Goal: Task Accomplishment & Management: Manage account settings

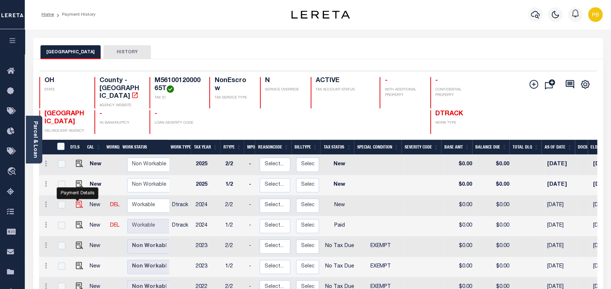
click at [77, 200] on img "" at bounding box center [79, 203] width 7 height 7
checkbox input "true"
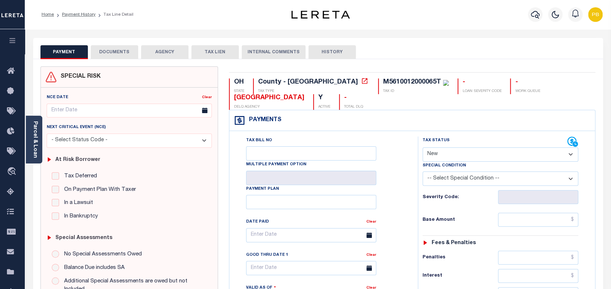
click at [463, 157] on select "- Select Status Code - Open Due/Unpaid Paid Incomplete No Tax Due Internal Refu…" at bounding box center [500, 154] width 156 height 14
select select "PYD"
click at [422, 148] on select "- Select Status Code - Open Due/Unpaid Paid Incomplete No Tax Due Internal Refu…" at bounding box center [500, 154] width 156 height 14
type input "[DATE]"
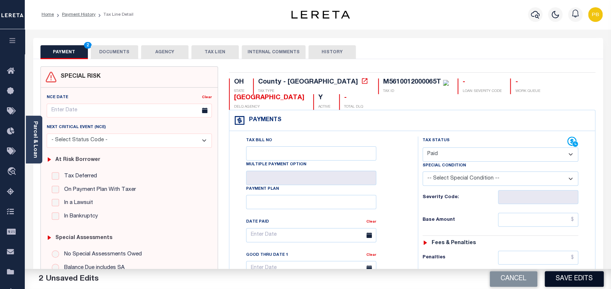
click at [573, 278] on button "Save Edits" at bounding box center [573, 279] width 59 height 16
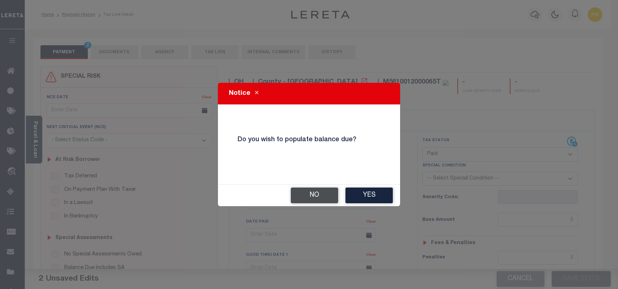
click at [315, 195] on button "No" at bounding box center [314, 195] width 47 height 16
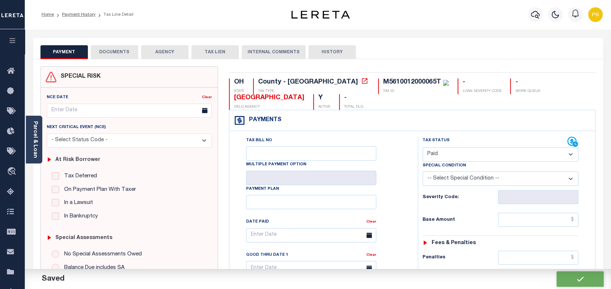
checkbox input "false"
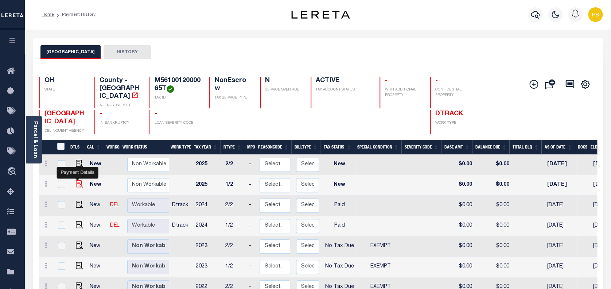
click at [77, 180] on img "" at bounding box center [79, 183] width 7 height 7
checkbox input "true"
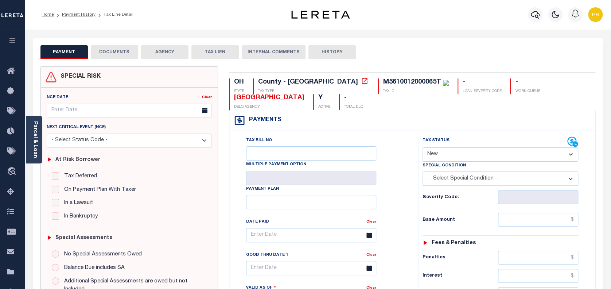
click at [469, 153] on select "- Select Status Code - Open Due/Unpaid Paid Incomplete No Tax Due Internal Refu…" at bounding box center [500, 154] width 156 height 14
select select "PYD"
click at [422, 148] on select "- Select Status Code - Open Due/Unpaid Paid Incomplete No Tax Due Internal Refu…" at bounding box center [500, 154] width 156 height 14
type input "[DATE]"
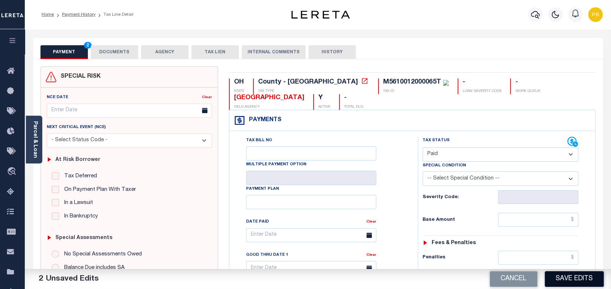
click at [586, 274] on button "Save Edits" at bounding box center [573, 279] width 59 height 16
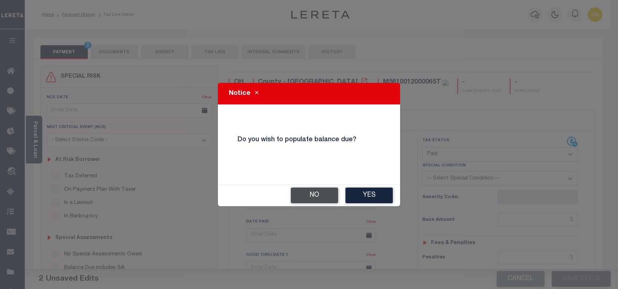
click at [323, 191] on button "No" at bounding box center [314, 195] width 47 height 16
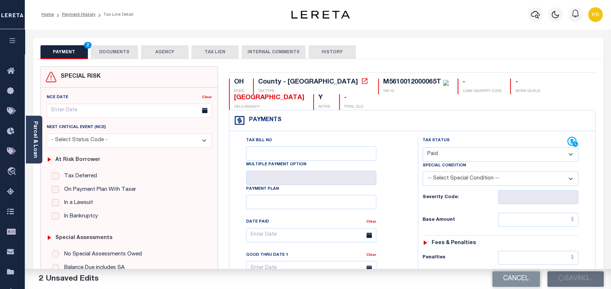
checkbox input "false"
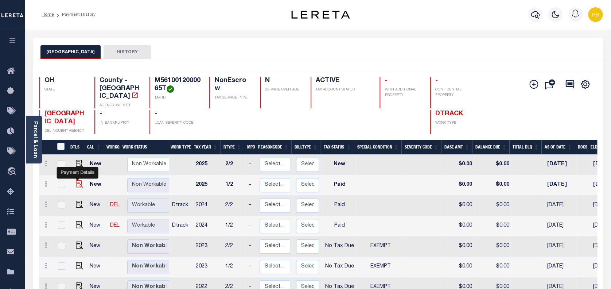
click at [77, 180] on img "" at bounding box center [79, 183] width 7 height 7
checkbox input "true"
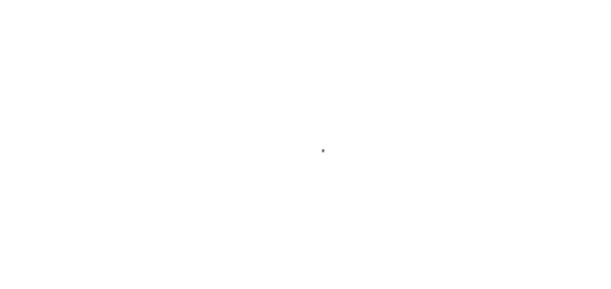
select select "PYD"
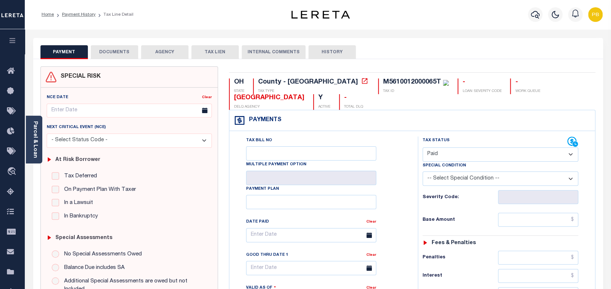
click at [128, 54] on button "DOCUMENTS" at bounding box center [114, 52] width 47 height 14
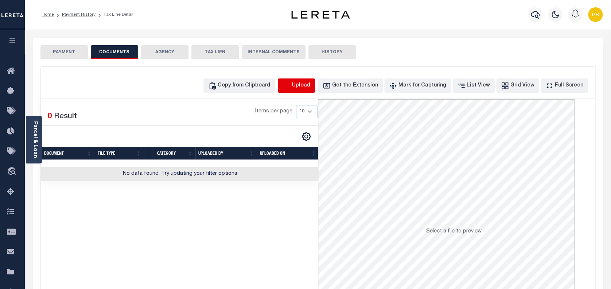
click at [290, 84] on icon "button" at bounding box center [286, 86] width 8 height 8
select select "POP"
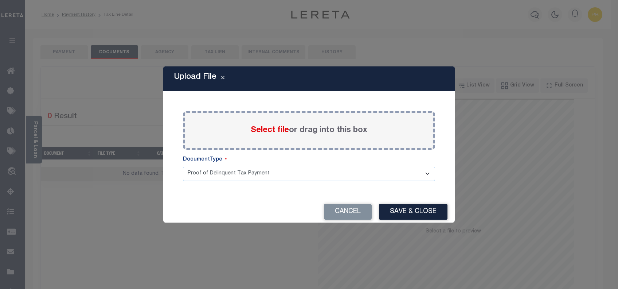
click at [261, 129] on span "Select file" at bounding box center [270, 130] width 38 height 8
click at [0, 0] on input "Select file or drag into this box" at bounding box center [0, 0] width 0 height 0
click at [268, 133] on span "Select file" at bounding box center [270, 130] width 38 height 8
click at [0, 0] on input "Select file or drag into this box" at bounding box center [0, 0] width 0 height 0
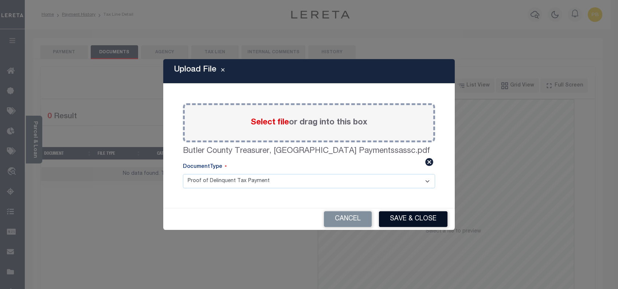
click at [414, 222] on button "Save & Close" at bounding box center [413, 219] width 68 height 16
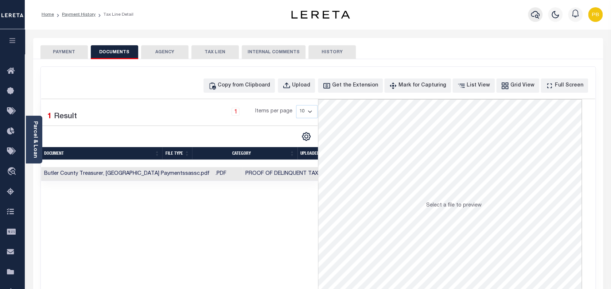
click at [533, 17] on icon "button" at bounding box center [534, 15] width 9 height 8
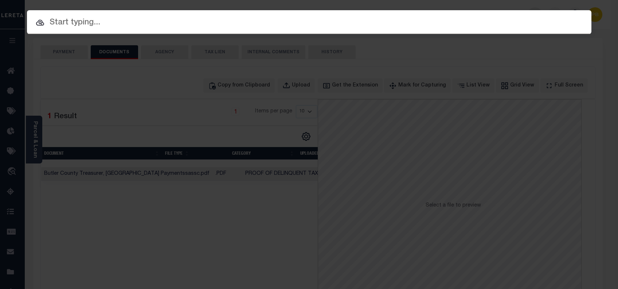
paste input "11704075"
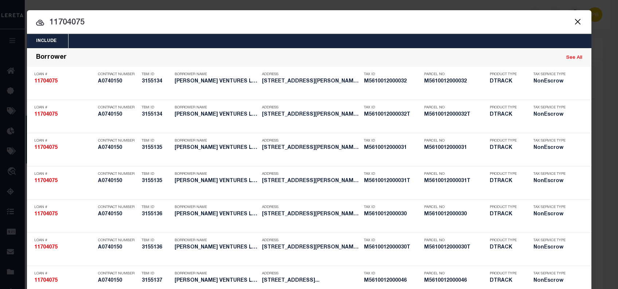
drag, startPoint x: 135, startPoint y: 27, endPoint x: 15, endPoint y: 27, distance: 119.5
click at [15, 27] on div "Include Loans TBM Customers Borrowers Payments (Lender Non-Disb) Payments (Lend…" at bounding box center [309, 144] width 618 height 289
click at [125, 29] on div at bounding box center [309, 21] width 564 height 23
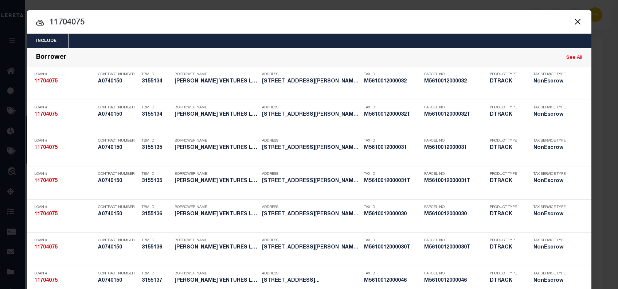
click at [573, 21] on button "Close" at bounding box center [577, 21] width 9 height 9
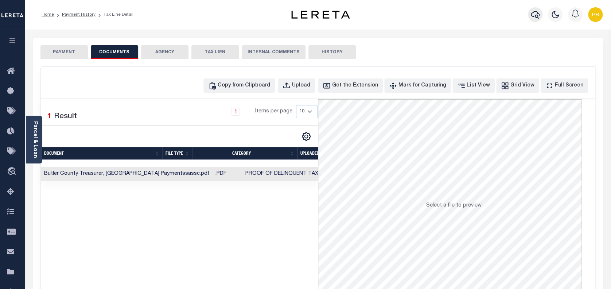
click at [533, 14] on icon "button" at bounding box center [534, 14] width 9 height 9
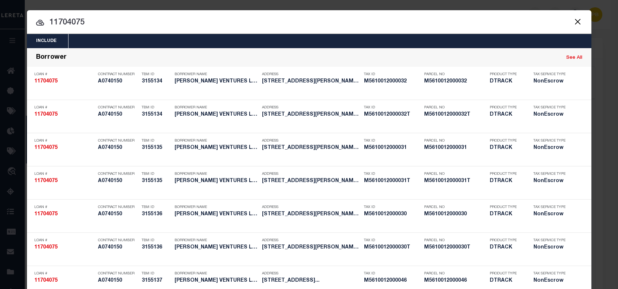
paste input "10704557"
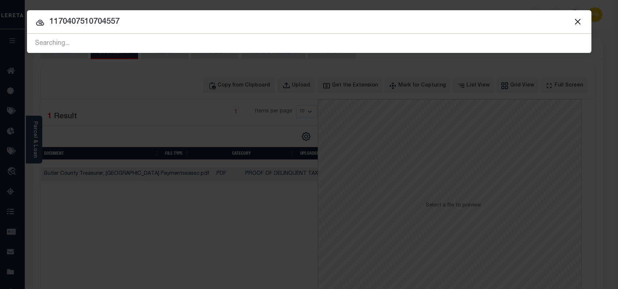
drag, startPoint x: 221, startPoint y: 26, endPoint x: 21, endPoint y: 26, distance: 200.0
click at [21, 26] on div "Include Loans TBM Customers Borrowers Payments (Lender Non-Disb) Payments (Lend…" at bounding box center [309, 144] width 618 height 289
paste input "text"
type input "10704557"
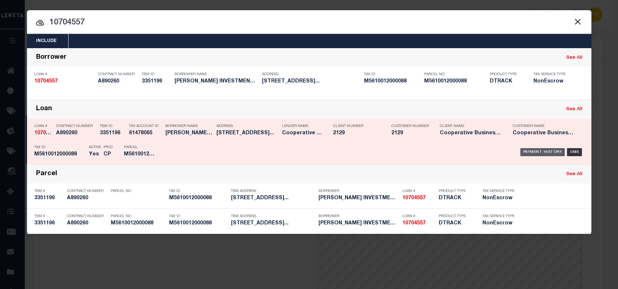
click at [530, 153] on div "Payment History" at bounding box center [542, 152] width 45 height 8
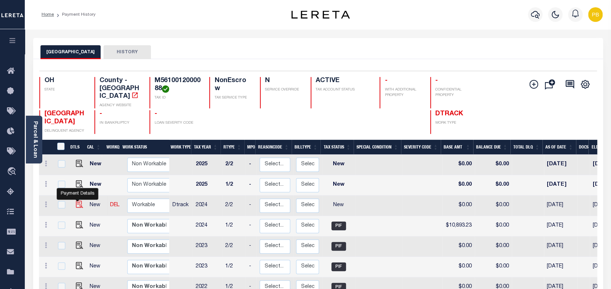
click at [78, 200] on img "" at bounding box center [79, 203] width 7 height 7
checkbox input "true"
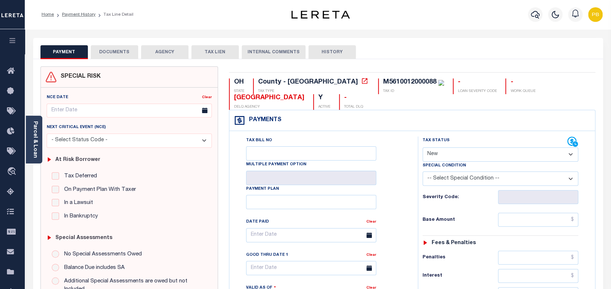
click at [470, 149] on select "- Select Status Code - Open Due/Unpaid Paid Incomplete No Tax Due Internal Refu…" at bounding box center [500, 154] width 156 height 14
select select "PYD"
click at [422, 148] on select "- Select Status Code - Open Due/Unpaid Paid Incomplete No Tax Due Internal Refu…" at bounding box center [500, 154] width 156 height 14
type input "[DATE]"
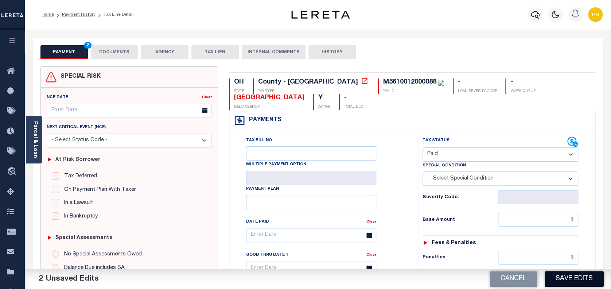
click at [580, 280] on button "Save Edits" at bounding box center [573, 279] width 59 height 16
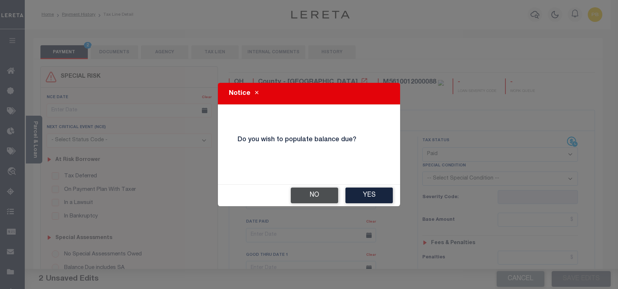
click at [308, 191] on button "No" at bounding box center [314, 195] width 47 height 16
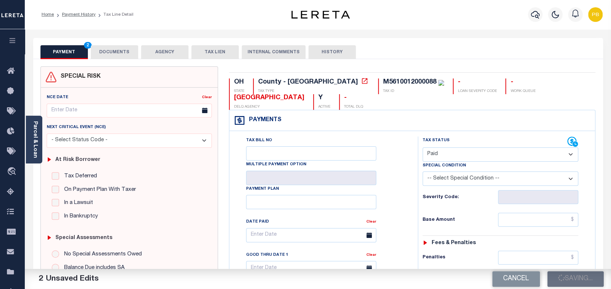
checkbox input "false"
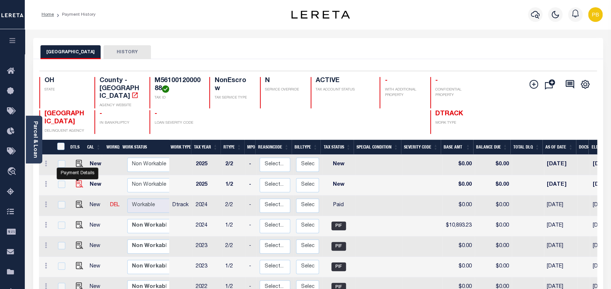
click at [76, 180] on img "" at bounding box center [79, 183] width 7 height 7
checkbox input "true"
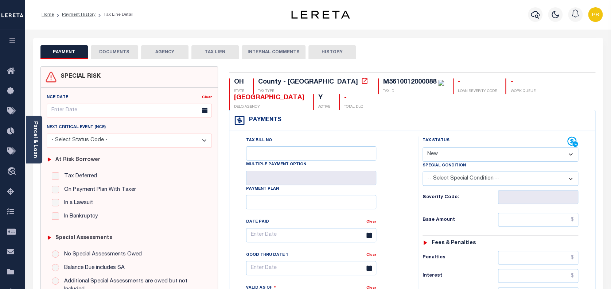
click at [478, 147] on div "Tax Status Status" at bounding box center [494, 141] width 145 height 11
click at [480, 154] on select "- Select Status Code - Open Due/Unpaid Paid Incomplete No Tax Due Internal Refu…" at bounding box center [500, 154] width 156 height 14
select select "PYD"
click at [422, 148] on select "- Select Status Code - Open Due/Unpaid Paid Incomplete No Tax Due Internal Refu…" at bounding box center [500, 154] width 156 height 14
type input "[DATE]"
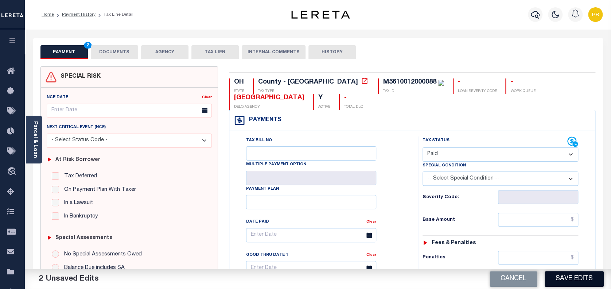
click at [567, 283] on button "Save Edits" at bounding box center [573, 279] width 59 height 16
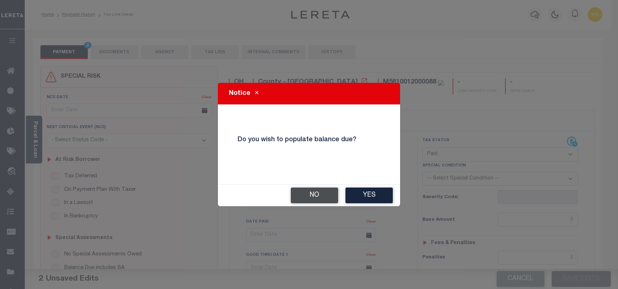
click at [295, 198] on button "No" at bounding box center [314, 195] width 47 height 16
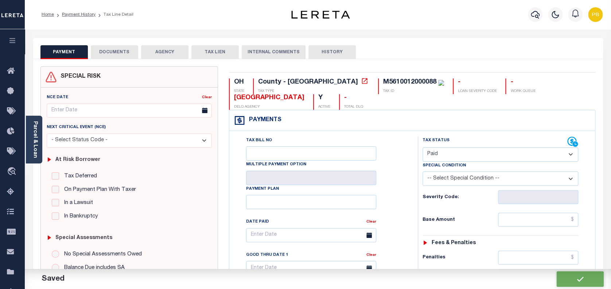
checkbox input "false"
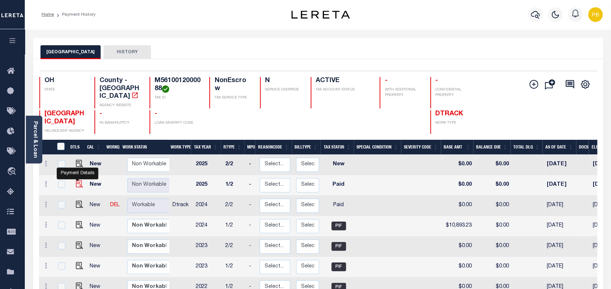
click at [78, 180] on img "" at bounding box center [79, 183] width 7 height 7
checkbox input "true"
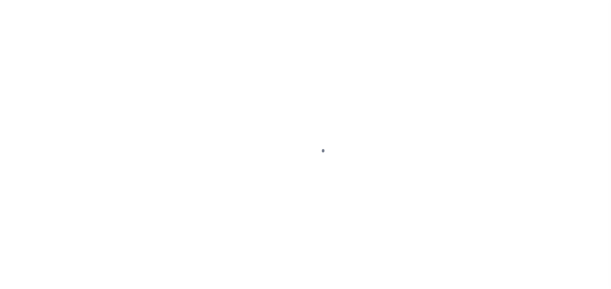
select select "PYD"
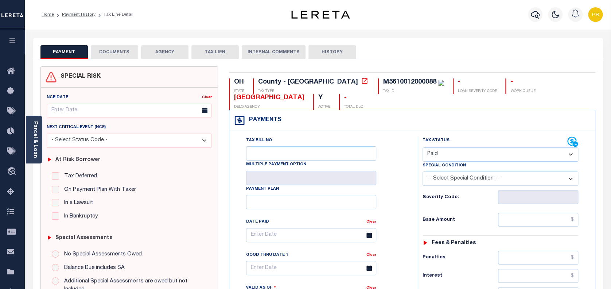
click at [105, 53] on button "DOCUMENTS" at bounding box center [114, 52] width 47 height 14
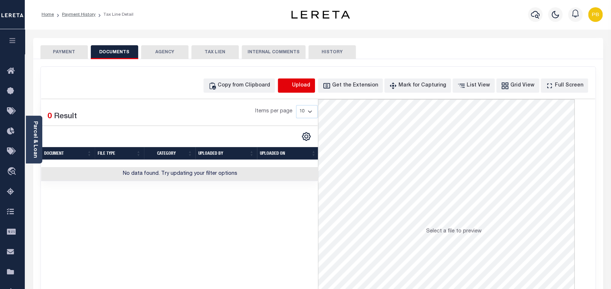
click at [289, 87] on icon "button" at bounding box center [286, 85] width 7 height 6
select select "POP"
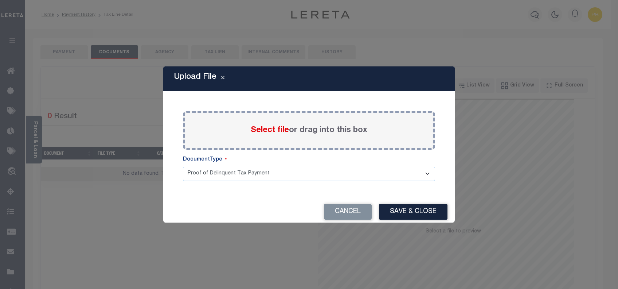
click at [271, 128] on span "Select file" at bounding box center [270, 130] width 38 height 8
click at [0, 0] on input "Select file or drag into this box" at bounding box center [0, 0] width 0 height 0
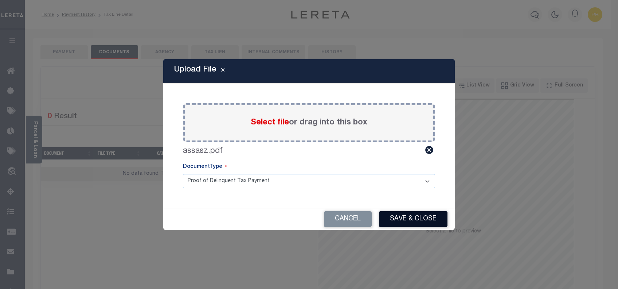
click at [408, 217] on button "Save & Close" at bounding box center [413, 219] width 68 height 16
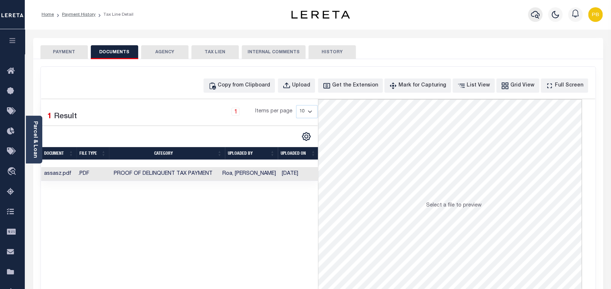
click at [532, 13] on icon "button" at bounding box center [534, 15] width 9 height 8
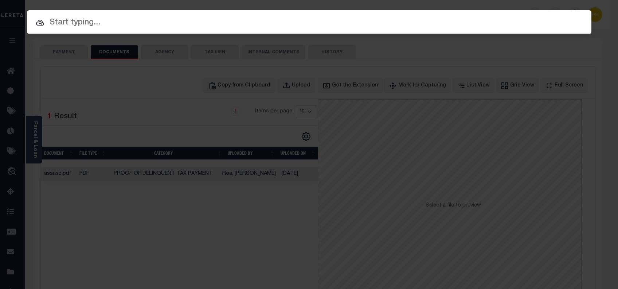
paste input "11103115"
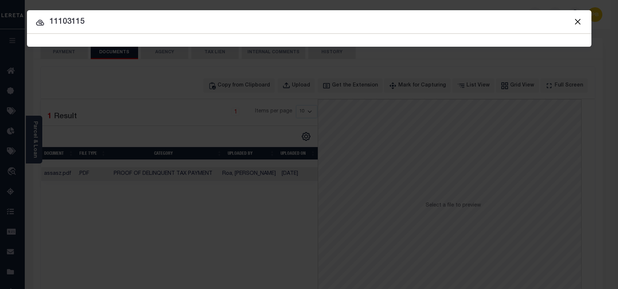
type input "11103115"
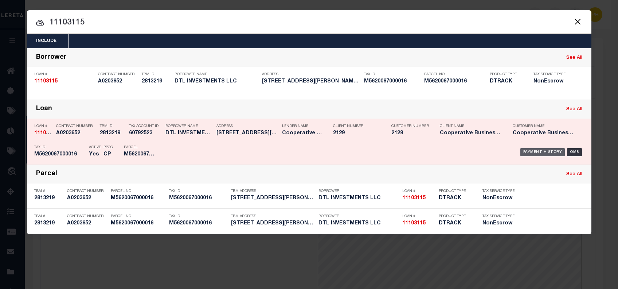
click at [546, 152] on div "Payment History" at bounding box center [542, 152] width 45 height 8
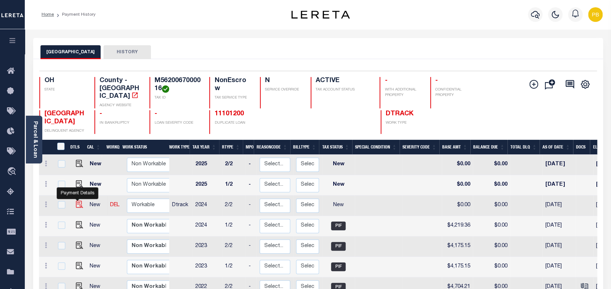
click at [78, 200] on img "" at bounding box center [79, 203] width 7 height 7
checkbox input "true"
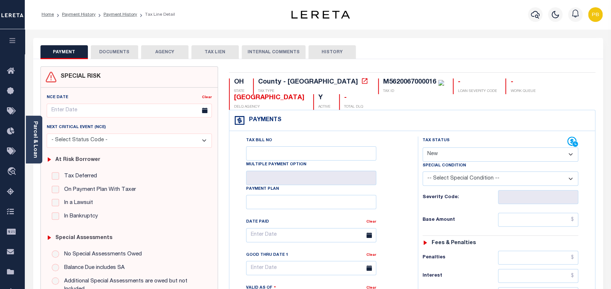
click at [462, 154] on select "- Select Status Code - Open Due/Unpaid Paid Incomplete No Tax Due Internal Refu…" at bounding box center [500, 154] width 156 height 14
select select "PYD"
click at [422, 148] on select "- Select Status Code - Open Due/Unpaid Paid Incomplete No Tax Due Internal Refu…" at bounding box center [500, 154] width 156 height 14
type input "[DATE]"
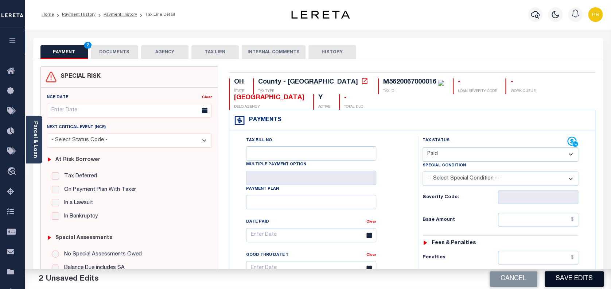
click at [564, 279] on button "Save Edits" at bounding box center [573, 279] width 59 height 16
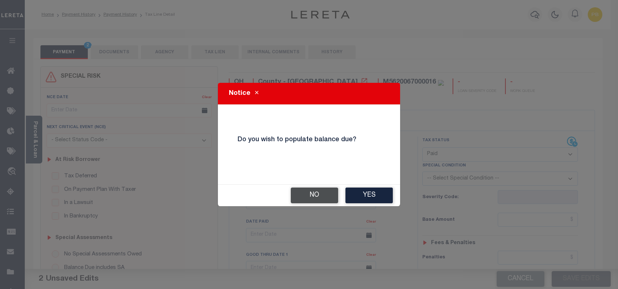
click at [315, 201] on button "No" at bounding box center [314, 195] width 47 height 16
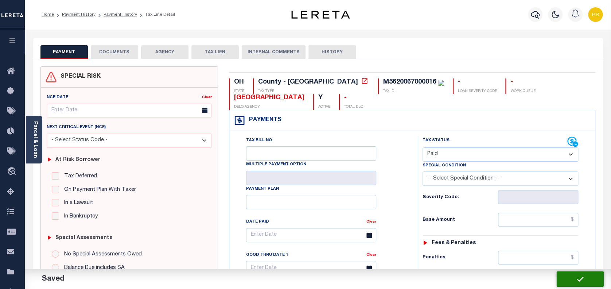
checkbox input "false"
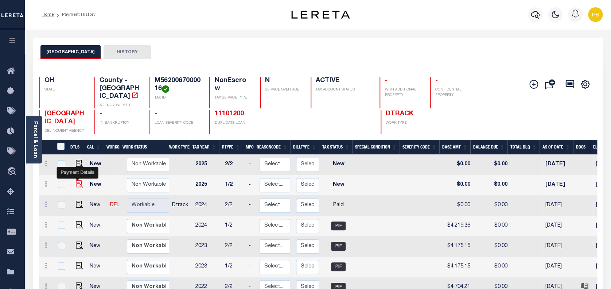
click at [78, 180] on img "" at bounding box center [79, 183] width 7 height 7
checkbox input "true"
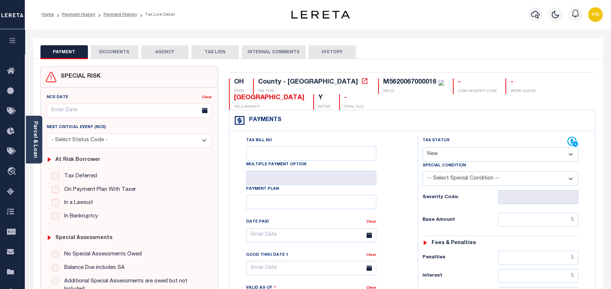
click at [445, 158] on select "- Select Status Code - Open Due/Unpaid Paid Incomplete No Tax Due Internal Refu…" at bounding box center [500, 154] width 156 height 14
select select "PYD"
click at [422, 148] on select "- Select Status Code - Open Due/Unpaid Paid Incomplete No Tax Due Internal Refu…" at bounding box center [500, 154] width 156 height 14
type input "[DATE]"
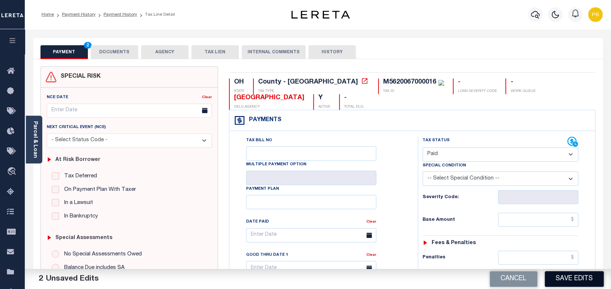
click at [585, 280] on button "Save Edits" at bounding box center [573, 279] width 59 height 16
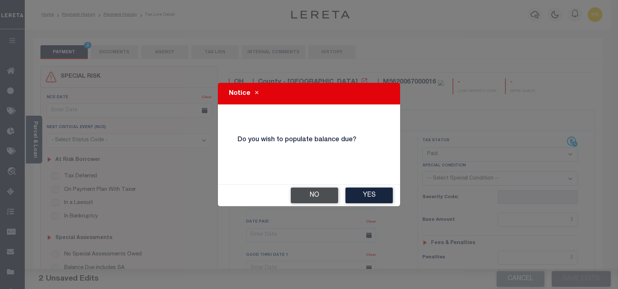
click at [329, 194] on button "No" at bounding box center [314, 195] width 47 height 16
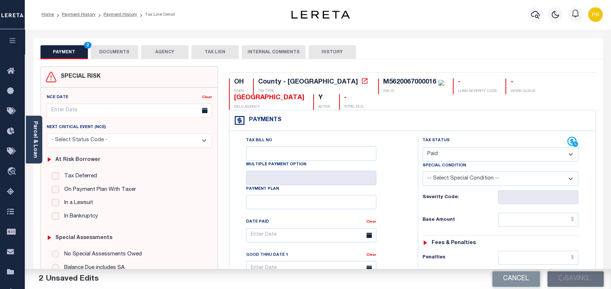
checkbox input "false"
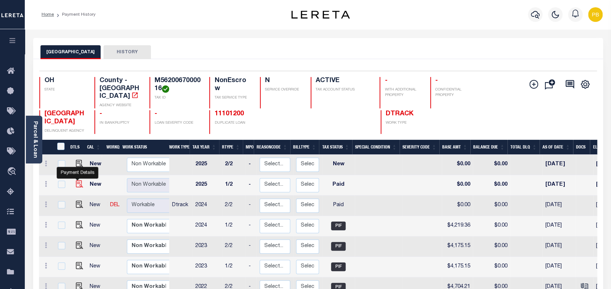
click at [76, 180] on img "" at bounding box center [79, 183] width 7 height 7
checkbox input "true"
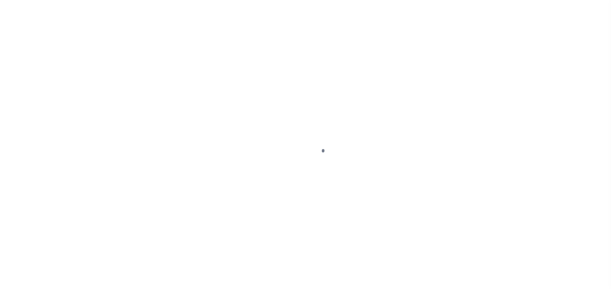
select select "PYD"
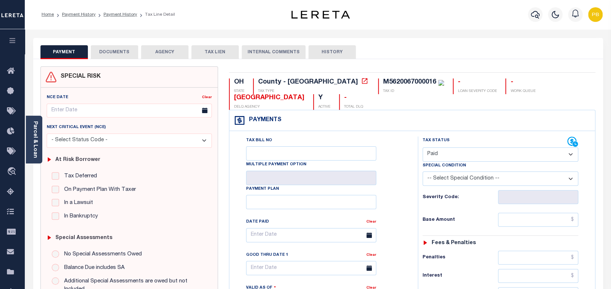
click at [123, 56] on button "DOCUMENTS" at bounding box center [114, 52] width 47 height 14
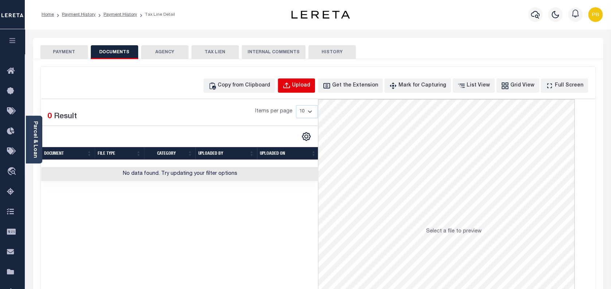
click at [310, 86] on div "Upload" at bounding box center [301, 86] width 18 height 8
select select "POP"
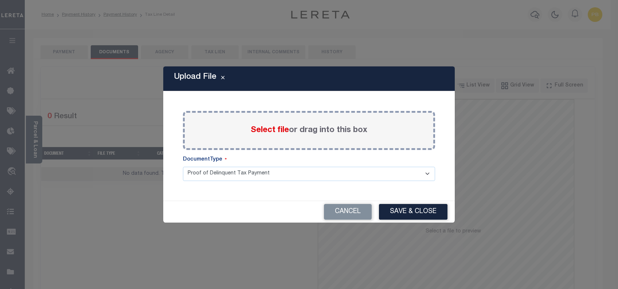
click at [267, 129] on span "Select file" at bounding box center [270, 130] width 38 height 8
click at [0, 0] on input "Select file or drag into this box" at bounding box center [0, 0] width 0 height 0
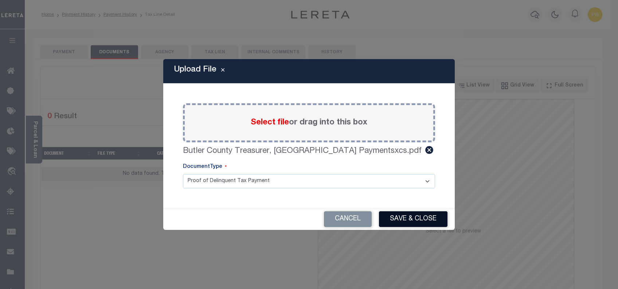
click at [415, 224] on button "Save & Close" at bounding box center [413, 219] width 68 height 16
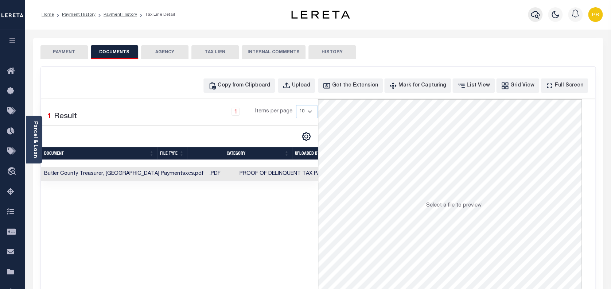
click at [536, 15] on icon "button" at bounding box center [534, 15] width 9 height 8
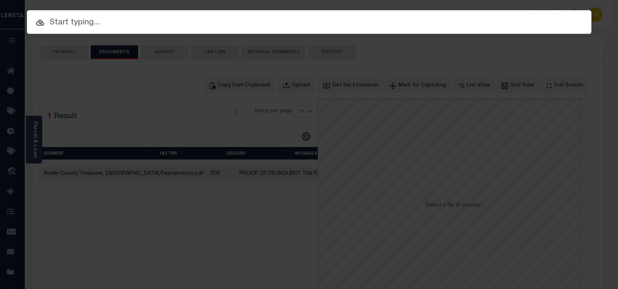
paste input "10702336"
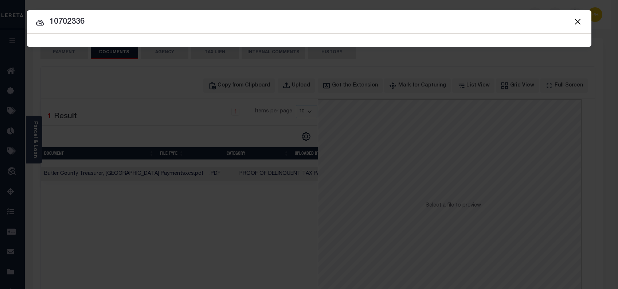
type input "10702336"
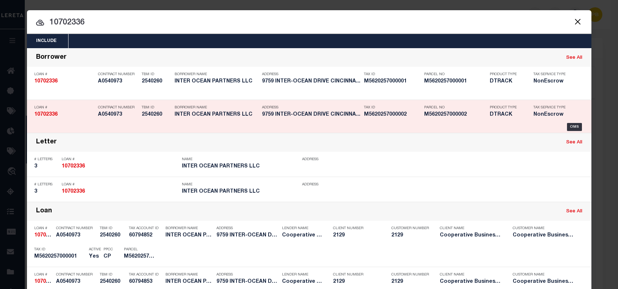
click at [534, 100] on div "Loan # 10702336 Contract Number A0540973 TBM ID 2540260 Borrower Name INTER OCE…" at bounding box center [309, 116] width 564 height 33
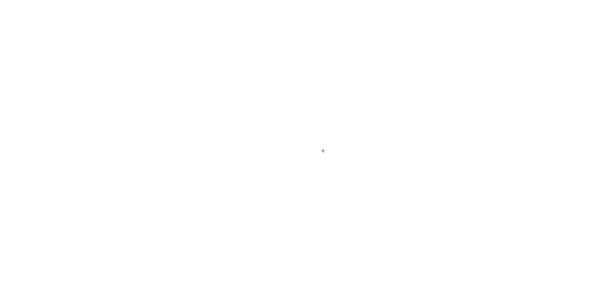
select select "10"
select select "NonEscrow"
type input "[STREET_ADDRESS]"
type input "M5620257000001 & M5620257000002"
select select
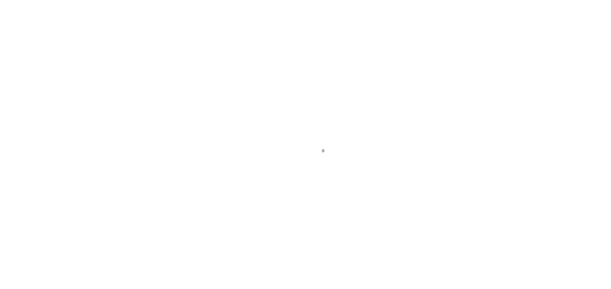
type input "[GEOGRAPHIC_DATA], [GEOGRAPHIC_DATA] 45246"
type input "2490"
type input "OH"
select select
select select "7396"
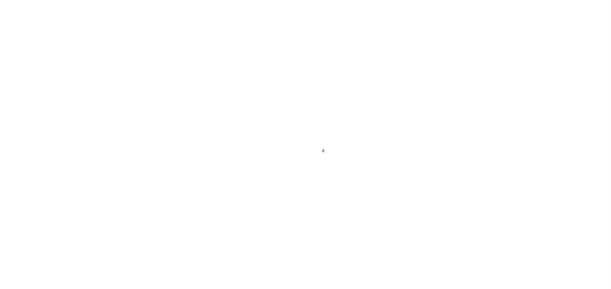
select select "3334"
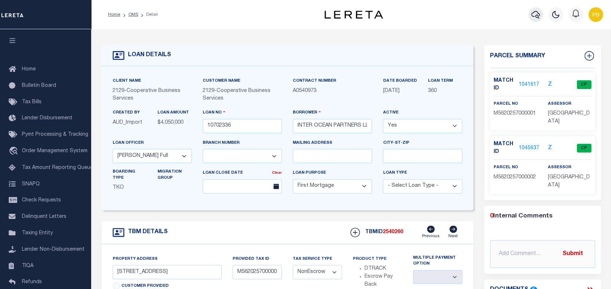
click at [539, 16] on icon "button" at bounding box center [535, 14] width 9 height 9
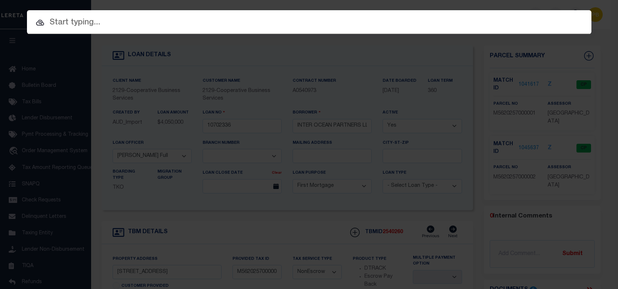
click at [102, 23] on input "text" at bounding box center [309, 22] width 564 height 13
paste input "10702336"
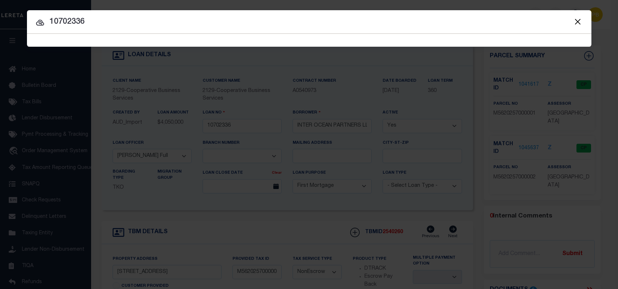
type input "10702336"
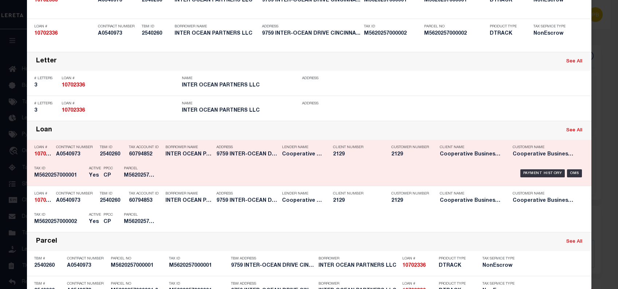
scroll to position [97, 0]
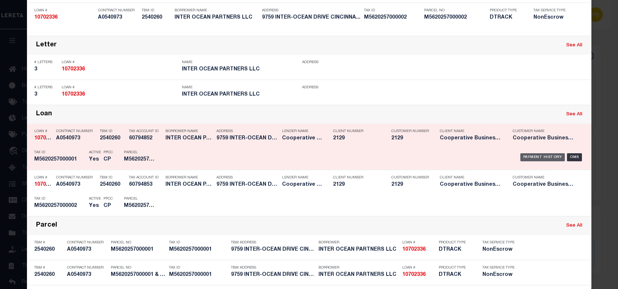
click at [531, 154] on div "Payment History" at bounding box center [542, 157] width 45 height 8
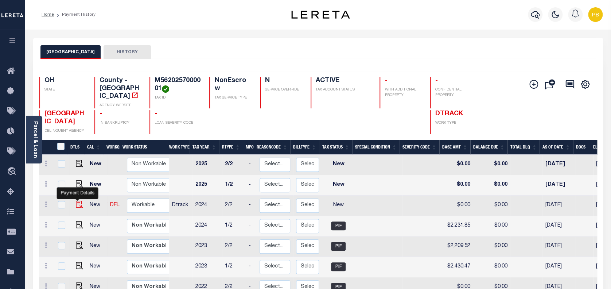
click at [77, 200] on img "" at bounding box center [79, 203] width 7 height 7
checkbox input "true"
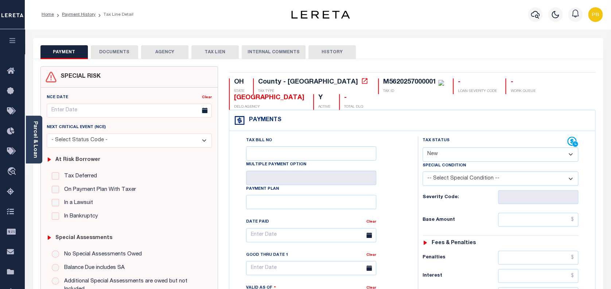
drag, startPoint x: 495, startPoint y: 157, endPoint x: 483, endPoint y: 163, distance: 13.2
click at [495, 157] on select "- Select Status Code - Open Due/Unpaid Paid Incomplete No Tax Due Internal Refu…" at bounding box center [500, 154] width 156 height 14
select select "PYD"
click at [422, 148] on select "- Select Status Code - Open Due/Unpaid Paid Incomplete No Tax Due Internal Refu…" at bounding box center [500, 154] width 156 height 14
type input "[DATE]"
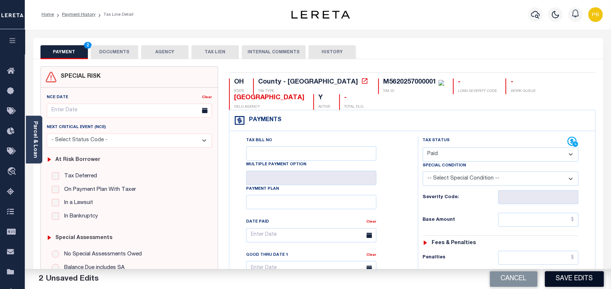
click at [570, 278] on button "Save Edits" at bounding box center [573, 279] width 59 height 16
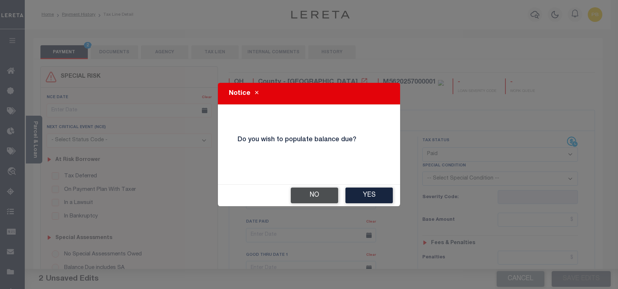
click at [309, 195] on button "No" at bounding box center [314, 195] width 47 height 16
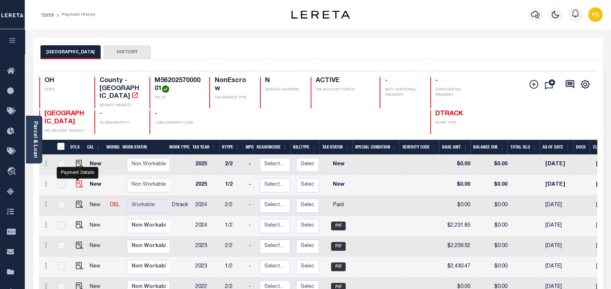
click at [77, 180] on img "" at bounding box center [79, 183] width 7 height 7
checkbox input "true"
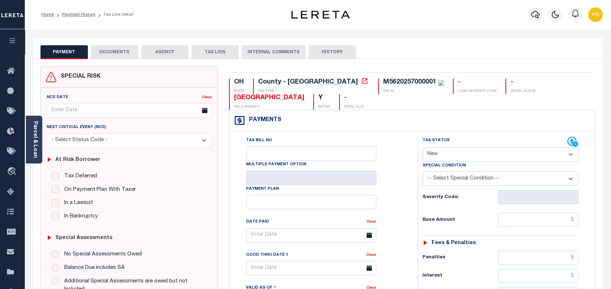
drag, startPoint x: 453, startPoint y: 153, endPoint x: 456, endPoint y: 162, distance: 9.7
click at [453, 153] on select "- Select Status Code - Open Due/Unpaid Paid Incomplete No Tax Due Internal Refu…" at bounding box center [500, 154] width 156 height 14
select select "DUE"
click at [422, 148] on select "- Select Status Code - Open Due/Unpaid Paid Incomplete No Tax Due Internal Refu…" at bounding box center [500, 154] width 156 height 14
type input "[DATE]"
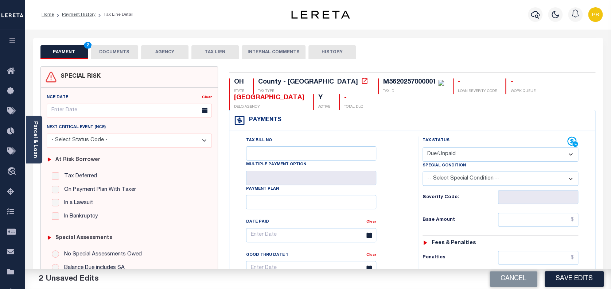
click at [468, 161] on div "Special Condition" at bounding box center [500, 166] width 156 height 10
click at [467, 154] on select "- Select Status Code - Open Due/Unpaid Paid Incomplete No Tax Due Internal Refu…" at bounding box center [500, 154] width 156 height 14
select select "PYD"
click at [422, 148] on select "- Select Status Code - Open Due/Unpaid Paid Incomplete No Tax Due Internal Refu…" at bounding box center [500, 154] width 156 height 14
click at [586, 280] on button "Save Edits" at bounding box center [573, 279] width 59 height 16
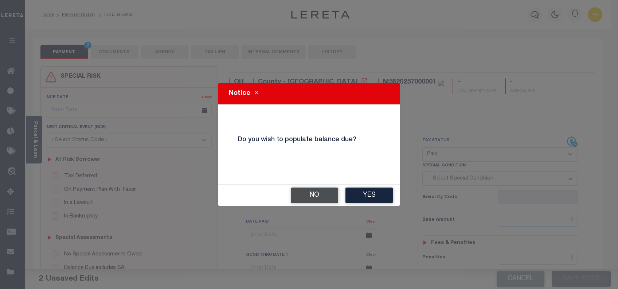
click at [306, 189] on button "No" at bounding box center [314, 195] width 47 height 16
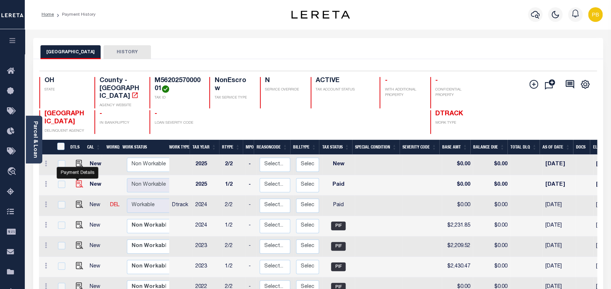
click at [77, 180] on img "" at bounding box center [79, 183] width 7 height 7
checkbox input "true"
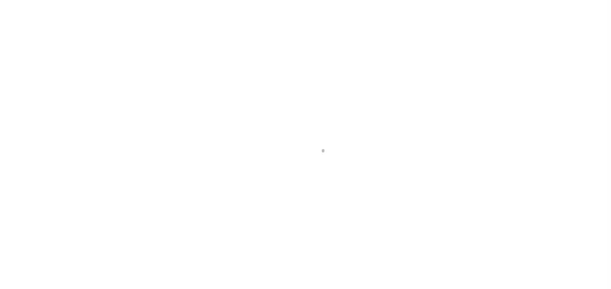
select select "PYD"
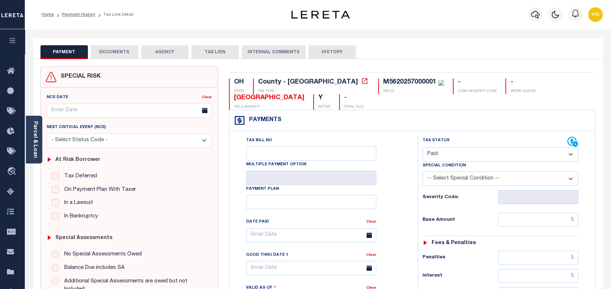
click at [119, 47] on button "DOCUMENTS" at bounding box center [114, 52] width 47 height 14
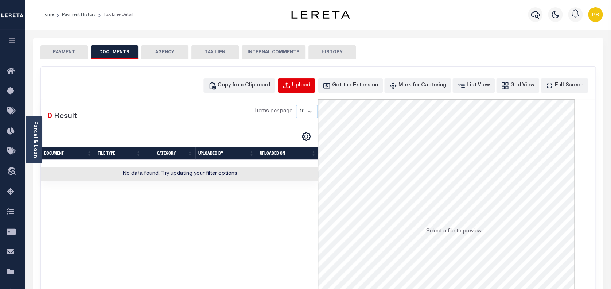
click at [309, 82] on div "Upload" at bounding box center [301, 86] width 18 height 8
select select "POP"
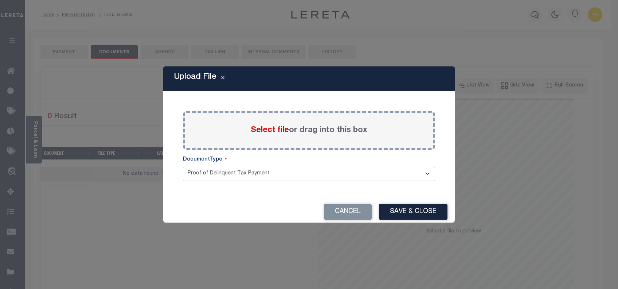
click at [256, 129] on span "Select file" at bounding box center [270, 130] width 38 height 8
click at [0, 0] on input "Select file or drag into this box" at bounding box center [0, 0] width 0 height 0
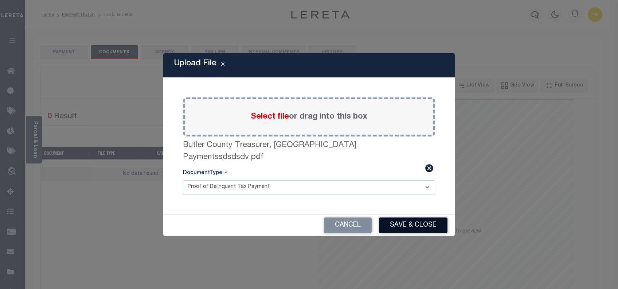
click at [424, 218] on button "Save & Close" at bounding box center [413, 225] width 68 height 16
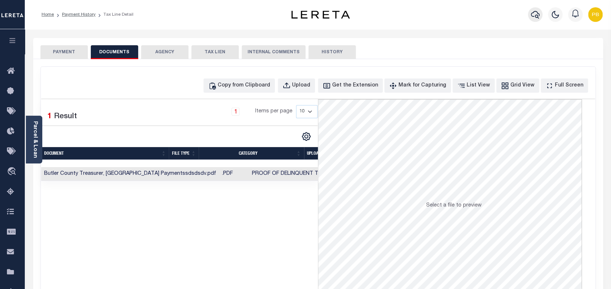
click at [533, 12] on icon "button" at bounding box center [534, 15] width 9 height 8
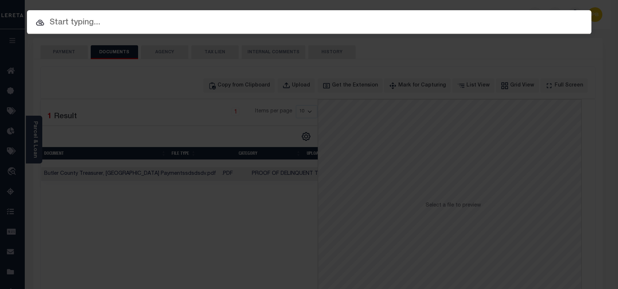
paste input "10702336"
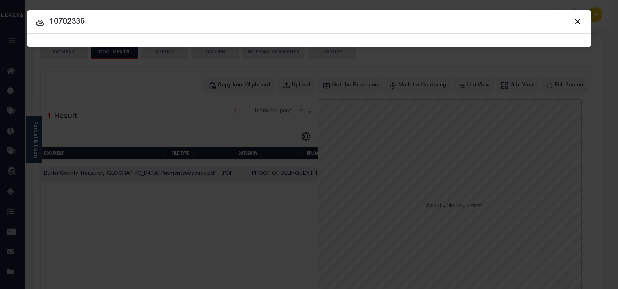
type input "10702336"
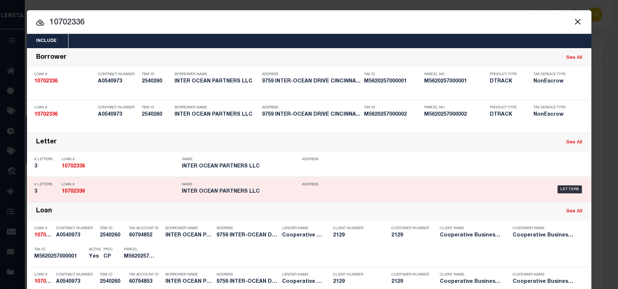
scroll to position [97, 0]
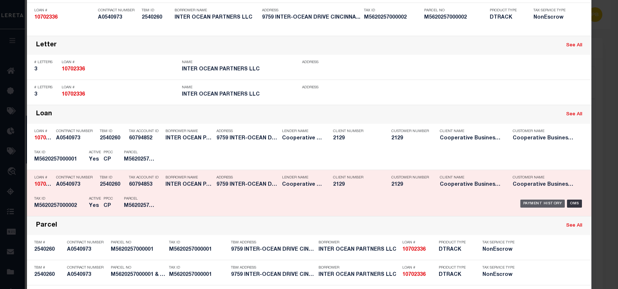
click at [540, 105] on div "10702336 A0540973 2540260 # Letters 3 Loan # 10702336 Name INTER OCEAN PARTNERS…" at bounding box center [309, 92] width 564 height 25
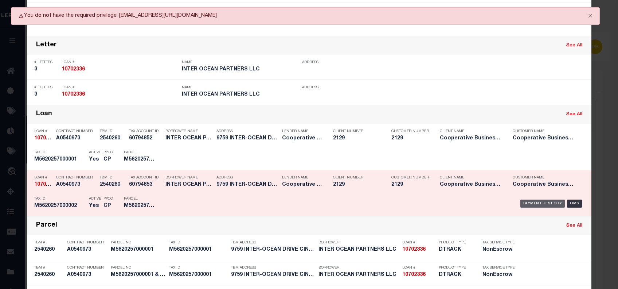
click at [542, 203] on div "Payment History" at bounding box center [542, 203] width 45 height 8
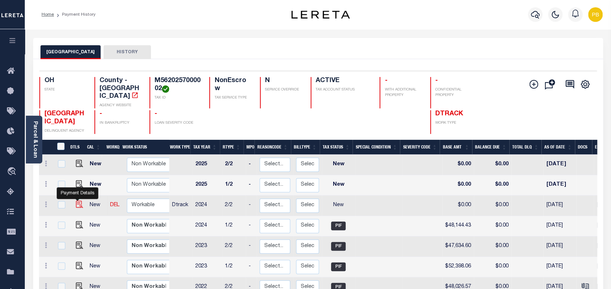
click at [78, 200] on img "" at bounding box center [79, 203] width 7 height 7
checkbox input "true"
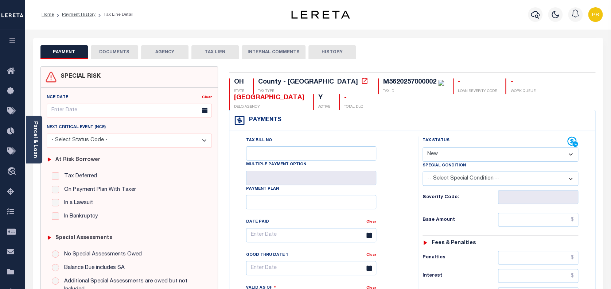
click at [470, 153] on select "- Select Status Code - Open Due/Unpaid Paid Incomplete No Tax Due Internal Refu…" at bounding box center [500, 154] width 156 height 14
select select "PYD"
click at [422, 148] on select "- Select Status Code - Open Due/Unpaid Paid Incomplete No Tax Due Internal Refu…" at bounding box center [500, 154] width 156 height 14
type input "[DATE]"
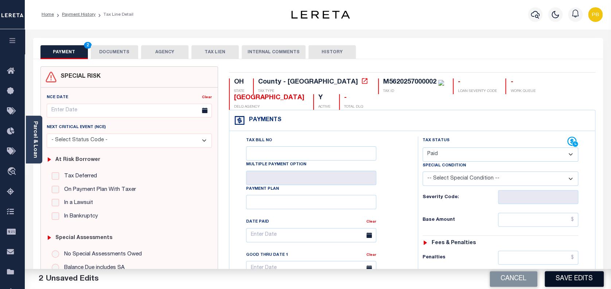
click at [589, 278] on button "Save Edits" at bounding box center [573, 279] width 59 height 16
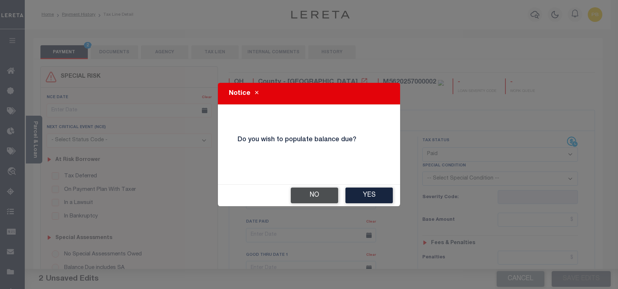
click at [308, 197] on button "No" at bounding box center [314, 195] width 47 height 16
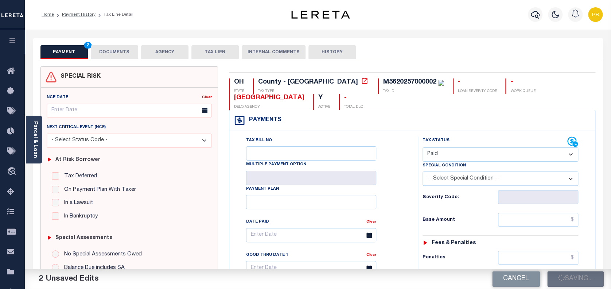
checkbox input "false"
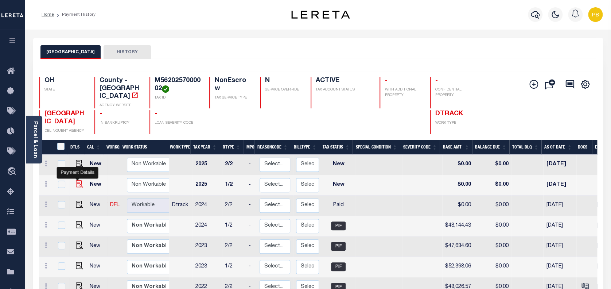
click at [78, 180] on img "" at bounding box center [79, 183] width 7 height 7
checkbox input "true"
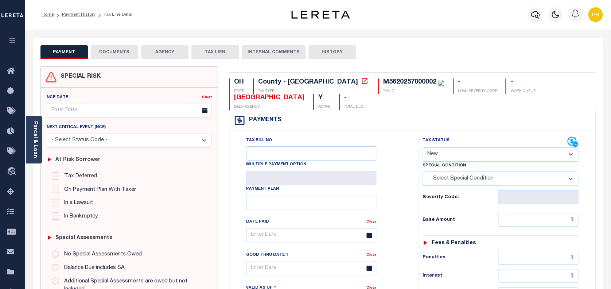
click at [470, 152] on select "- Select Status Code - Open Due/Unpaid Paid Incomplete No Tax Due Internal Refu…" at bounding box center [500, 154] width 156 height 14
select select "PYD"
click at [422, 148] on select "- Select Status Code - Open Due/Unpaid Paid Incomplete No Tax Due Internal Refu…" at bounding box center [500, 154] width 156 height 14
type input "[DATE]"
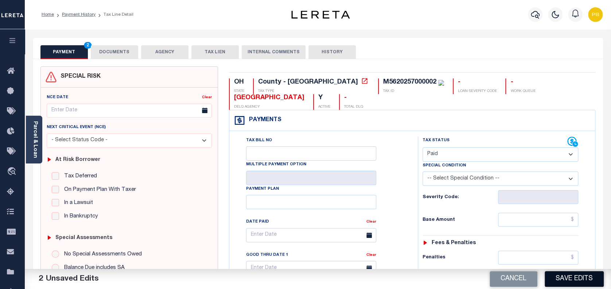
click at [580, 284] on button "Save Edits" at bounding box center [573, 279] width 59 height 16
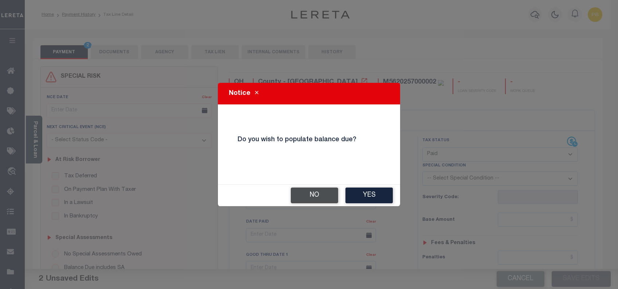
click at [326, 198] on button "No" at bounding box center [314, 195] width 47 height 16
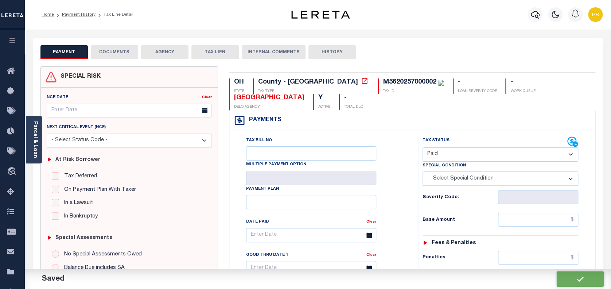
checkbox input "false"
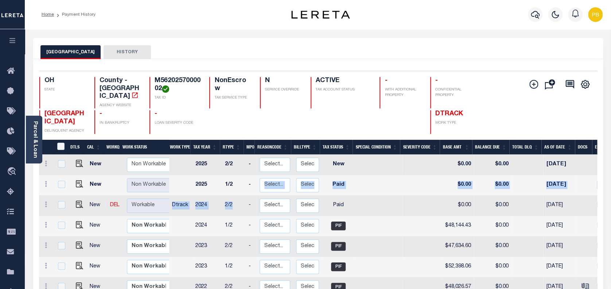
drag, startPoint x: 248, startPoint y: 178, endPoint x: 142, endPoint y: 179, distance: 106.4
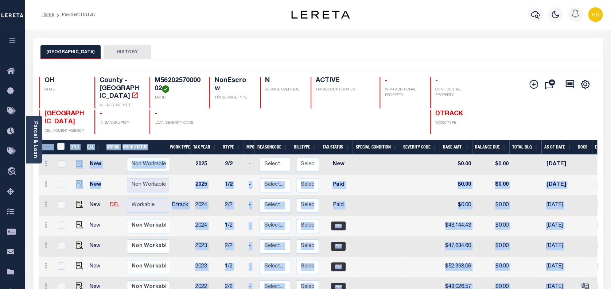
drag, startPoint x: 142, startPoint y: 179, endPoint x: 101, endPoint y: 191, distance: 43.0
click at [288, 84] on div "N SERVICE OVERRIDE" at bounding box center [281, 92] width 42 height 31
click at [289, 83] on h4 "N" at bounding box center [283, 81] width 37 height 8
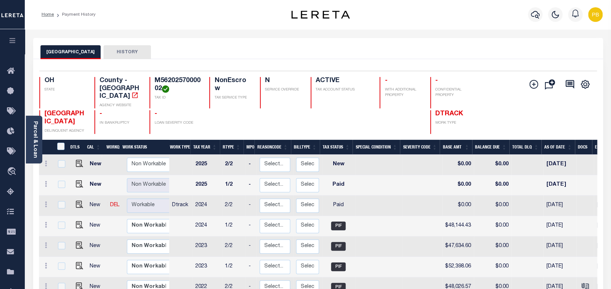
drag, startPoint x: 57, startPoint y: 181, endPoint x: 66, endPoint y: 179, distance: 9.5
click at [57, 181] on div at bounding box center [61, 184] width 10 height 8
checkbox input "true"
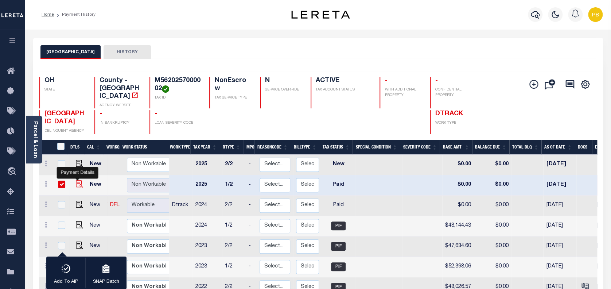
click at [77, 180] on img "" at bounding box center [79, 183] width 7 height 7
checkbox input "false"
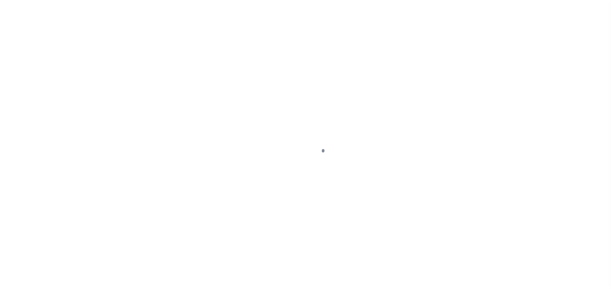
select select "PYD"
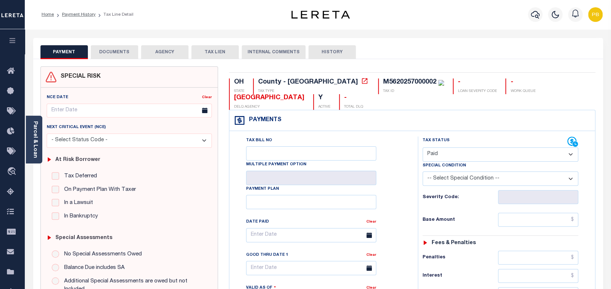
click at [118, 52] on button "DOCUMENTS" at bounding box center [114, 52] width 47 height 14
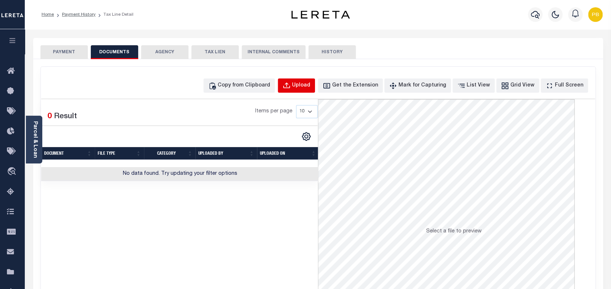
click at [310, 86] on div "Upload" at bounding box center [301, 86] width 18 height 8
select select "POP"
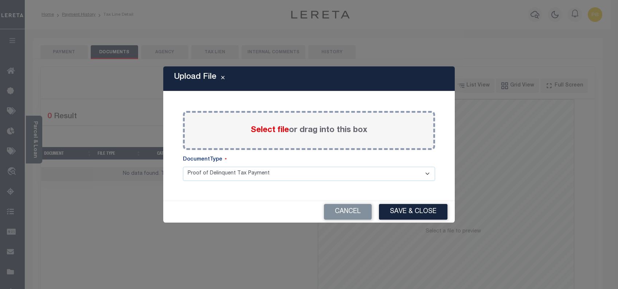
click at [268, 129] on span "Select file" at bounding box center [270, 130] width 38 height 8
click at [0, 0] on input "Select file or drag into this box" at bounding box center [0, 0] width 0 height 0
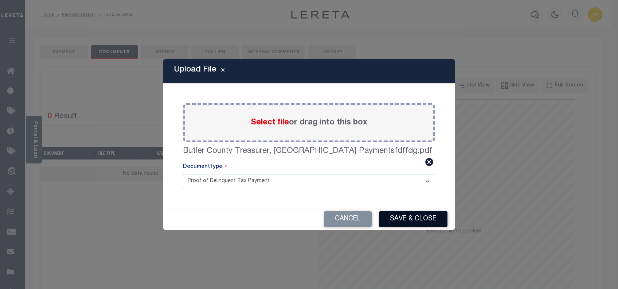
click at [418, 219] on button "Save & Close" at bounding box center [413, 219] width 68 height 16
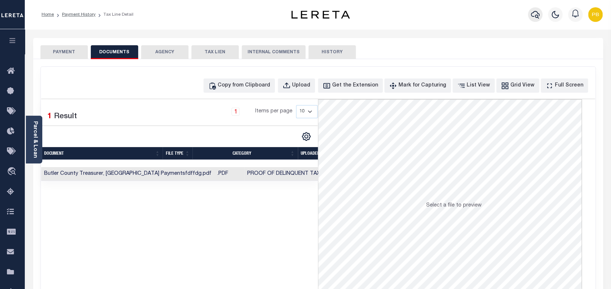
click at [536, 15] on icon "button" at bounding box center [534, 15] width 9 height 8
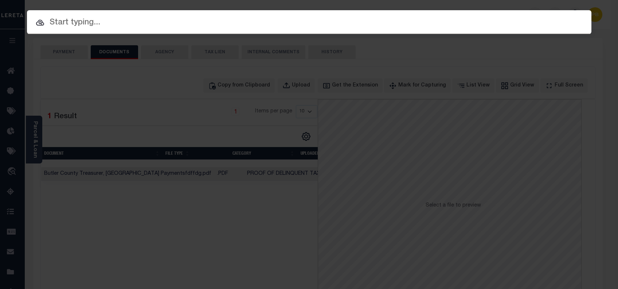
paste input "10703671"
type input "10703671"
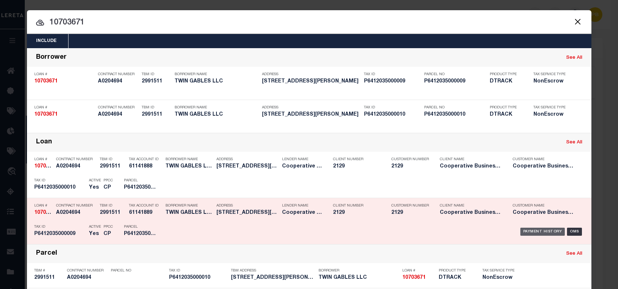
click at [548, 147] on div "Loan See All" at bounding box center [309, 142] width 564 height 19
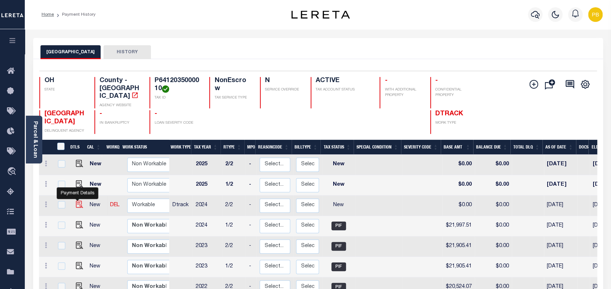
click at [78, 200] on img "" at bounding box center [79, 203] width 7 height 7
checkbox input "true"
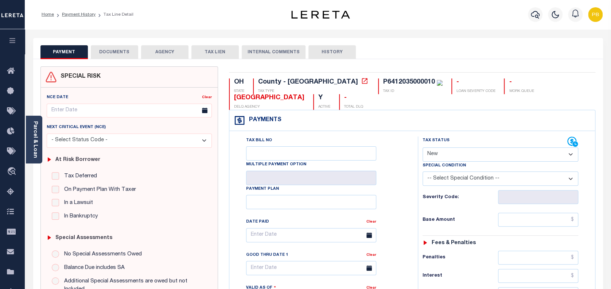
click at [490, 158] on select "- Select Status Code - Open Due/Unpaid Paid Incomplete No Tax Due Internal Refu…" at bounding box center [500, 154] width 156 height 14
select select "PYD"
click at [422, 148] on select "- Select Status Code - Open Due/Unpaid Paid Incomplete No Tax Due Internal Refu…" at bounding box center [500, 154] width 156 height 14
type input "[DATE]"
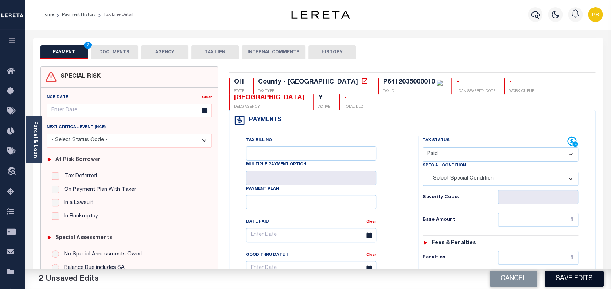
click at [586, 274] on button "Save Edits" at bounding box center [573, 279] width 59 height 16
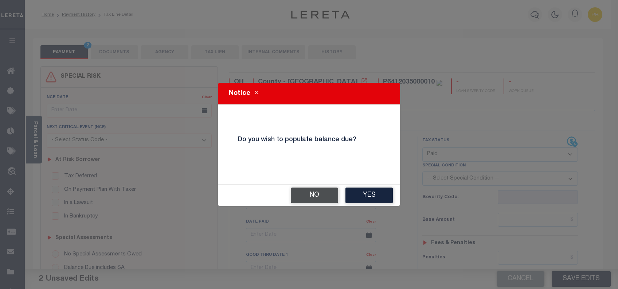
click at [303, 198] on button "No" at bounding box center [314, 195] width 47 height 16
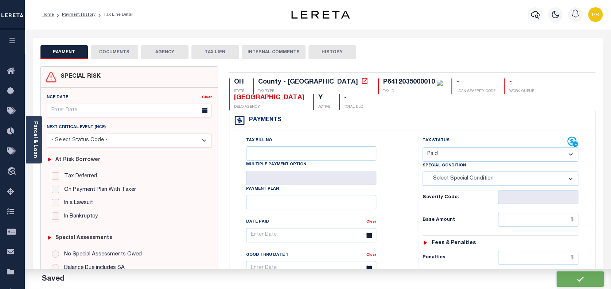
checkbox input "false"
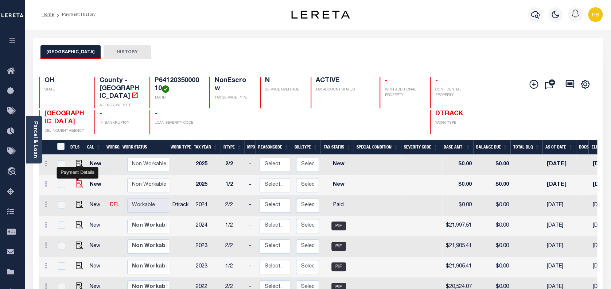
click at [76, 180] on img "" at bounding box center [79, 183] width 7 height 7
checkbox input "true"
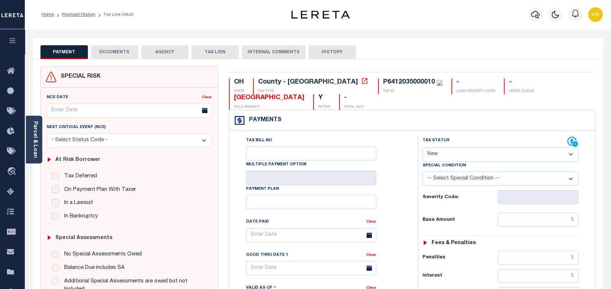
click at [430, 154] on select "- Select Status Code - Open Due/Unpaid Paid Incomplete No Tax Due Internal Refu…" at bounding box center [500, 154] width 156 height 14
select select "PYD"
click at [422, 148] on select "- Select Status Code - Open Due/Unpaid Paid Incomplete No Tax Due Internal Refu…" at bounding box center [500, 154] width 156 height 14
type input "[DATE]"
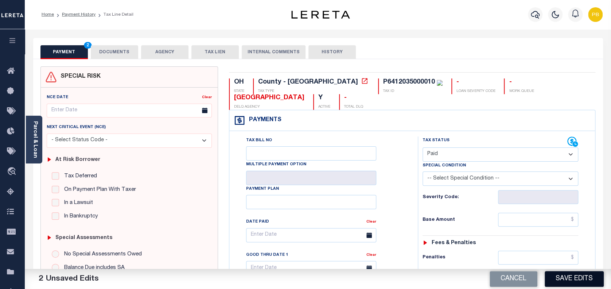
click at [571, 278] on button "Save Edits" at bounding box center [573, 279] width 59 height 16
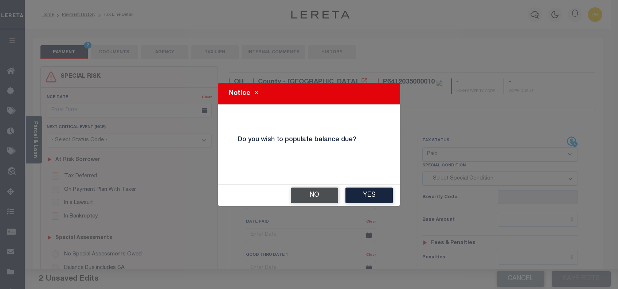
click at [320, 195] on button "No" at bounding box center [314, 195] width 47 height 16
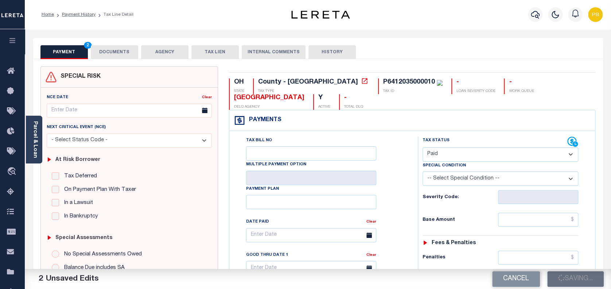
checkbox input "false"
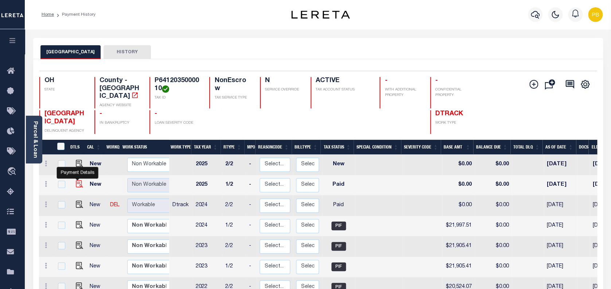
click at [76, 180] on img "" at bounding box center [79, 183] width 7 height 7
checkbox input "true"
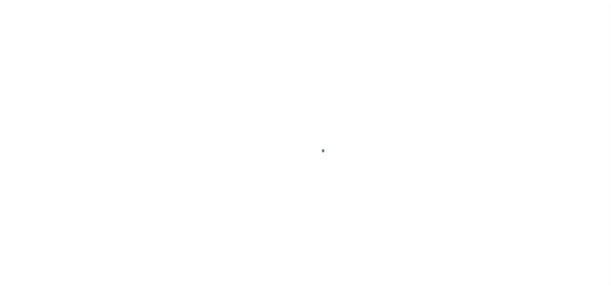
select select "PYD"
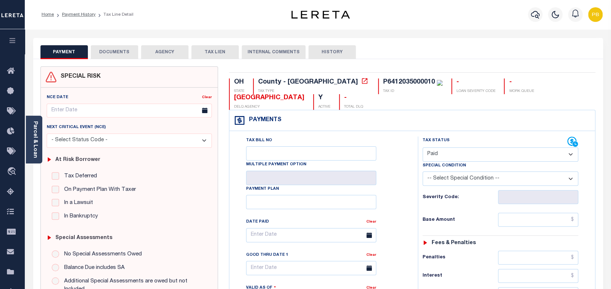
click at [114, 55] on button "DOCUMENTS" at bounding box center [114, 52] width 47 height 14
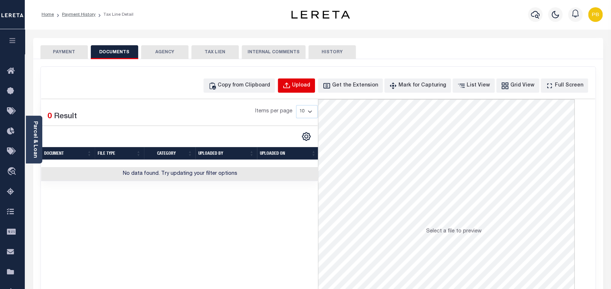
click at [310, 84] on div "Upload" at bounding box center [301, 86] width 18 height 8
select select "POP"
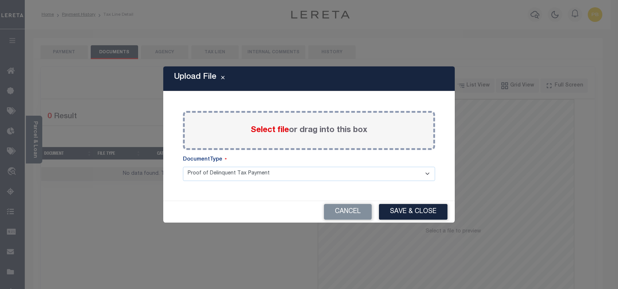
click at [276, 128] on span "Select file" at bounding box center [270, 130] width 38 height 8
click at [0, 0] on input "Select file or drag into this box" at bounding box center [0, 0] width 0 height 0
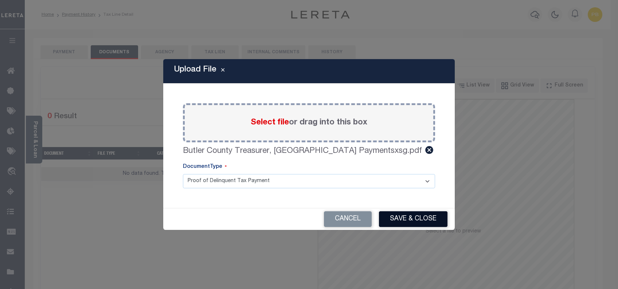
click at [418, 224] on button "Save & Close" at bounding box center [413, 219] width 68 height 16
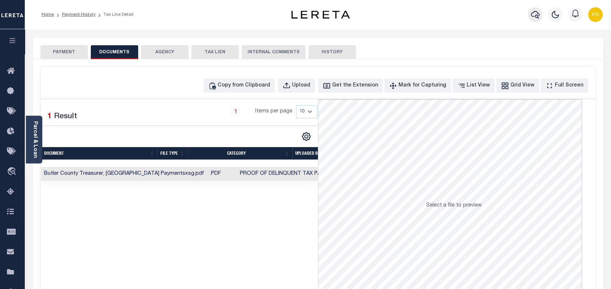
click at [537, 17] on icon "button" at bounding box center [534, 15] width 9 height 8
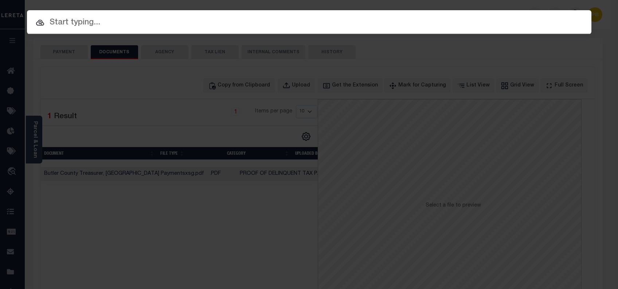
click at [198, 20] on input "text" at bounding box center [309, 22] width 564 height 13
paste input "10703671"
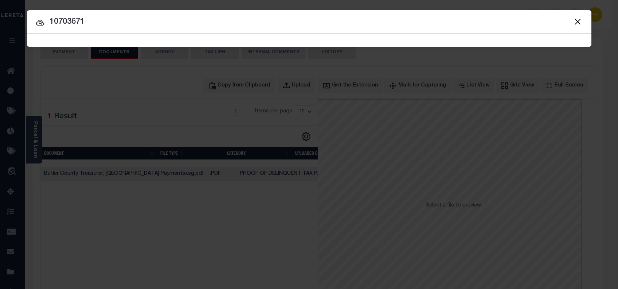
type input "10703671"
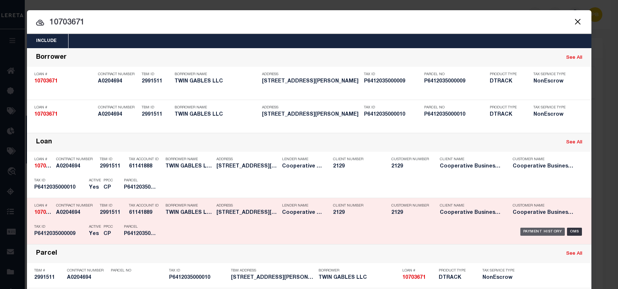
click at [545, 231] on div "Payment History" at bounding box center [542, 231] width 45 height 8
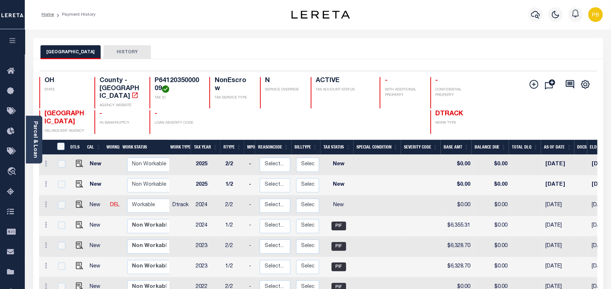
scroll to position [3, 0]
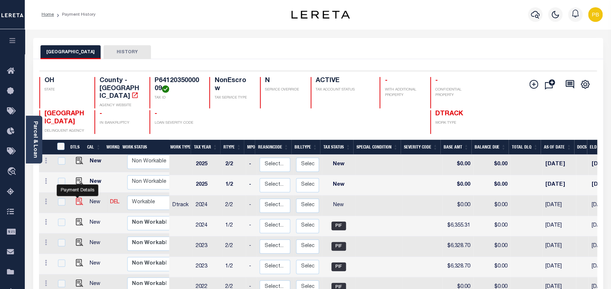
click at [77, 197] on img "" at bounding box center [79, 200] width 7 height 7
checkbox input "true"
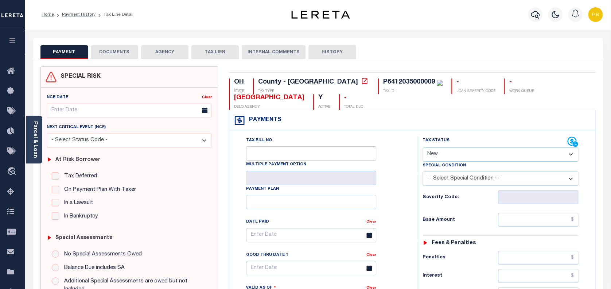
click at [503, 154] on select "- Select Status Code - Open Due/Unpaid Paid Incomplete No Tax Due Internal Refu…" at bounding box center [500, 154] width 156 height 14
select select "PYD"
click at [422, 148] on select "- Select Status Code - Open Due/Unpaid Paid Incomplete No Tax Due Internal Refu…" at bounding box center [500, 154] width 156 height 14
type input "[DATE]"
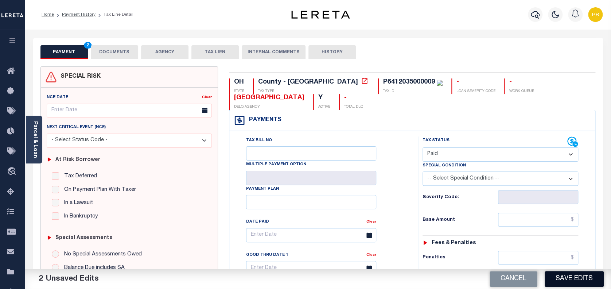
click at [575, 281] on button "Save Edits" at bounding box center [573, 279] width 59 height 16
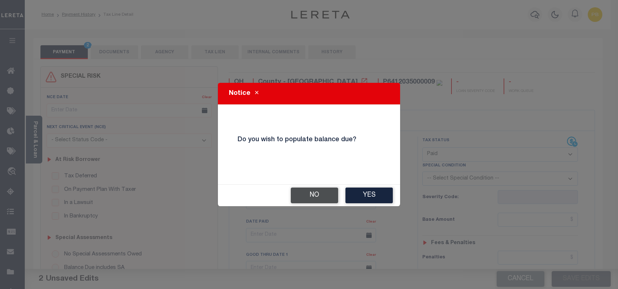
click at [320, 194] on button "No" at bounding box center [314, 195] width 47 height 16
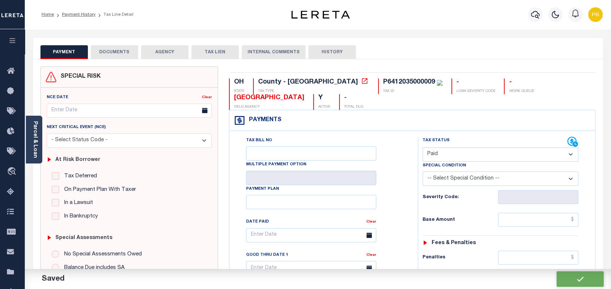
checkbox input "false"
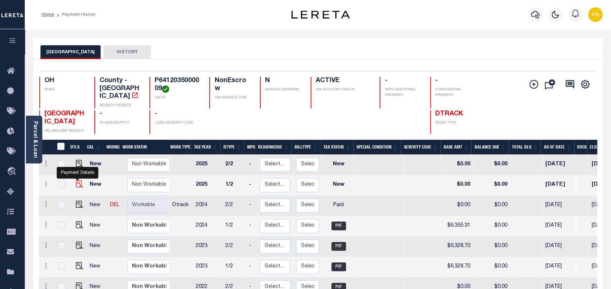
click at [77, 180] on img "" at bounding box center [79, 183] width 7 height 7
checkbox input "true"
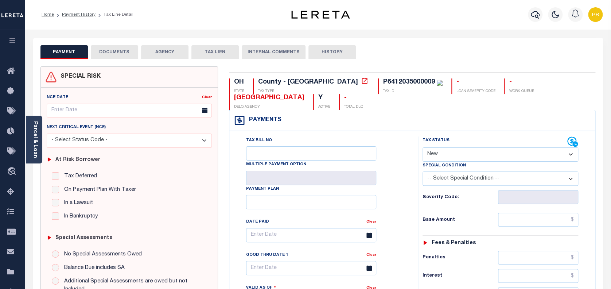
click at [453, 154] on select "- Select Status Code - Open Due/Unpaid Paid Incomplete No Tax Due Internal Refu…" at bounding box center [500, 154] width 156 height 14
select select "PYD"
click at [422, 148] on select "- Select Status Code - Open Due/Unpaid Paid Incomplete No Tax Due Internal Refu…" at bounding box center [500, 154] width 156 height 14
type input "[DATE]"
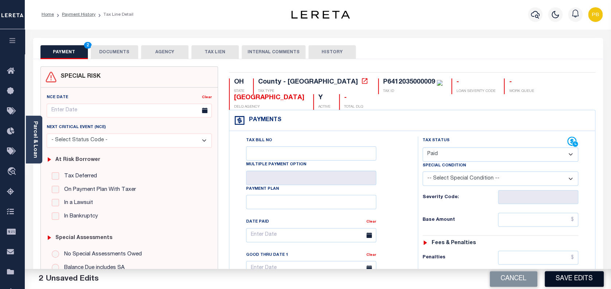
click at [574, 275] on button "Save Edits" at bounding box center [573, 279] width 59 height 16
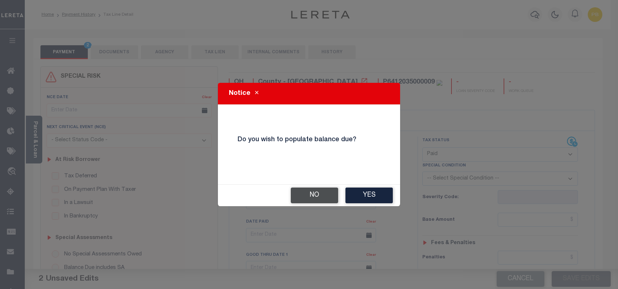
click at [319, 194] on button "No" at bounding box center [314, 195] width 47 height 16
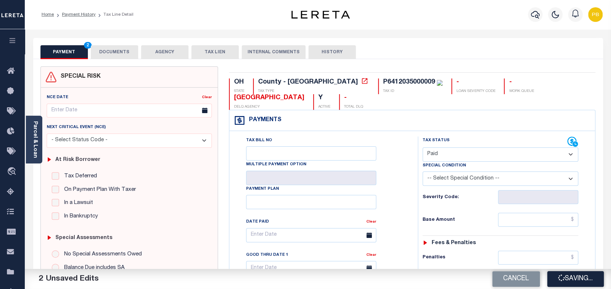
checkbox input "false"
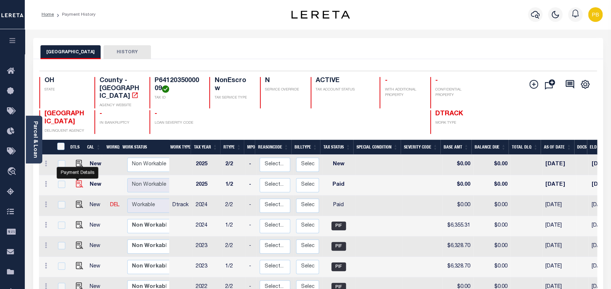
click at [77, 180] on img "" at bounding box center [79, 183] width 7 height 7
checkbox input "true"
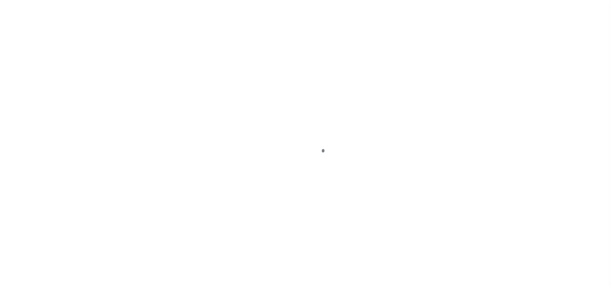
select select "PYD"
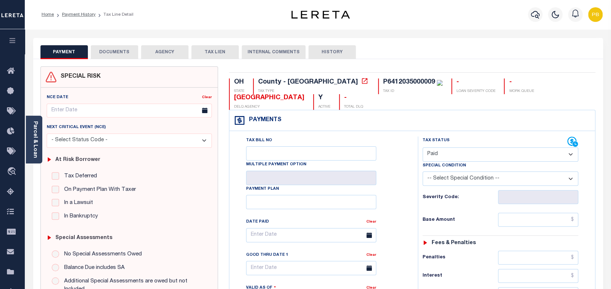
click at [128, 54] on button "DOCUMENTS" at bounding box center [114, 52] width 47 height 14
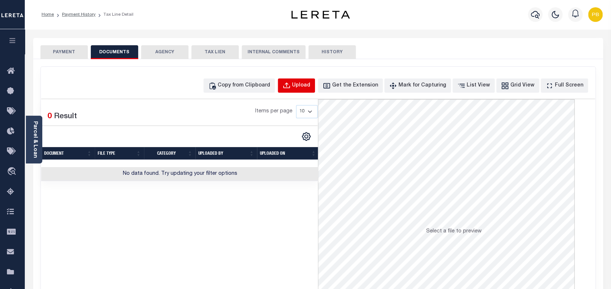
click at [309, 86] on div "Upload" at bounding box center [301, 86] width 18 height 8
select select "POP"
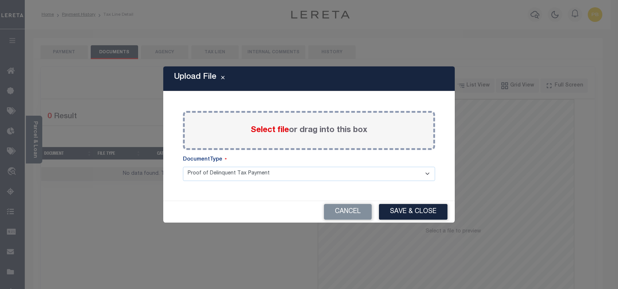
click at [267, 133] on span "Select file" at bounding box center [270, 130] width 38 height 8
click at [0, 0] on input "Select file or drag into this box" at bounding box center [0, 0] width 0 height 0
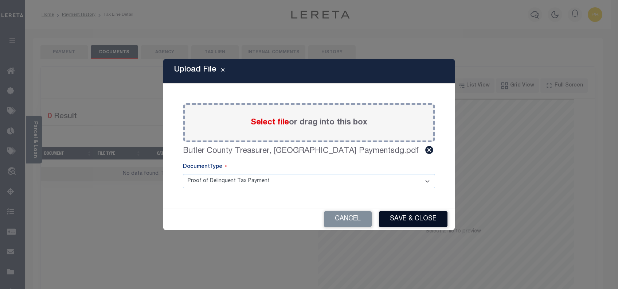
click at [415, 220] on button "Save & Close" at bounding box center [413, 219] width 68 height 16
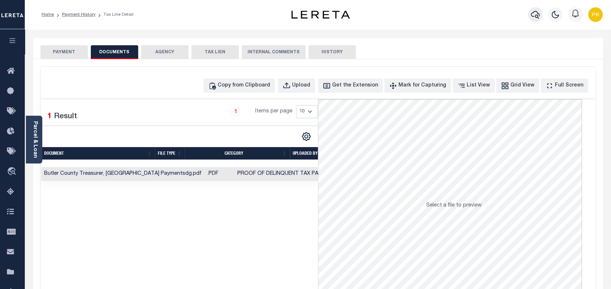
click at [532, 15] on icon "button" at bounding box center [534, 14] width 9 height 9
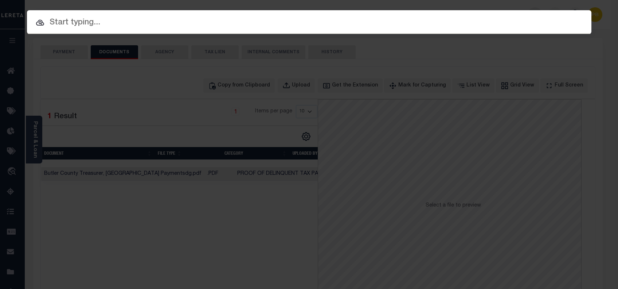
paste input "17003645"
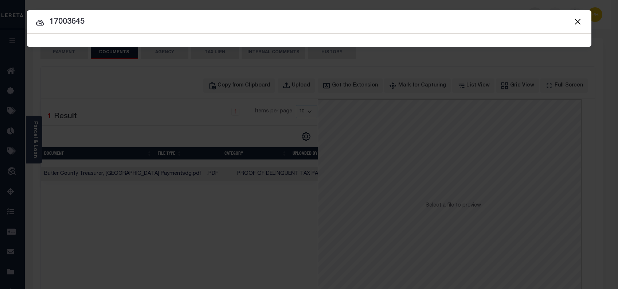
type input "17003645"
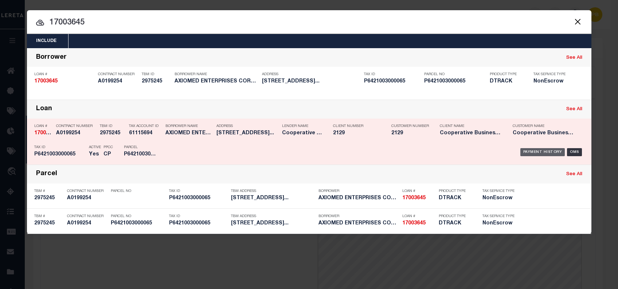
click at [544, 151] on div "Payment History" at bounding box center [542, 152] width 45 height 8
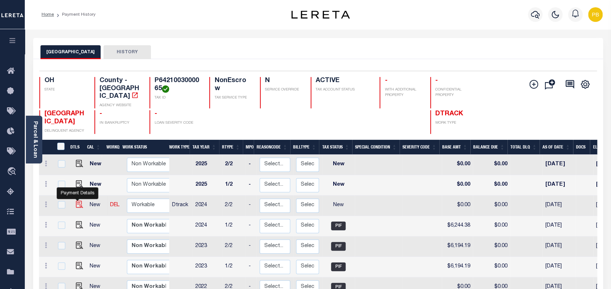
click at [77, 200] on img "" at bounding box center [79, 203] width 7 height 7
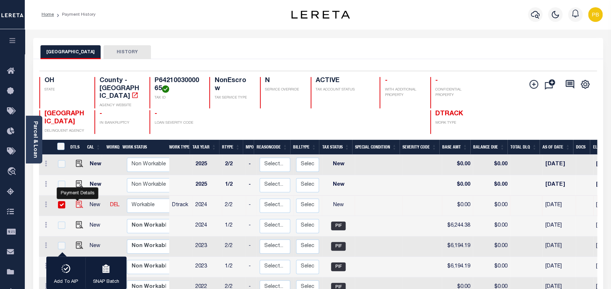
checkbox input "true"
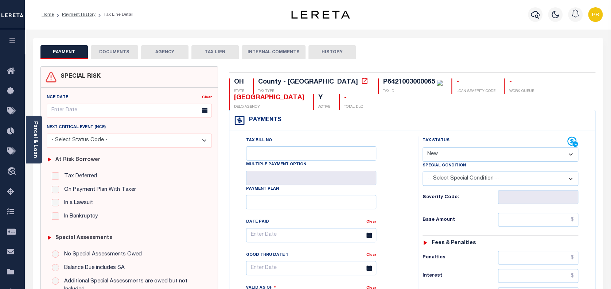
click at [461, 154] on select "- Select Status Code - Open Due/Unpaid Paid Incomplete No Tax Due Internal Refu…" at bounding box center [500, 154] width 156 height 14
select select "PYD"
click at [422, 148] on select "- Select Status Code - Open Due/Unpaid Paid Incomplete No Tax Due Internal Refu…" at bounding box center [500, 154] width 156 height 14
type input "[DATE]"
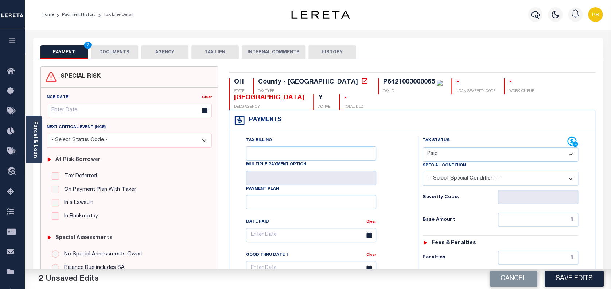
click at [574, 284] on button "Save Edits" at bounding box center [573, 279] width 59 height 16
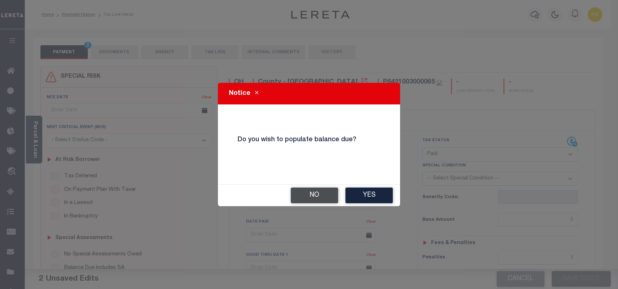
click at [324, 188] on button "No" at bounding box center [314, 195] width 47 height 16
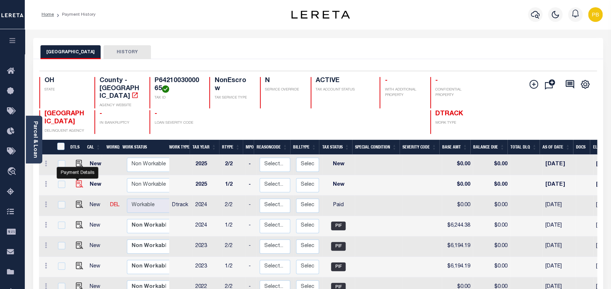
click at [78, 180] on img "" at bounding box center [79, 183] width 7 height 7
checkbox input "true"
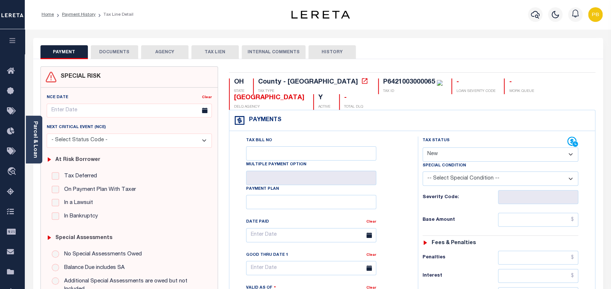
drag, startPoint x: 466, startPoint y: 154, endPoint x: 466, endPoint y: 161, distance: 6.9
click at [466, 154] on select "- Select Status Code - Open Due/Unpaid Paid Incomplete No Tax Due Internal Refu…" at bounding box center [500, 154] width 156 height 14
select select "PYD"
click at [422, 148] on select "- Select Status Code - Open Due/Unpaid Paid Incomplete No Tax Due Internal Refu…" at bounding box center [500, 154] width 156 height 14
type input "[DATE]"
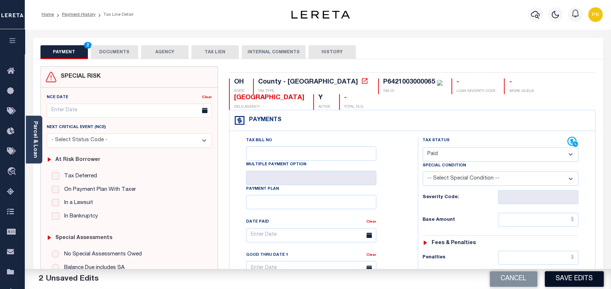
click at [568, 278] on button "Save Edits" at bounding box center [573, 279] width 59 height 16
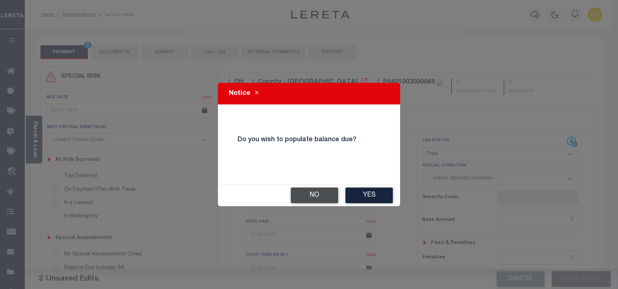
click at [310, 192] on button "No" at bounding box center [314, 195] width 47 height 16
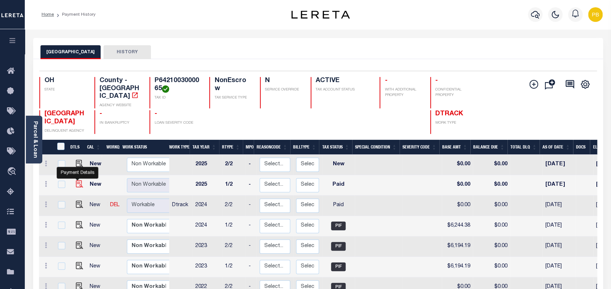
click at [78, 180] on img "" at bounding box center [79, 183] width 7 height 7
checkbox input "true"
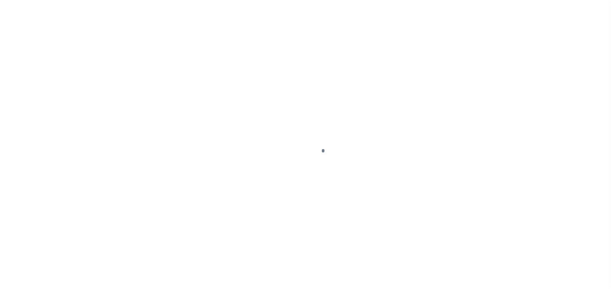
select select "PYD"
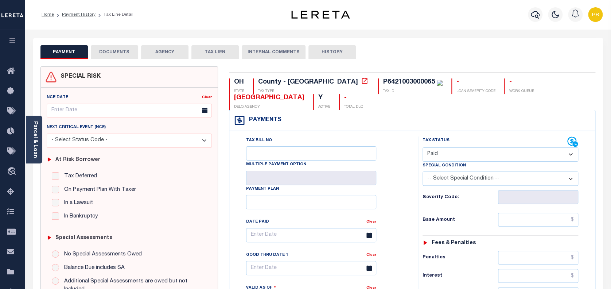
click at [115, 56] on button "DOCUMENTS" at bounding box center [114, 52] width 47 height 14
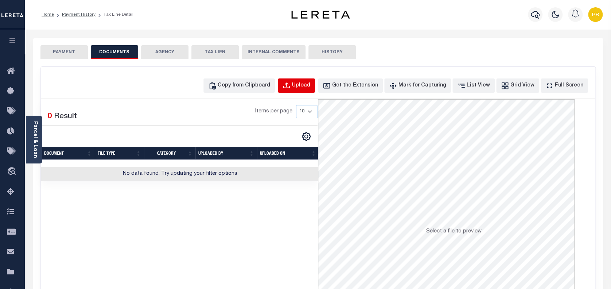
click at [310, 85] on div "Upload" at bounding box center [301, 86] width 18 height 8
select select "POP"
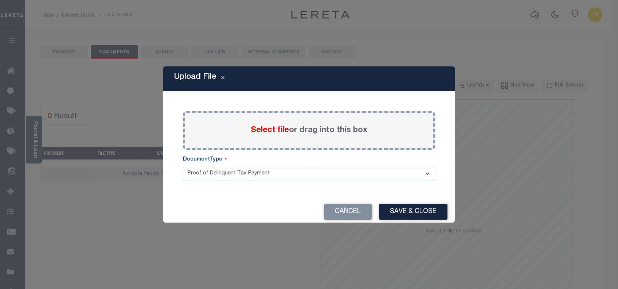
click at [271, 129] on span "Select file" at bounding box center [270, 130] width 38 height 8
click at [0, 0] on input "Select file or drag into this box" at bounding box center [0, 0] width 0 height 0
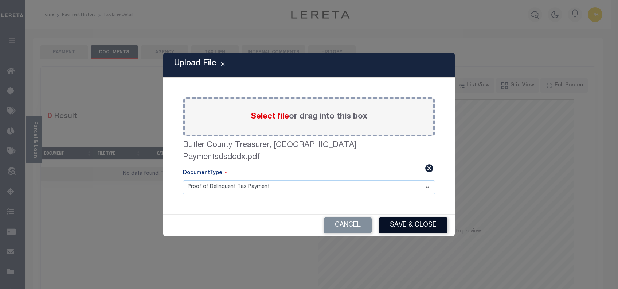
click at [401, 221] on button "Save & Close" at bounding box center [413, 225] width 68 height 16
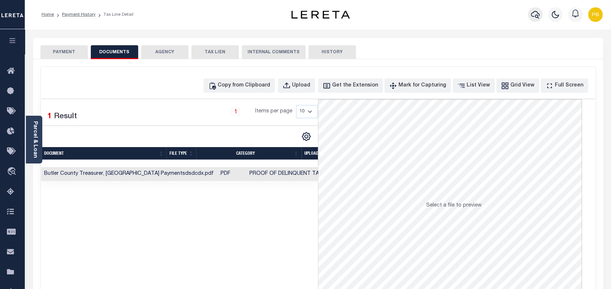
click at [538, 14] on icon "button" at bounding box center [534, 15] width 9 height 8
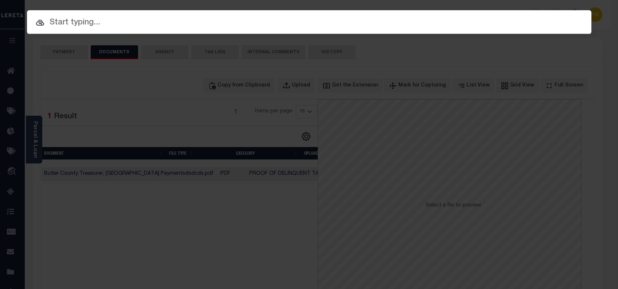
paste input "17004497"
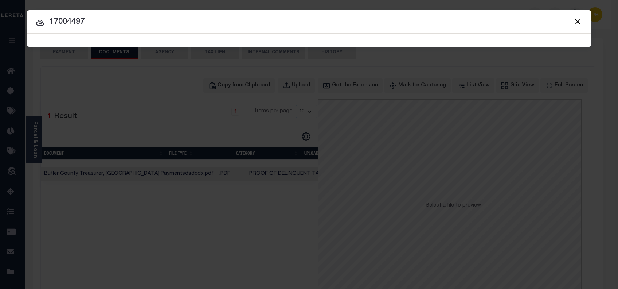
type input "17004497"
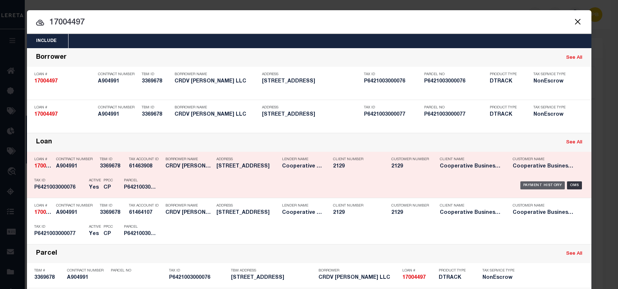
click at [538, 183] on div "Payment History" at bounding box center [542, 185] width 45 height 8
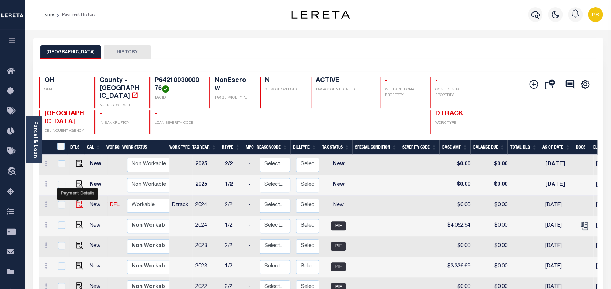
click at [76, 200] on img "" at bounding box center [79, 203] width 7 height 7
checkbox input "true"
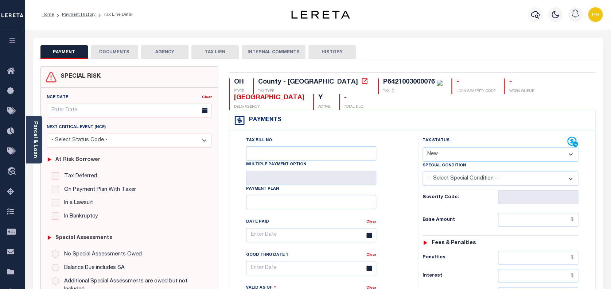
drag, startPoint x: 455, startPoint y: 152, endPoint x: 450, endPoint y: 160, distance: 9.9
click at [456, 152] on select "- Select Status Code - Open Due/Unpaid Paid Incomplete No Tax Due Internal Refu…" at bounding box center [500, 154] width 156 height 14
select select "PYD"
click at [422, 148] on select "- Select Status Code - Open Due/Unpaid Paid Incomplete No Tax Due Internal Refu…" at bounding box center [500, 154] width 156 height 14
type input "[DATE]"
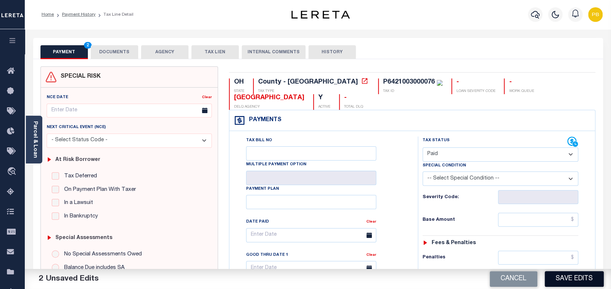
click at [578, 277] on button "Save Edits" at bounding box center [573, 279] width 59 height 16
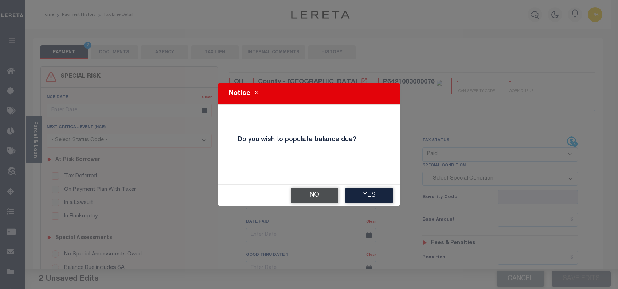
click at [308, 200] on button "No" at bounding box center [314, 195] width 47 height 16
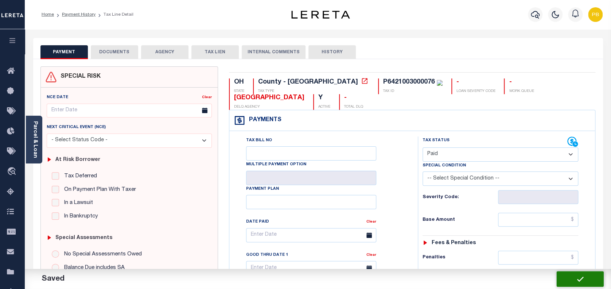
checkbox input "false"
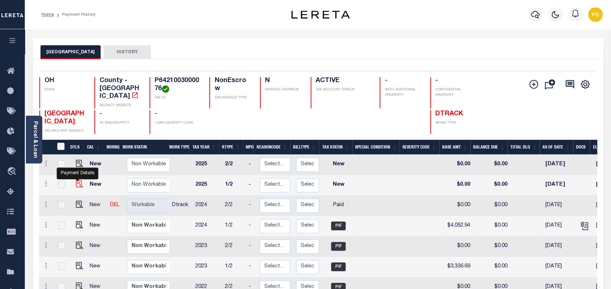
click at [78, 180] on img "" at bounding box center [79, 183] width 7 height 7
checkbox input "true"
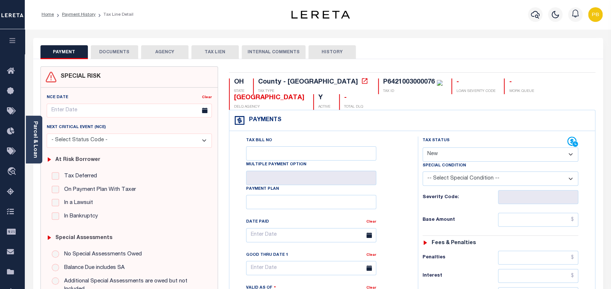
click at [452, 155] on select "- Select Status Code - Open Due/Unpaid Paid Incomplete No Tax Due Internal Refu…" at bounding box center [500, 154] width 156 height 14
select select "PYD"
click at [422, 148] on select "- Select Status Code - Open Due/Unpaid Paid Incomplete No Tax Due Internal Refu…" at bounding box center [500, 154] width 156 height 14
type input "[DATE]"
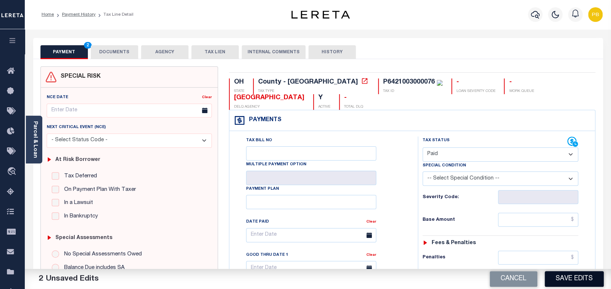
click at [573, 281] on button "Save Edits" at bounding box center [573, 279] width 59 height 16
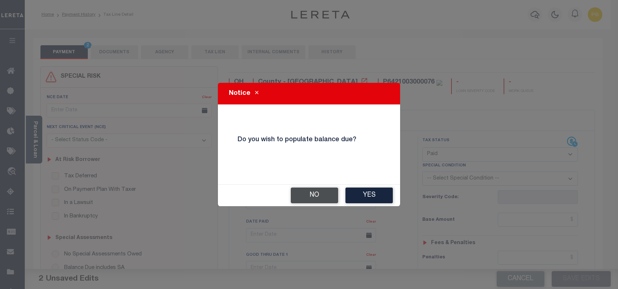
click at [312, 199] on button "No" at bounding box center [314, 195] width 47 height 16
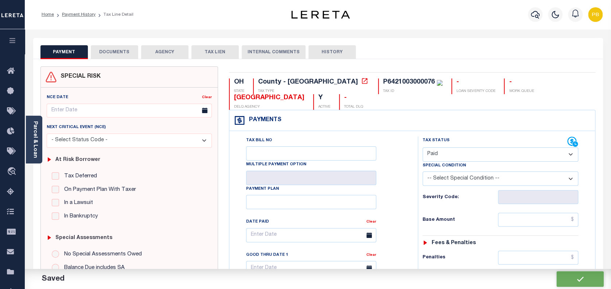
checkbox input "false"
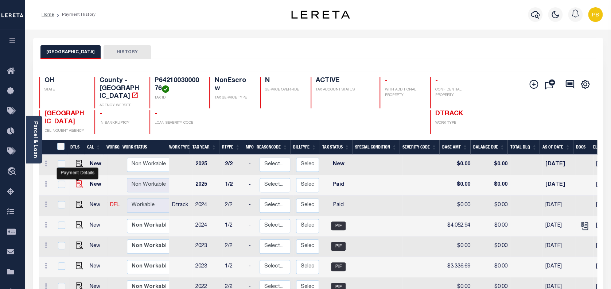
click at [77, 180] on img "" at bounding box center [79, 183] width 7 height 7
checkbox input "true"
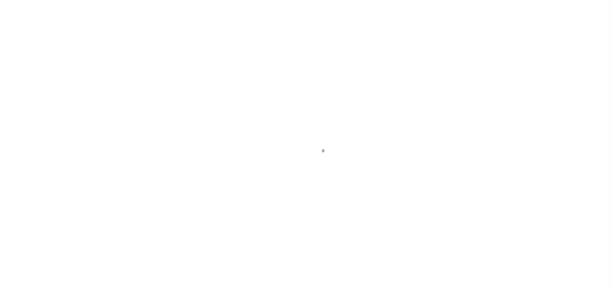
select select "PYD"
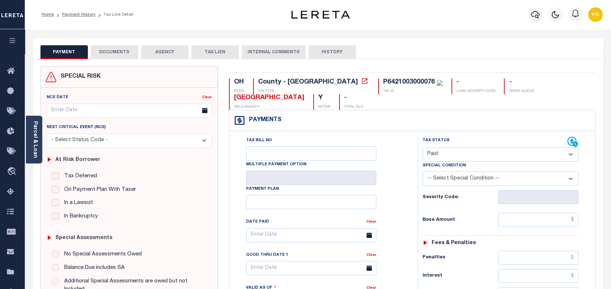
click at [118, 55] on button "DOCUMENTS" at bounding box center [114, 52] width 47 height 14
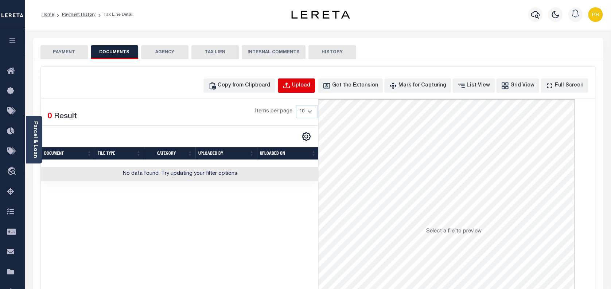
click at [305, 90] on button "Upload" at bounding box center [296, 85] width 37 height 14
select select "POP"
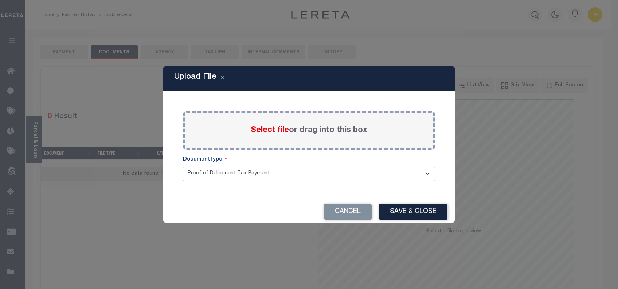
click at [281, 132] on span "Select file" at bounding box center [270, 130] width 38 height 8
click at [0, 0] on input "Select file or drag into this box" at bounding box center [0, 0] width 0 height 0
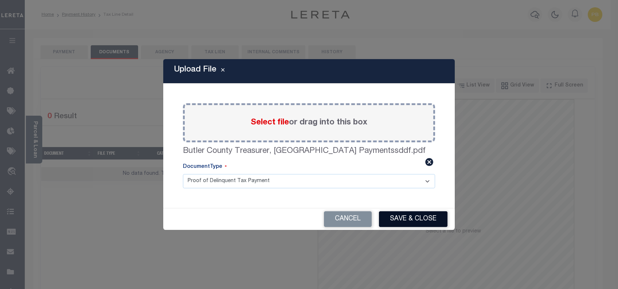
click at [424, 219] on button "Save & Close" at bounding box center [413, 219] width 68 height 16
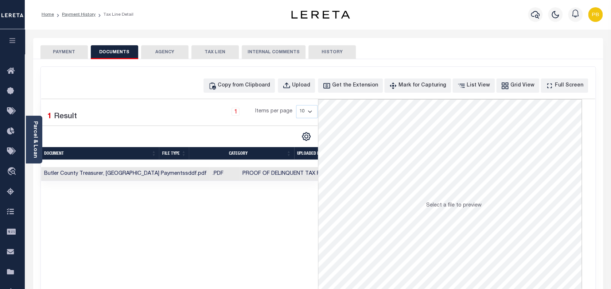
click at [82, 11] on li "Payment History" at bounding box center [75, 14] width 42 height 7
click at [90, 13] on link "Payment History" at bounding box center [79, 14] width 34 height 4
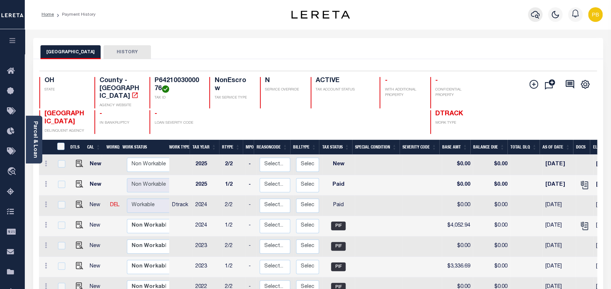
click at [535, 15] on icon "button" at bounding box center [534, 15] width 9 height 8
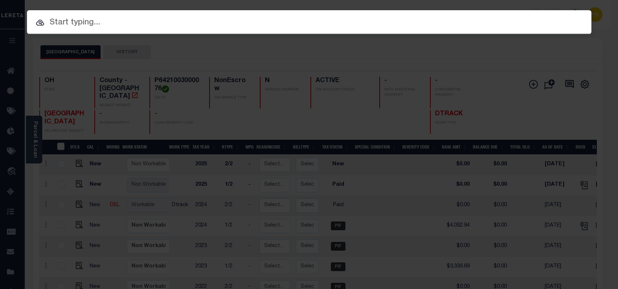
paste input "17004497"
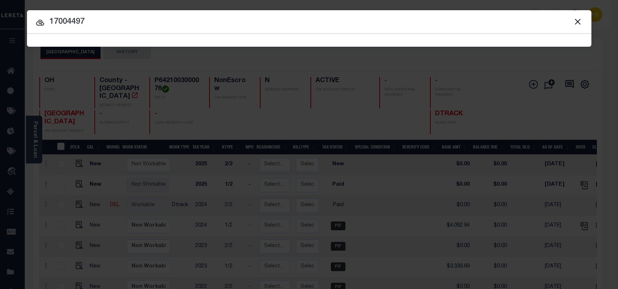
type input "17004497"
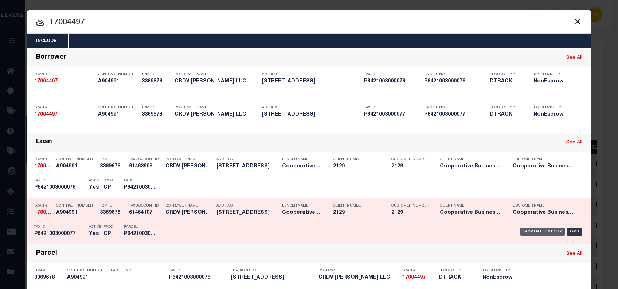
click at [536, 231] on div "Payment History" at bounding box center [542, 231] width 45 height 8
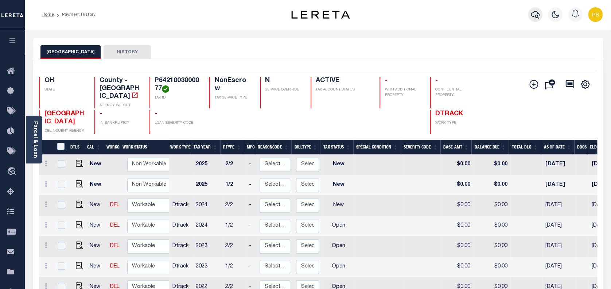
click at [535, 15] on icon "button" at bounding box center [534, 14] width 9 height 9
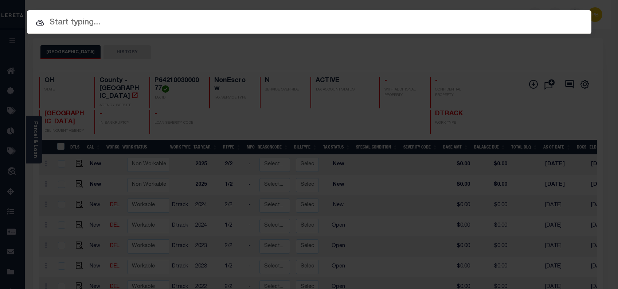
paste input "17004851"
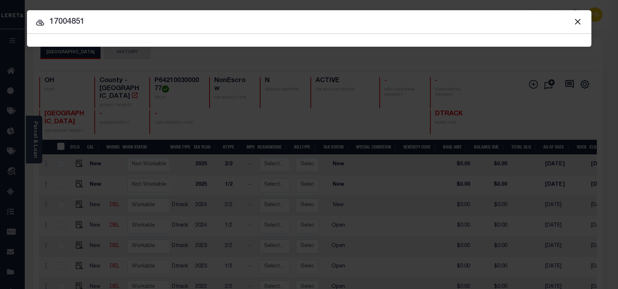
type input "17004851"
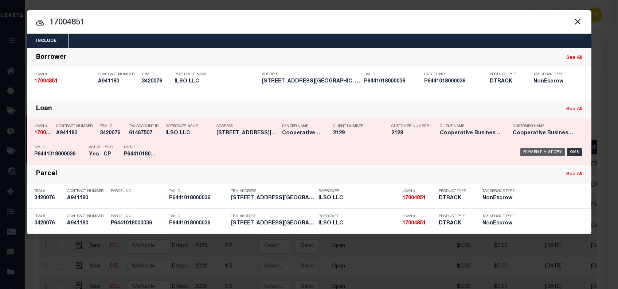
click at [537, 153] on div "Payment History" at bounding box center [542, 152] width 45 height 8
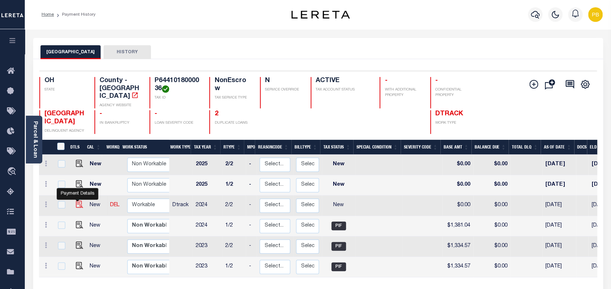
click at [76, 200] on img "" at bounding box center [79, 203] width 7 height 7
checkbox input "true"
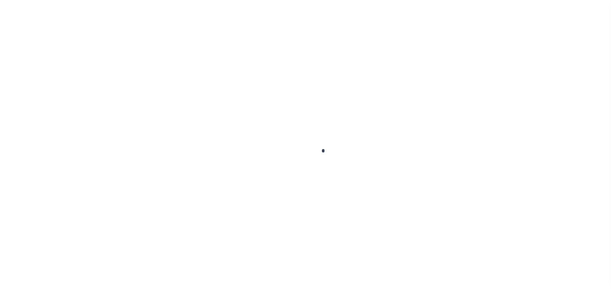
checkbox input "false"
type input "[DATE]"
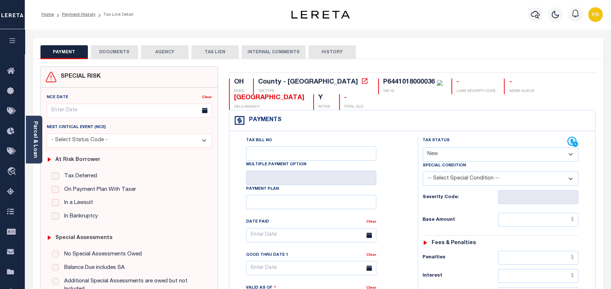
click at [456, 158] on select "- Select Status Code - Open Due/Unpaid Paid Incomplete No Tax Due Internal Refu…" at bounding box center [500, 154] width 156 height 14
select select "PYD"
click at [422, 148] on select "- Select Status Code - Open Due/Unpaid Paid Incomplete No Tax Due Internal Refu…" at bounding box center [500, 154] width 156 height 14
type input "10/06/2025"
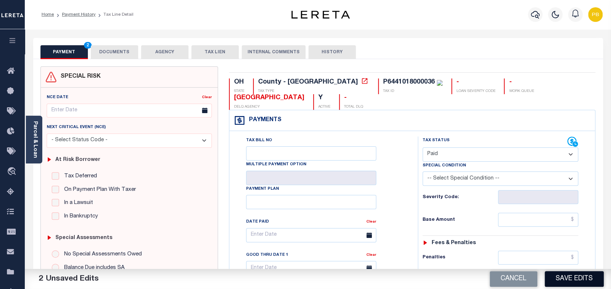
click at [586, 281] on button "Save Edits" at bounding box center [573, 279] width 59 height 16
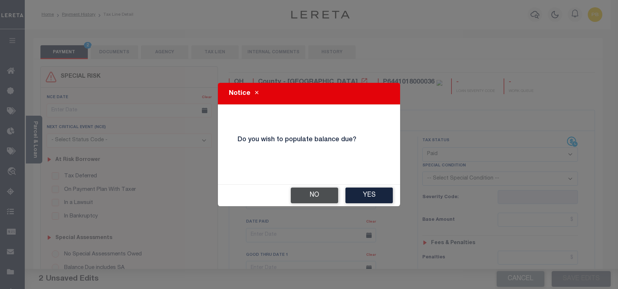
click at [316, 200] on button "No" at bounding box center [314, 195] width 47 height 16
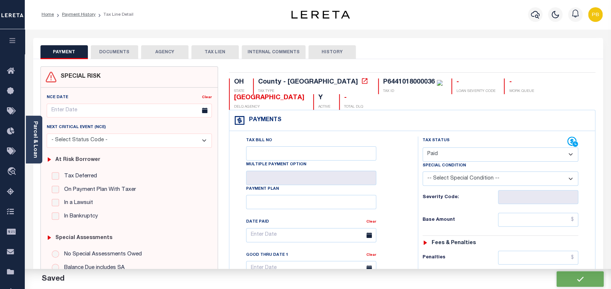
checkbox input "false"
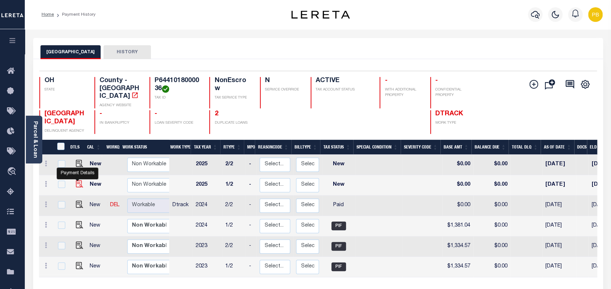
click at [76, 180] on img "" at bounding box center [79, 183] width 7 height 7
checkbox input "true"
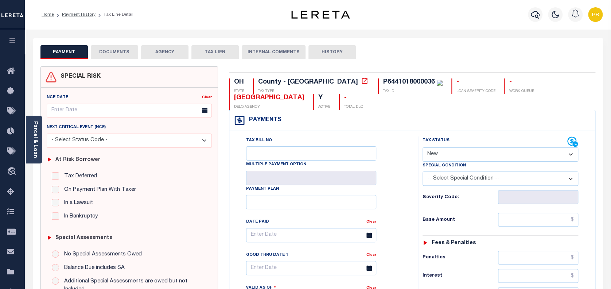
click at [460, 157] on select "- Select Status Code - Open Due/Unpaid Paid Incomplete No Tax Due Internal Refu…" at bounding box center [500, 154] width 156 height 14
select select "DUE"
click at [422, 148] on select "- Select Status Code - Open Due/Unpaid Paid Incomplete No Tax Due Internal Refu…" at bounding box center [500, 154] width 156 height 14
type input "[DATE]"
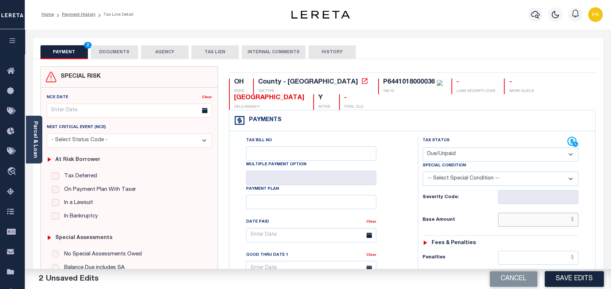
click at [533, 221] on input "text" at bounding box center [538, 219] width 81 height 14
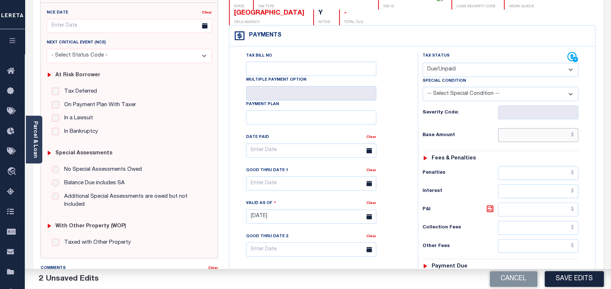
scroll to position [97, 0]
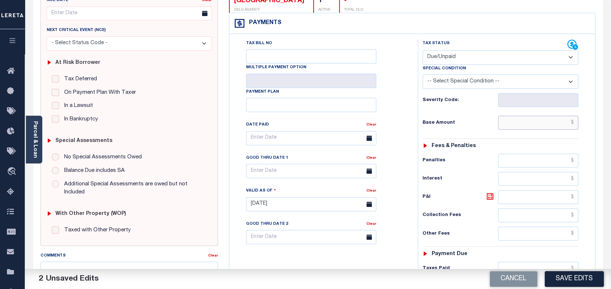
paste input "1,519.15"
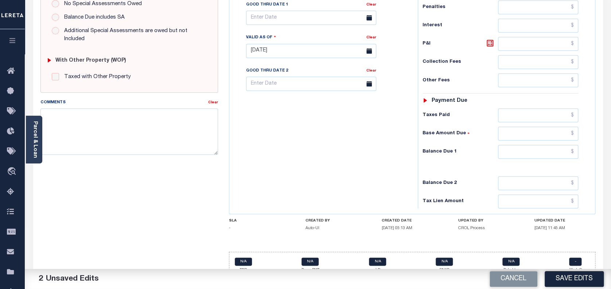
scroll to position [262, 0]
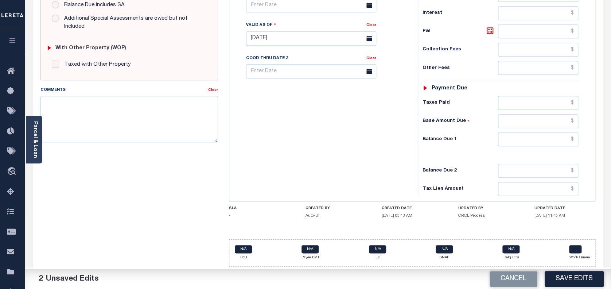
type input "$1,519.15"
click at [533, 137] on input "text" at bounding box center [538, 139] width 81 height 14
paste input "1,519.15"
type input "$1,519.15"
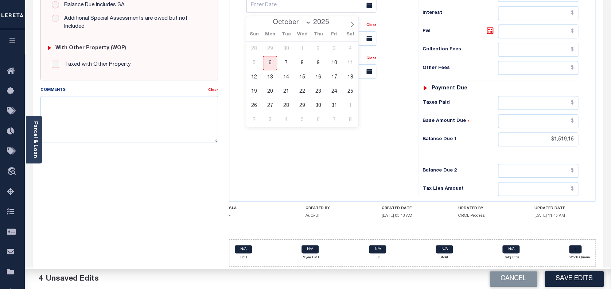
click at [297, 6] on input "text" at bounding box center [311, 5] width 130 height 14
click at [339, 106] on span "31" at bounding box center [334, 105] width 14 height 14
type input "[DATE]"
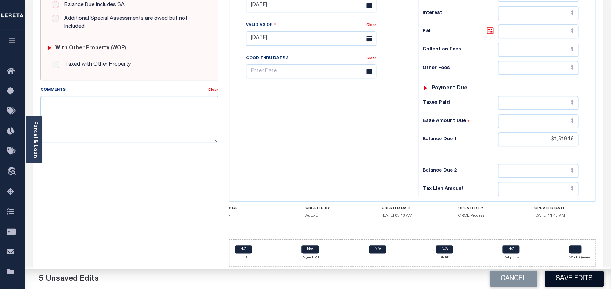
drag, startPoint x: 568, startPoint y: 268, endPoint x: 578, endPoint y: 275, distance: 13.1
click at [573, 270] on div "Parcel & Loan Tax Bill Details P6441018000036 TAX ID AGENCY 2025/2026" at bounding box center [318, 28] width 586 height 522
click at [578, 275] on button "Save Edits" at bounding box center [573, 279] width 59 height 16
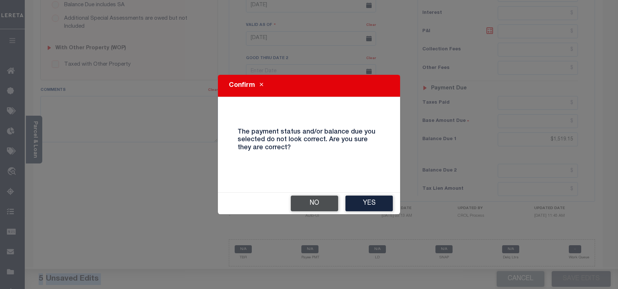
click at [332, 205] on button "No" at bounding box center [314, 203] width 47 height 16
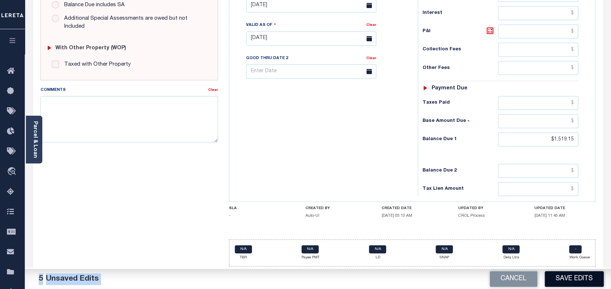
click at [566, 277] on button "Save Edits" at bounding box center [573, 279] width 59 height 16
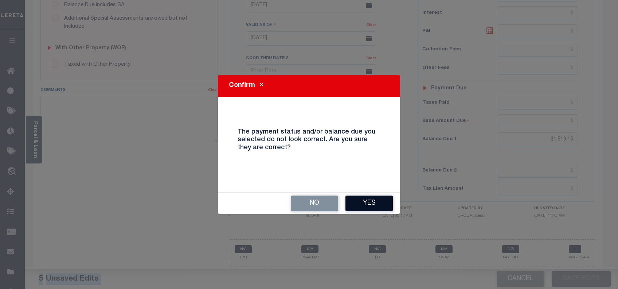
click at [368, 196] on button "Yes" at bounding box center [368, 203] width 47 height 16
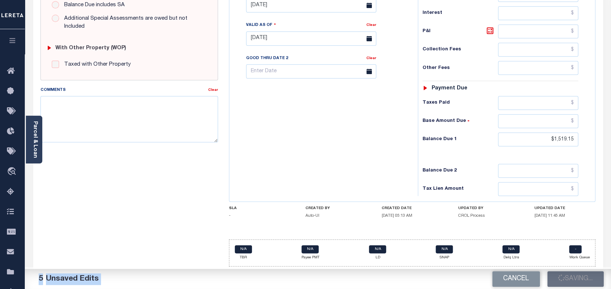
checkbox input "false"
type input "$1,519.15"
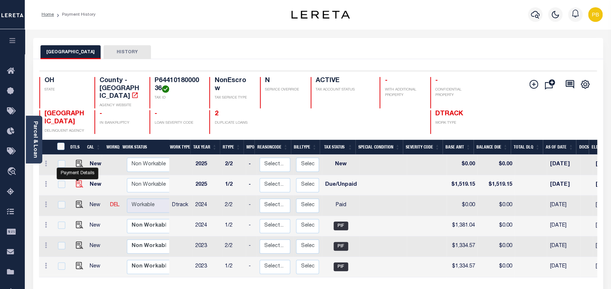
click at [77, 180] on img "" at bounding box center [79, 183] width 7 height 7
checkbox input "true"
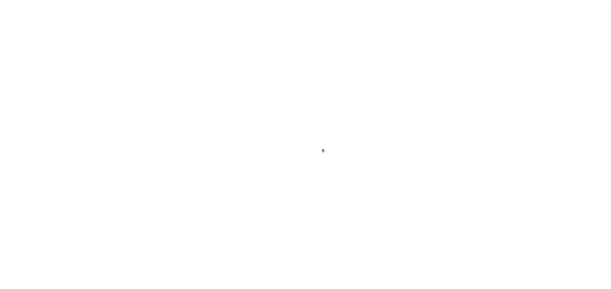
select select "DUE"
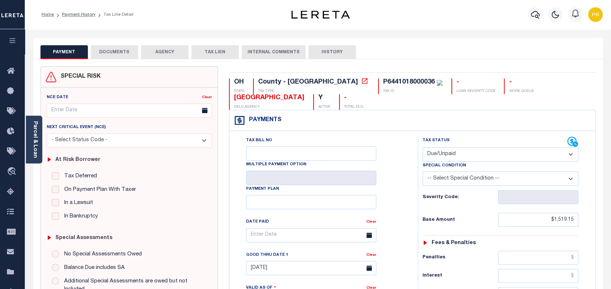
click at [123, 52] on button "DOCUMENTS" at bounding box center [114, 52] width 47 height 14
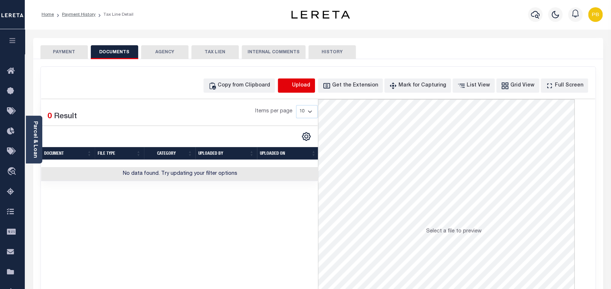
click at [289, 87] on icon "button" at bounding box center [286, 85] width 7 height 6
select select "POP"
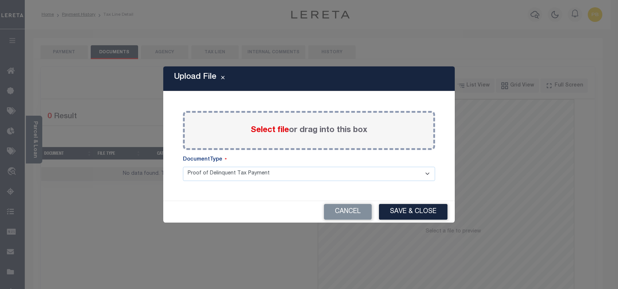
click at [278, 129] on span "Select file" at bounding box center [270, 130] width 38 height 8
click at [0, 0] on input "Select file or drag into this box" at bounding box center [0, 0] width 0 height 0
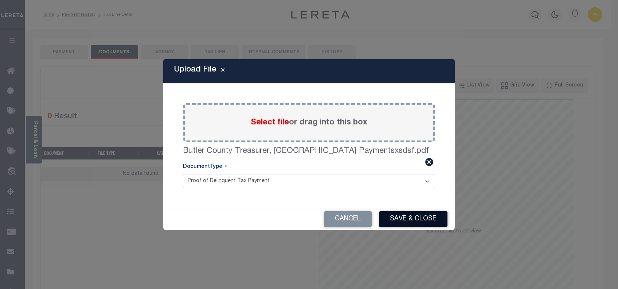
click at [416, 223] on button "Save & Close" at bounding box center [413, 219] width 68 height 16
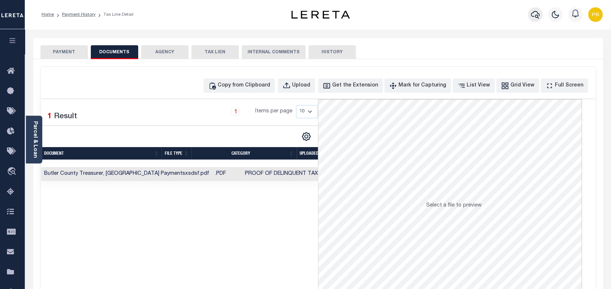
click at [530, 17] on icon "button" at bounding box center [534, 14] width 9 height 9
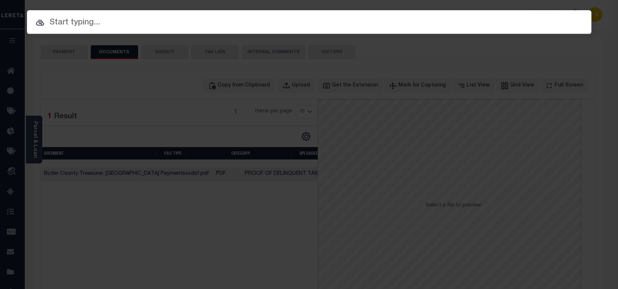
paste input "17004852"
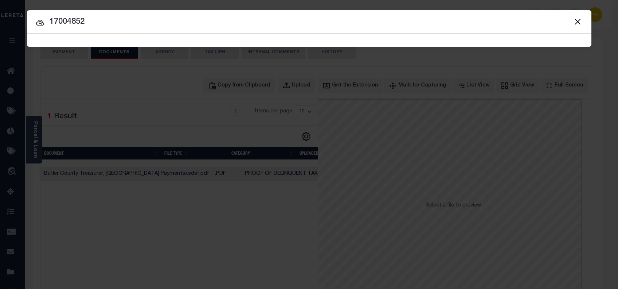
type input "17004852"
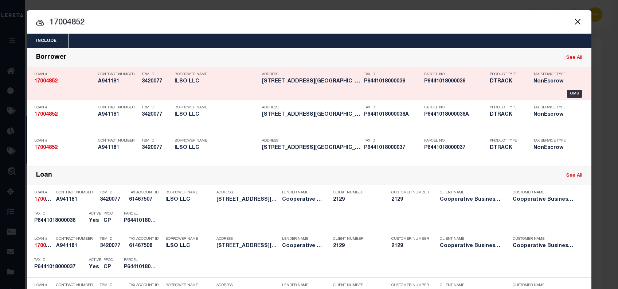
click at [534, 72] on p "Tax Service Type" at bounding box center [551, 74] width 36 height 4
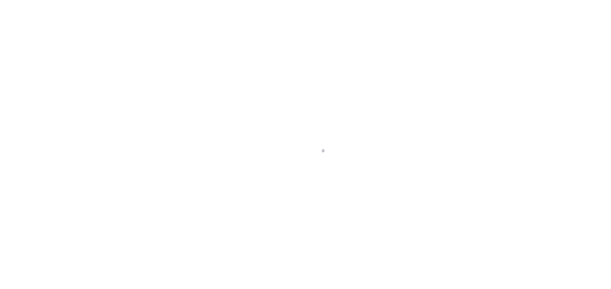
select select "10"
select select "NonEscrow"
type input "[STREET_ADDRESS]"
select select
type input "HAMILTON, OH 45011"
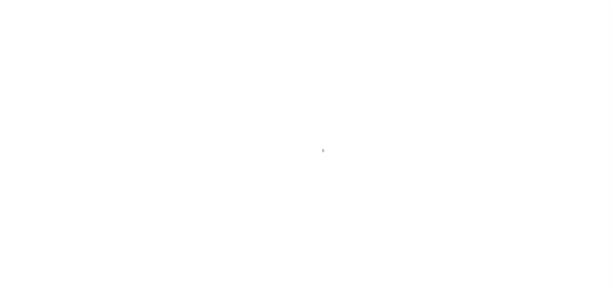
type input "7609"
type input "OH"
select select "4848"
select select "3334"
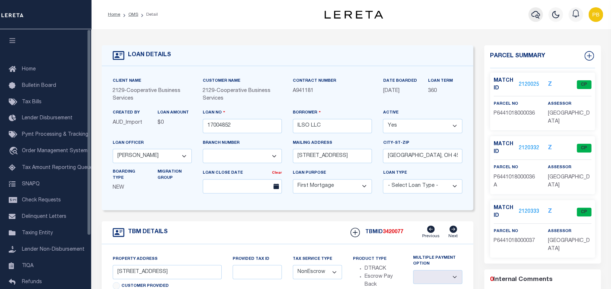
click at [537, 15] on icon "button" at bounding box center [535, 14] width 9 height 9
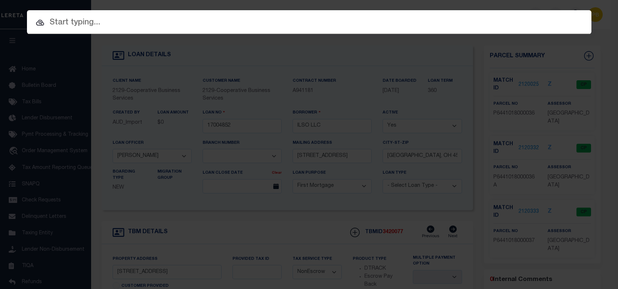
click at [150, 19] on input "text" at bounding box center [309, 22] width 564 height 13
paste input "17004852"
type input "17004852"
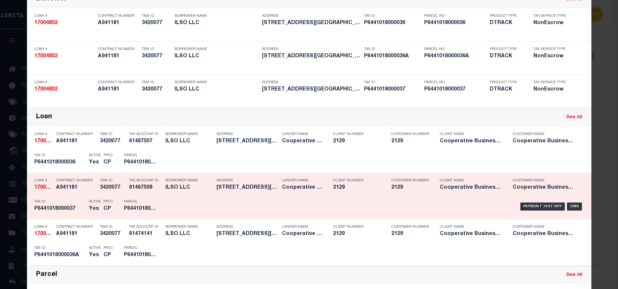
scroll to position [97, 0]
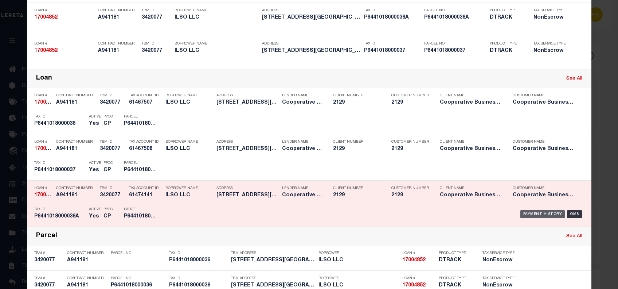
click at [538, 214] on div "Payment History" at bounding box center [542, 214] width 45 height 8
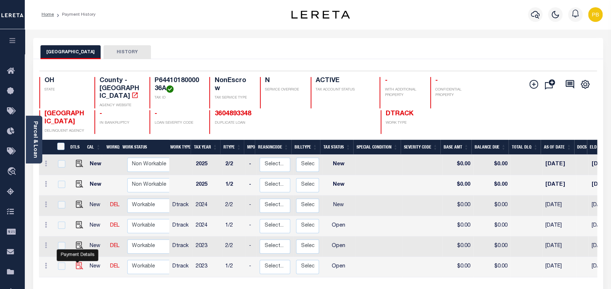
click at [76, 262] on img "" at bounding box center [79, 265] width 7 height 7
checkbox input "true"
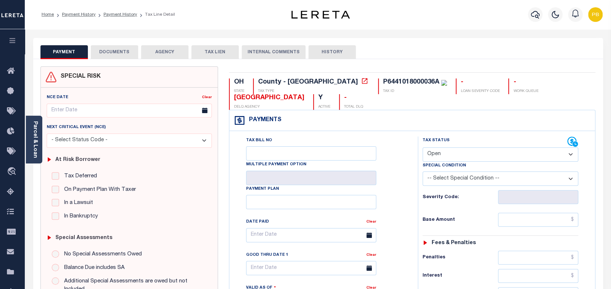
drag, startPoint x: 479, startPoint y: 154, endPoint x: 468, endPoint y: 163, distance: 14.0
click at [479, 154] on select "- Select Status Code - Open Due/Unpaid Paid Incomplete No Tax Due Internal Refu…" at bounding box center [500, 154] width 156 height 14
select select "DUE"
click at [422, 148] on select "- Select Status Code - Open Due/Unpaid Paid Incomplete No Tax Due Internal Refu…" at bounding box center [500, 154] width 156 height 14
type input "[DATE]"
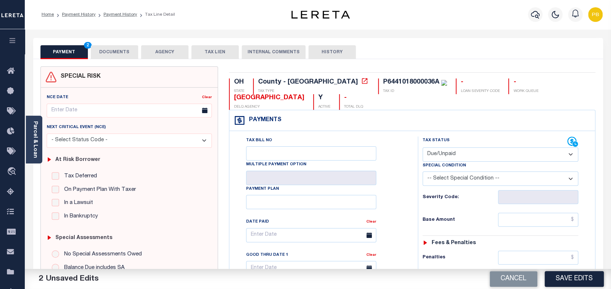
click at [461, 160] on select "- Select Status Code - Open Due/Unpaid Paid Incomplete No Tax Due Internal Refu…" at bounding box center [500, 154] width 156 height 14
select select "PYD"
click at [422, 148] on select "- Select Status Code - Open Due/Unpaid Paid Incomplete No Tax Due Internal Refu…" at bounding box center [500, 154] width 156 height 14
click at [578, 282] on button "Save Edits" at bounding box center [573, 279] width 59 height 16
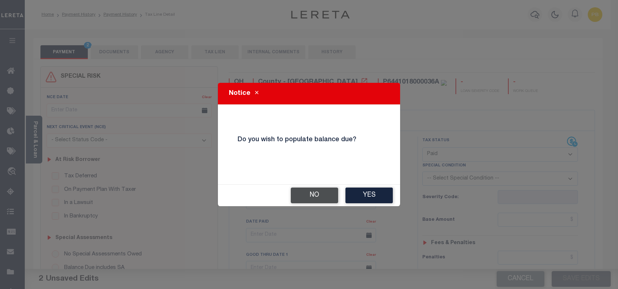
click at [315, 200] on button "No" at bounding box center [314, 195] width 47 height 16
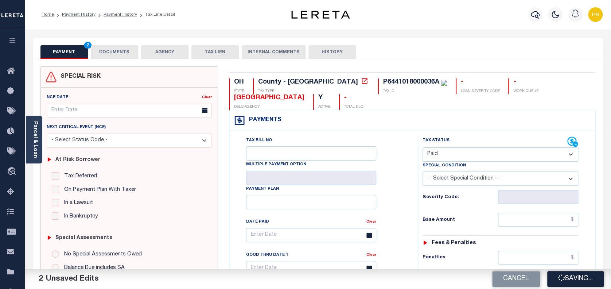
checkbox input "false"
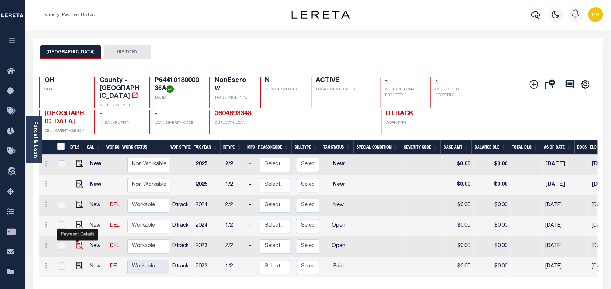
click at [78, 241] on img "" at bounding box center [79, 244] width 7 height 7
checkbox input "true"
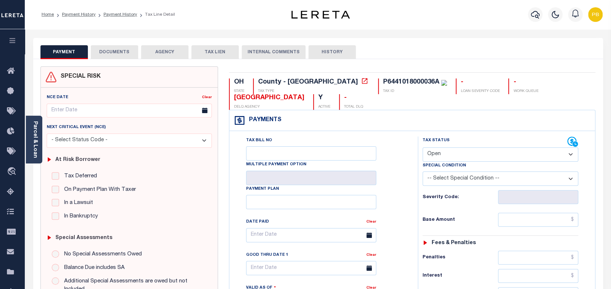
click at [461, 155] on select "- Select Status Code - Open Due/Unpaid Paid Incomplete No Tax Due Internal Refu…" at bounding box center [500, 154] width 156 height 14
select select "PYD"
click at [422, 148] on select "- Select Status Code - Open Due/Unpaid Paid Incomplete No Tax Due Internal Refu…" at bounding box center [500, 154] width 156 height 14
type input "[DATE]"
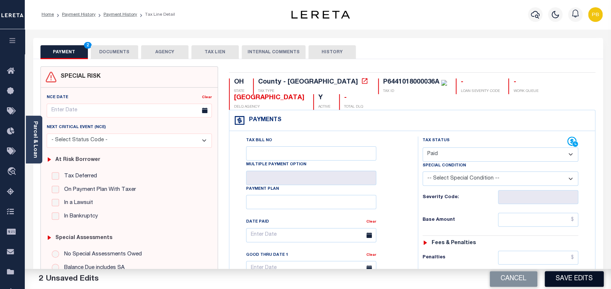
click at [575, 285] on button "Save Edits" at bounding box center [573, 279] width 59 height 16
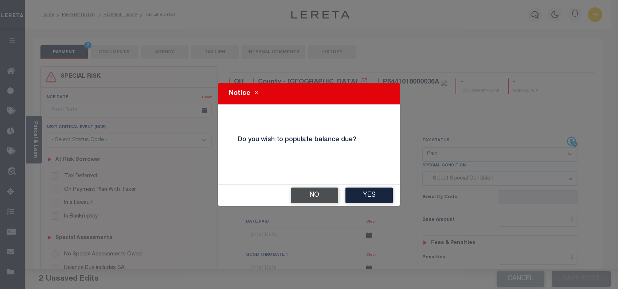
click at [311, 200] on button "No" at bounding box center [314, 195] width 47 height 16
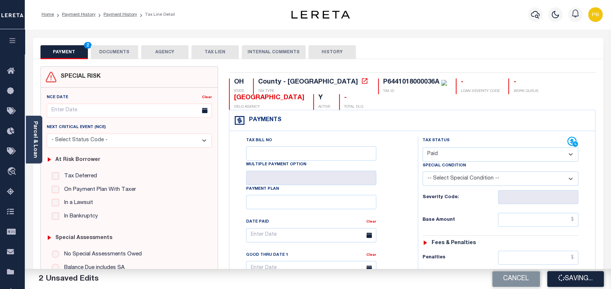
checkbox input "false"
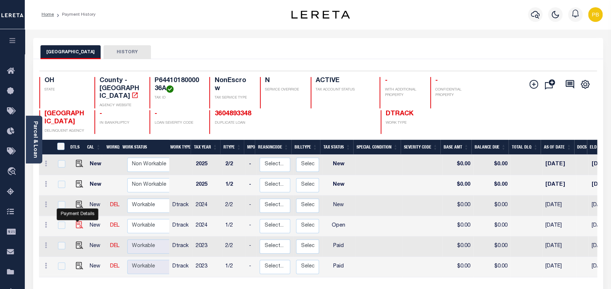
click at [78, 221] on img "" at bounding box center [79, 224] width 7 height 7
checkbox input "true"
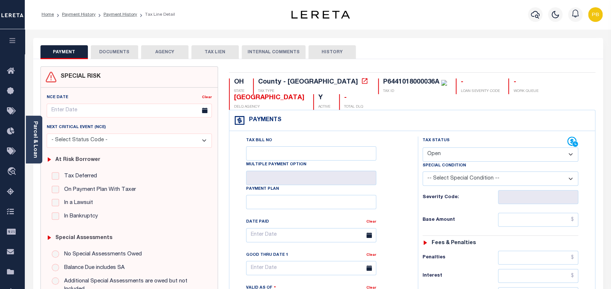
click at [460, 158] on select "- Select Status Code - Open Due/Unpaid Paid Incomplete No Tax Due Internal Refu…" at bounding box center [500, 154] width 156 height 14
select select "PYD"
click at [422, 148] on select "- Select Status Code - Open Due/Unpaid Paid Incomplete No Tax Due Internal Refu…" at bounding box center [500, 154] width 156 height 14
type input "[DATE]"
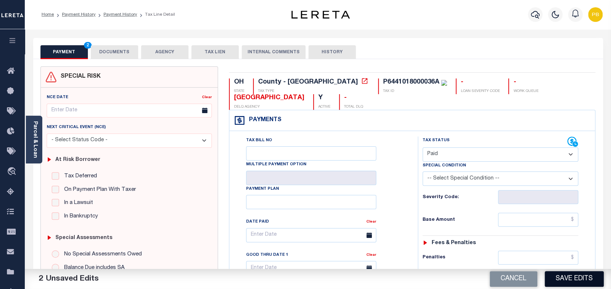
click at [583, 277] on button "Save Edits" at bounding box center [573, 279] width 59 height 16
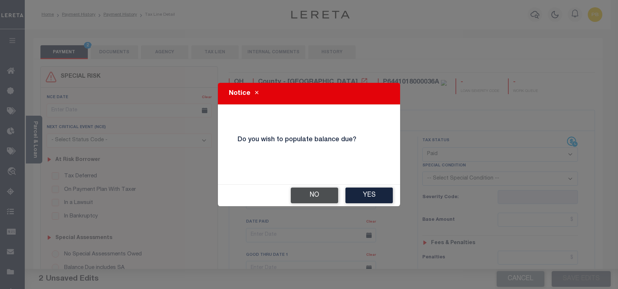
click at [308, 199] on button "No" at bounding box center [314, 195] width 47 height 16
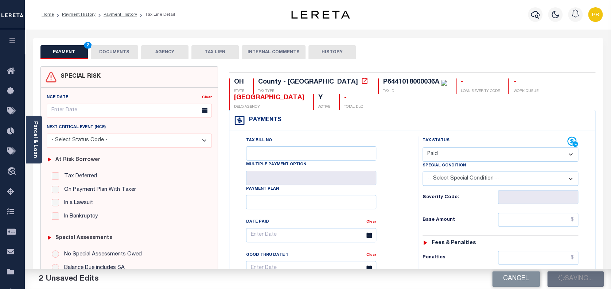
checkbox input "false"
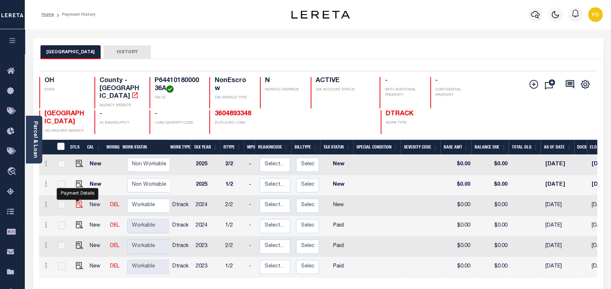
click at [76, 200] on img "" at bounding box center [79, 203] width 7 height 7
checkbox input "true"
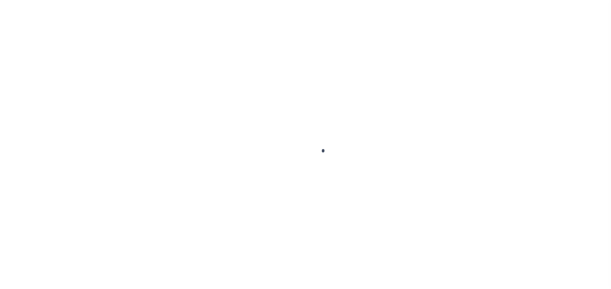
checkbox input "false"
type input "[DATE]"
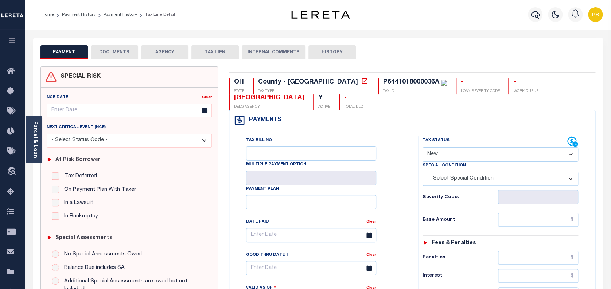
click at [457, 153] on select "- Select Status Code - Open Due/Unpaid Paid Incomplete No Tax Due Internal Refu…" at bounding box center [500, 154] width 156 height 14
select select "PYD"
click at [422, 148] on select "- Select Status Code - Open Due/Unpaid Paid Incomplete No Tax Due Internal Refu…" at bounding box center [500, 154] width 156 height 14
type input "[DATE]"
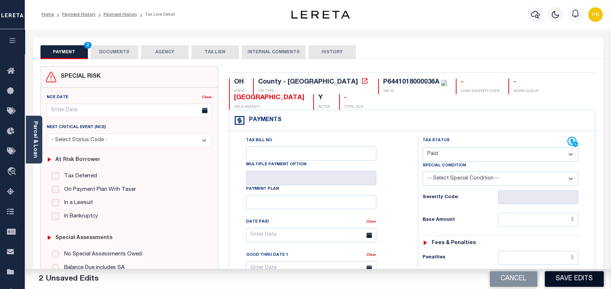
click at [574, 282] on button "Save Edits" at bounding box center [573, 279] width 59 height 16
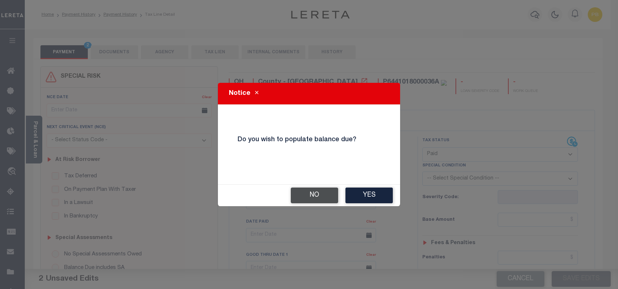
click at [309, 193] on button "No" at bounding box center [314, 195] width 47 height 16
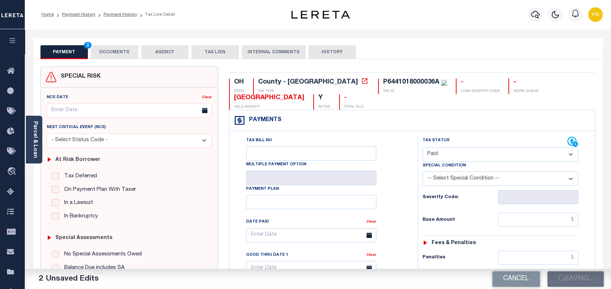
checkbox input "false"
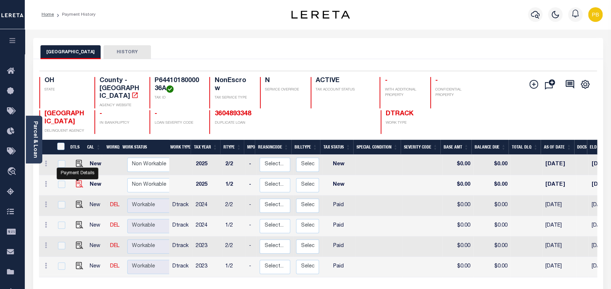
click at [79, 180] on img "" at bounding box center [79, 183] width 7 height 7
checkbox input "true"
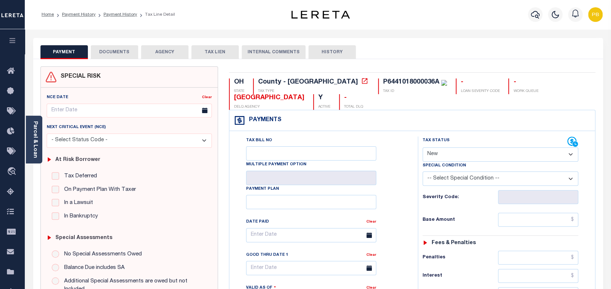
click at [476, 154] on select "- Select Status Code - Open Due/Unpaid Paid Incomplete No Tax Due Internal Refu…" at bounding box center [500, 154] width 156 height 14
select select "PYD"
click at [422, 148] on select "- Select Status Code - Open Due/Unpaid Paid Incomplete No Tax Due Internal Refu…" at bounding box center [500, 154] width 156 height 14
type input "[DATE]"
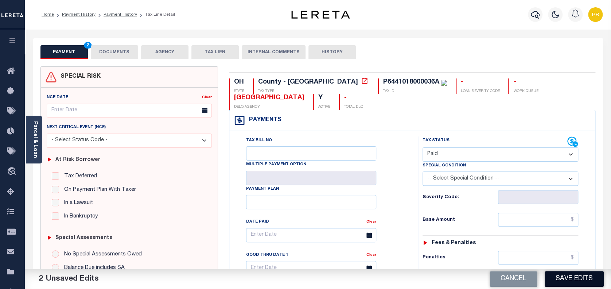
click at [561, 278] on button "Save Edits" at bounding box center [573, 279] width 59 height 16
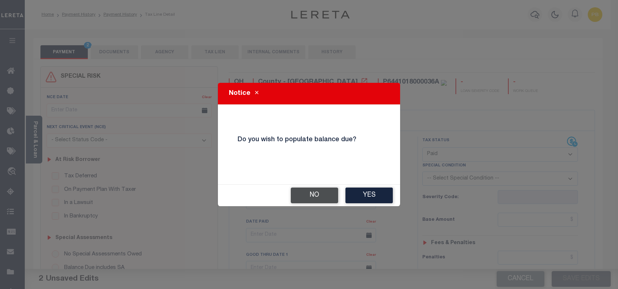
click at [302, 196] on button "No" at bounding box center [314, 195] width 47 height 16
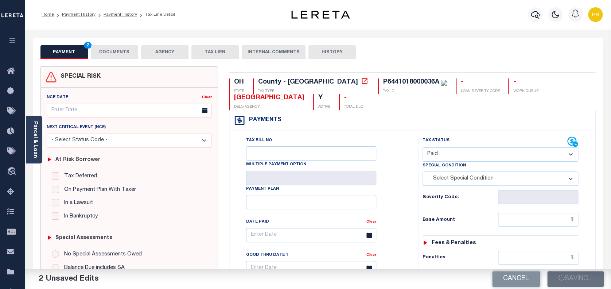
checkbox input "false"
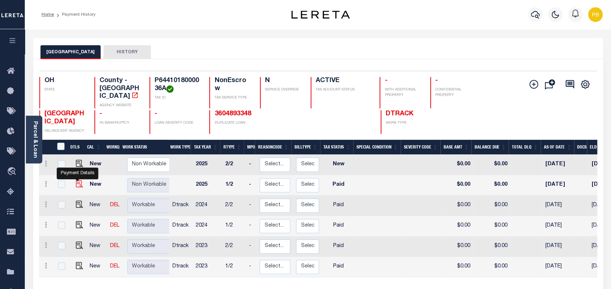
click at [77, 180] on img "" at bounding box center [79, 183] width 7 height 7
checkbox input "true"
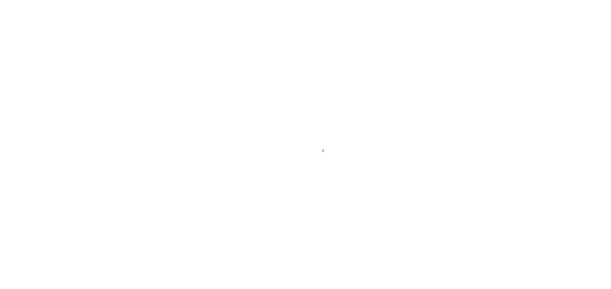
select select "PYD"
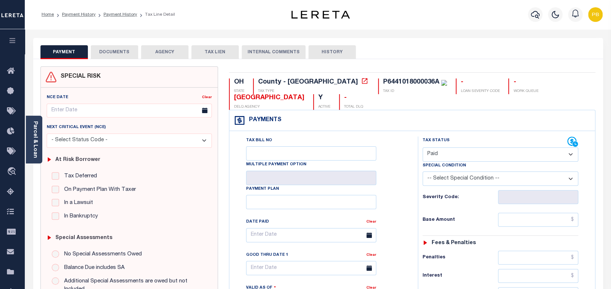
click at [113, 48] on button "DOCUMENTS" at bounding box center [114, 52] width 47 height 14
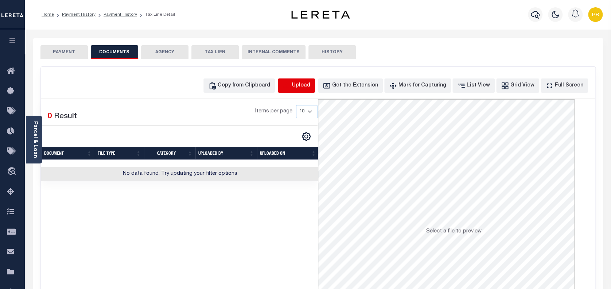
click at [290, 85] on icon "button" at bounding box center [286, 86] width 8 height 8
select select "POP"
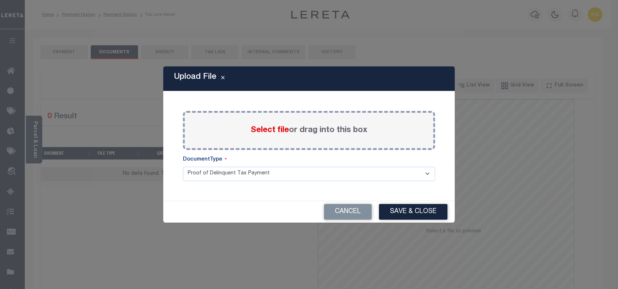
click at [264, 125] on label "Select file or drag into this box" at bounding box center [309, 130] width 117 height 12
click at [0, 0] on input "Select file or drag into this box" at bounding box center [0, 0] width 0 height 0
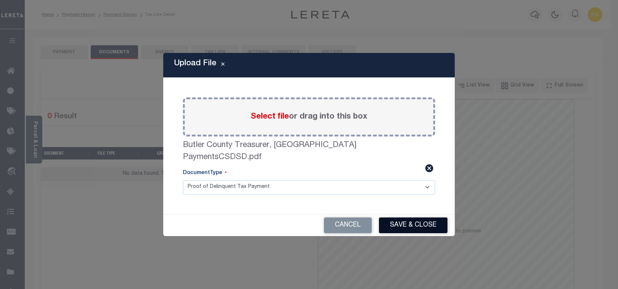
click at [433, 220] on button "Save & Close" at bounding box center [413, 225] width 68 height 16
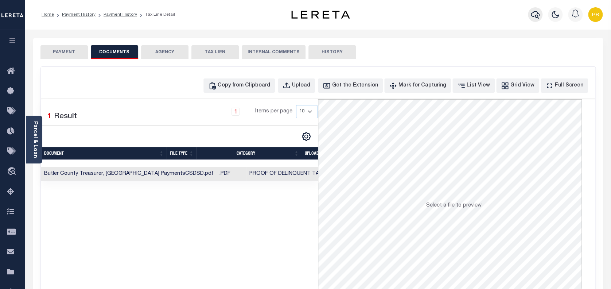
click at [532, 14] on icon "button" at bounding box center [534, 14] width 9 height 9
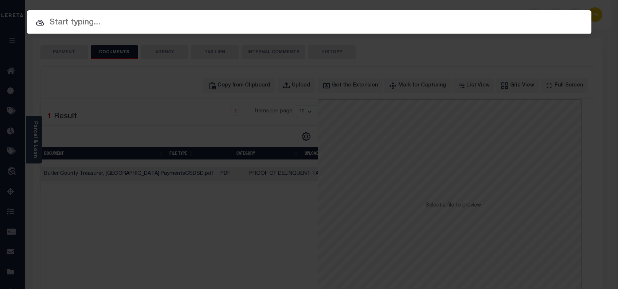
paste input "17004852"
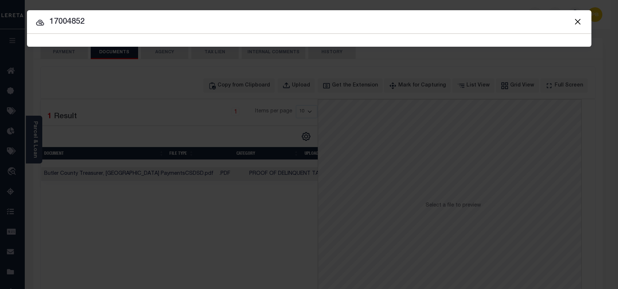
type input "17004852"
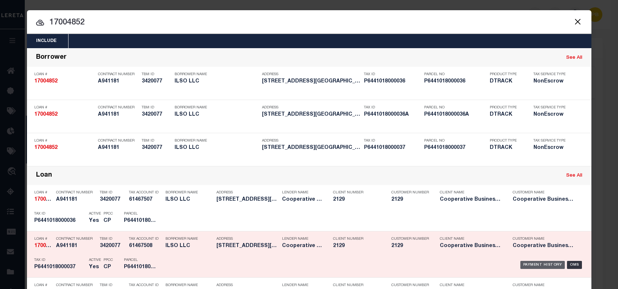
click at [533, 264] on div "Payment History" at bounding box center [542, 264] width 45 height 8
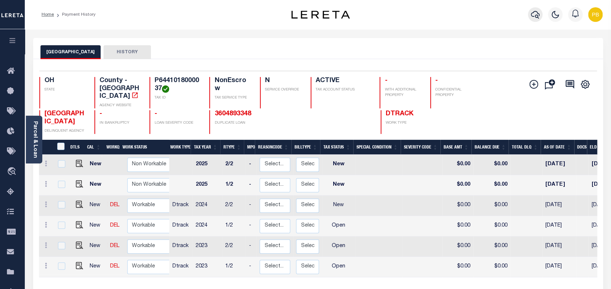
click at [531, 13] on icon "button" at bounding box center [534, 15] width 9 height 8
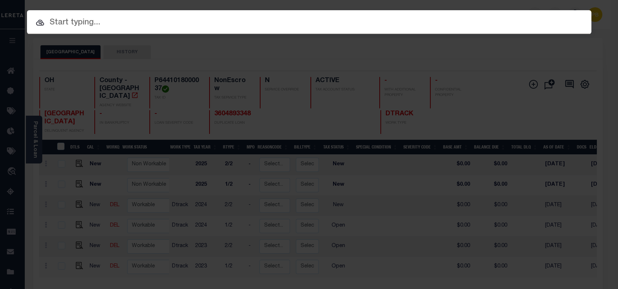
paste input "17003654"
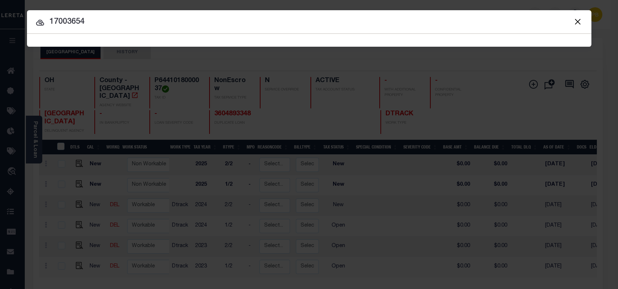
type input "17003654"
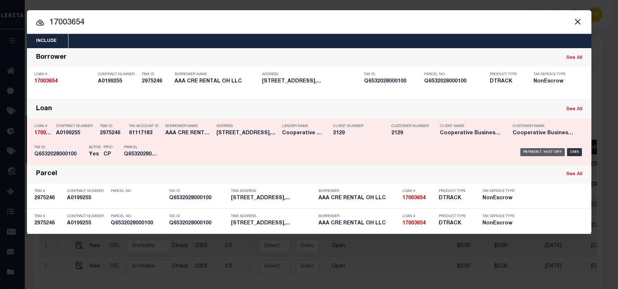
click at [554, 152] on div "Payment History" at bounding box center [542, 152] width 45 height 8
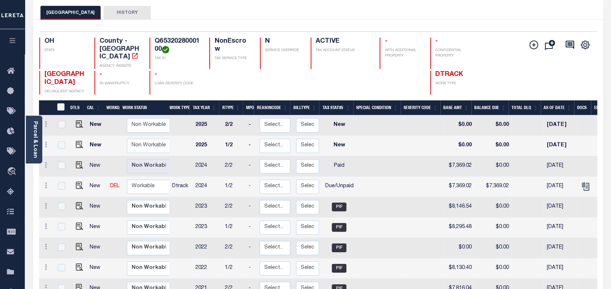
scroll to position [48, 0]
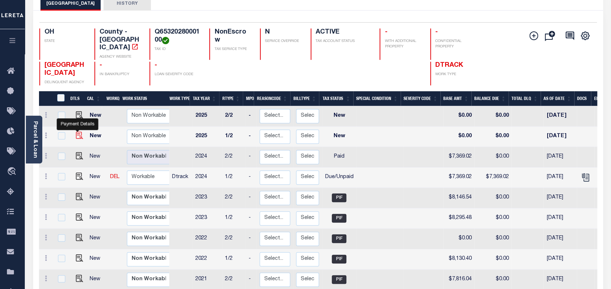
click at [76, 132] on img "" at bounding box center [79, 135] width 7 height 7
checkbox input "true"
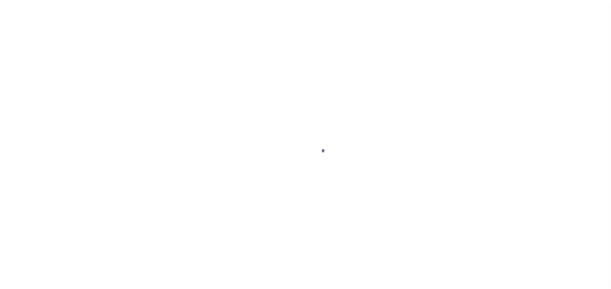
checkbox input "false"
type input "[DATE]"
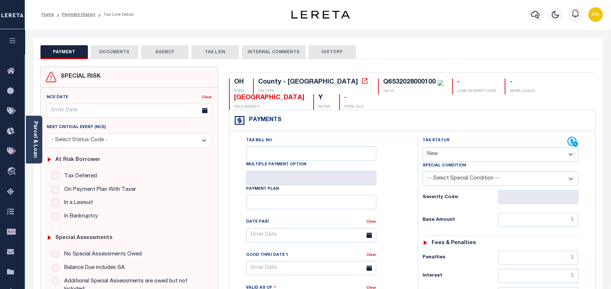
click at [471, 154] on select "- Select Status Code - Open Due/Unpaid Paid Incomplete No Tax Due Internal Refu…" at bounding box center [500, 154] width 156 height 14
select select "PYD"
click at [422, 148] on select "- Select Status Code - Open Due/Unpaid Paid Incomplete No Tax Due Internal Refu…" at bounding box center [500, 154] width 156 height 14
type input "[DATE]"
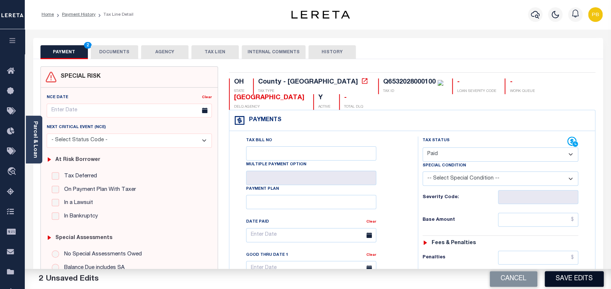
click at [592, 275] on button "Save Edits" at bounding box center [573, 279] width 59 height 16
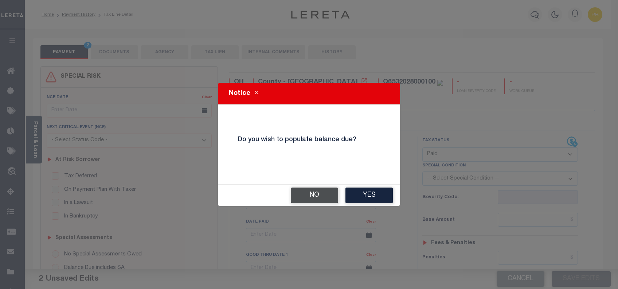
click at [323, 193] on button "No" at bounding box center [314, 195] width 47 height 16
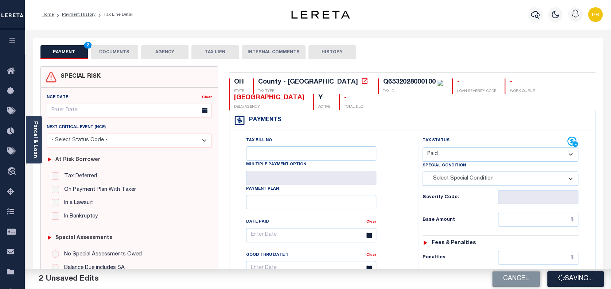
checkbox input "false"
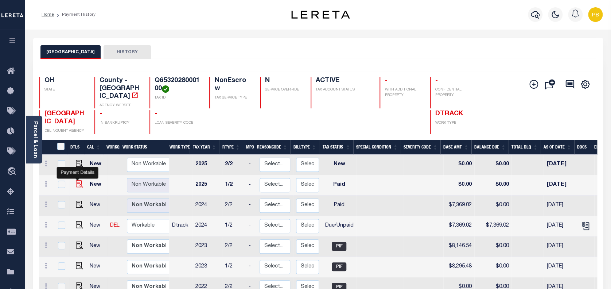
click at [76, 180] on img "" at bounding box center [79, 183] width 7 height 7
checkbox input "true"
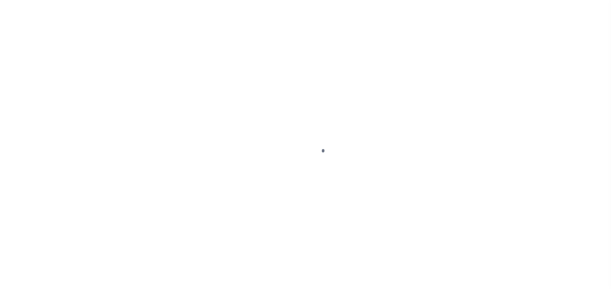
select select "PYD"
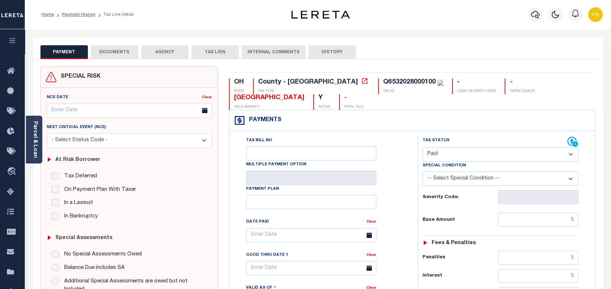
click at [119, 58] on button "DOCUMENTS" at bounding box center [114, 52] width 47 height 14
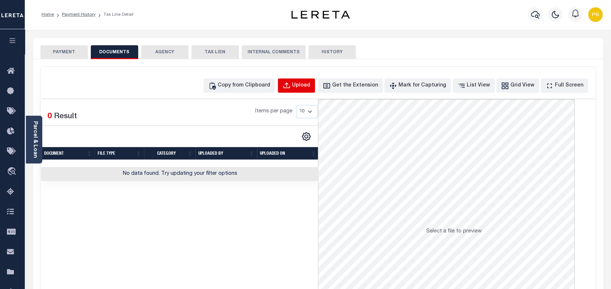
click at [310, 87] on div "Upload" at bounding box center [301, 86] width 18 height 8
select select "POP"
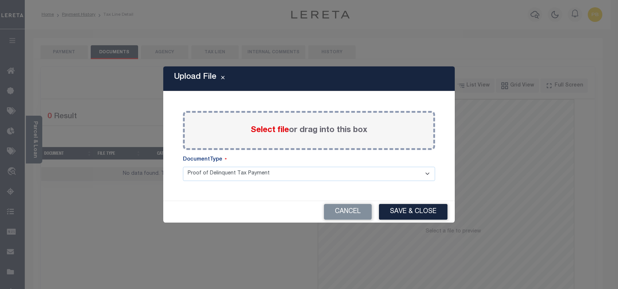
click at [272, 130] on span "Select file" at bounding box center [270, 130] width 38 height 8
click at [0, 0] on input "Select file or drag into this box" at bounding box center [0, 0] width 0 height 0
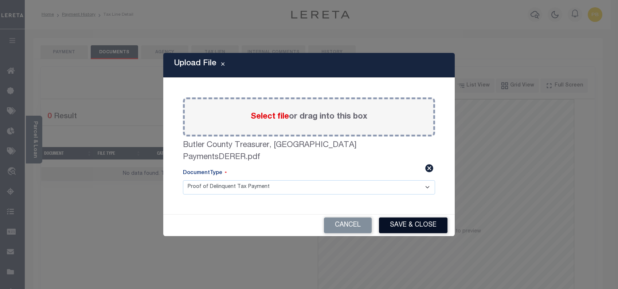
click at [430, 217] on button "Save & Close" at bounding box center [413, 225] width 68 height 16
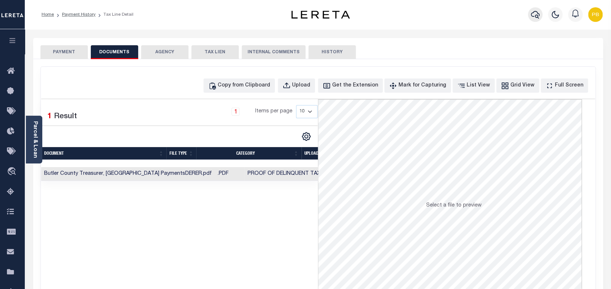
click at [537, 16] on icon "button" at bounding box center [534, 15] width 9 height 8
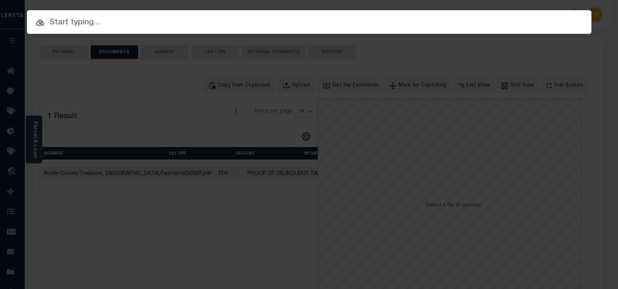
paste input "11701937"
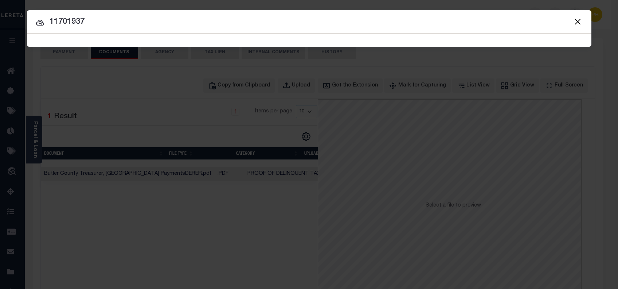
type input "11701937"
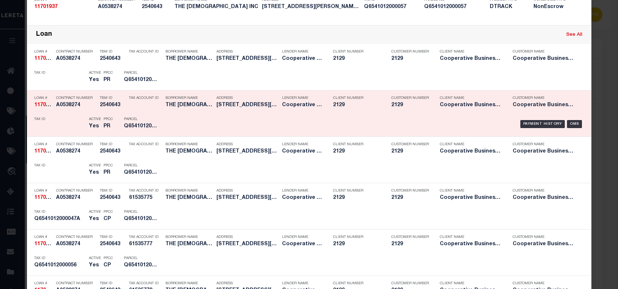
scroll to position [146, 0]
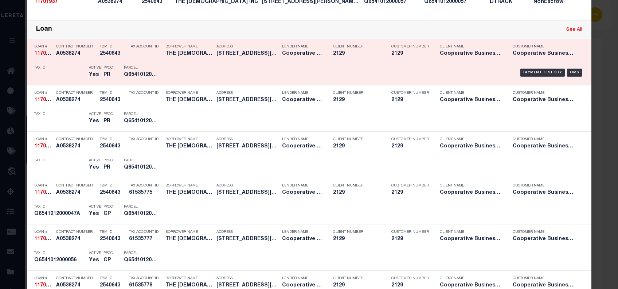
click at [536, 83] on div "Payment History OMS" at bounding box center [375, 72] width 427 height 21
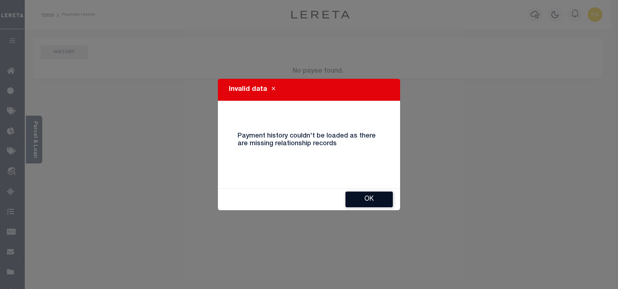
click at [372, 198] on button "Ok" at bounding box center [368, 199] width 47 height 16
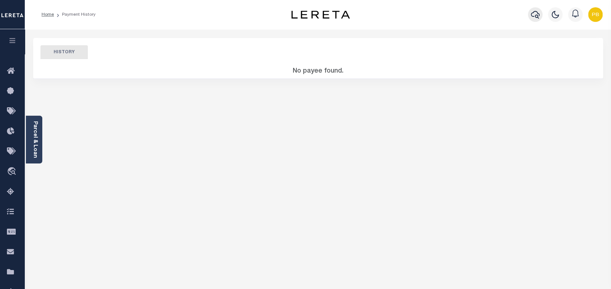
click at [533, 13] on icon "button" at bounding box center [534, 14] width 9 height 9
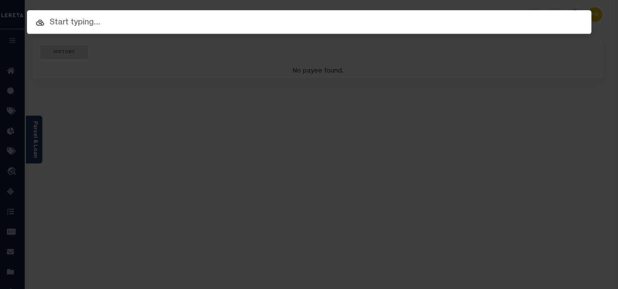
paste input "11701937"
type input "11701937"
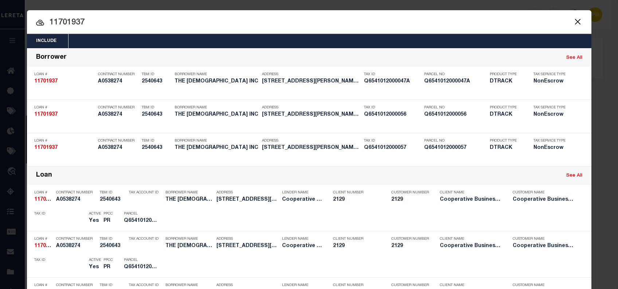
click at [532, 160] on div "OMS" at bounding box center [309, 160] width 561 height 8
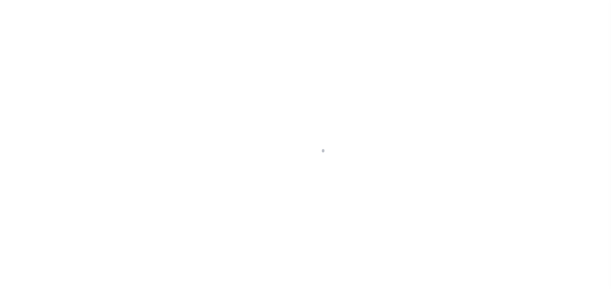
select select "4777"
select select "10"
select select "NonEscrow"
type input "[STREET_ADDRESS][PERSON_NAME] & [STREET_ADDRESS][PERSON_NAME]"
type input "Q6541012000042 & Q6541012000047 & Q6541012000047A & Q65"
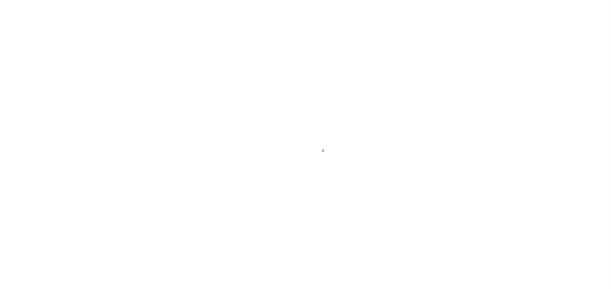
select select
type input "MIDDLETOWN, OH 45044"
type input "1871"
type input "OH"
select select "3334"
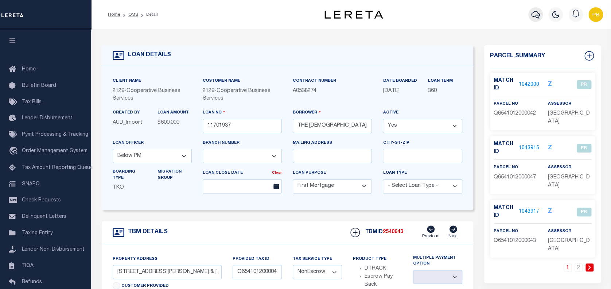
click at [539, 12] on icon "button" at bounding box center [535, 14] width 9 height 9
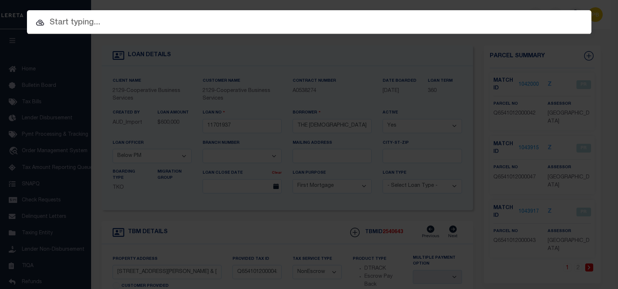
click at [194, 30] on div at bounding box center [309, 21] width 564 height 23
click at [198, 26] on input "text" at bounding box center [309, 22] width 564 height 13
paste input "11701937"
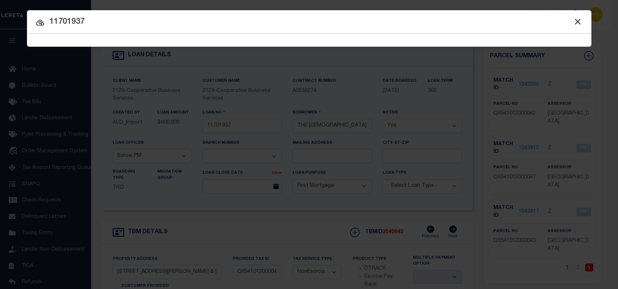
type input "11701937"
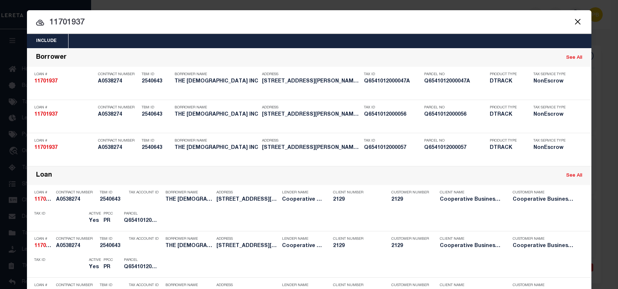
click at [547, 210] on div "Payment History OMS" at bounding box center [375, 218] width 427 height 21
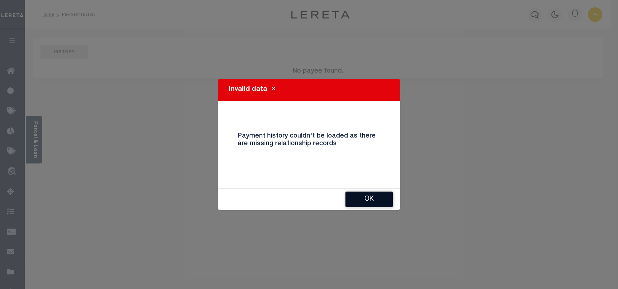
click at [381, 197] on button "Ok" at bounding box center [368, 199] width 47 height 16
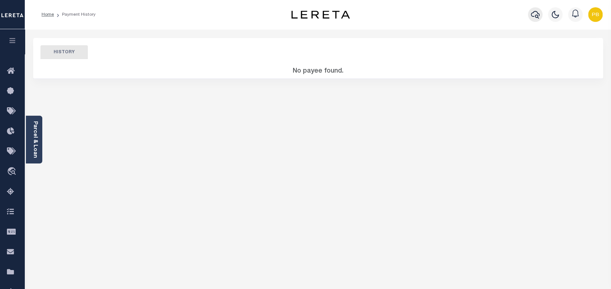
click at [536, 16] on icon "button" at bounding box center [534, 14] width 9 height 9
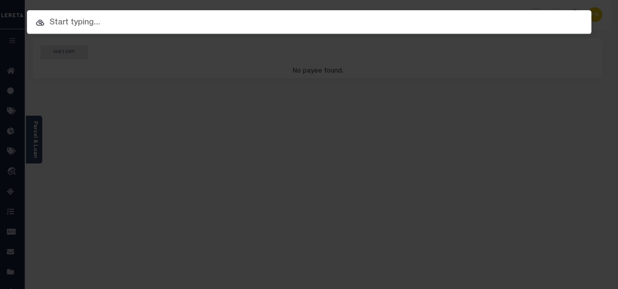
paste input "11701937"
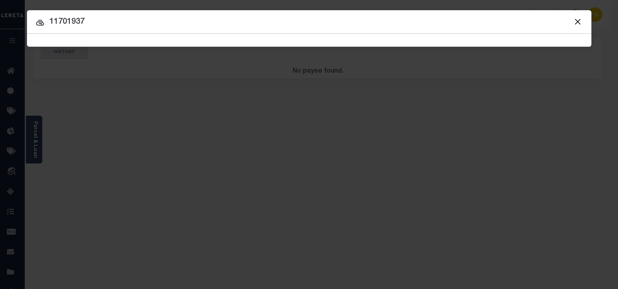
type input "11701937"
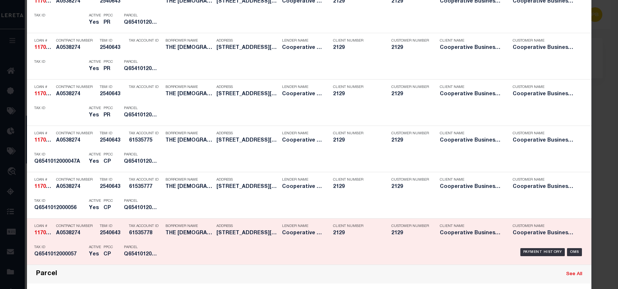
scroll to position [243, 0]
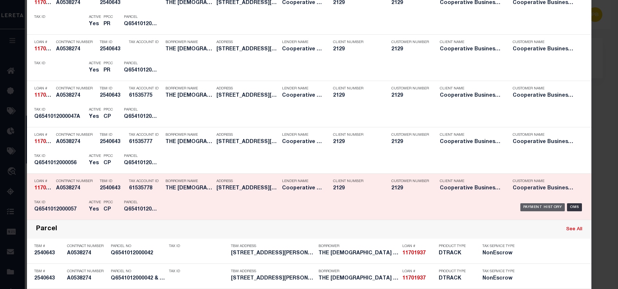
click at [543, 205] on div "Payment History" at bounding box center [542, 207] width 45 height 8
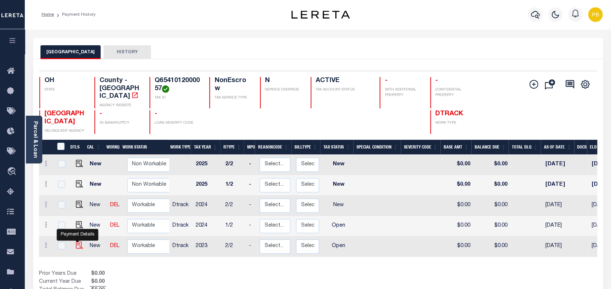
click at [77, 241] on img "" at bounding box center [79, 244] width 7 height 7
checkbox input "true"
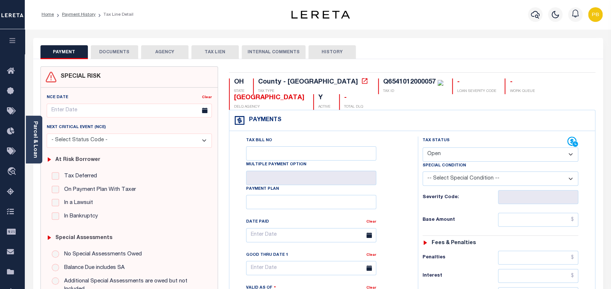
click at [474, 154] on select "- Select Status Code - Open Due/Unpaid Paid Incomplete No Tax Due Internal Refu…" at bounding box center [500, 154] width 156 height 14
select select "PYD"
click at [422, 148] on select "- Select Status Code - Open Due/Unpaid Paid Incomplete No Tax Due Internal Refu…" at bounding box center [500, 154] width 156 height 14
type input "[DATE]"
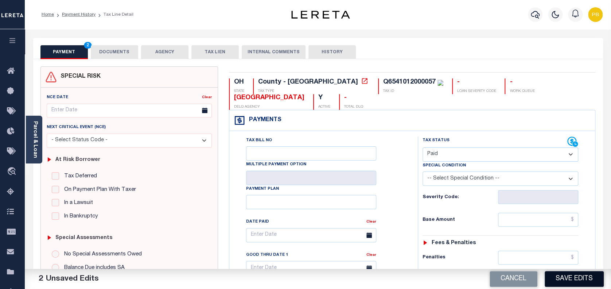
click at [565, 280] on button "Save Edits" at bounding box center [573, 279] width 59 height 16
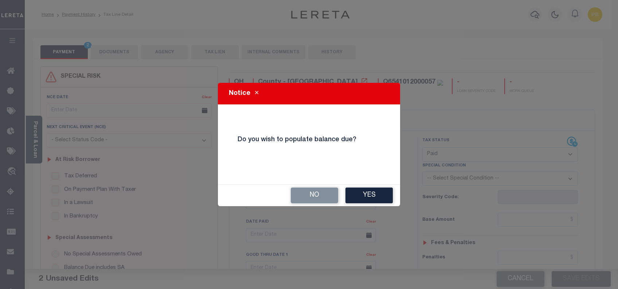
click at [343, 200] on div "No Yes" at bounding box center [309, 194] width 182 height 21
click at [326, 198] on button "No" at bounding box center [314, 195] width 47 height 16
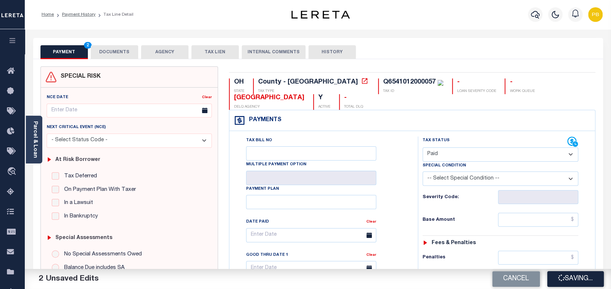
checkbox input "false"
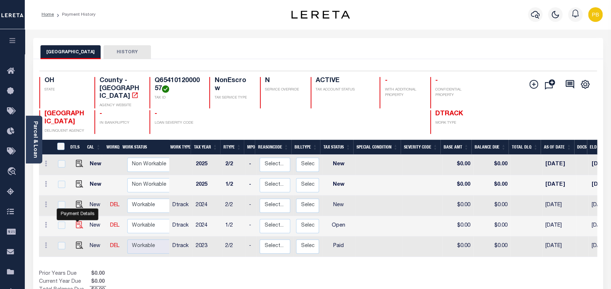
click at [77, 221] on img "" at bounding box center [79, 224] width 7 height 7
checkbox input "true"
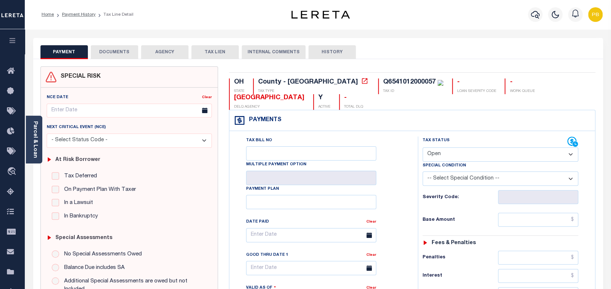
click at [474, 155] on select "- Select Status Code - Open Due/Unpaid Paid Incomplete No Tax Due Internal Refu…" at bounding box center [500, 154] width 156 height 14
select select "PYD"
click at [422, 148] on select "- Select Status Code - Open Due/Unpaid Paid Incomplete No Tax Due Internal Refu…" at bounding box center [500, 154] width 156 height 14
type input "[DATE]"
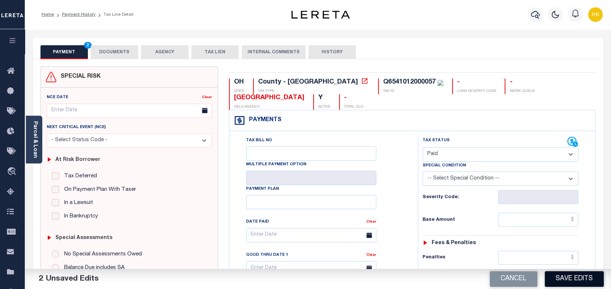
click at [578, 280] on button "Save Edits" at bounding box center [573, 279] width 59 height 16
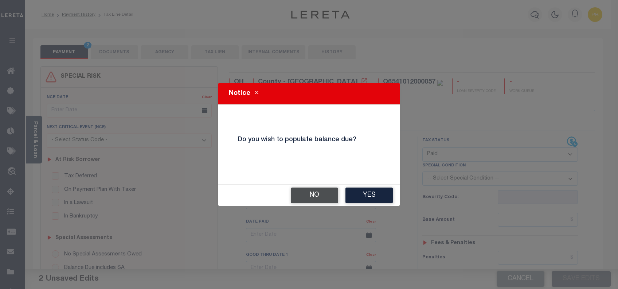
click at [321, 192] on button "No" at bounding box center [314, 195] width 47 height 16
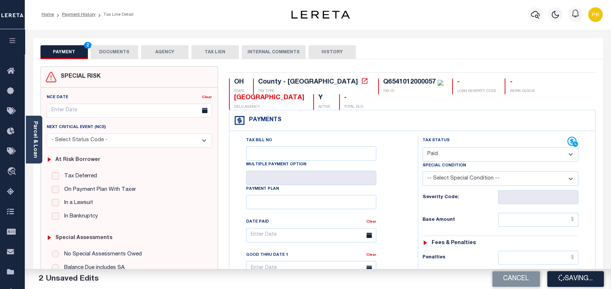
checkbox input "false"
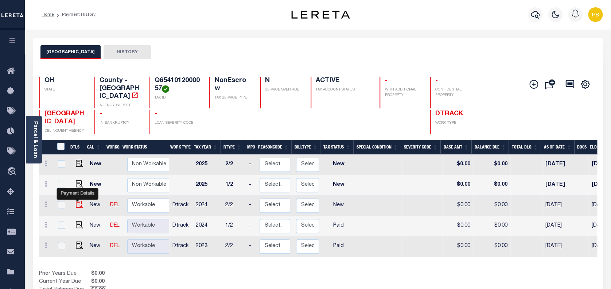
click at [78, 200] on img "" at bounding box center [79, 203] width 7 height 7
checkbox input "true"
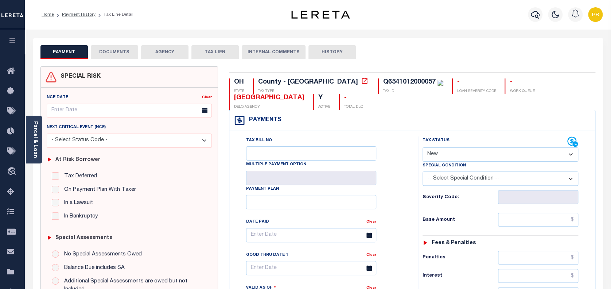
drag, startPoint x: 469, startPoint y: 154, endPoint x: 468, endPoint y: 160, distance: 5.9
click at [469, 154] on select "- Select Status Code - Open Due/Unpaid Paid Incomplete No Tax Due Internal Refu…" at bounding box center [500, 154] width 156 height 14
select select "PYD"
click at [422, 148] on select "- Select Status Code - Open Due/Unpaid Paid Incomplete No Tax Due Internal Refu…" at bounding box center [500, 154] width 156 height 14
type input "[DATE]"
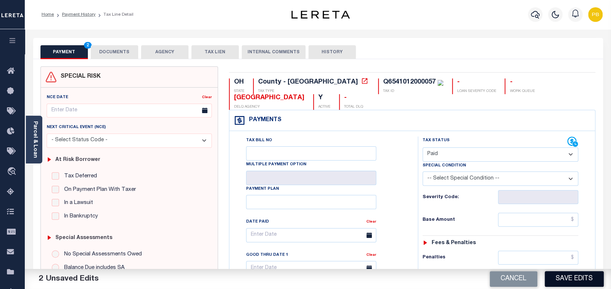
click at [580, 279] on button "Save Edits" at bounding box center [573, 279] width 59 height 16
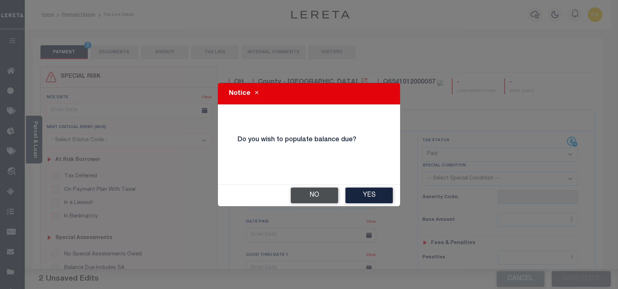
click at [313, 191] on button "No" at bounding box center [314, 195] width 47 height 16
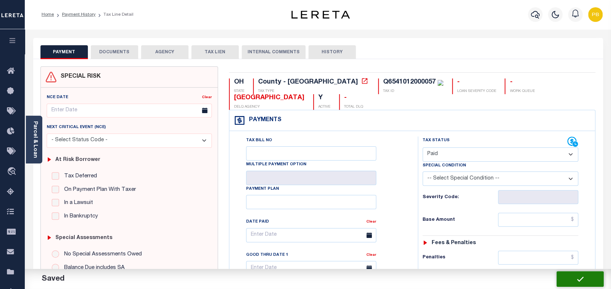
checkbox input "false"
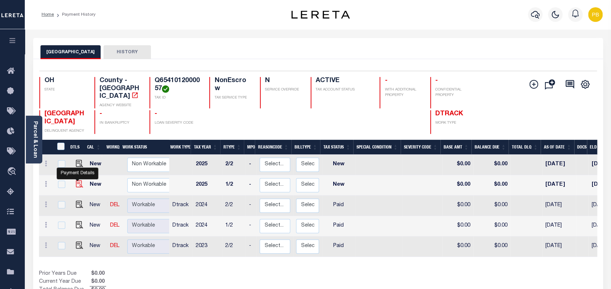
click at [79, 180] on img "" at bounding box center [79, 183] width 7 height 7
checkbox input "true"
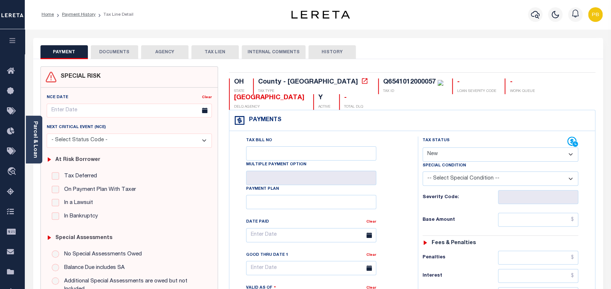
click at [460, 157] on select "- Select Status Code - Open Due/Unpaid Paid Incomplete No Tax Due Internal Refu…" at bounding box center [500, 154] width 156 height 14
select select "PYD"
click at [422, 148] on select "- Select Status Code - Open Due/Unpaid Paid Incomplete No Tax Due Internal Refu…" at bounding box center [500, 154] width 156 height 14
type input "[DATE]"
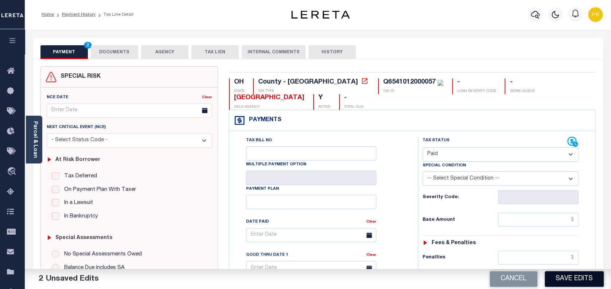
click at [584, 277] on button "Save Edits" at bounding box center [573, 279] width 59 height 16
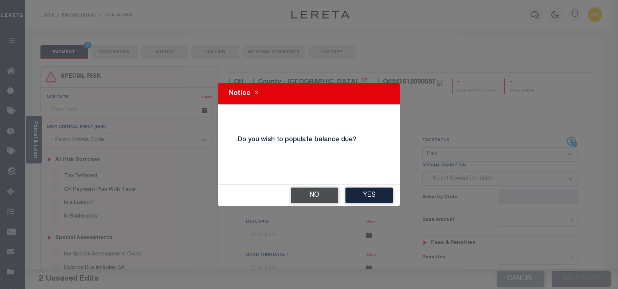
click at [314, 199] on button "No" at bounding box center [314, 195] width 47 height 16
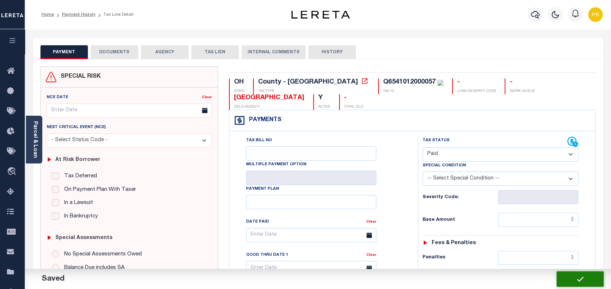
checkbox input "false"
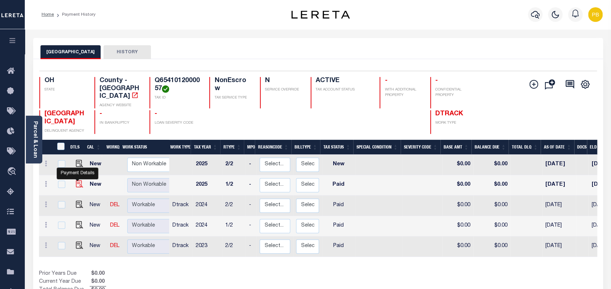
click at [76, 180] on img "" at bounding box center [79, 183] width 7 height 7
checkbox input "true"
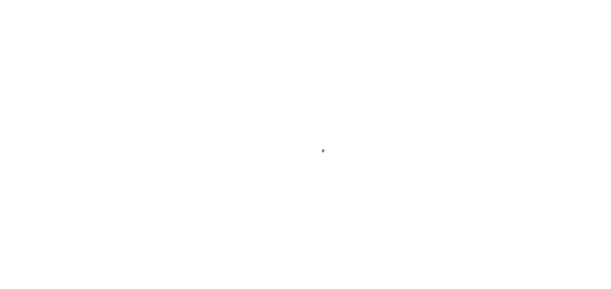
select select "PYD"
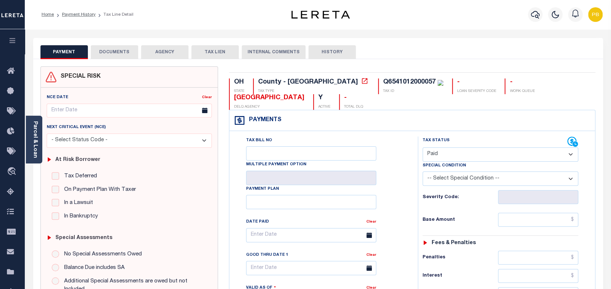
click at [123, 57] on button "DOCUMENTS" at bounding box center [114, 52] width 47 height 14
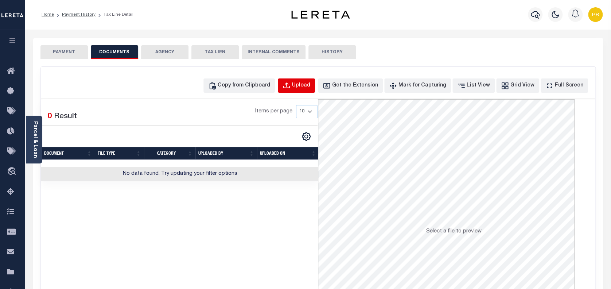
click at [310, 87] on div "Upload" at bounding box center [301, 86] width 18 height 8
select select "POP"
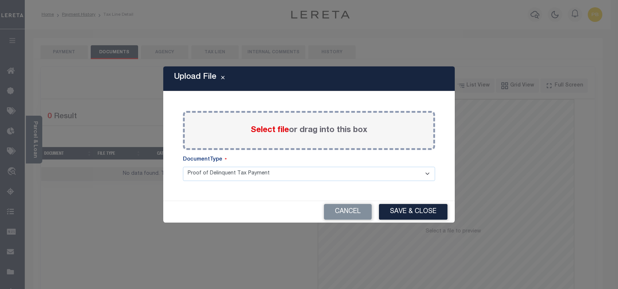
click at [266, 129] on span "Select file" at bounding box center [270, 130] width 38 height 8
click at [0, 0] on input "Select file or drag into this box" at bounding box center [0, 0] width 0 height 0
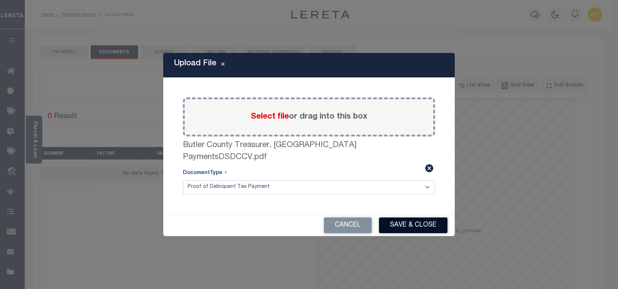
click at [419, 218] on button "Save & Close" at bounding box center [413, 225] width 68 height 16
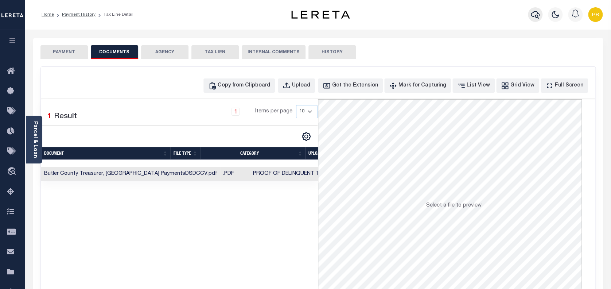
click at [535, 11] on icon "button" at bounding box center [534, 14] width 9 height 9
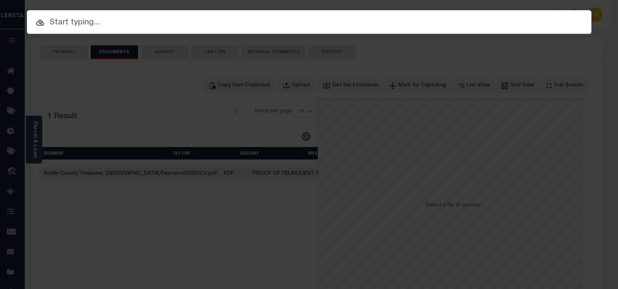
paste input "10703161"
type input "10703161"
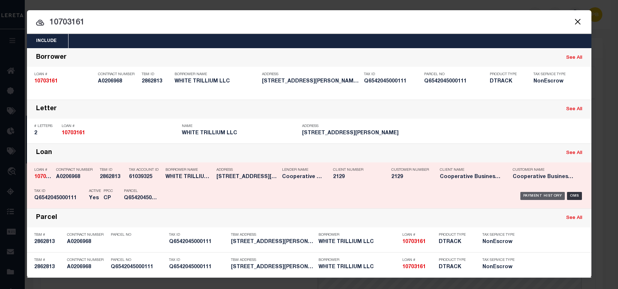
click at [543, 195] on div "Payment History" at bounding box center [542, 196] width 45 height 8
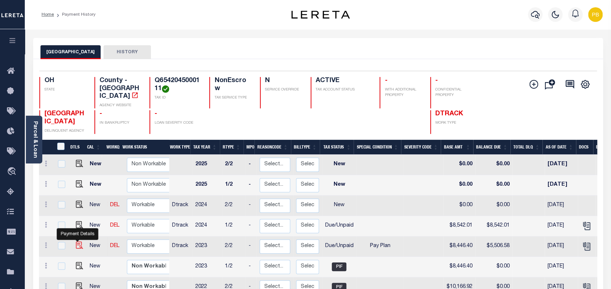
click at [76, 241] on img "" at bounding box center [79, 244] width 7 height 7
checkbox input "true"
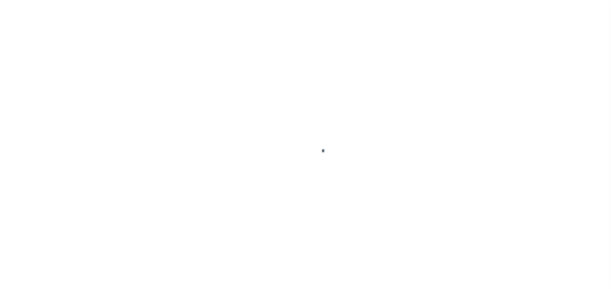
select select "DUE"
select select "26"
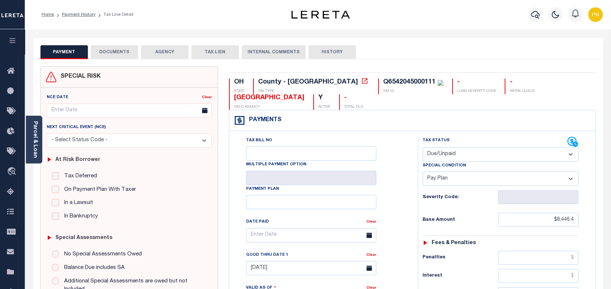
click at [486, 152] on select "- Select Status Code - Open Due/Unpaid Paid Incomplete No Tax Due Internal Refu…" at bounding box center [500, 154] width 156 height 14
select select "PYD"
click at [422, 148] on select "- Select Status Code - Open Due/Unpaid Paid Incomplete No Tax Due Internal Refu…" at bounding box center [500, 154] width 156 height 14
select select "0"
type input "10/06/2025"
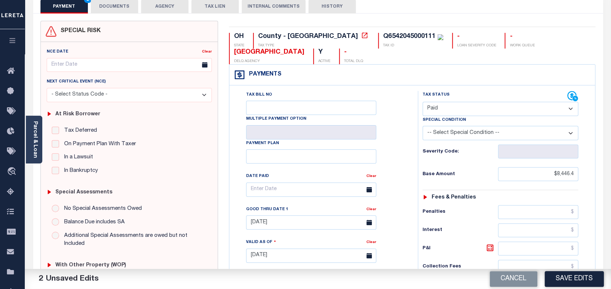
scroll to position [194, 0]
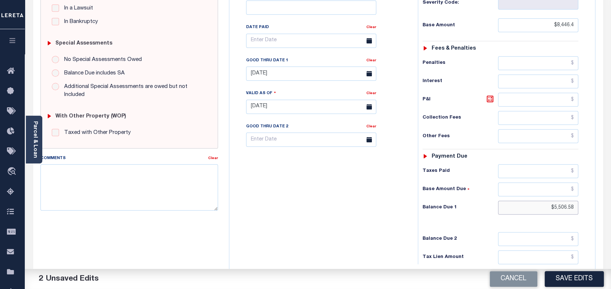
drag, startPoint x: 576, startPoint y: 205, endPoint x: 497, endPoint y: 202, distance: 78.7
click at [498, 202] on input "$5,506.58" at bounding box center [538, 207] width 81 height 14
type input "$.00"
click at [576, 278] on button "Save Edits" at bounding box center [573, 279] width 59 height 16
checkbox input "false"
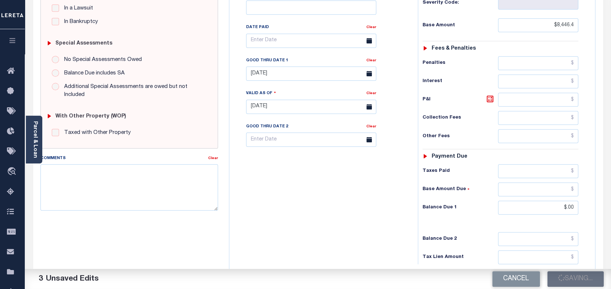
type input "$8,446.4"
type input "$0"
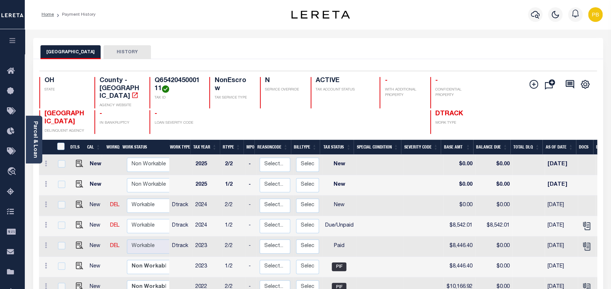
scroll to position [3, 0]
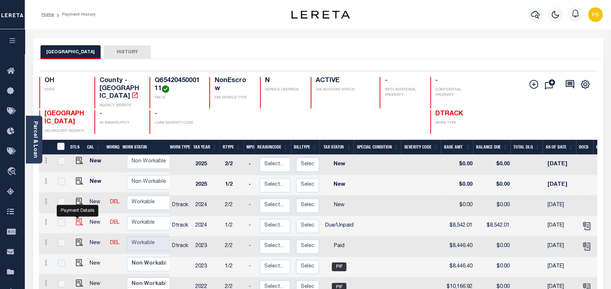
click at [77, 218] on img "" at bounding box center [79, 221] width 7 height 7
checkbox input "true"
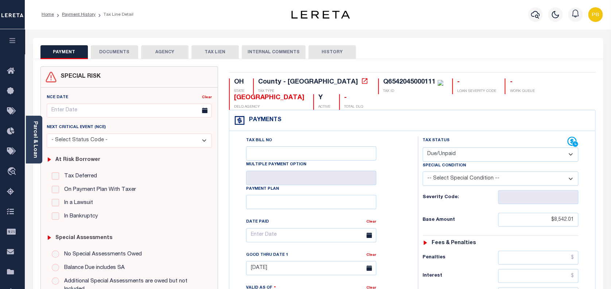
drag, startPoint x: 477, startPoint y: 154, endPoint x: 474, endPoint y: 160, distance: 6.2
click at [477, 154] on select "- Select Status Code - Open Due/Unpaid Paid Incomplete No Tax Due Internal Refu…" at bounding box center [500, 154] width 156 height 14
select select "PYD"
click at [422, 148] on select "- Select Status Code - Open Due/Unpaid Paid Incomplete No Tax Due Internal Refu…" at bounding box center [500, 154] width 156 height 14
type input "[DATE]"
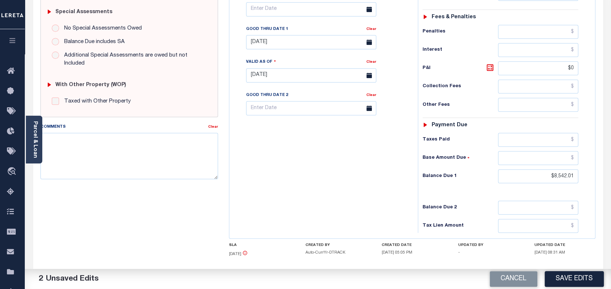
scroll to position [243, 0]
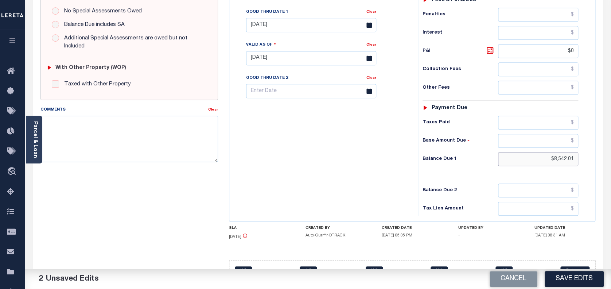
drag, startPoint x: 572, startPoint y: 163, endPoint x: 506, endPoint y: 163, distance: 65.9
click at [506, 163] on input "$8,542.01" at bounding box center [538, 159] width 81 height 14
click at [582, 281] on button "Save Edits" at bounding box center [573, 279] width 59 height 16
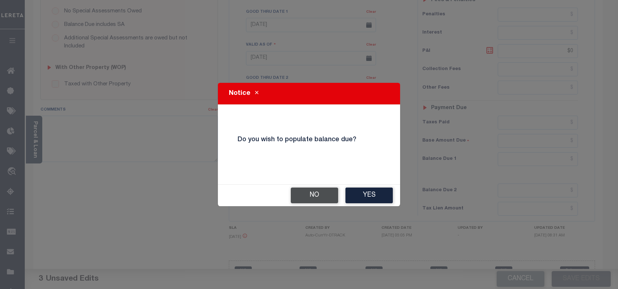
click at [329, 191] on button "No" at bounding box center [314, 195] width 47 height 16
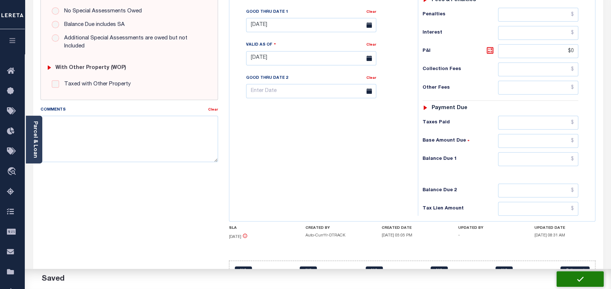
checkbox input "false"
type input "$8,542.01"
type input "$0"
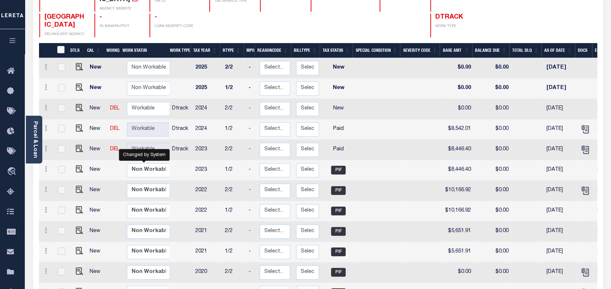
scroll to position [97, 0]
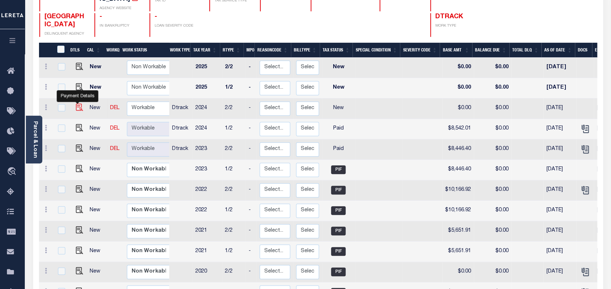
click at [77, 103] on img "" at bounding box center [79, 106] width 7 height 7
checkbox input "true"
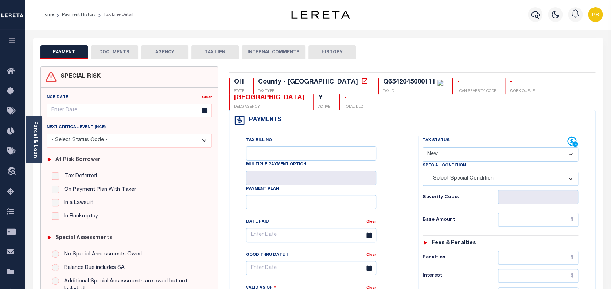
click at [479, 154] on select "- Select Status Code - Open Due/Unpaid Paid Incomplete No Tax Due Internal Refu…" at bounding box center [500, 154] width 156 height 14
select select "PYD"
click at [422, 148] on select "- Select Status Code - Open Due/Unpaid Paid Incomplete No Tax Due Internal Refu…" at bounding box center [500, 154] width 156 height 14
type input "[DATE]"
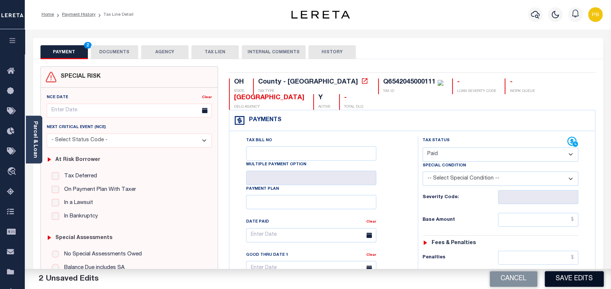
click at [564, 272] on button "Save Edits" at bounding box center [573, 279] width 59 height 16
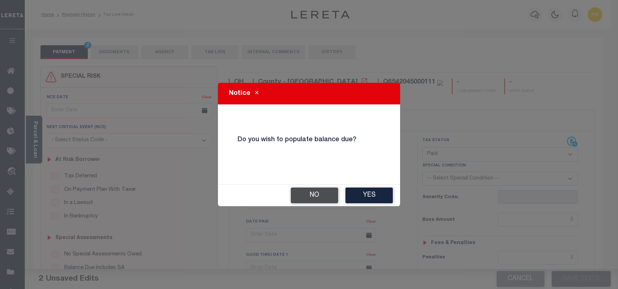
click at [317, 195] on button "No" at bounding box center [314, 195] width 47 height 16
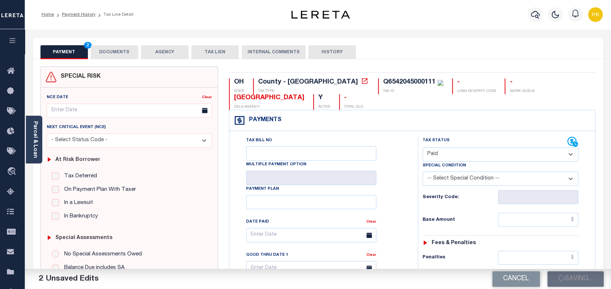
checkbox input "false"
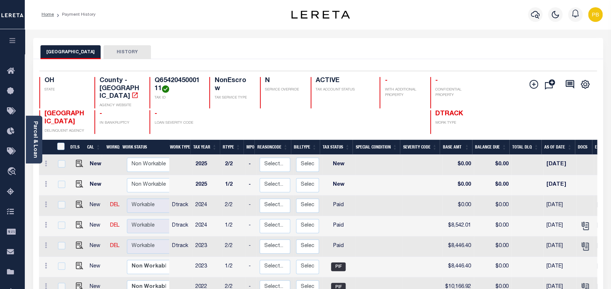
scroll to position [3, 0]
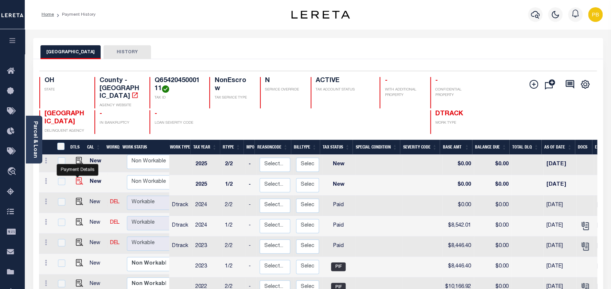
click at [78, 177] on img "" at bounding box center [79, 180] width 7 height 7
checkbox input "true"
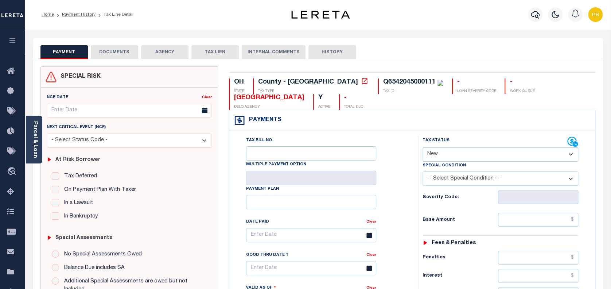
drag, startPoint x: 441, startPoint y: 152, endPoint x: 441, endPoint y: 160, distance: 8.4
click at [441, 152] on select "- Select Status Code - Open Due/Unpaid Paid Incomplete No Tax Due Internal Refu…" at bounding box center [500, 154] width 156 height 14
select select "PYD"
click at [422, 148] on select "- Select Status Code - Open Due/Unpaid Paid Incomplete No Tax Due Internal Refu…" at bounding box center [500, 154] width 156 height 14
type input "[DATE]"
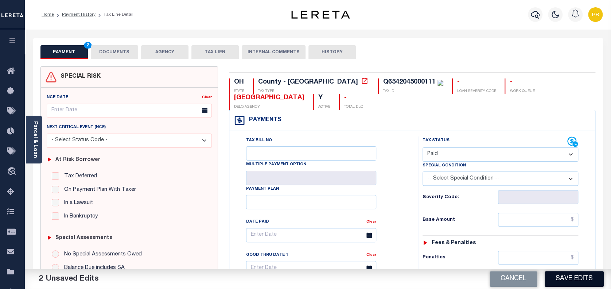
click at [587, 278] on button "Save Edits" at bounding box center [573, 279] width 59 height 16
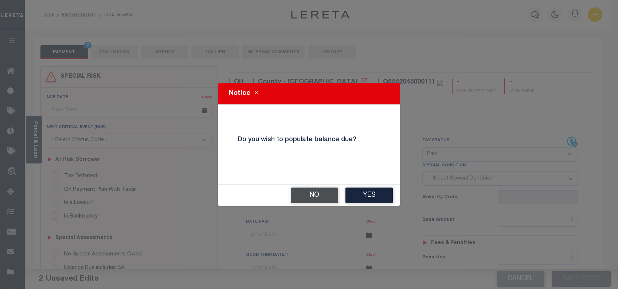
click at [321, 194] on button "No" at bounding box center [314, 195] width 47 height 16
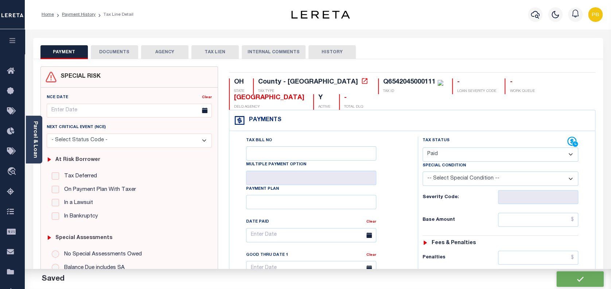
checkbox input "false"
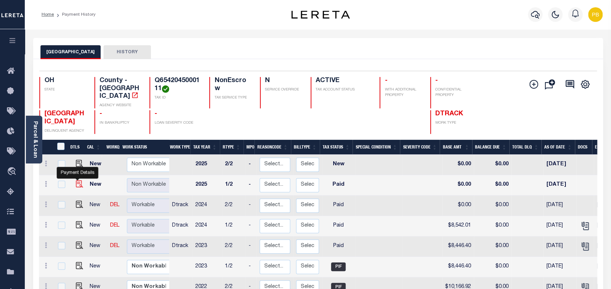
click at [77, 180] on img "" at bounding box center [79, 183] width 7 height 7
checkbox input "true"
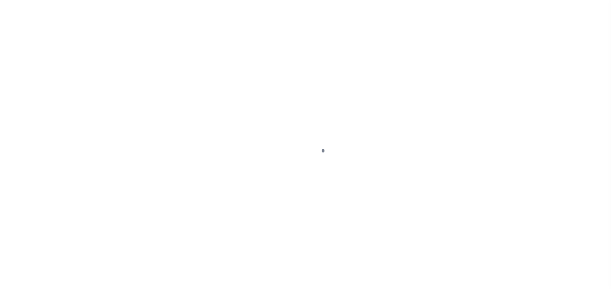
select select "PYD"
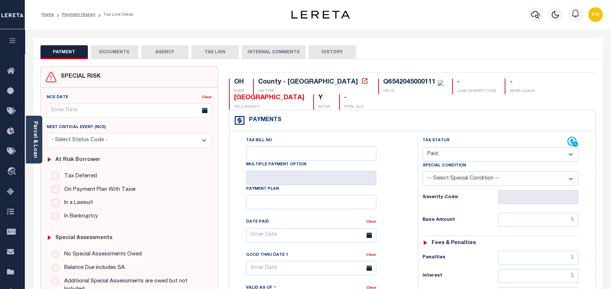
click at [107, 55] on button "DOCUMENTS" at bounding box center [114, 52] width 47 height 14
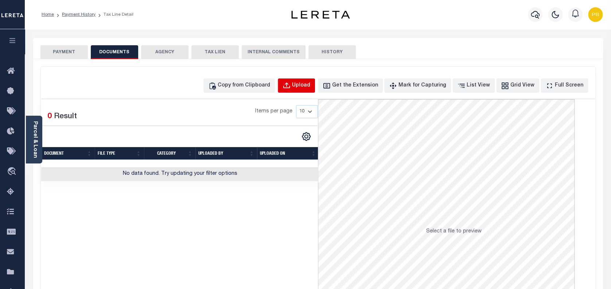
click at [309, 83] on div "Upload" at bounding box center [301, 86] width 18 height 8
select select "POP"
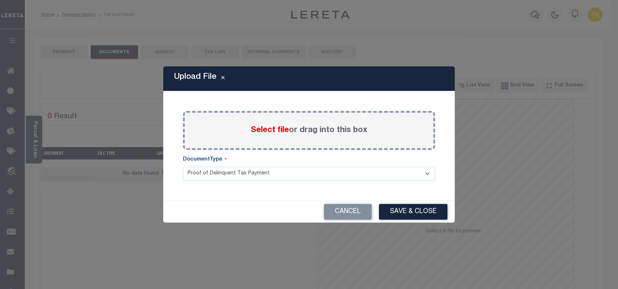
click at [272, 127] on span "Select file" at bounding box center [270, 130] width 38 height 8
click at [0, 0] on input "Select file or drag into this box" at bounding box center [0, 0] width 0 height 0
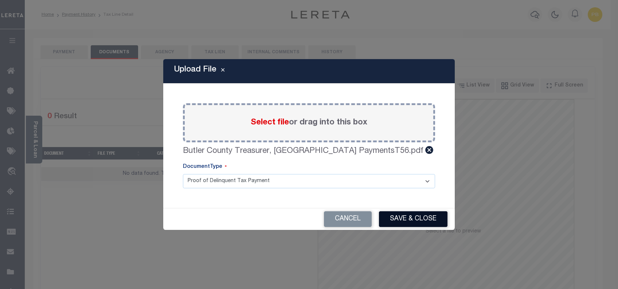
click at [420, 216] on button "Save & Close" at bounding box center [413, 219] width 68 height 16
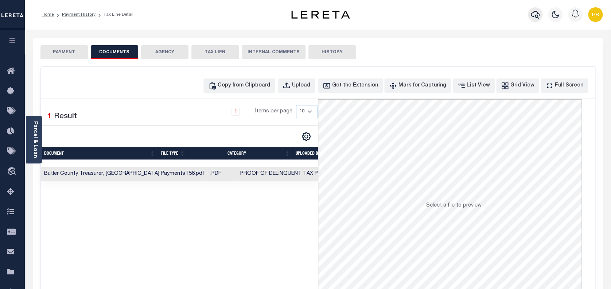
click at [531, 15] on icon "button" at bounding box center [534, 14] width 9 height 9
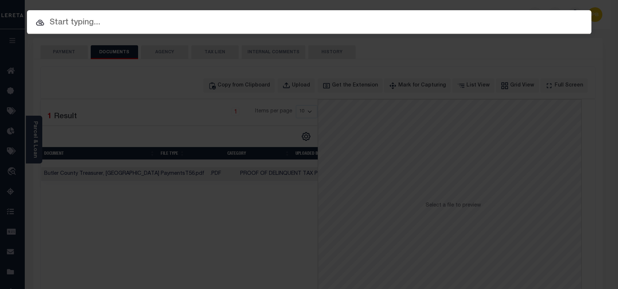
paste input "F160611240003500"
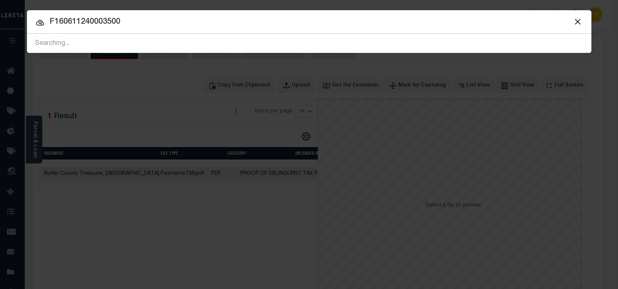
click at [576, 21] on button "Close" at bounding box center [577, 21] width 9 height 9
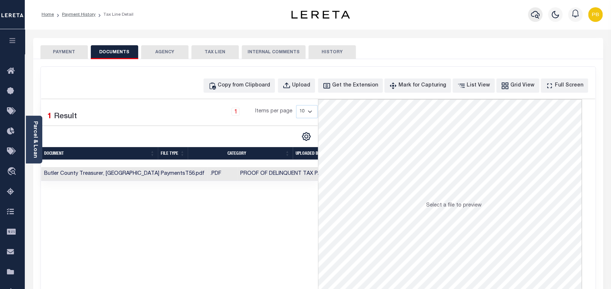
click at [534, 13] on icon "button" at bounding box center [534, 14] width 9 height 9
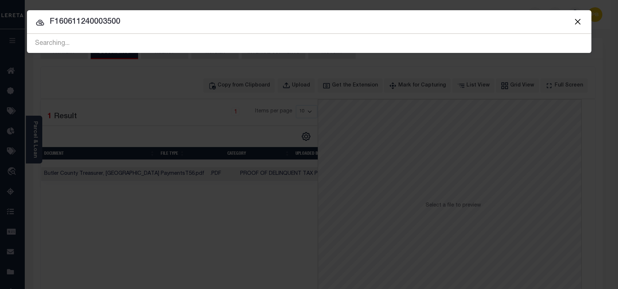
drag, startPoint x: 511, startPoint y: 27, endPoint x: 41, endPoint y: 66, distance: 471.2
click at [35, 67] on div "Include Loans TBM Customers Borrowers Payments (Lender Non-Disb) Payments (Lend…" at bounding box center [309, 144] width 618 height 289
paste input "1070386"
type input "10703860"
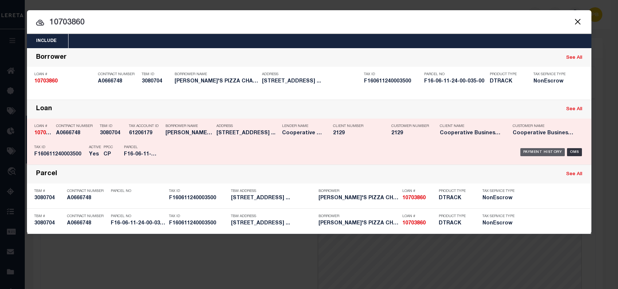
click at [530, 150] on div "Payment History" at bounding box center [542, 152] width 45 height 8
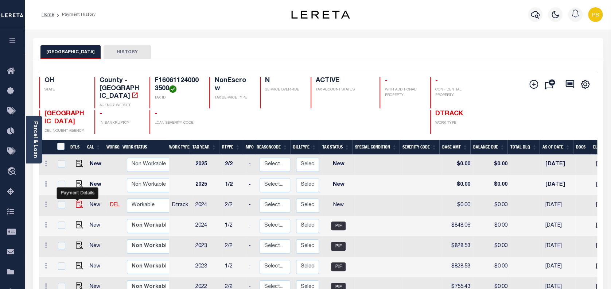
click at [76, 200] on img "" at bounding box center [79, 203] width 7 height 7
checkbox input "true"
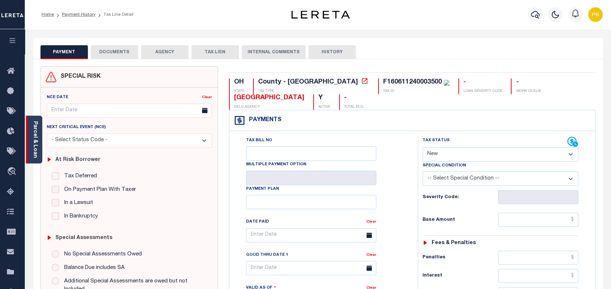
click at [38, 135] on div "Parcel & Loan" at bounding box center [34, 139] width 16 height 48
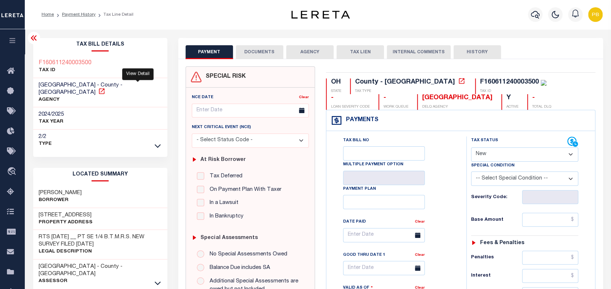
click at [105, 87] on icon at bounding box center [101, 90] width 7 height 7
click at [506, 152] on select "- Select Status Code - Open Due/Unpaid Paid Incomplete No Tax Due Internal Refu…" at bounding box center [524, 154] width 107 height 14
select select "PYD"
click at [471, 148] on select "- Select Status Code - Open Due/Unpaid Paid Incomplete No Tax Due Internal Refu…" at bounding box center [524, 154] width 107 height 14
type input "10/06/2025"
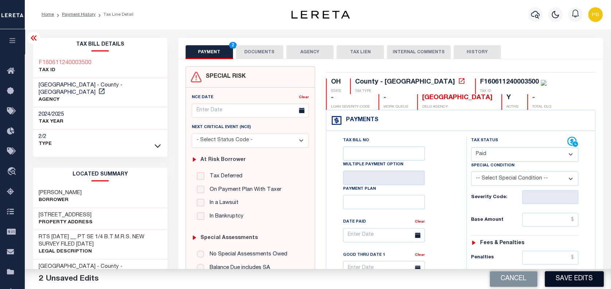
click at [583, 276] on button "Save Edits" at bounding box center [573, 279] width 59 height 16
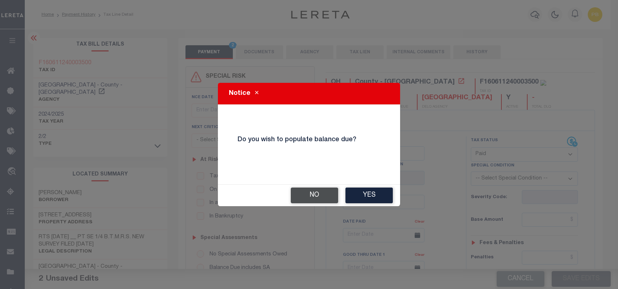
click at [309, 196] on button "No" at bounding box center [314, 195] width 47 height 16
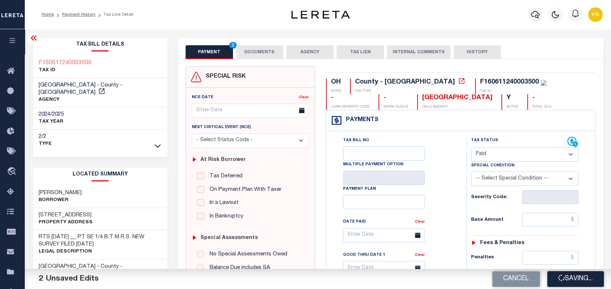
checkbox input "false"
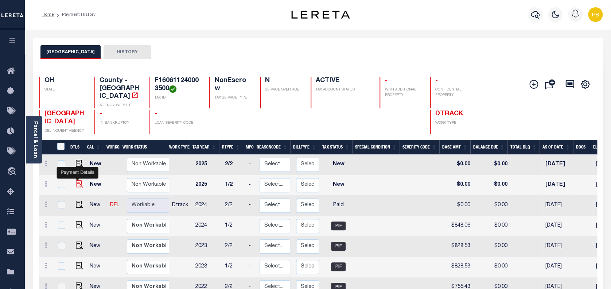
click at [77, 180] on img "" at bounding box center [79, 183] width 7 height 7
checkbox input "true"
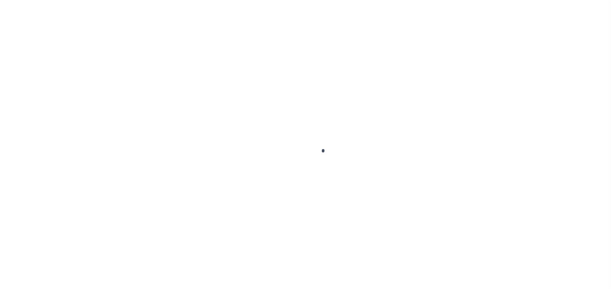
checkbox input "false"
type input "[DATE]"
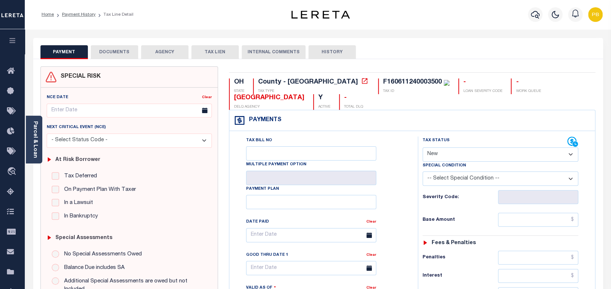
click at [464, 152] on select "- Select Status Code - Open Due/Unpaid Paid Incomplete No Tax Due Internal Refu…" at bounding box center [500, 154] width 156 height 14
select select "PYD"
click at [422, 148] on select "- Select Status Code - Open Due/Unpaid Paid Incomplete No Tax Due Internal Refu…" at bounding box center [500, 154] width 156 height 14
type input "[DATE]"
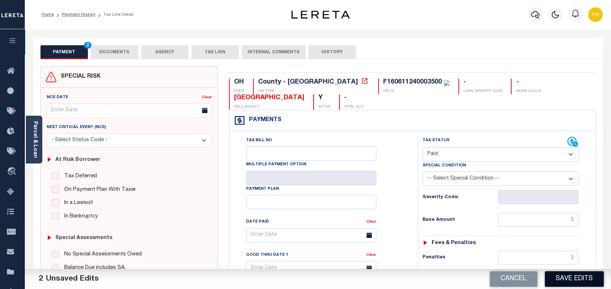
click at [572, 282] on button "Save Edits" at bounding box center [573, 279] width 59 height 16
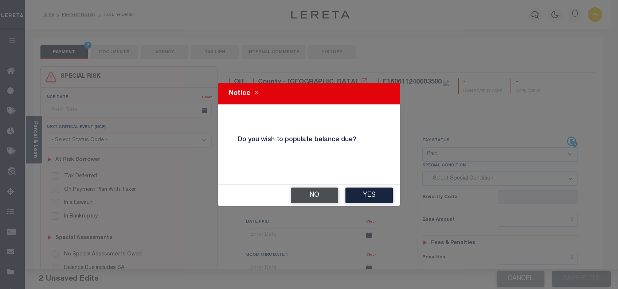
click at [326, 197] on button "No" at bounding box center [314, 195] width 47 height 16
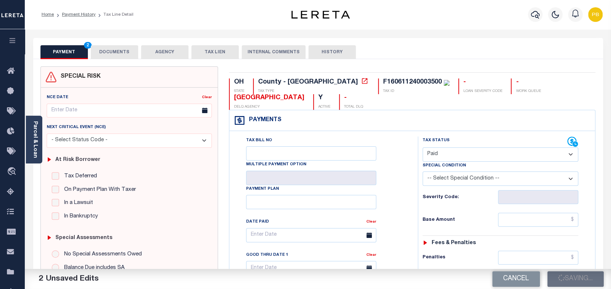
checkbox input "false"
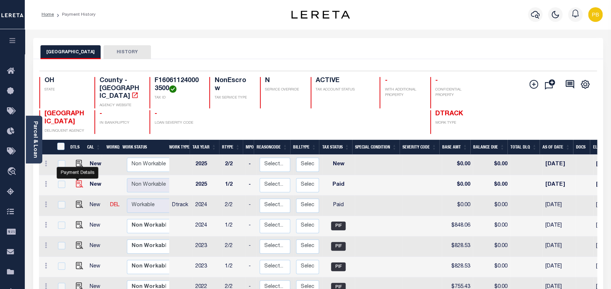
click at [76, 180] on img "" at bounding box center [79, 183] width 7 height 7
checkbox input "true"
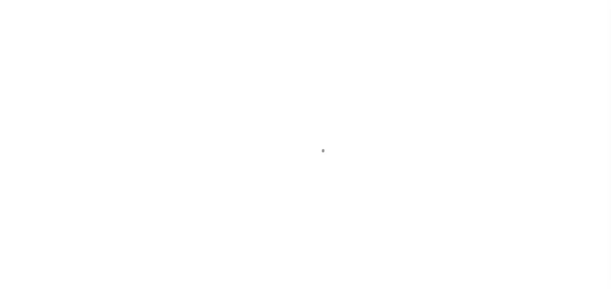
select select "PYD"
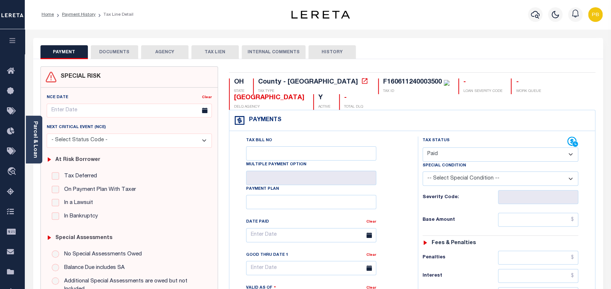
click at [115, 53] on button "DOCUMENTS" at bounding box center [114, 52] width 47 height 14
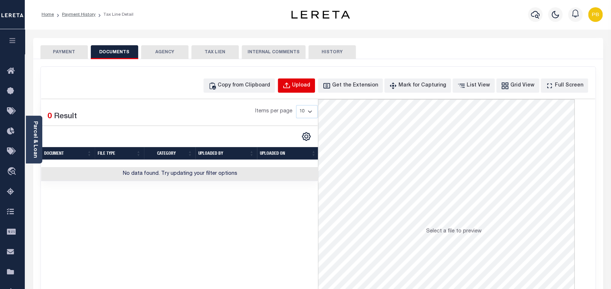
click at [310, 85] on div "Upload" at bounding box center [301, 86] width 18 height 8
select select "POP"
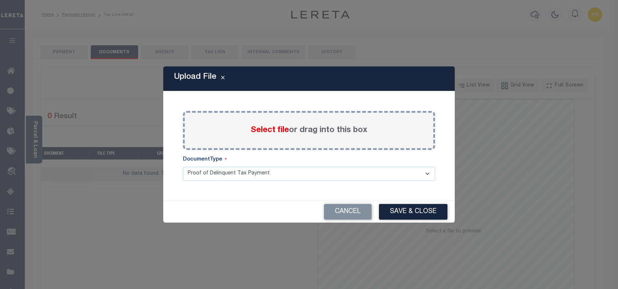
click at [268, 132] on span "Select file" at bounding box center [270, 130] width 38 height 8
click at [0, 0] on input "Select file or drag into this box" at bounding box center [0, 0] width 0 height 0
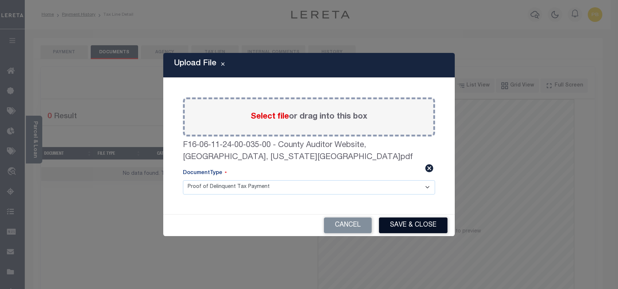
click at [417, 225] on button "Save & Close" at bounding box center [413, 225] width 68 height 16
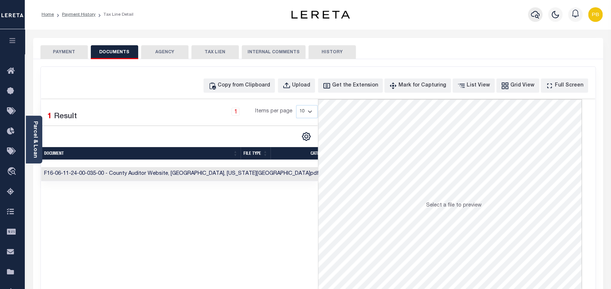
click at [530, 19] on icon "button" at bounding box center [534, 14] width 9 height 9
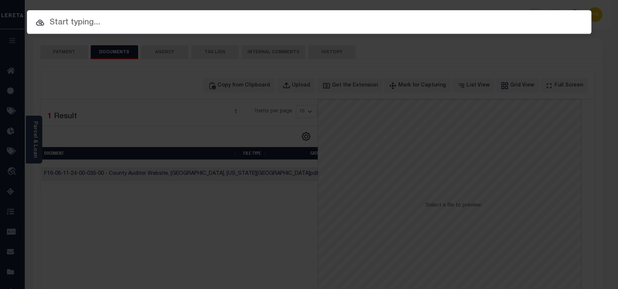
paste input "10702410"
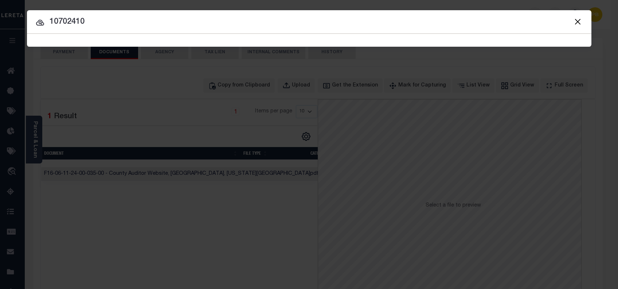
type input "10702410"
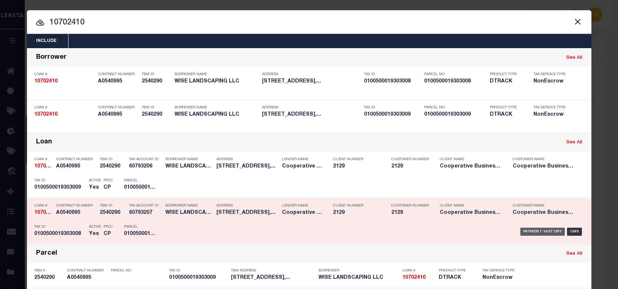
click at [540, 228] on div "Payment History" at bounding box center [542, 231] width 45 height 8
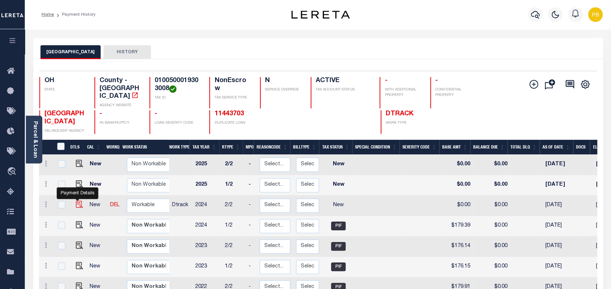
click at [77, 200] on img "" at bounding box center [79, 203] width 7 height 7
checkbox input "true"
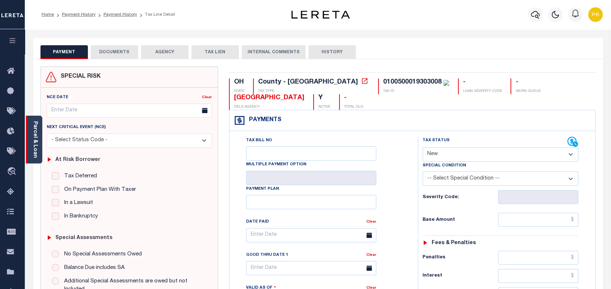
click at [37, 139] on link "Parcel & Loan" at bounding box center [34, 139] width 5 height 37
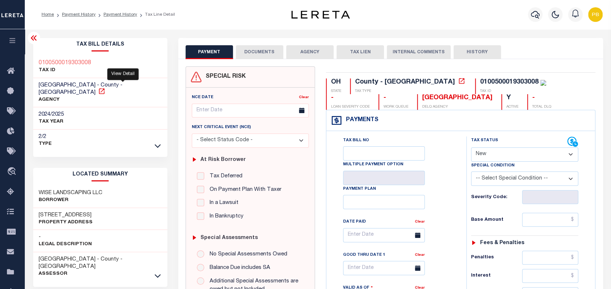
click at [105, 87] on icon at bounding box center [101, 90] width 7 height 7
drag, startPoint x: 517, startPoint y: 158, endPoint x: 513, endPoint y: 162, distance: 5.4
click at [517, 158] on select "- Select Status Code - Open Due/Unpaid Paid Incomplete No Tax Due Internal Refu…" at bounding box center [524, 154] width 107 height 14
select select "PYD"
click at [471, 148] on select "- Select Status Code - Open Due/Unpaid Paid Incomplete No Tax Due Internal Refu…" at bounding box center [524, 154] width 107 height 14
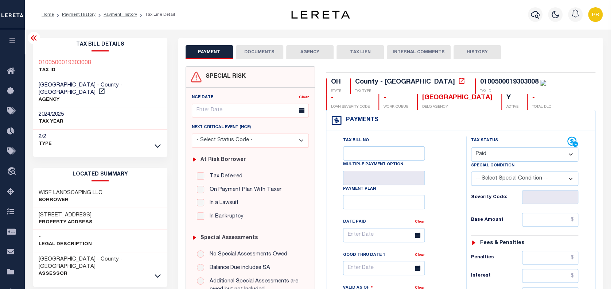
type input "[DATE]"
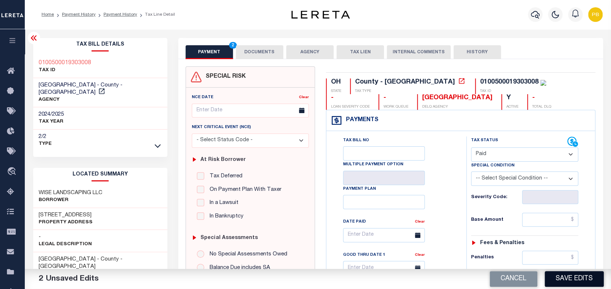
click at [566, 278] on button "Save Edits" at bounding box center [573, 279] width 59 height 16
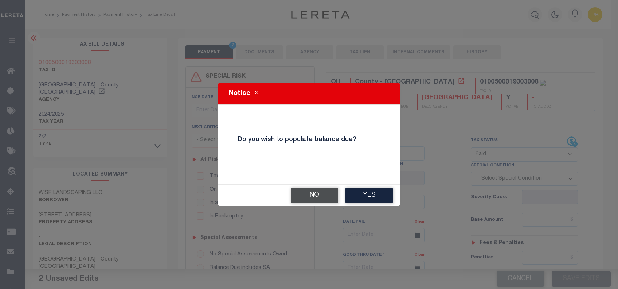
click at [309, 193] on button "No" at bounding box center [314, 195] width 47 height 16
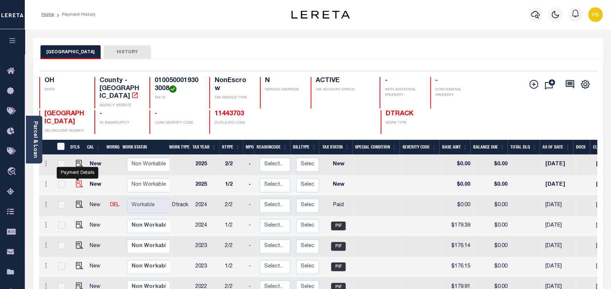
click at [77, 180] on img "" at bounding box center [79, 183] width 7 height 7
checkbox input "true"
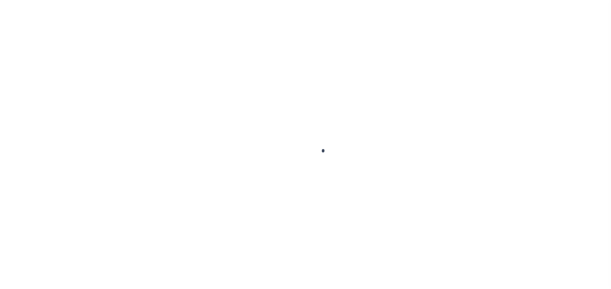
type input "[DATE]"
select select "NW2"
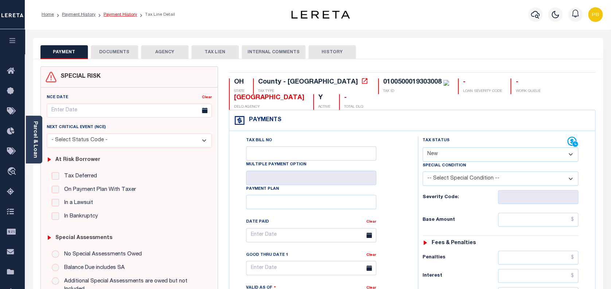
click at [117, 13] on link "Payment History" at bounding box center [120, 14] width 34 height 4
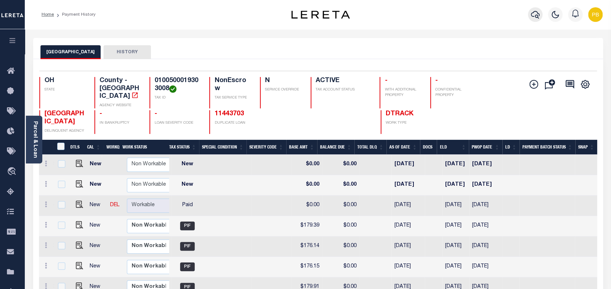
click at [533, 14] on icon "button" at bounding box center [534, 14] width 9 height 9
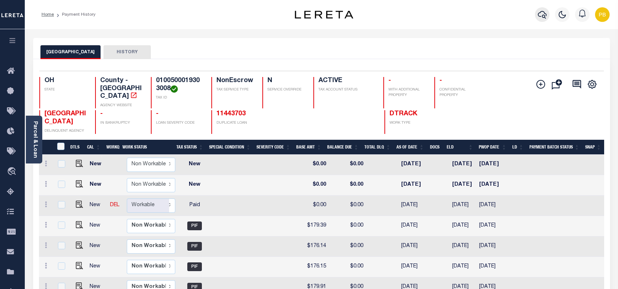
scroll to position [0, 146]
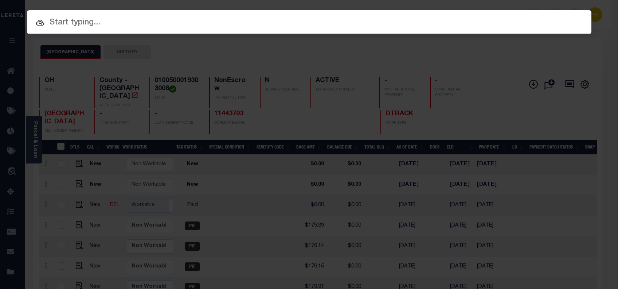
click at [209, 24] on input "text" at bounding box center [309, 22] width 564 height 13
paste input "10701992"
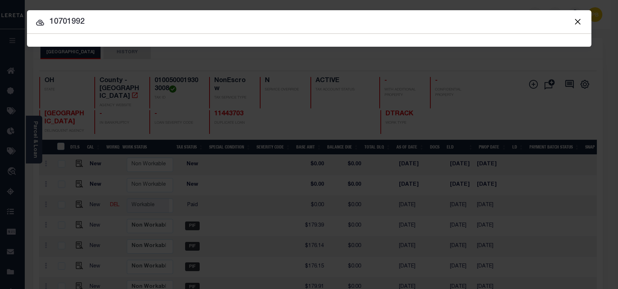
type input "10701992"
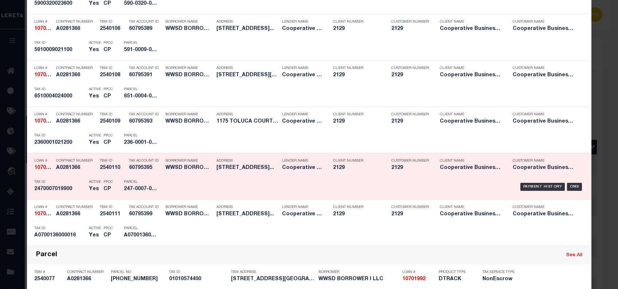
scroll to position [1800, 0]
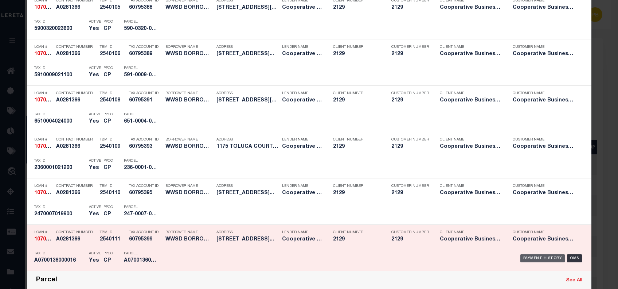
click at [548, 257] on div "Payment History" at bounding box center [542, 258] width 45 height 8
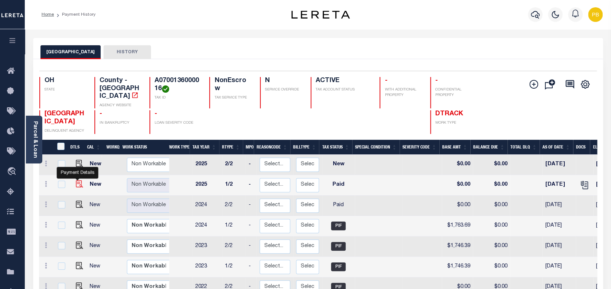
click at [79, 180] on img "" at bounding box center [79, 183] width 7 height 7
checkbox input "true"
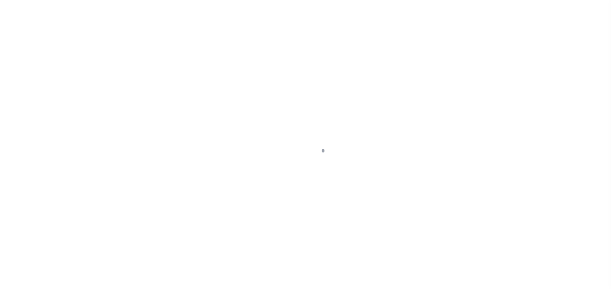
select select "PYD"
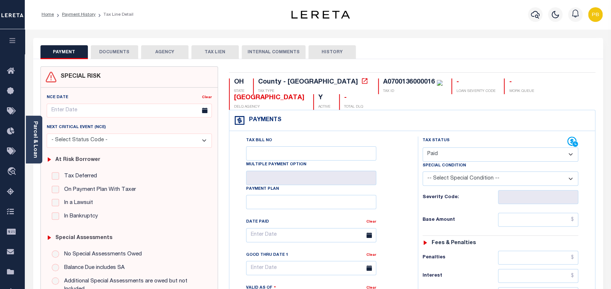
click at [122, 52] on button "DOCUMENTS" at bounding box center [114, 52] width 47 height 14
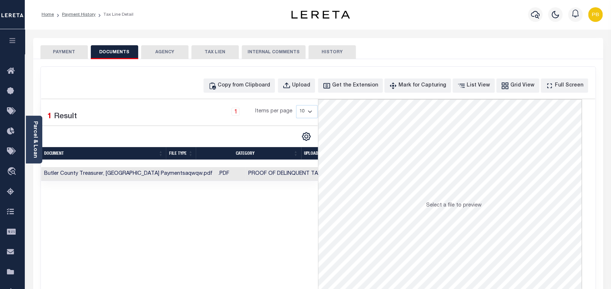
click at [76, 54] on button "PAYMENT" at bounding box center [63, 52] width 47 height 14
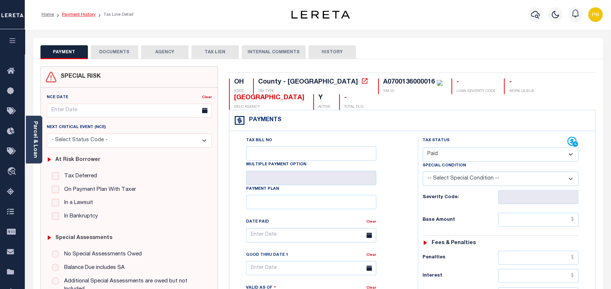
click at [84, 12] on link "Payment History" at bounding box center [79, 14] width 34 height 4
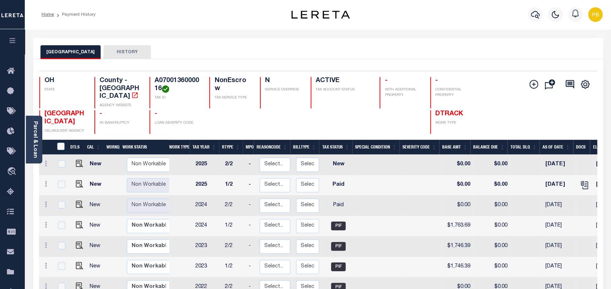
click at [405, 17] on div "Profile Sign out" at bounding box center [486, 15] width 237 height 26
click at [76, 180] on img "" at bounding box center [79, 183] width 7 height 7
checkbox input "true"
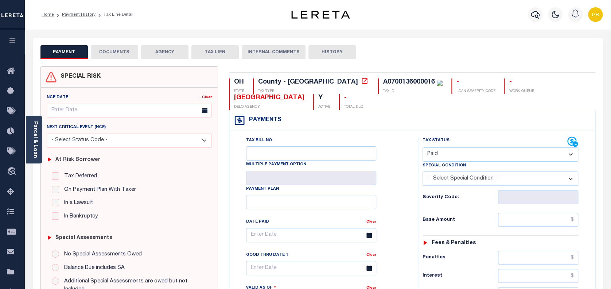
click at [472, 154] on select "- Select Status Code - Open Due/Unpaid Paid Incomplete No Tax Due Internal Refu…" at bounding box center [500, 154] width 156 height 14
click at [422, 148] on select "- Select Status Code - Open Due/Unpaid Paid Incomplete No Tax Due Internal Refu…" at bounding box center [500, 154] width 156 height 14
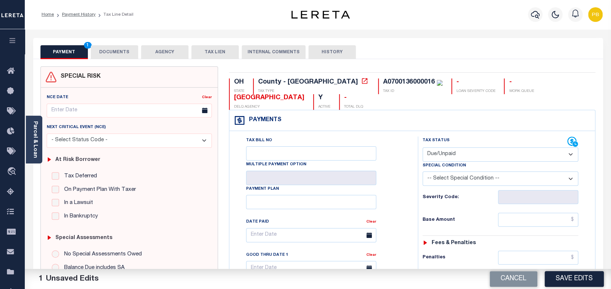
click at [463, 160] on select "- Select Status Code - Open Due/Unpaid Paid Incomplete No Tax Due Internal Refu…" at bounding box center [500, 154] width 156 height 14
select select "NW2"
click at [422, 148] on select "- Select Status Code - Open Due/Unpaid Paid Incomplete No Tax Due Internal Refu…" at bounding box center [500, 154] width 156 height 14
click at [583, 278] on button "Save Edits" at bounding box center [573, 279] width 59 height 16
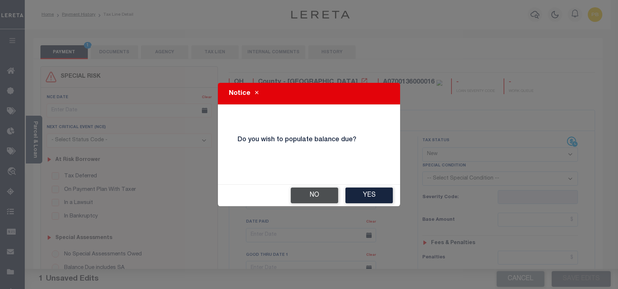
click at [317, 195] on button "No" at bounding box center [314, 195] width 47 height 16
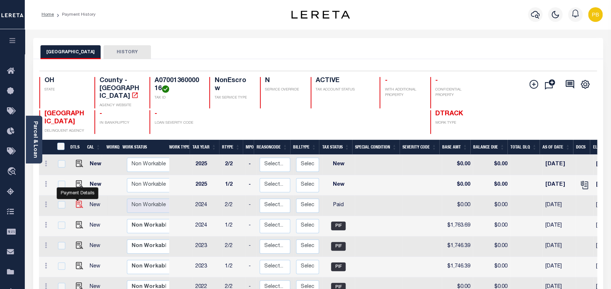
click at [76, 200] on img "" at bounding box center [79, 203] width 7 height 7
checkbox input "true"
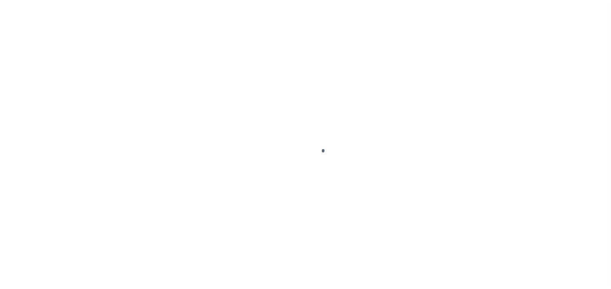
select select "PYD"
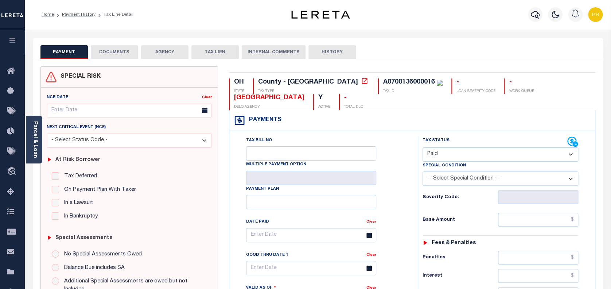
click at [123, 52] on button "DOCUMENTS" at bounding box center [114, 52] width 47 height 14
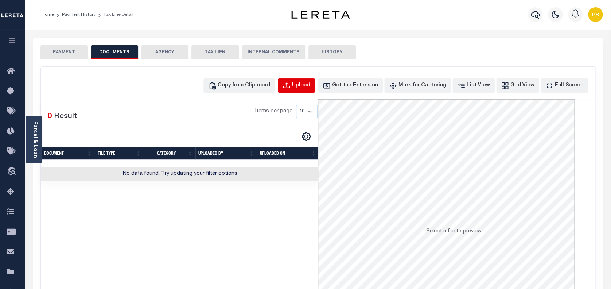
click at [310, 85] on div "Upload" at bounding box center [301, 86] width 18 height 8
select select "POP"
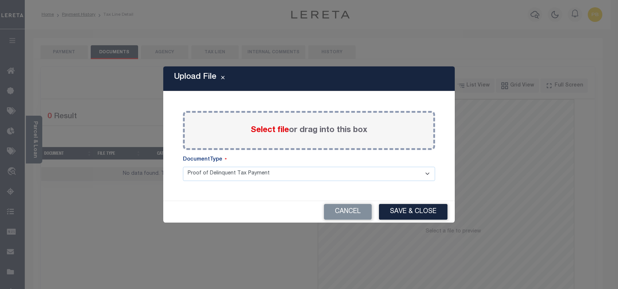
click at [273, 129] on span "Select file" at bounding box center [270, 130] width 38 height 8
click at [0, 0] on input "Select file or drag into this box" at bounding box center [0, 0] width 0 height 0
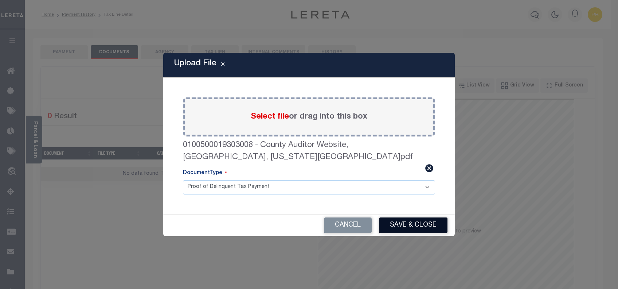
click at [419, 217] on button "Save & Close" at bounding box center [413, 225] width 68 height 16
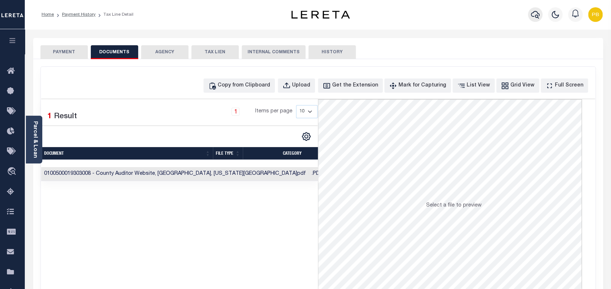
click at [532, 15] on icon "button" at bounding box center [534, 14] width 9 height 9
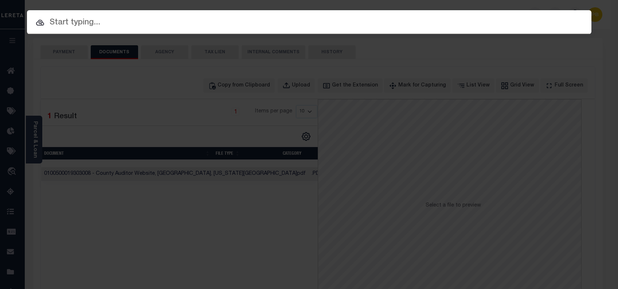
click at [245, 23] on input "text" at bounding box center [309, 22] width 564 height 13
paste input "10702410"
type input "10702410"
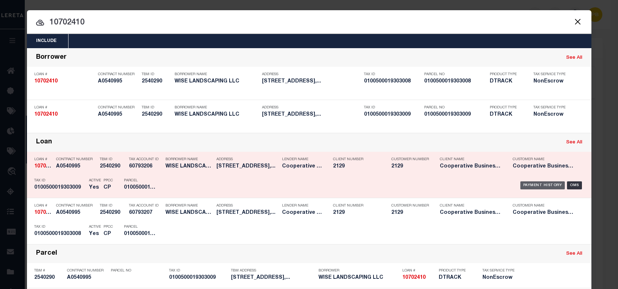
click at [532, 183] on div "Payment History" at bounding box center [542, 185] width 45 height 8
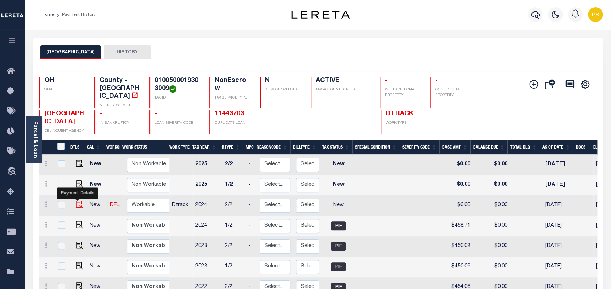
click at [79, 200] on img "" at bounding box center [79, 203] width 7 height 7
checkbox input "true"
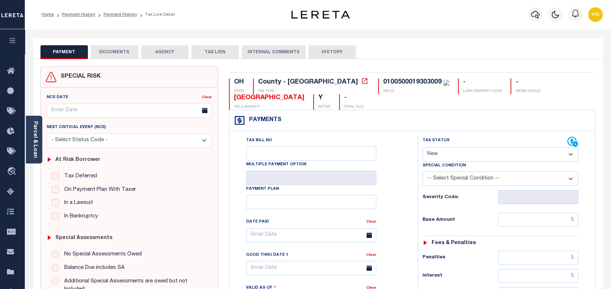
click at [483, 154] on select "- Select Status Code - Open Due/Unpaid Paid Incomplete No Tax Due Internal Refu…" at bounding box center [500, 154] width 156 height 14
select select "PYD"
click at [422, 148] on select "- Select Status Code - Open Due/Unpaid Paid Incomplete No Tax Due Internal Refu…" at bounding box center [500, 154] width 156 height 14
type input "[DATE]"
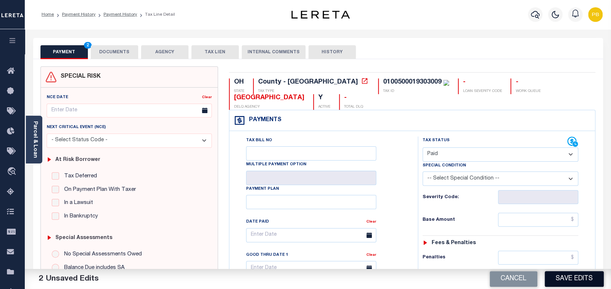
click at [586, 275] on button "Save Edits" at bounding box center [573, 279] width 59 height 16
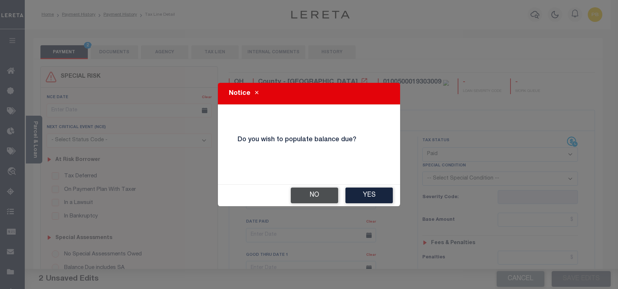
click at [315, 192] on button "No" at bounding box center [314, 195] width 47 height 16
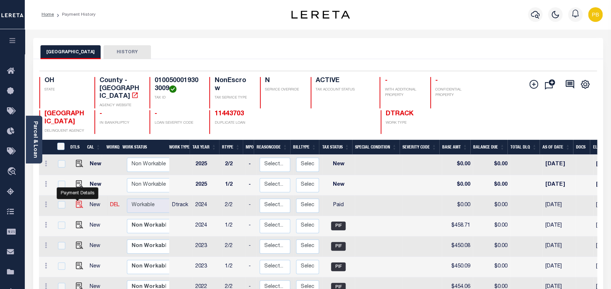
click at [77, 200] on img "" at bounding box center [79, 203] width 7 height 7
checkbox input "true"
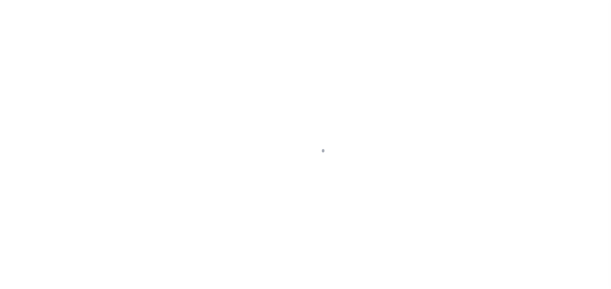
select select "PYD"
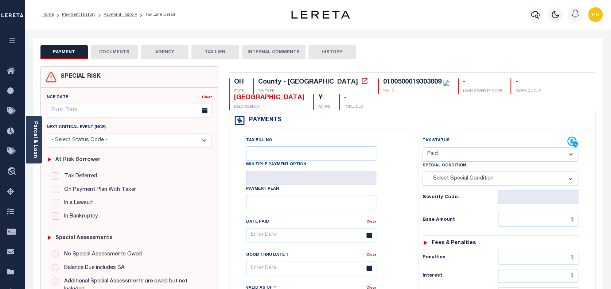
click at [116, 54] on button "DOCUMENTS" at bounding box center [114, 52] width 47 height 14
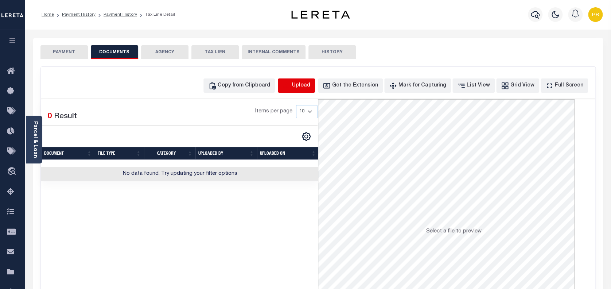
click at [290, 86] on icon "button" at bounding box center [286, 86] width 8 height 8
select select "POP"
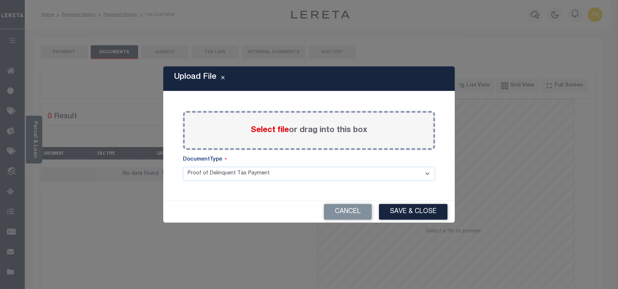
click at [276, 130] on span "Select file" at bounding box center [270, 130] width 38 height 8
click at [0, 0] on input "Select file or drag into this box" at bounding box center [0, 0] width 0 height 0
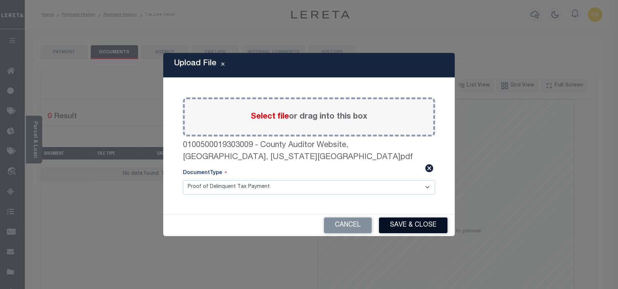
click at [412, 221] on button "Save & Close" at bounding box center [413, 225] width 68 height 16
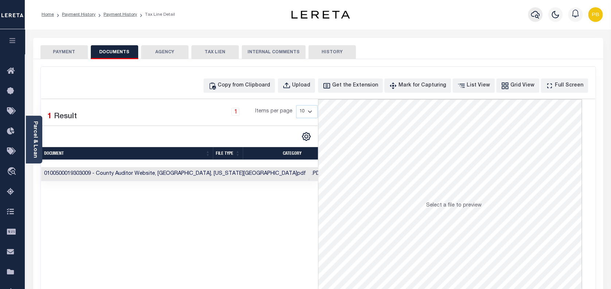
click at [536, 15] on icon "button" at bounding box center [534, 15] width 9 height 8
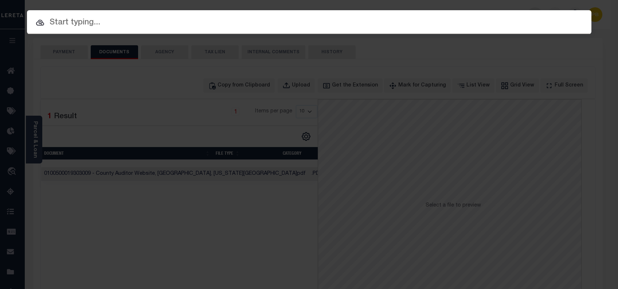
paste input "10702349"
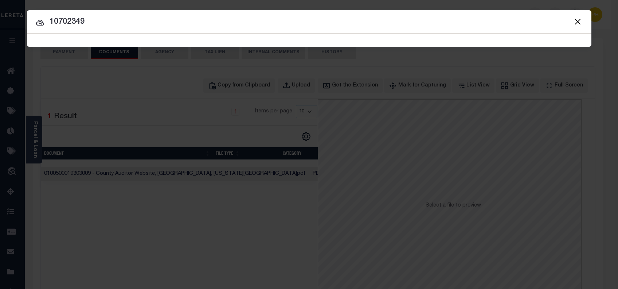
type input "10702349"
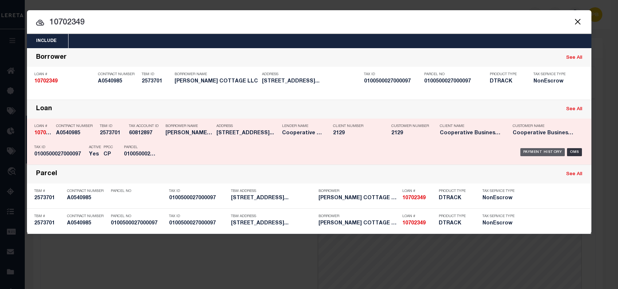
click at [545, 151] on div "Payment History" at bounding box center [542, 152] width 45 height 8
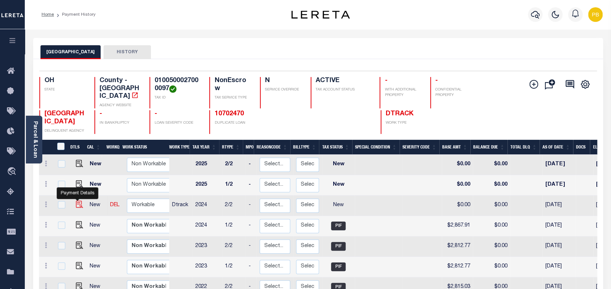
click at [77, 200] on img "" at bounding box center [79, 203] width 7 height 7
checkbox input "true"
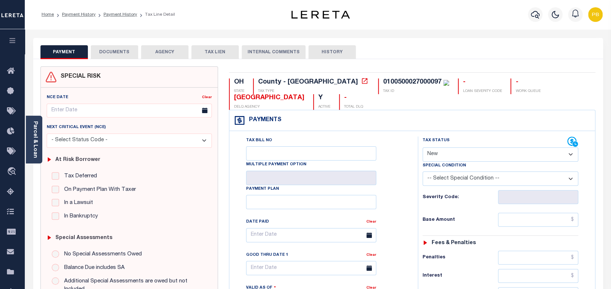
drag, startPoint x: 482, startPoint y: 154, endPoint x: 481, endPoint y: 158, distance: 3.7
click at [482, 154] on select "- Select Status Code - Open Due/Unpaid Paid Incomplete No Tax Due Internal Refu…" at bounding box center [500, 154] width 156 height 14
select select "PYD"
click at [422, 148] on select "- Select Status Code - Open Due/Unpaid Paid Incomplete No Tax Due Internal Refu…" at bounding box center [500, 154] width 156 height 14
type input "[DATE]"
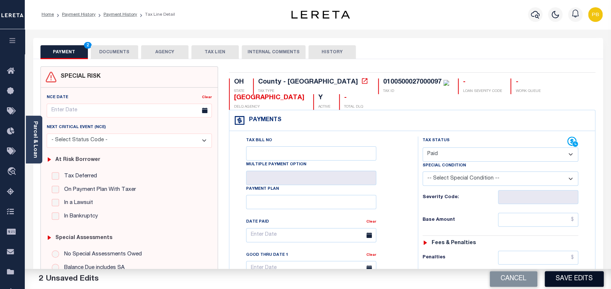
click at [576, 277] on button "Save Edits" at bounding box center [573, 279] width 59 height 16
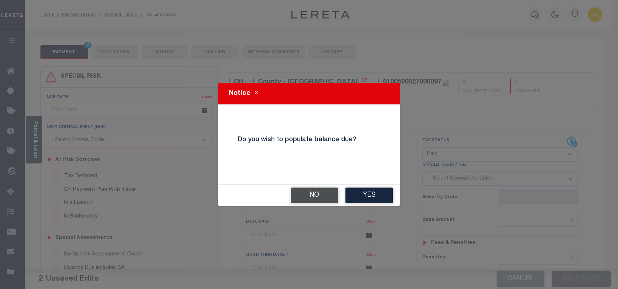
click at [323, 199] on button "No" at bounding box center [314, 195] width 47 height 16
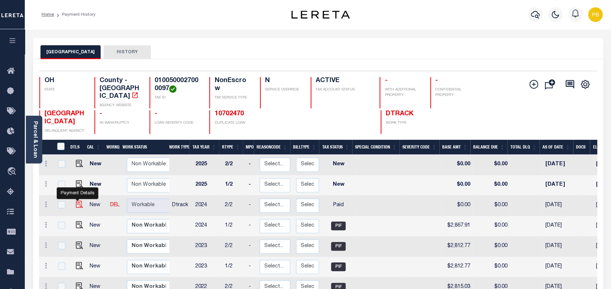
click at [78, 200] on img "" at bounding box center [79, 203] width 7 height 7
checkbox input "true"
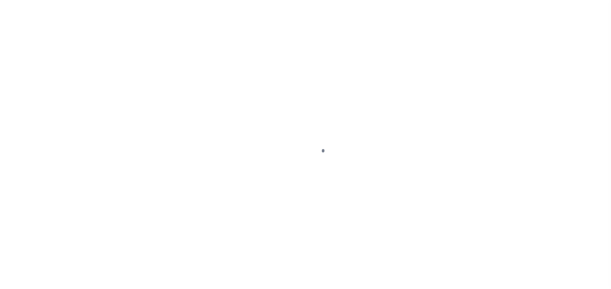
select select "PYD"
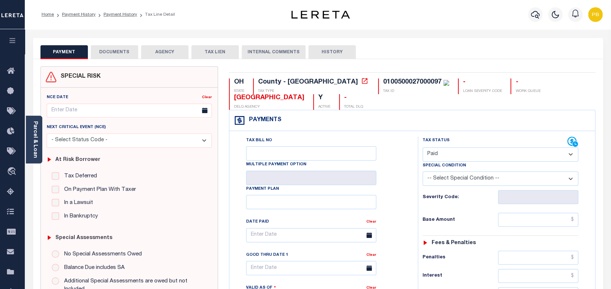
click at [123, 56] on button "DOCUMENTS" at bounding box center [114, 52] width 47 height 14
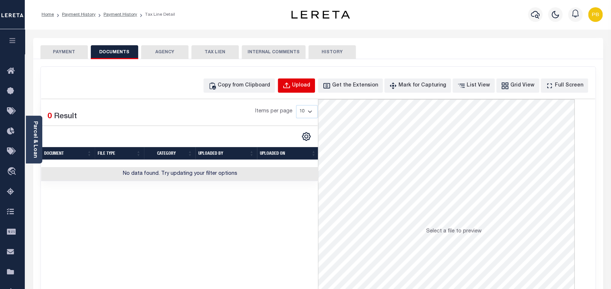
click at [305, 85] on button "Upload" at bounding box center [296, 85] width 37 height 14
select select "POP"
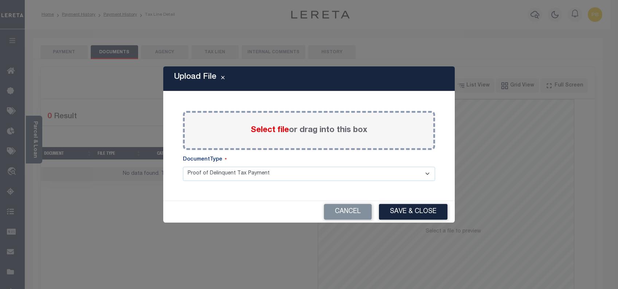
click at [267, 130] on span "Select file" at bounding box center [270, 130] width 38 height 8
click at [0, 0] on input "Select file or drag into this box" at bounding box center [0, 0] width 0 height 0
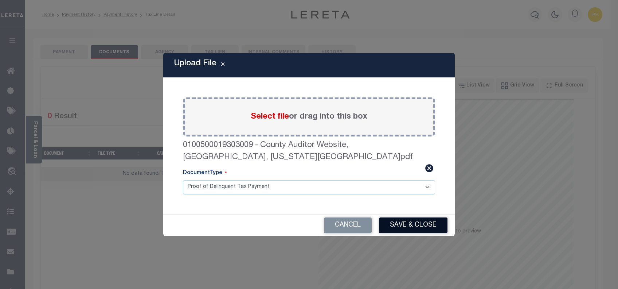
click at [390, 217] on button "Save & Close" at bounding box center [413, 225] width 68 height 16
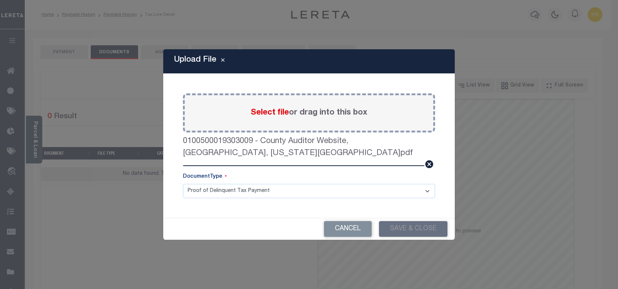
click at [85, 15] on div "Upload File Paste copied image or file into this box Select file or drag into t…" at bounding box center [309, 144] width 618 height 289
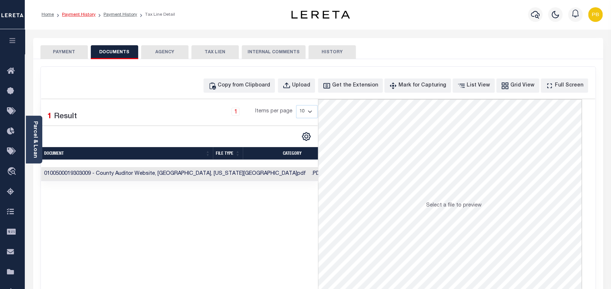
click at [85, 15] on link "Payment History" at bounding box center [79, 14] width 34 height 4
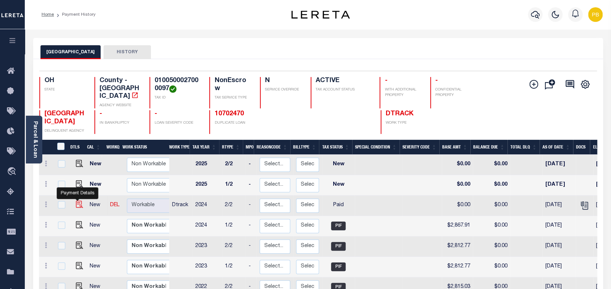
click at [76, 200] on img "" at bounding box center [79, 203] width 7 height 7
checkbox input "true"
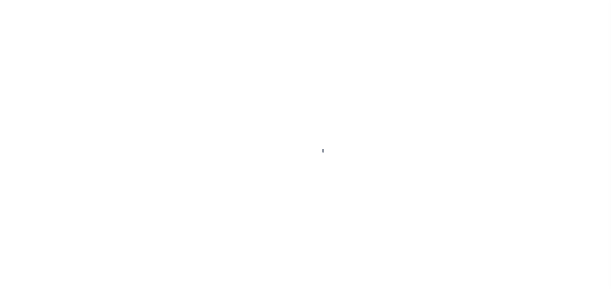
select select "PYD"
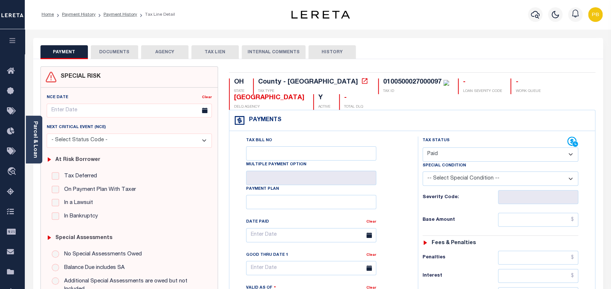
click at [128, 55] on button "DOCUMENTS" at bounding box center [114, 52] width 47 height 14
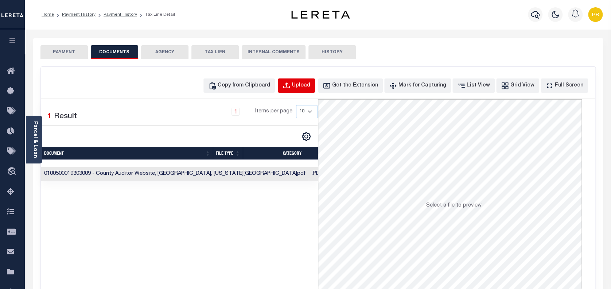
click at [310, 87] on div "Upload" at bounding box center [301, 86] width 18 height 8
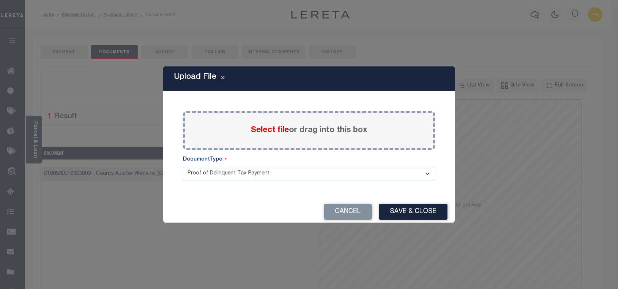
click at [268, 131] on span "Select file" at bounding box center [270, 130] width 38 height 8
click at [0, 0] on input "Select file or drag into this box" at bounding box center [0, 0] width 0 height 0
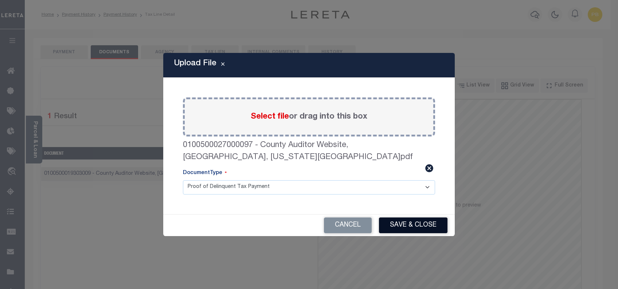
click at [395, 219] on button "Save & Close" at bounding box center [413, 225] width 68 height 16
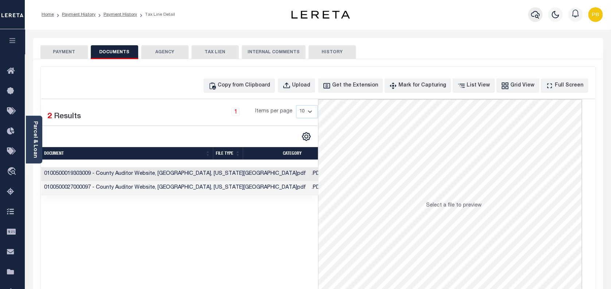
click at [533, 12] on icon "button" at bounding box center [534, 15] width 9 height 8
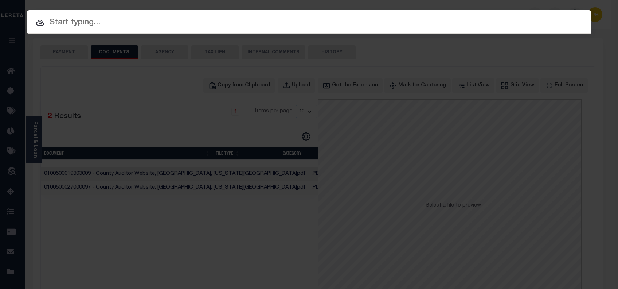
paste input "10704711"
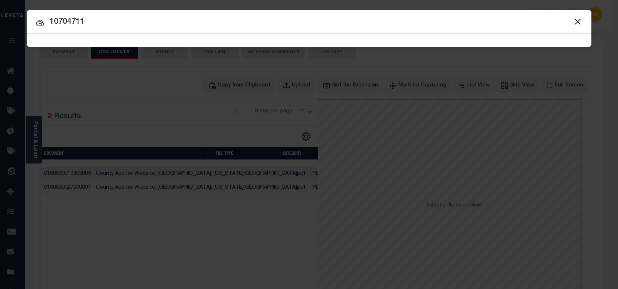
type input "10704711"
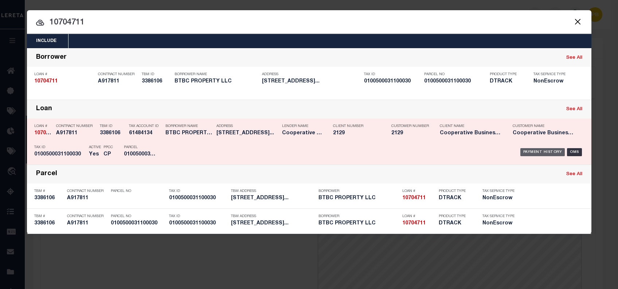
click at [542, 152] on div "Payment History" at bounding box center [542, 152] width 45 height 8
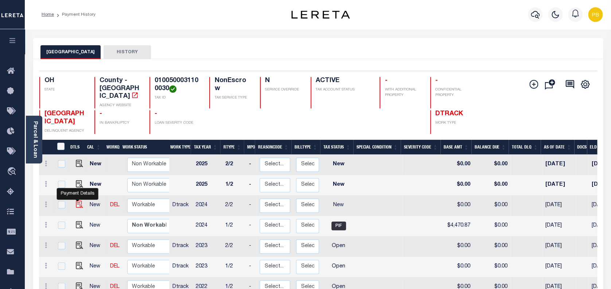
click at [76, 200] on img "" at bounding box center [79, 203] width 7 height 7
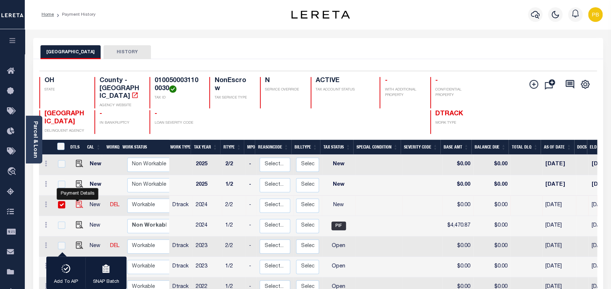
checkbox input "true"
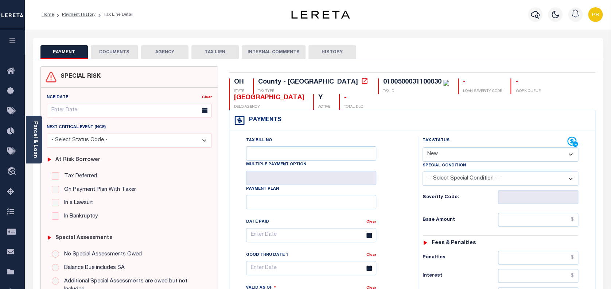
drag, startPoint x: 474, startPoint y: 148, endPoint x: 475, endPoint y: 163, distance: 14.6
click at [474, 148] on select "- Select Status Code - Open Due/Unpaid Paid Incomplete No Tax Due Internal Refu…" at bounding box center [500, 154] width 156 height 14
select select "INC"
click at [422, 148] on select "- Select Status Code - Open Due/Unpaid Paid Incomplete No Tax Due Internal Refu…" at bounding box center [500, 154] width 156 height 14
type input "10/06/2025"
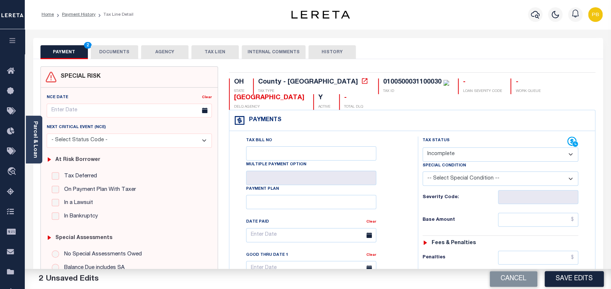
drag, startPoint x: 467, startPoint y: 153, endPoint x: 466, endPoint y: 161, distance: 8.4
click at [467, 153] on select "- Select Status Code - Open Due/Unpaid Paid Incomplete No Tax Due Internal Refu…" at bounding box center [500, 154] width 156 height 14
select select "PYD"
click at [422, 148] on select "- Select Status Code - Open Due/Unpaid Paid Incomplete No Tax Due Internal Refu…" at bounding box center [500, 154] width 156 height 14
click at [572, 275] on button "Save Edits" at bounding box center [573, 279] width 59 height 16
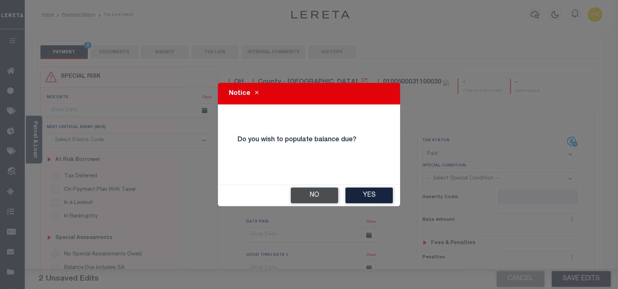
click at [323, 196] on button "No" at bounding box center [314, 195] width 47 height 16
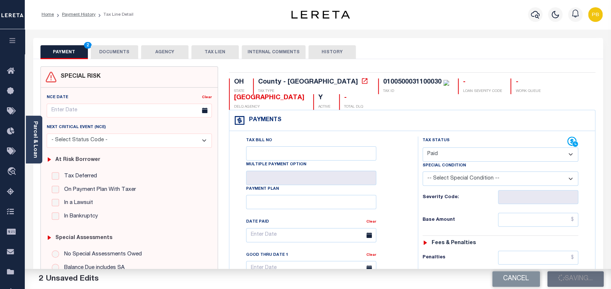
checkbox input "false"
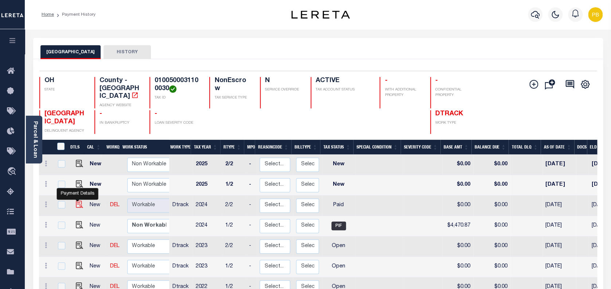
click at [76, 200] on img "" at bounding box center [79, 203] width 7 height 7
checkbox input "true"
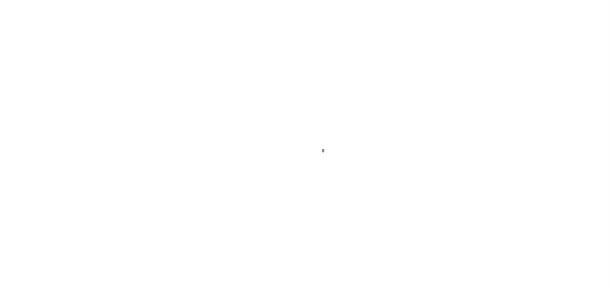
select select "PYD"
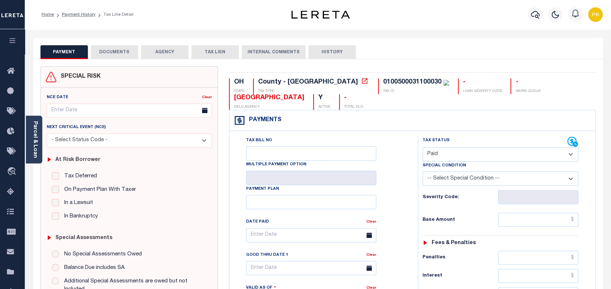
click at [121, 54] on button "DOCUMENTS" at bounding box center [114, 52] width 47 height 14
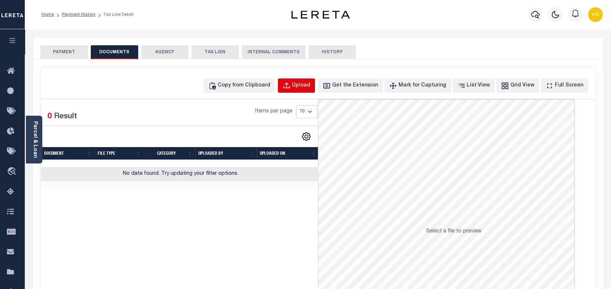
click at [310, 89] on div "Upload" at bounding box center [301, 86] width 18 height 8
select select "POP"
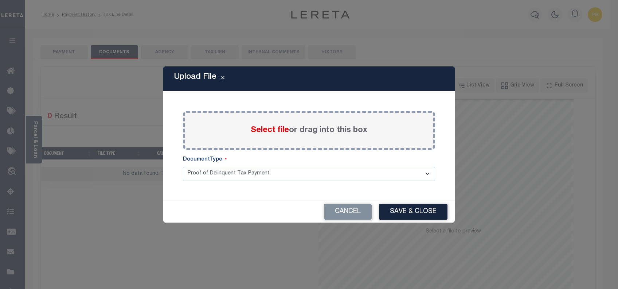
click at [266, 127] on span "Select file" at bounding box center [270, 130] width 38 height 8
click at [0, 0] on input "Select file or drag into this box" at bounding box center [0, 0] width 0 height 0
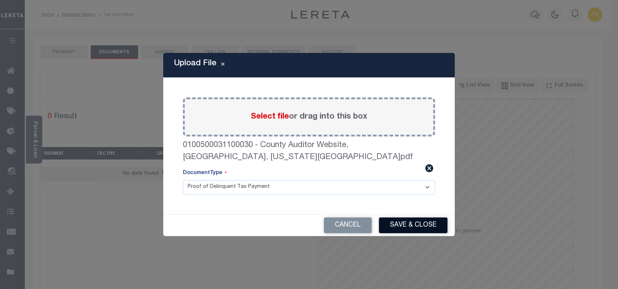
click at [400, 221] on button "Save & Close" at bounding box center [413, 225] width 68 height 16
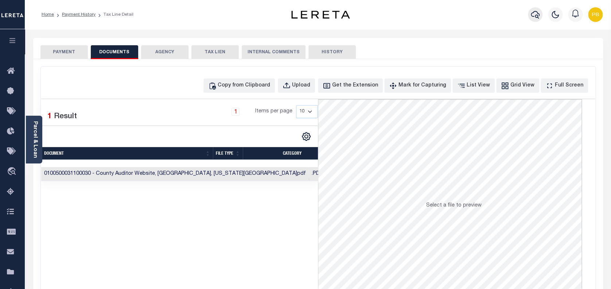
click at [539, 14] on button "button" at bounding box center [534, 14] width 15 height 15
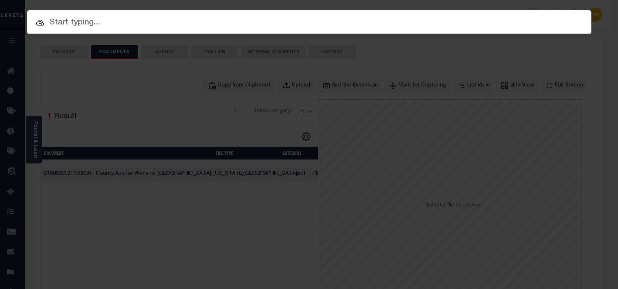
paste input "10704023"
type input "10704023"
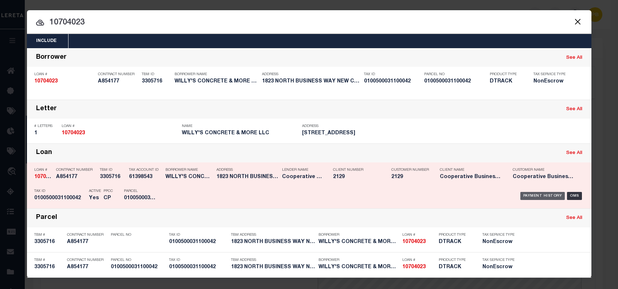
click at [531, 197] on div "Payment History" at bounding box center [542, 196] width 45 height 8
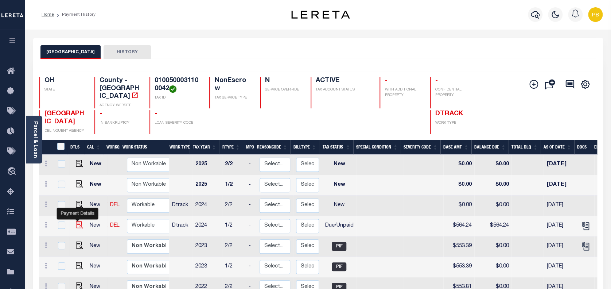
click at [76, 221] on img "" at bounding box center [79, 224] width 7 height 7
checkbox input "true"
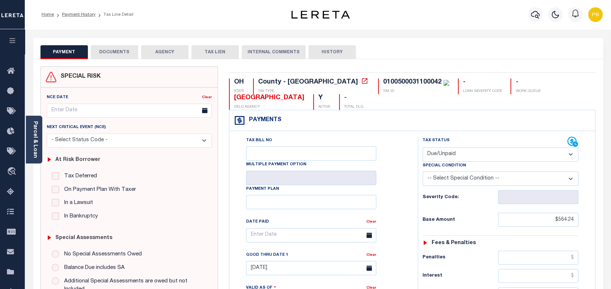
click at [464, 156] on select "- Select Status Code - Open Due/Unpaid Paid Incomplete No Tax Due Internal Refu…" at bounding box center [500, 154] width 156 height 14
select select "PYD"
click at [422, 148] on select "- Select Status Code - Open Due/Unpaid Paid Incomplete No Tax Due Internal Refu…" at bounding box center [500, 154] width 156 height 14
type input "[DATE]"
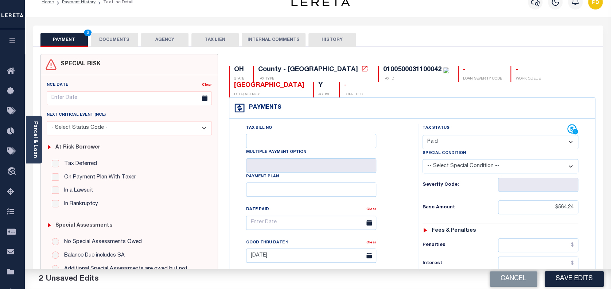
scroll to position [194, 0]
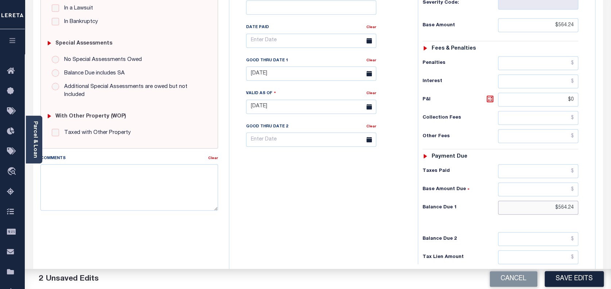
drag, startPoint x: 572, startPoint y: 210, endPoint x: 507, endPoint y: 202, distance: 65.3
click at [507, 202] on input "$564.24" at bounding box center [538, 207] width 81 height 14
click at [586, 277] on button "Save Edits" at bounding box center [573, 279] width 59 height 16
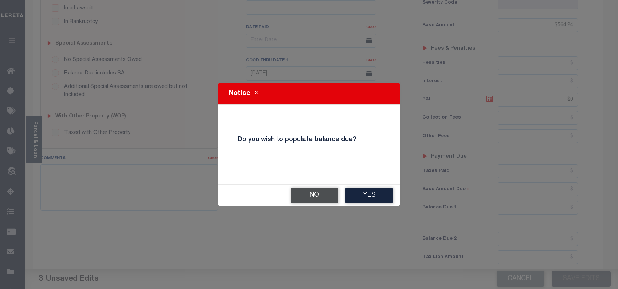
click at [300, 201] on button "No" at bounding box center [314, 195] width 47 height 16
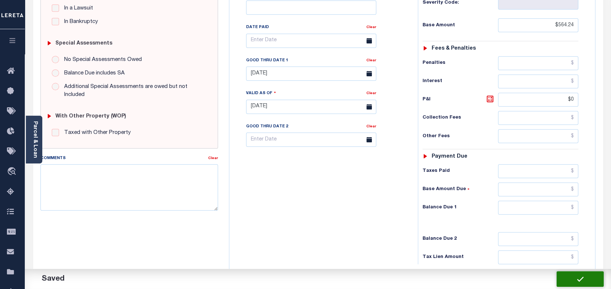
checkbox input "false"
type input "$564.24"
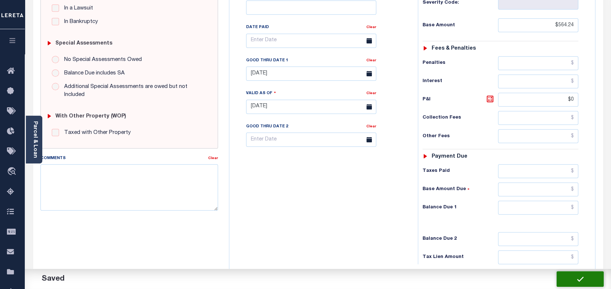
type input "$0"
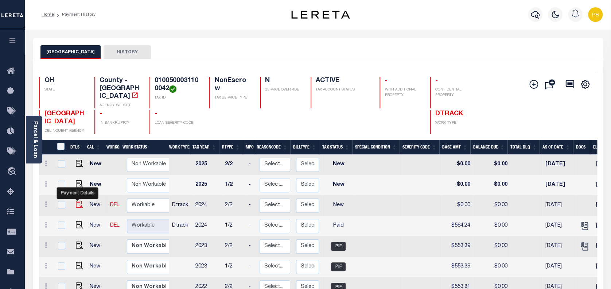
click at [78, 200] on img "" at bounding box center [79, 203] width 7 height 7
checkbox input "true"
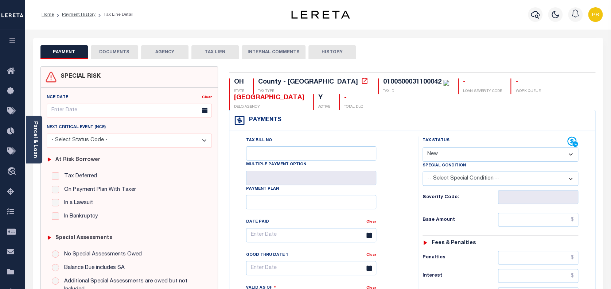
click at [436, 152] on select "- Select Status Code - Open Due/Unpaid Paid Incomplete No Tax Due Internal Refu…" at bounding box center [500, 154] width 156 height 14
select select "PYD"
click at [422, 148] on select "- Select Status Code - Open Due/Unpaid Paid Incomplete No Tax Due Internal Refu…" at bounding box center [500, 154] width 156 height 14
type input "[DATE]"
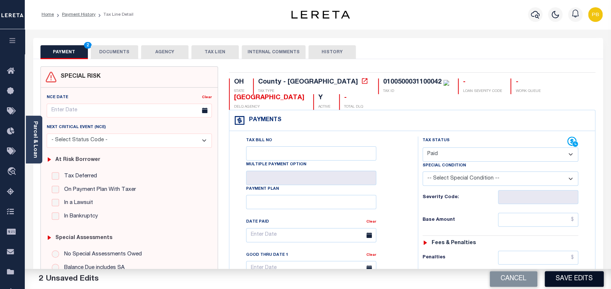
click at [580, 279] on button "Save Edits" at bounding box center [573, 279] width 59 height 16
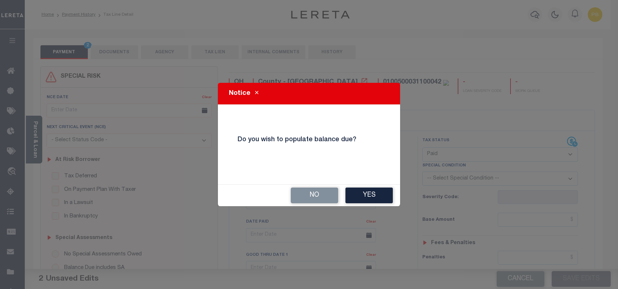
drag, startPoint x: 329, startPoint y: 195, endPoint x: 328, endPoint y: 183, distance: 11.7
click at [328, 195] on button "No" at bounding box center [314, 195] width 47 height 16
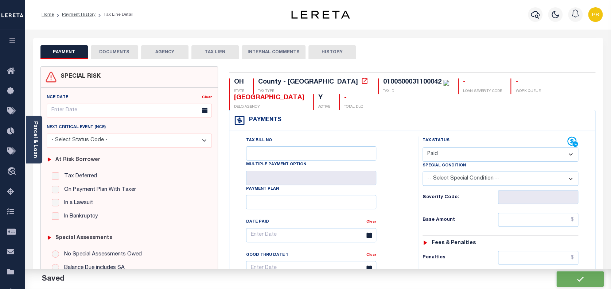
checkbox input "false"
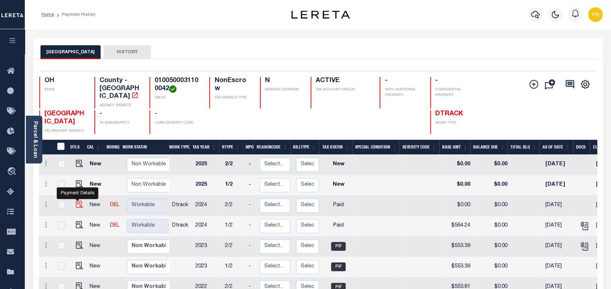
click at [76, 200] on img "" at bounding box center [79, 203] width 7 height 7
checkbox input "true"
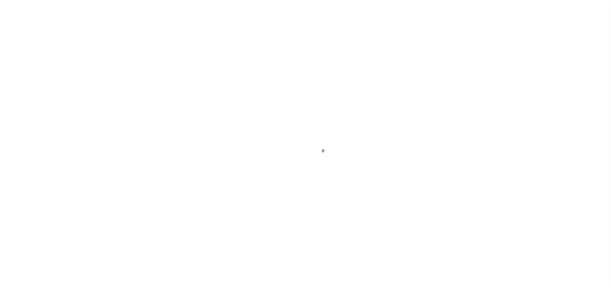
select select "PYD"
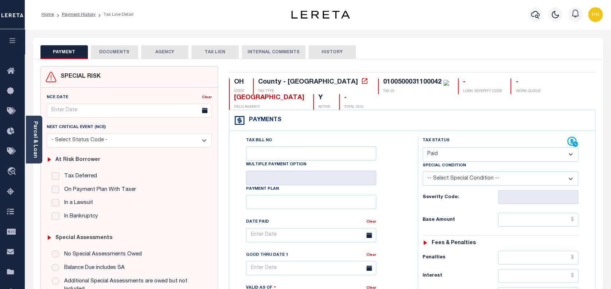
click at [114, 51] on button "DOCUMENTS" at bounding box center [114, 52] width 47 height 14
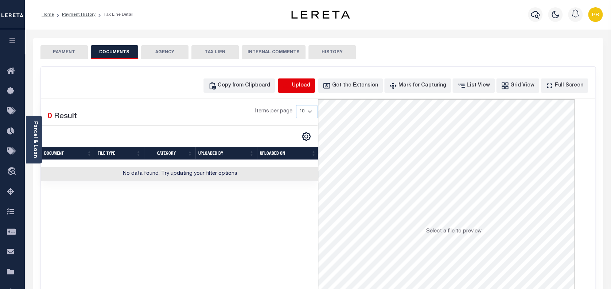
click at [290, 82] on icon "button" at bounding box center [286, 86] width 8 height 8
select select "POP"
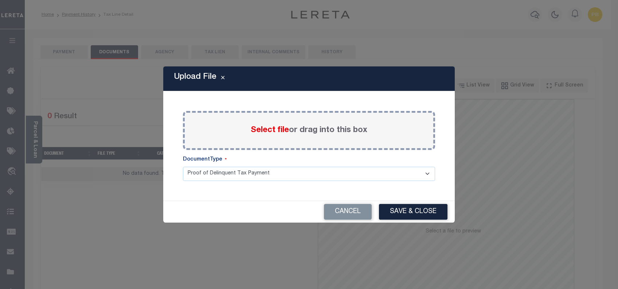
click at [268, 131] on span "Select file" at bounding box center [270, 130] width 38 height 8
click at [0, 0] on input "Select file or drag into this box" at bounding box center [0, 0] width 0 height 0
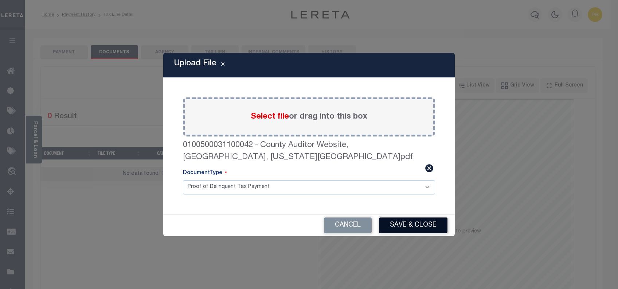
click at [400, 225] on button "Save & Close" at bounding box center [413, 225] width 68 height 16
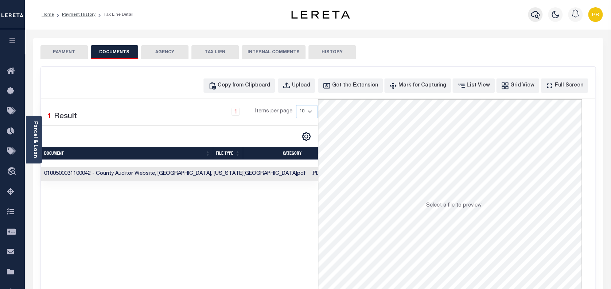
click at [533, 17] on icon "button" at bounding box center [534, 14] width 9 height 9
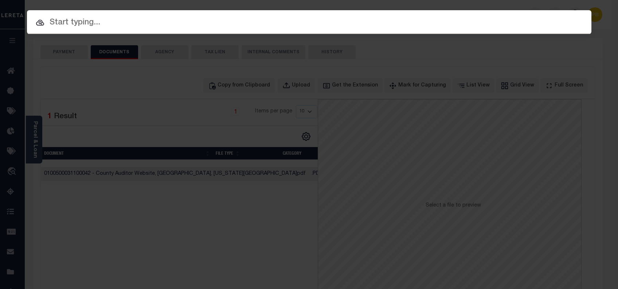
paste input "10704122"
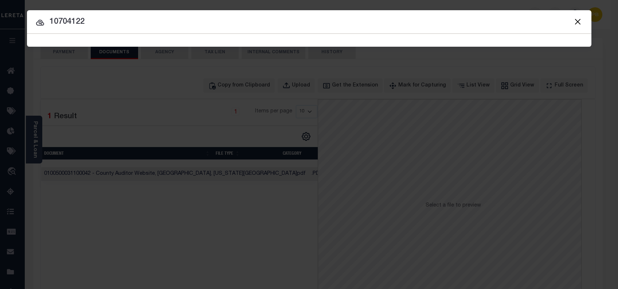
type input "10704122"
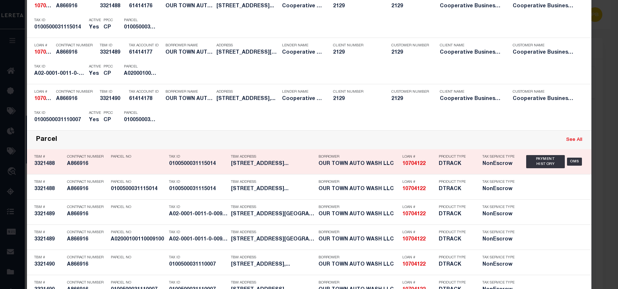
scroll to position [194, 0]
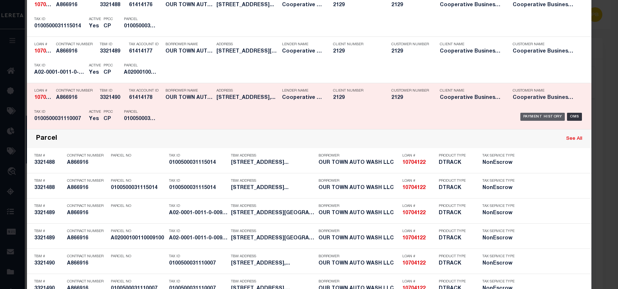
click at [538, 117] on div "Payment History" at bounding box center [542, 117] width 45 height 8
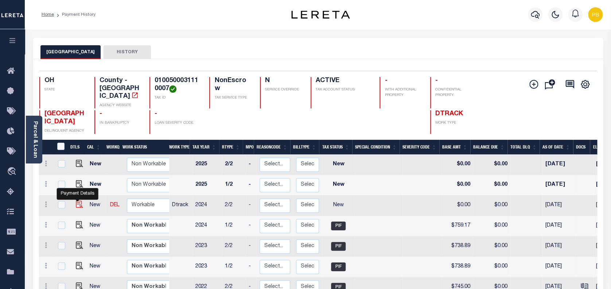
click at [77, 201] on img "" at bounding box center [79, 203] width 7 height 7
checkbox input "true"
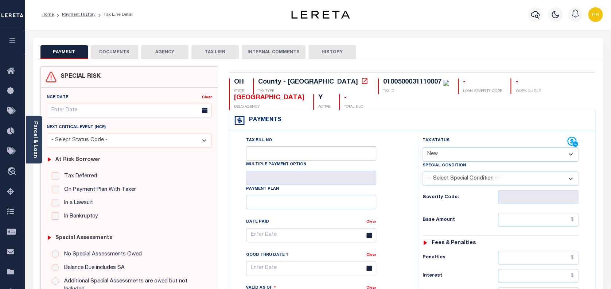
click at [452, 154] on select "- Select Status Code - Open Due/Unpaid Paid Incomplete No Tax Due Internal Refu…" at bounding box center [500, 154] width 156 height 14
select select "DUE"
click at [422, 148] on select "- Select Status Code - Open Due/Unpaid Paid Incomplete No Tax Due Internal Refu…" at bounding box center [500, 154] width 156 height 14
type input "[DATE]"
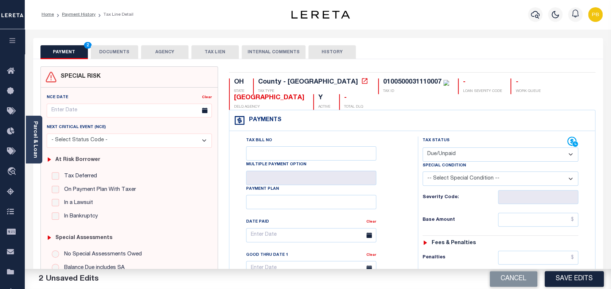
drag, startPoint x: 458, startPoint y: 158, endPoint x: 458, endPoint y: 162, distance: 4.7
click at [458, 158] on select "- Select Status Code - Open Due/Unpaid Paid Incomplete No Tax Due Internal Refu…" at bounding box center [500, 154] width 156 height 14
select select "PYD"
click at [422, 148] on select "- Select Status Code - Open Due/Unpaid Paid Incomplete No Tax Due Internal Refu…" at bounding box center [500, 154] width 156 height 14
click at [563, 278] on button "Save Edits" at bounding box center [573, 279] width 59 height 16
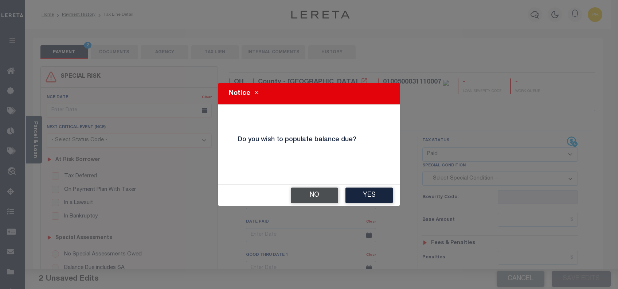
click at [312, 193] on button "No" at bounding box center [314, 195] width 47 height 16
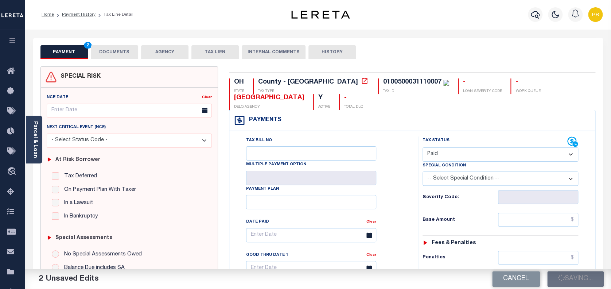
checkbox input "false"
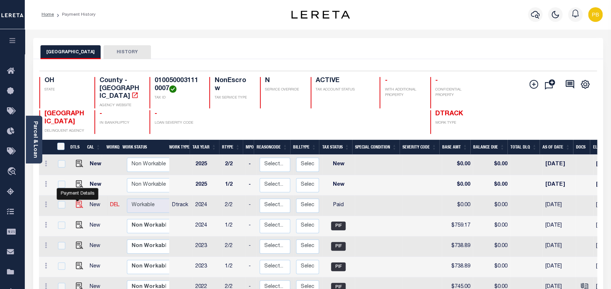
click at [76, 200] on img "" at bounding box center [79, 203] width 7 height 7
checkbox input "true"
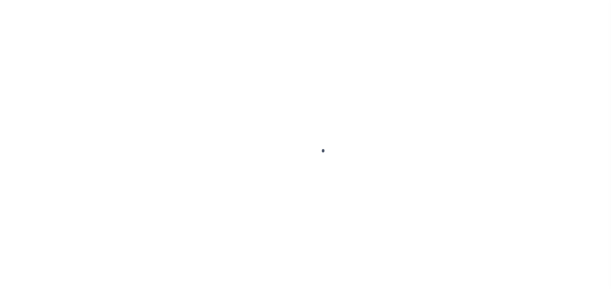
checkbox input "false"
type input "[DATE]"
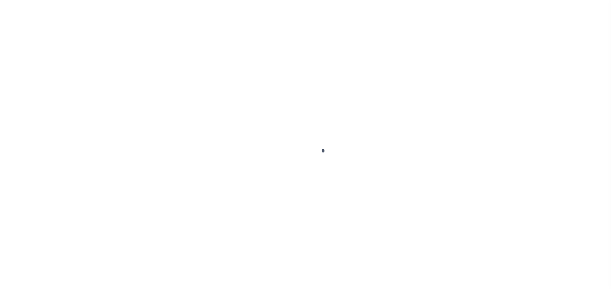
select select "PYD"
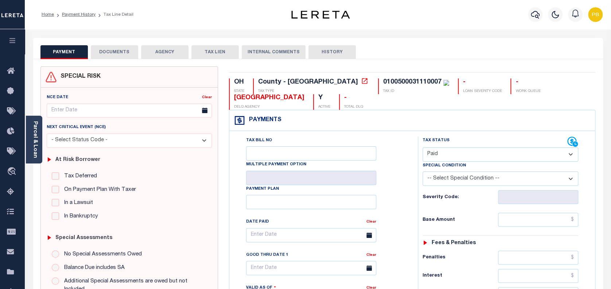
click at [109, 47] on button "DOCUMENTS" at bounding box center [114, 52] width 47 height 14
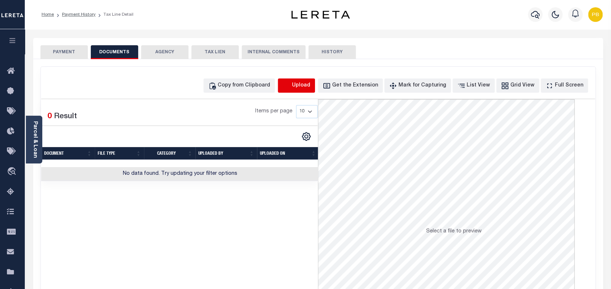
click at [290, 88] on icon "button" at bounding box center [286, 86] width 8 height 8
select select "POP"
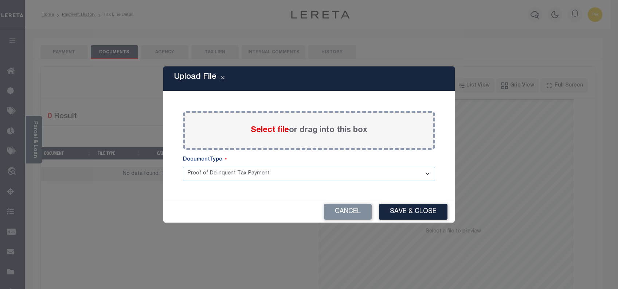
click at [274, 129] on span "Select file" at bounding box center [270, 130] width 38 height 8
click at [0, 0] on input "Select file or drag into this box" at bounding box center [0, 0] width 0 height 0
click at [268, 128] on span "Select file" at bounding box center [270, 130] width 38 height 8
click at [0, 0] on input "Select file or drag into this box" at bounding box center [0, 0] width 0 height 0
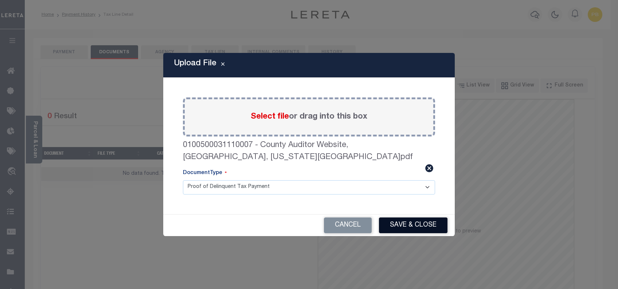
click at [417, 219] on button "Save & Close" at bounding box center [413, 225] width 68 height 16
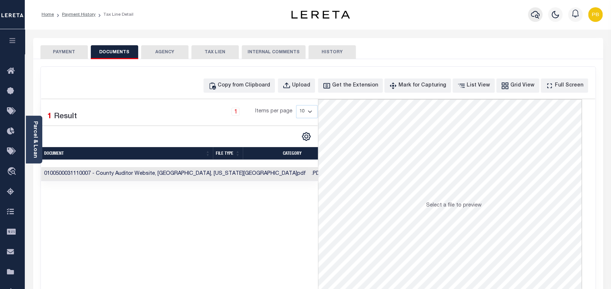
click at [536, 16] on icon "button" at bounding box center [534, 14] width 9 height 9
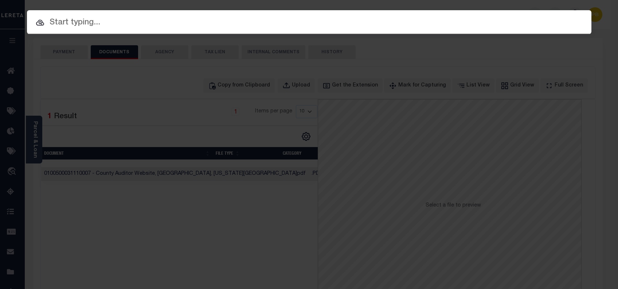
paste input "10704122"
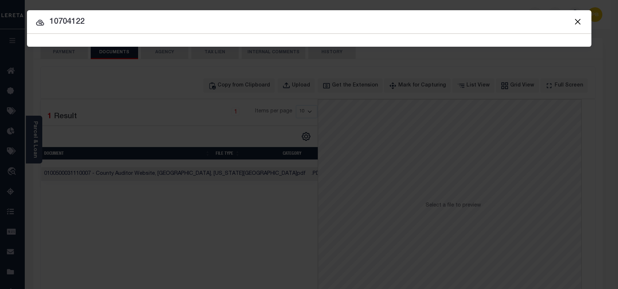
type input "10704122"
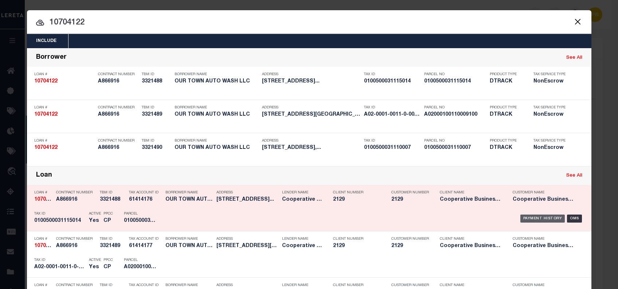
click at [528, 219] on div "Payment History" at bounding box center [542, 218] width 45 height 8
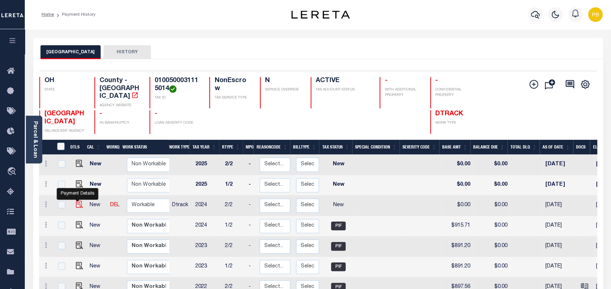
click at [78, 200] on img "" at bounding box center [79, 203] width 7 height 7
checkbox input "true"
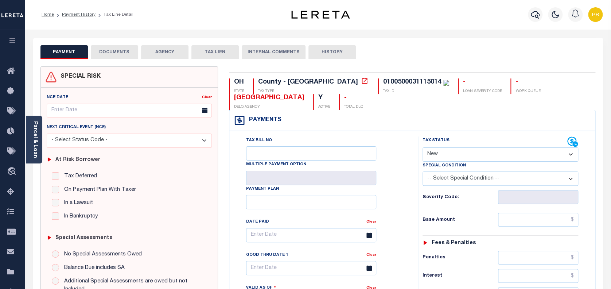
click at [454, 153] on select "- Select Status Code - Open Due/Unpaid Paid Incomplete No Tax Due Internal Refu…" at bounding box center [500, 154] width 156 height 14
select select "PYD"
click at [422, 148] on select "- Select Status Code - Open Due/Unpaid Paid Incomplete No Tax Due Internal Refu…" at bounding box center [500, 154] width 156 height 14
type input "[DATE]"
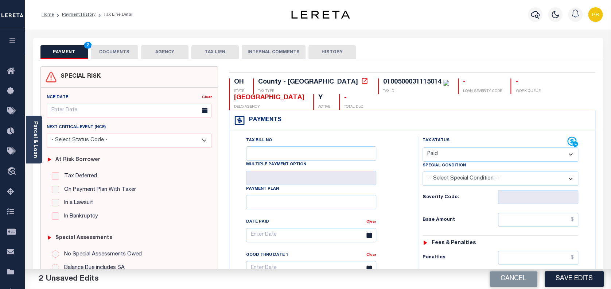
click at [579, 272] on button "Save Edits" at bounding box center [573, 279] width 59 height 16
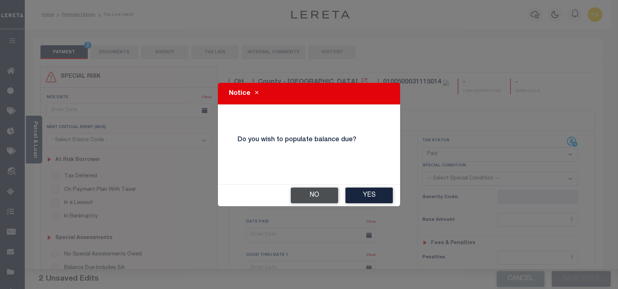
click at [322, 192] on button "No" at bounding box center [314, 195] width 47 height 16
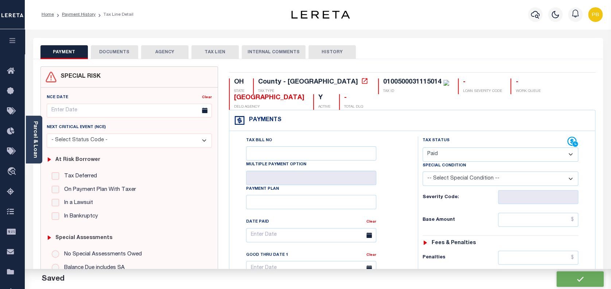
checkbox input "false"
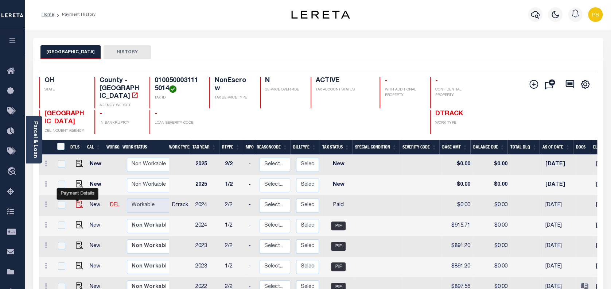
click at [78, 200] on img "" at bounding box center [79, 203] width 7 height 7
checkbox input "true"
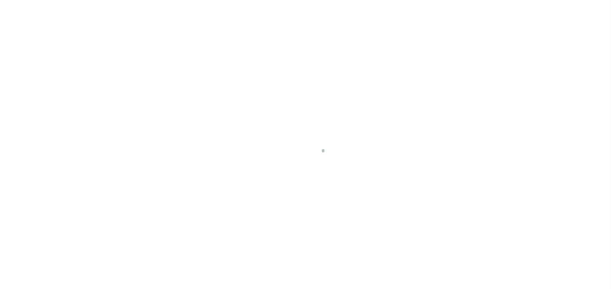
select select "PYD"
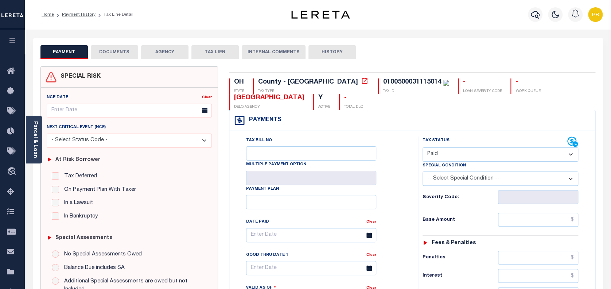
click at [124, 54] on button "DOCUMENTS" at bounding box center [114, 52] width 47 height 14
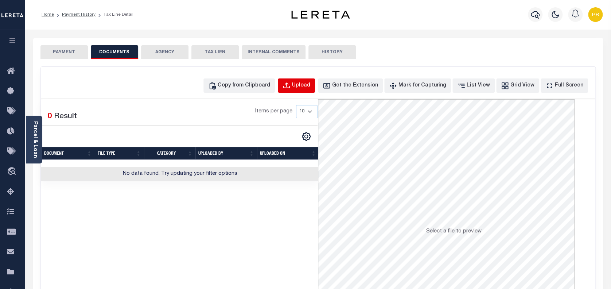
click at [310, 87] on div "Upload" at bounding box center [301, 86] width 18 height 8
select select "POP"
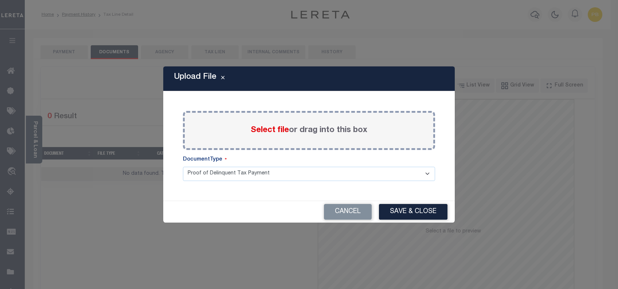
click at [265, 133] on span "Select file" at bounding box center [270, 130] width 38 height 8
click at [0, 0] on input "Select file or drag into this box" at bounding box center [0, 0] width 0 height 0
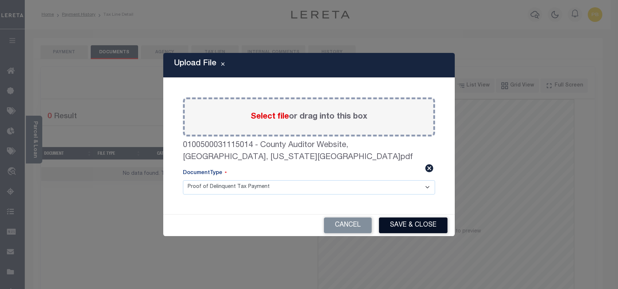
click at [415, 217] on button "Save & Close" at bounding box center [413, 225] width 68 height 16
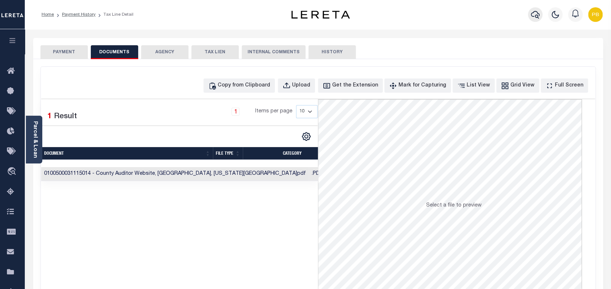
click at [535, 18] on icon "button" at bounding box center [534, 14] width 9 height 9
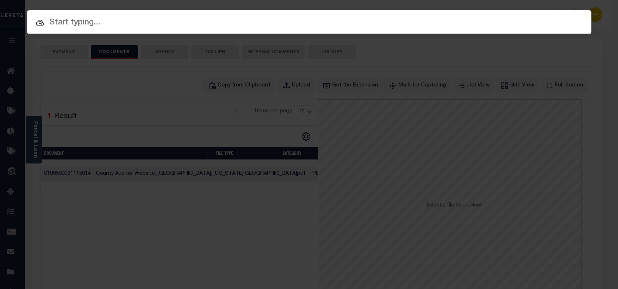
click at [146, 23] on input "text" at bounding box center [309, 22] width 564 height 13
paste input "10702277"
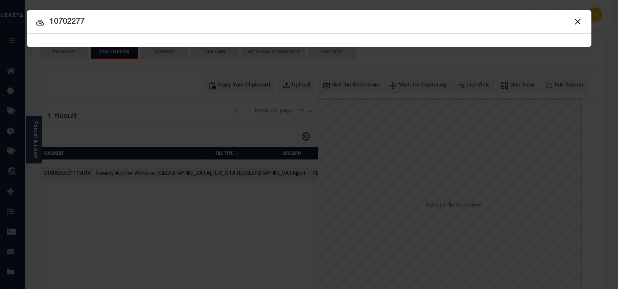
type input "10702277"
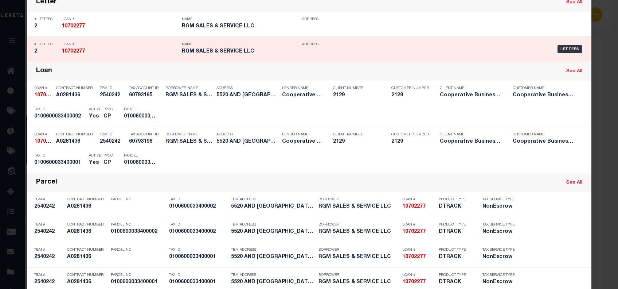
scroll to position [153, 0]
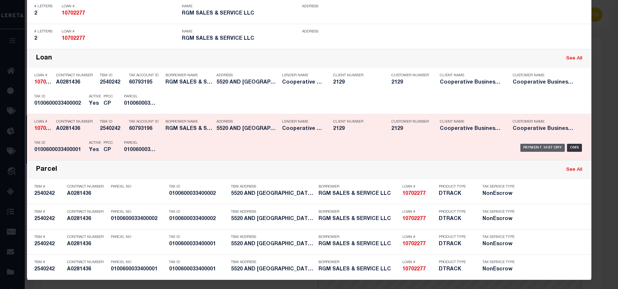
click at [533, 148] on div "Payment History" at bounding box center [542, 148] width 45 height 8
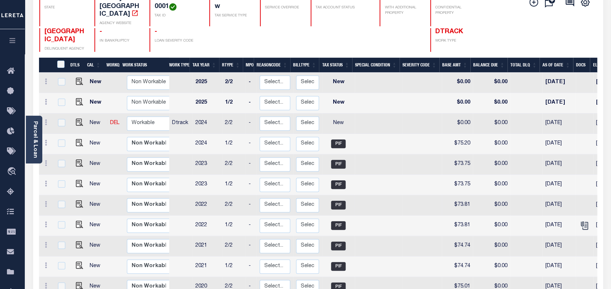
scroll to position [97, 0]
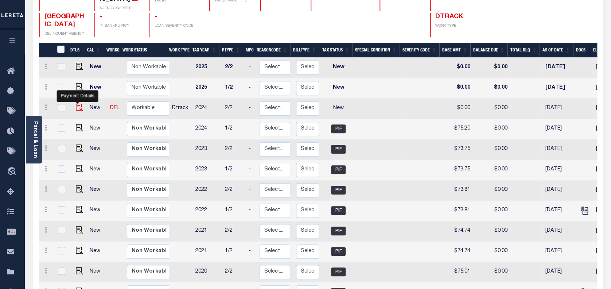
click at [78, 103] on img "" at bounding box center [79, 106] width 7 height 7
checkbox input "true"
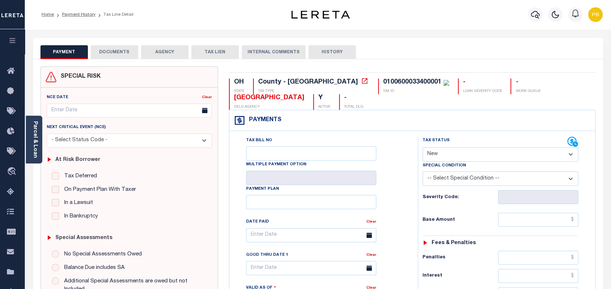
click at [498, 155] on select "- Select Status Code - Open Due/Unpaid Paid Incomplete No Tax Due Internal Refu…" at bounding box center [500, 154] width 156 height 14
select select "PYD"
click at [422, 148] on select "- Select Status Code - Open Due/Unpaid Paid Incomplete No Tax Due Internal Refu…" at bounding box center [500, 154] width 156 height 14
type input "10/06/2025"
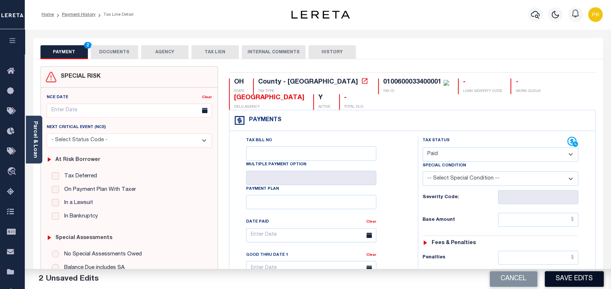
click at [574, 279] on button "Save Edits" at bounding box center [573, 279] width 59 height 16
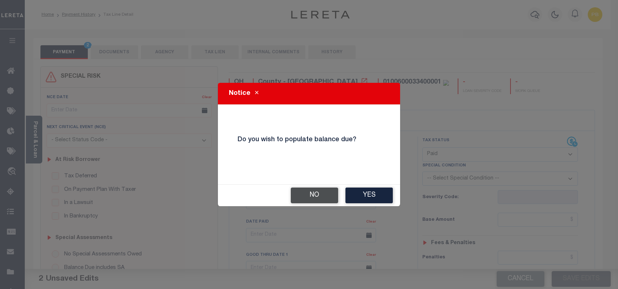
drag, startPoint x: 301, startPoint y: 196, endPoint x: 299, endPoint y: 188, distance: 8.6
click at [301, 196] on button "No" at bounding box center [314, 195] width 47 height 16
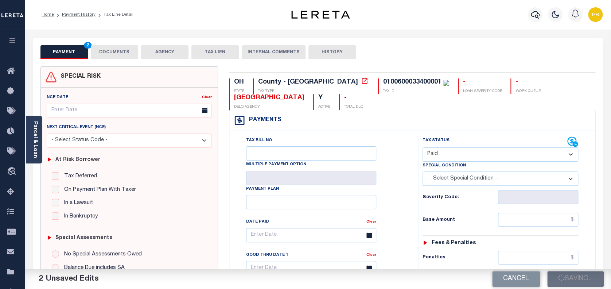
checkbox input "false"
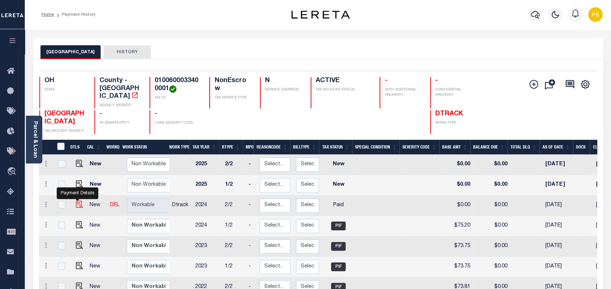
click at [77, 200] on img "" at bounding box center [79, 203] width 7 height 7
checkbox input "true"
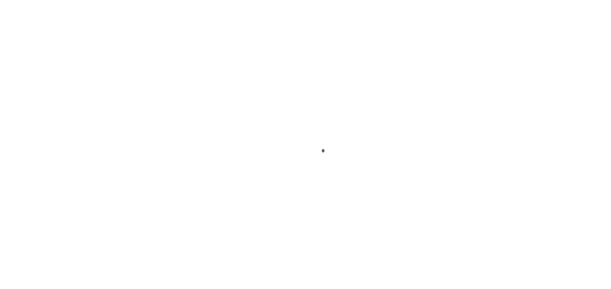
select select "PYD"
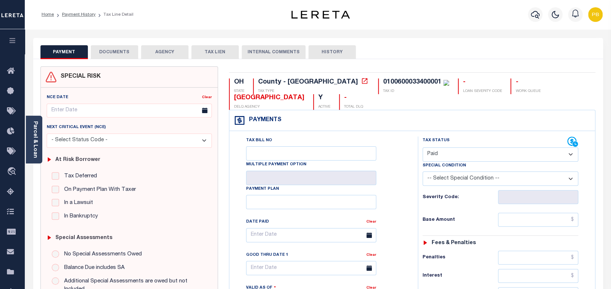
click at [122, 55] on button "DOCUMENTS" at bounding box center [114, 52] width 47 height 14
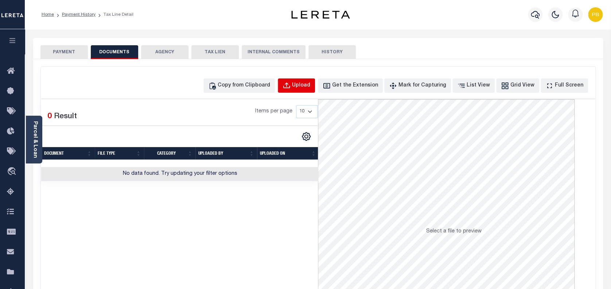
click at [310, 86] on div "Upload" at bounding box center [301, 86] width 18 height 8
select select "POP"
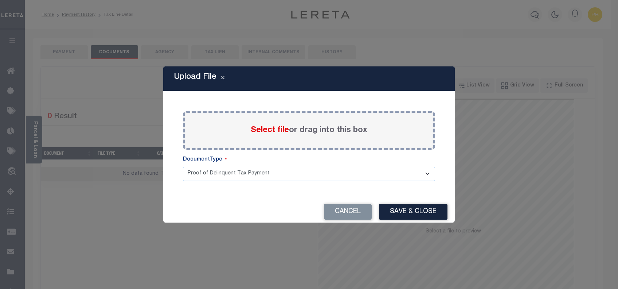
click at [269, 131] on span "Select file" at bounding box center [270, 130] width 38 height 8
click at [0, 0] on input "Select file or drag into this box" at bounding box center [0, 0] width 0 height 0
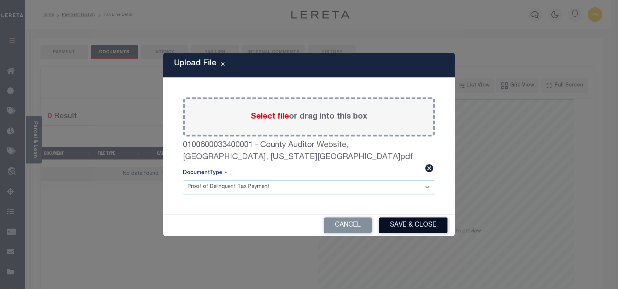
click at [428, 217] on button "Save & Close" at bounding box center [413, 225] width 68 height 16
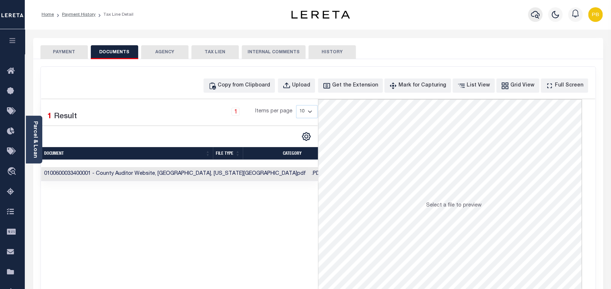
click at [530, 15] on button "button" at bounding box center [534, 14] width 15 height 15
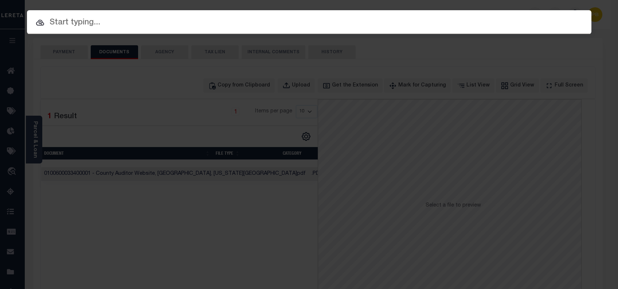
paste input "10702277"
type input "10702277"
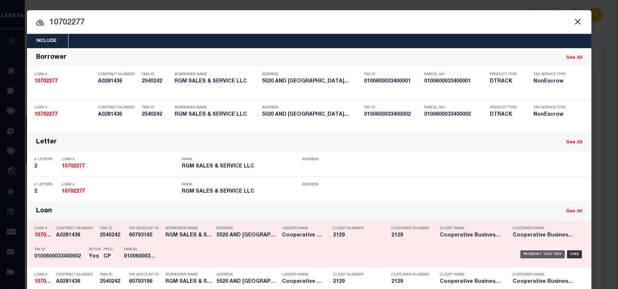
click at [539, 251] on div "Payment History" at bounding box center [542, 254] width 45 height 8
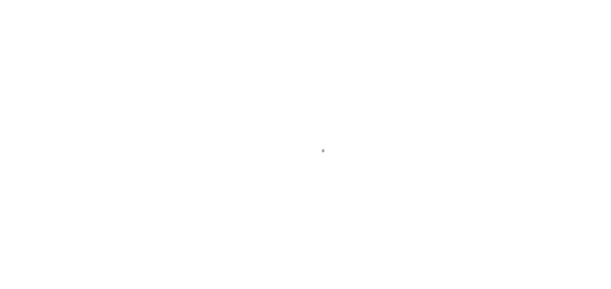
scroll to position [114, 0]
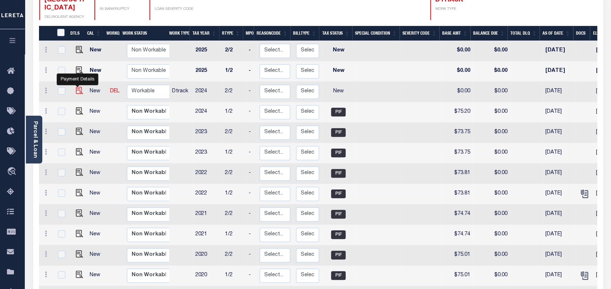
click at [77, 87] on img "" at bounding box center [79, 90] width 7 height 7
checkbox input "true"
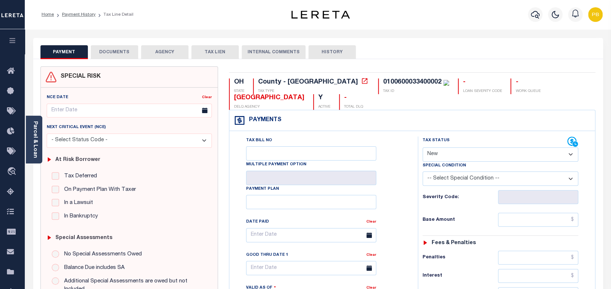
drag, startPoint x: 468, startPoint y: 154, endPoint x: 465, endPoint y: 162, distance: 9.1
click at [468, 154] on select "- Select Status Code - Open Due/Unpaid Paid Incomplete No Tax Due Internal Refu…" at bounding box center [500, 154] width 156 height 14
select select "PYD"
click at [422, 148] on select "- Select Status Code - Open Due/Unpaid Paid Incomplete No Tax Due Internal Refu…" at bounding box center [500, 154] width 156 height 14
type input "[DATE]"
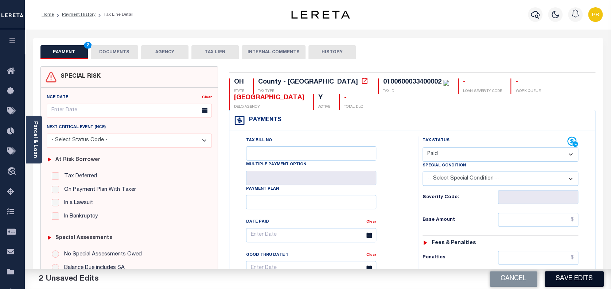
click at [579, 281] on button "Save Edits" at bounding box center [573, 279] width 59 height 16
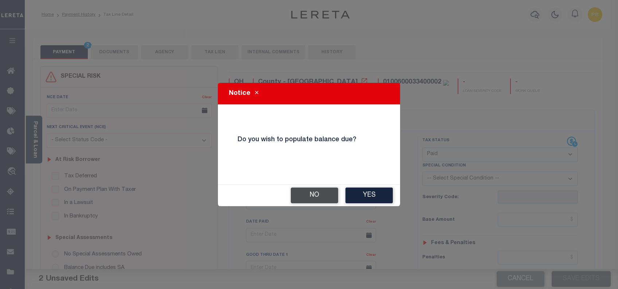
click at [321, 196] on button "No" at bounding box center [314, 195] width 47 height 16
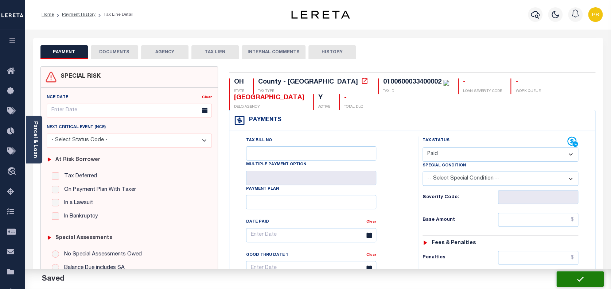
checkbox input "false"
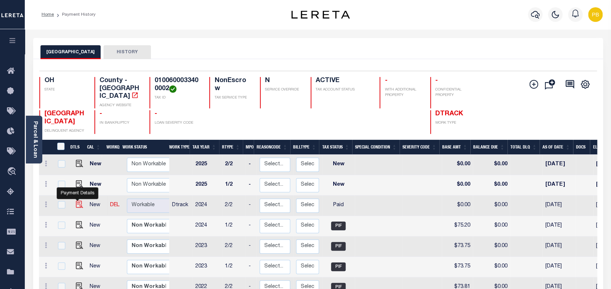
click at [79, 200] on img "" at bounding box center [79, 203] width 7 height 7
checkbox input "true"
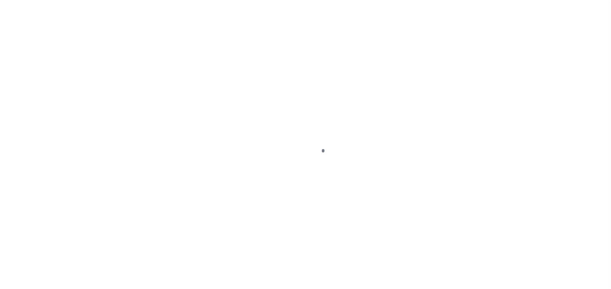
select select "PYD"
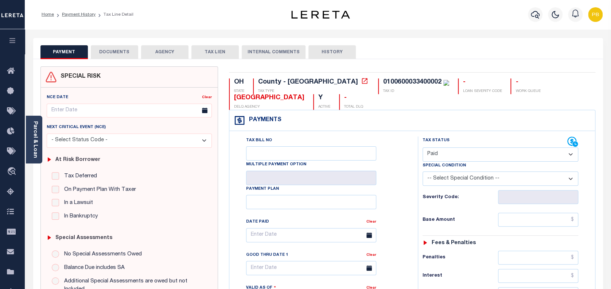
click at [129, 52] on button "DOCUMENTS" at bounding box center [114, 52] width 47 height 14
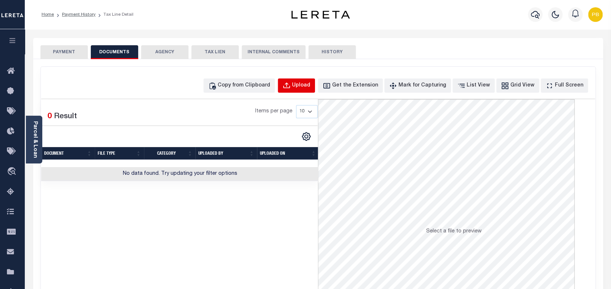
click at [310, 83] on div "Upload" at bounding box center [301, 86] width 18 height 8
select select "POP"
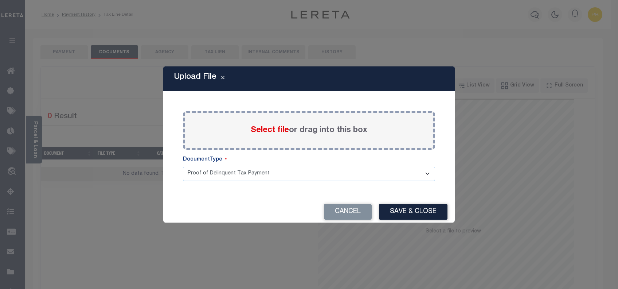
click at [271, 130] on span "Select file" at bounding box center [270, 130] width 38 height 8
click at [0, 0] on input "Select file or drag into this box" at bounding box center [0, 0] width 0 height 0
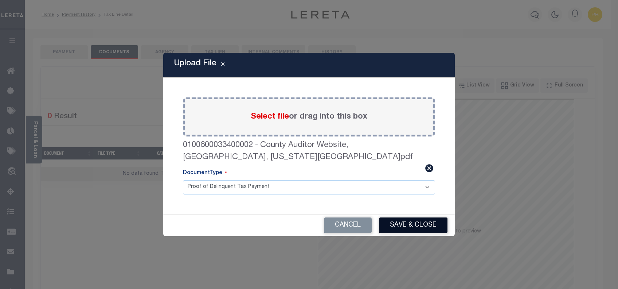
click at [396, 217] on button "Save & Close" at bounding box center [413, 225] width 68 height 16
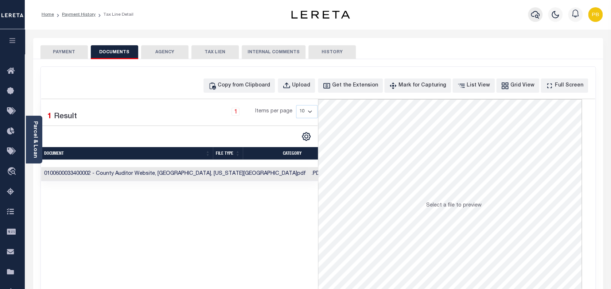
click at [535, 15] on icon "button" at bounding box center [534, 14] width 9 height 9
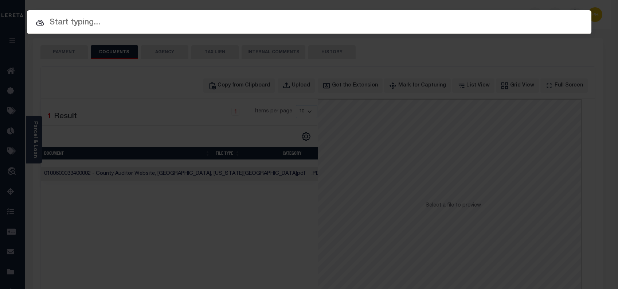
paste input "10701772"
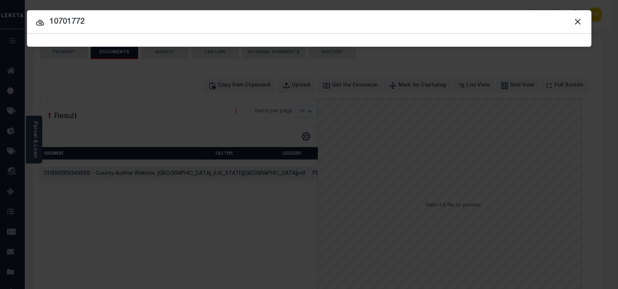
type input "10701772"
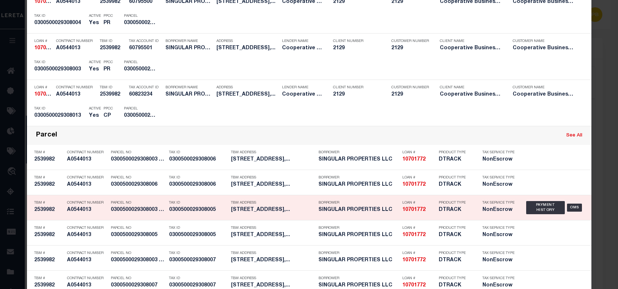
scroll to position [437, 0]
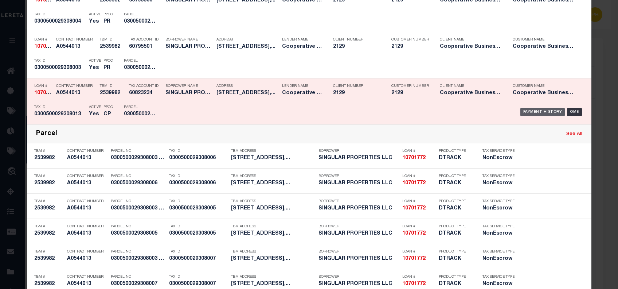
click at [531, 111] on div "Payment History" at bounding box center [542, 112] width 45 height 8
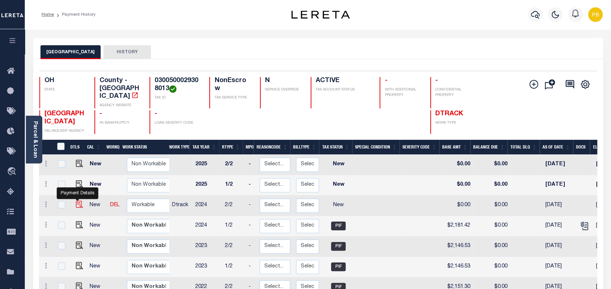
click at [77, 200] on img "" at bounding box center [79, 203] width 7 height 7
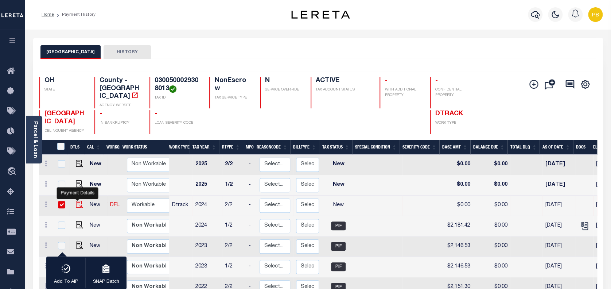
checkbox input "true"
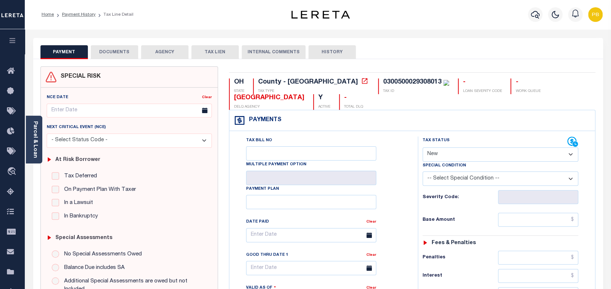
click at [446, 157] on select "- Select Status Code - Open Due/Unpaid Paid Incomplete No Tax Due Internal Refu…" at bounding box center [500, 154] width 156 height 14
select select "PYD"
click at [422, 148] on select "- Select Status Code - Open Due/Unpaid Paid Incomplete No Tax Due Internal Refu…" at bounding box center [500, 154] width 156 height 14
type input "[DATE]"
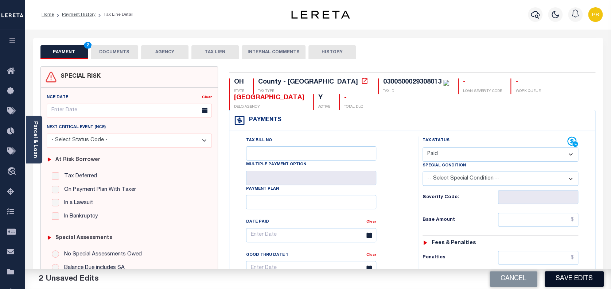
click at [584, 278] on button "Save Edits" at bounding box center [573, 279] width 59 height 16
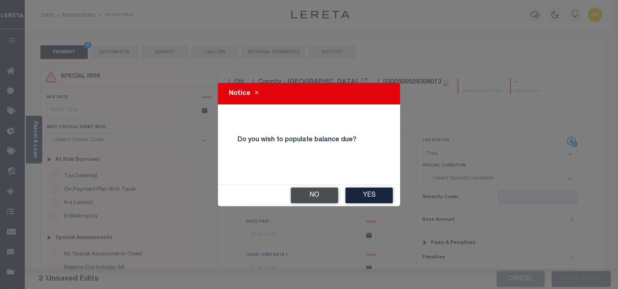
click at [310, 192] on button "No" at bounding box center [314, 195] width 47 height 16
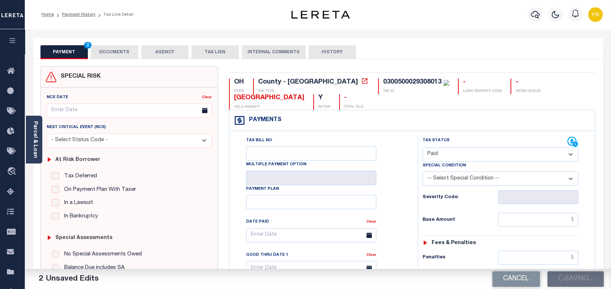
checkbox input "false"
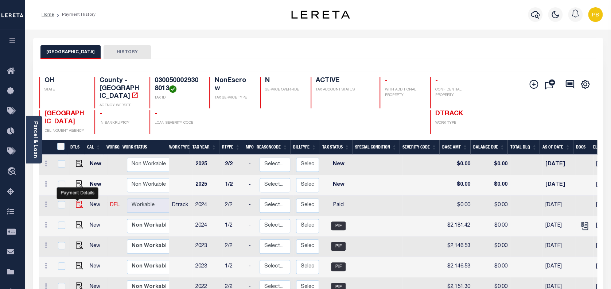
click at [76, 200] on img "" at bounding box center [79, 203] width 7 height 7
checkbox input "true"
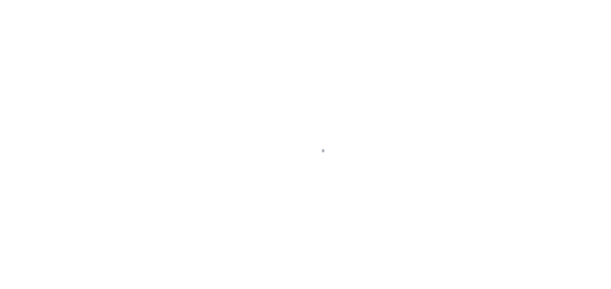
select select "PYD"
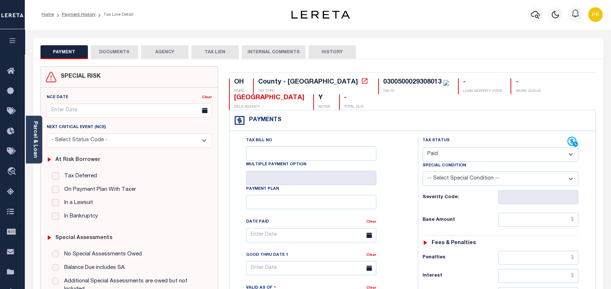
click at [117, 54] on button "DOCUMENTS" at bounding box center [114, 52] width 47 height 14
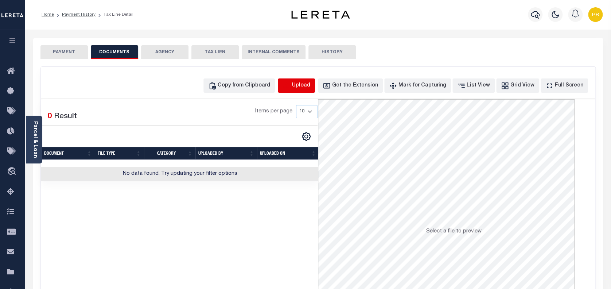
click at [289, 83] on icon "button" at bounding box center [286, 85] width 7 height 6
select select "POP"
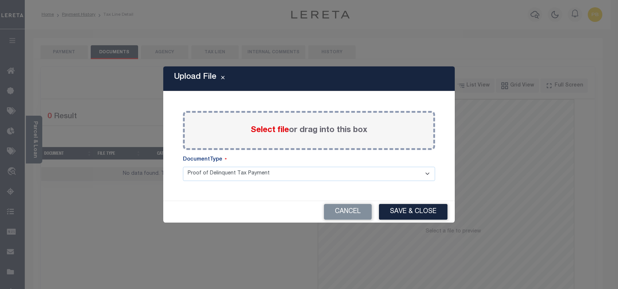
click at [264, 130] on span "Select file" at bounding box center [270, 130] width 38 height 8
click at [0, 0] on input "Select file or drag into this box" at bounding box center [0, 0] width 0 height 0
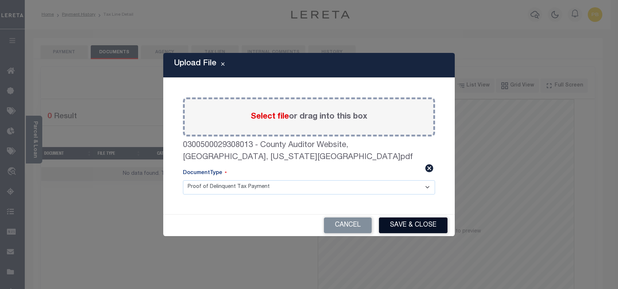
click at [420, 220] on button "Save & Close" at bounding box center [413, 225] width 68 height 16
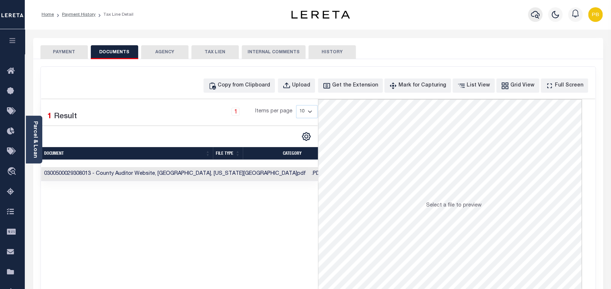
click at [533, 19] on icon "button" at bounding box center [534, 14] width 9 height 9
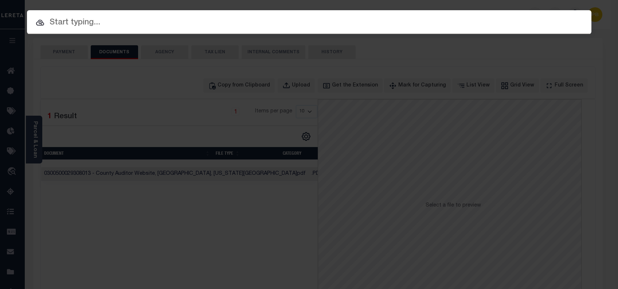
paste input "10704556"
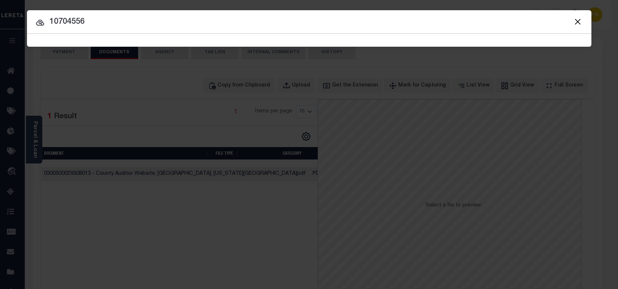
type input "10704556"
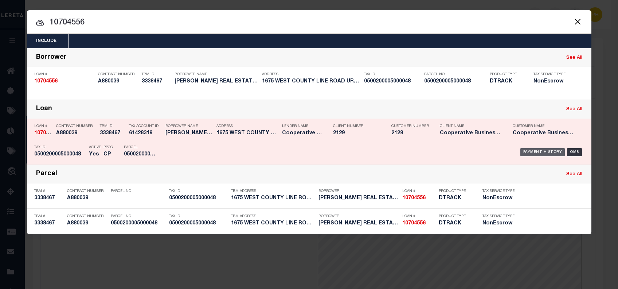
click at [530, 150] on div "Payment History" at bounding box center [542, 152] width 45 height 8
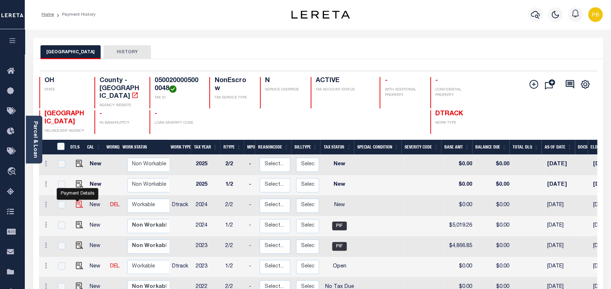
click at [76, 200] on img "" at bounding box center [79, 203] width 7 height 7
checkbox input "true"
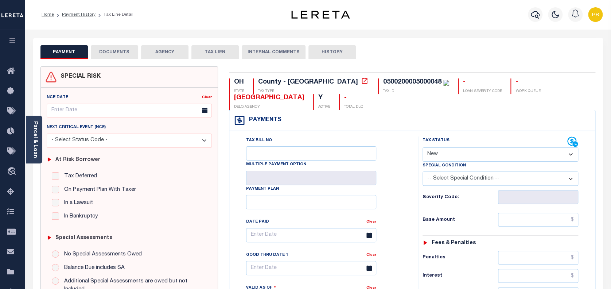
click at [474, 152] on select "- Select Status Code - Open Due/Unpaid Paid Incomplete No Tax Due Internal Refu…" at bounding box center [500, 154] width 156 height 14
select select "PYD"
click at [422, 148] on select "- Select Status Code - Open Due/Unpaid Paid Incomplete No Tax Due Internal Refu…" at bounding box center [500, 154] width 156 height 14
type input "[DATE]"
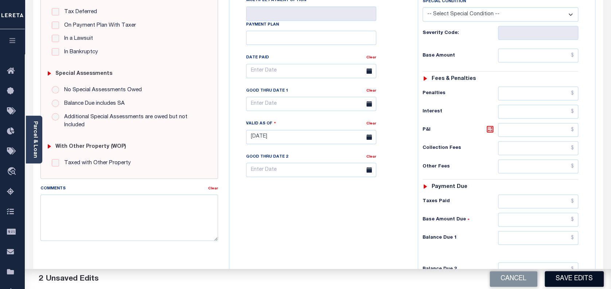
scroll to position [194, 0]
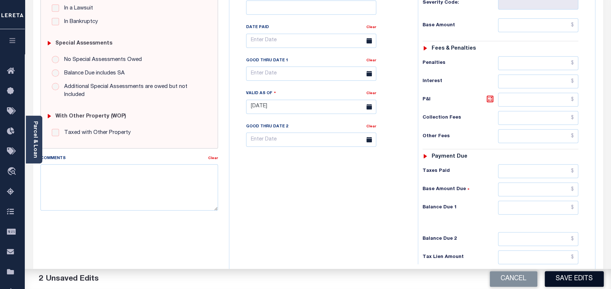
click at [571, 281] on button "Save Edits" at bounding box center [573, 279] width 59 height 16
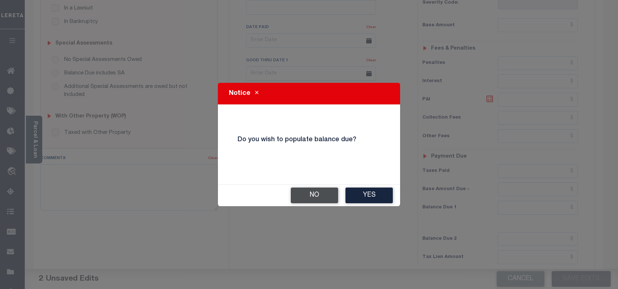
click at [309, 194] on button "No" at bounding box center [314, 195] width 47 height 16
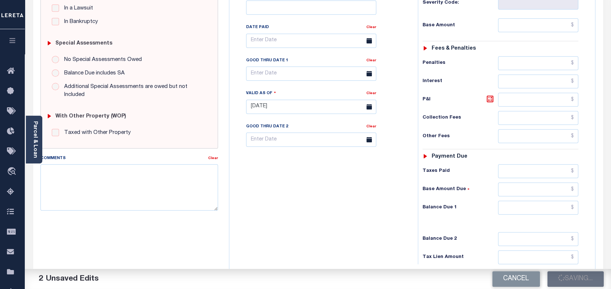
checkbox input "false"
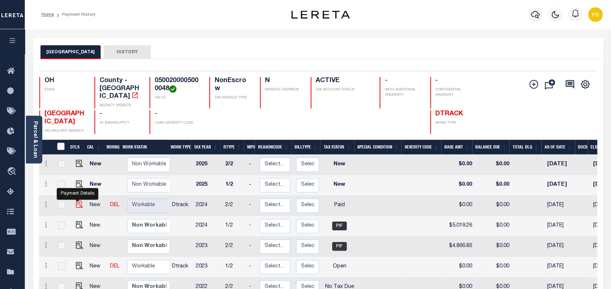
click at [78, 200] on img "" at bounding box center [79, 203] width 7 height 7
checkbox input "true"
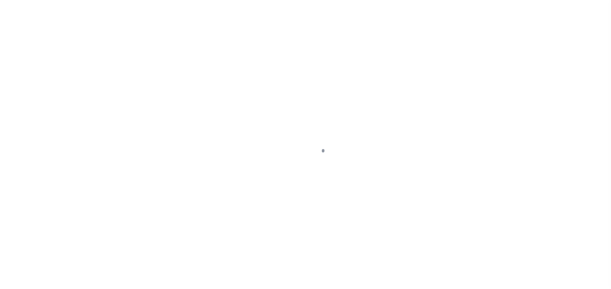
select select "PYD"
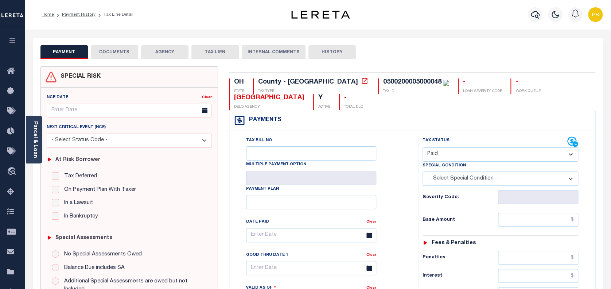
click at [111, 56] on button "DOCUMENTS" at bounding box center [114, 52] width 47 height 14
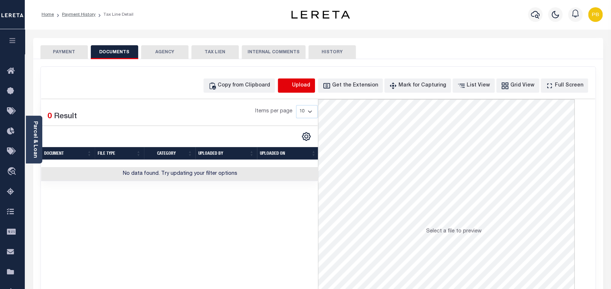
click at [289, 87] on icon "button" at bounding box center [286, 85] width 7 height 6
select select "POP"
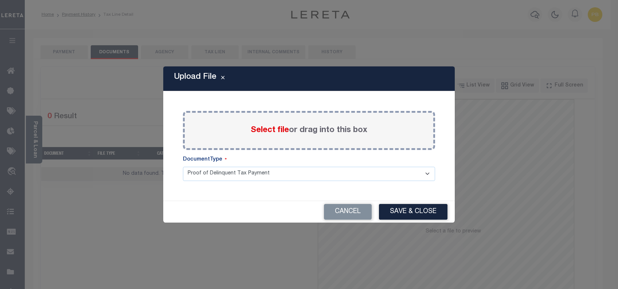
click at [268, 130] on span "Select file" at bounding box center [270, 130] width 38 height 8
click at [0, 0] on input "Select file or drag into this box" at bounding box center [0, 0] width 0 height 0
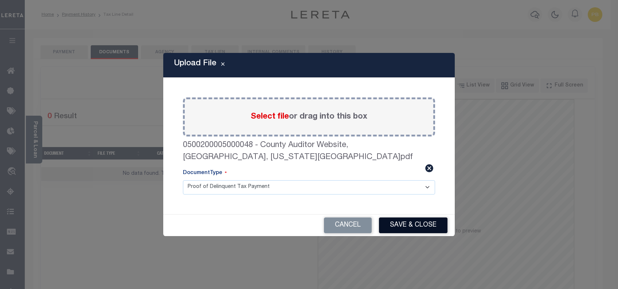
click at [408, 221] on button "Save & Close" at bounding box center [413, 225] width 68 height 16
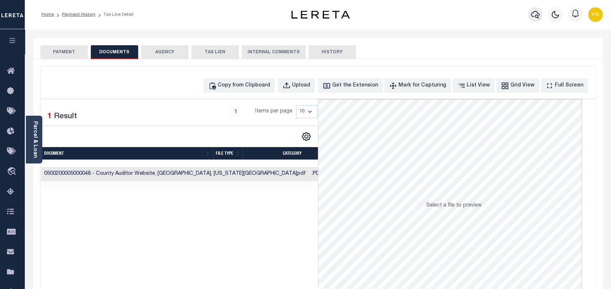
click at [534, 19] on button "button" at bounding box center [534, 14] width 15 height 15
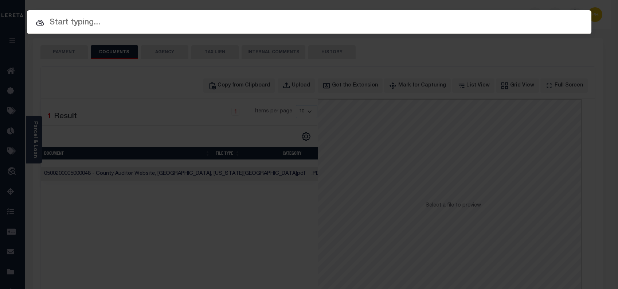
paste input "0500200005000048"
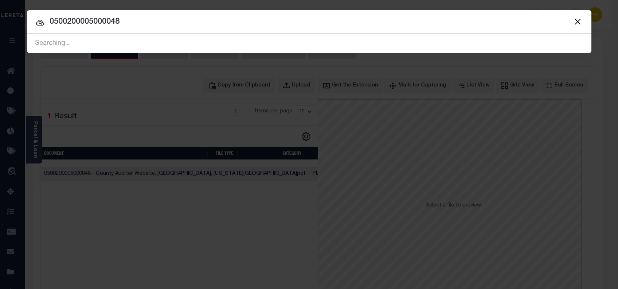
drag, startPoint x: 329, startPoint y: 23, endPoint x: 51, endPoint y: 21, distance: 277.6
click at [51, 21] on input "0500200005000048" at bounding box center [309, 22] width 564 height 13
paste input "10703152"
type input "10703152"
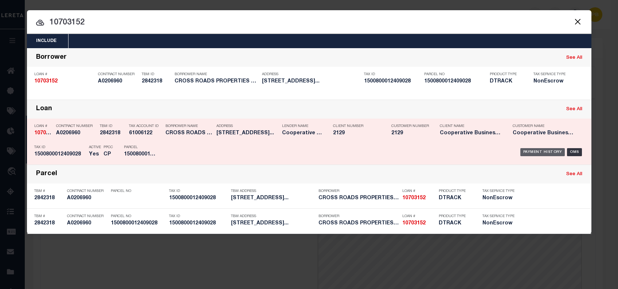
click at [537, 151] on div "Payment History" at bounding box center [542, 152] width 45 height 8
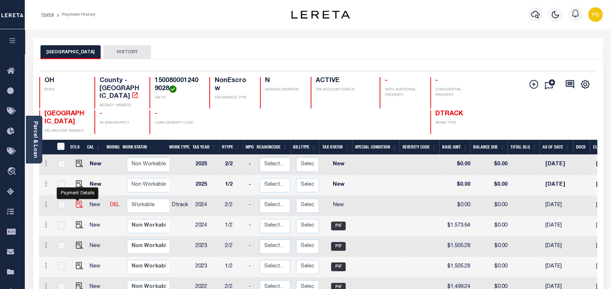
click at [78, 200] on img "" at bounding box center [79, 203] width 7 height 7
checkbox input "true"
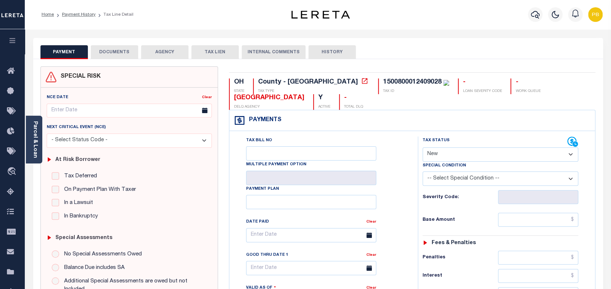
drag, startPoint x: 452, startPoint y: 155, endPoint x: 450, endPoint y: 161, distance: 5.9
click at [452, 155] on select "- Select Status Code - Open Due/Unpaid Paid Incomplete No Tax Due Internal Refu…" at bounding box center [500, 154] width 156 height 14
select select "PYD"
click at [422, 148] on select "- Select Status Code - Open Due/Unpaid Paid Incomplete No Tax Due Internal Refu…" at bounding box center [500, 154] width 156 height 14
type input "[DATE]"
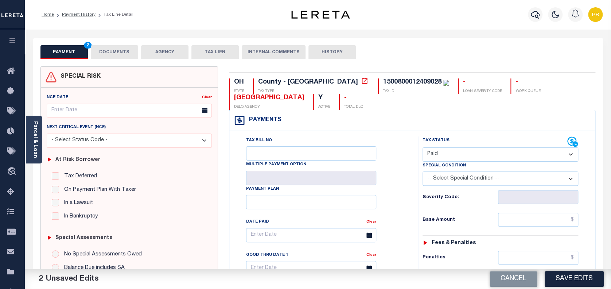
click at [119, 55] on button "DOCUMENTS" at bounding box center [114, 52] width 47 height 14
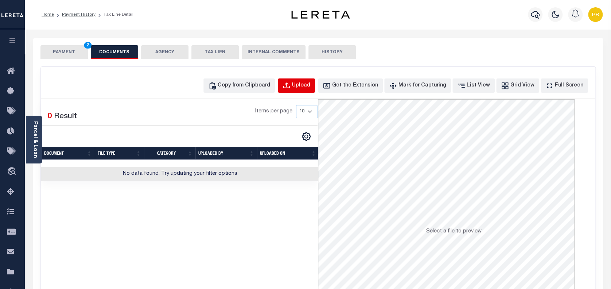
click at [315, 82] on button "Upload" at bounding box center [296, 85] width 37 height 14
select select "POP"
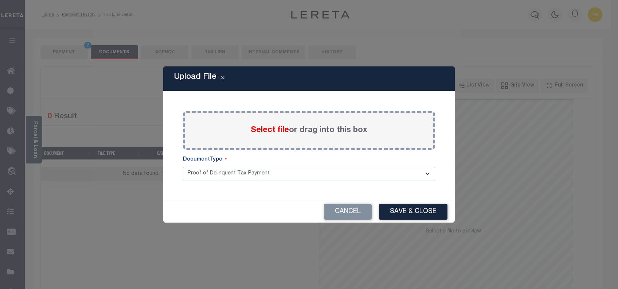
click at [264, 130] on span "Select file" at bounding box center [270, 130] width 38 height 8
click at [0, 0] on input "Select file or drag into this box" at bounding box center [0, 0] width 0 height 0
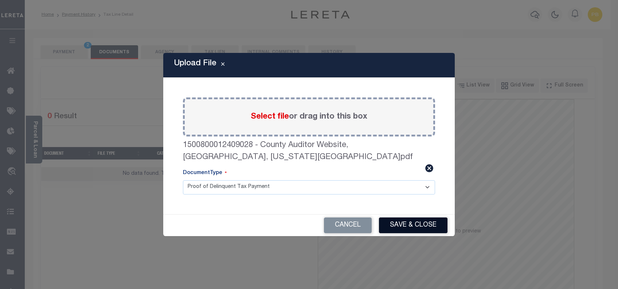
click at [403, 217] on button "Save & Close" at bounding box center [413, 225] width 68 height 16
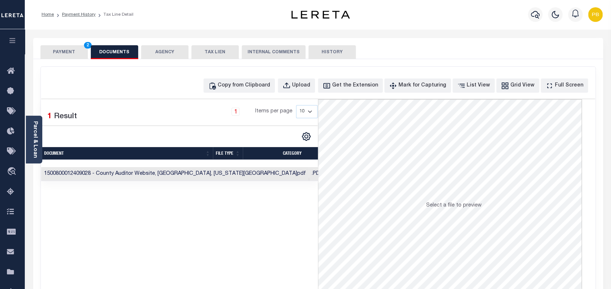
click at [67, 50] on button "PAYMENT 2" at bounding box center [63, 52] width 47 height 14
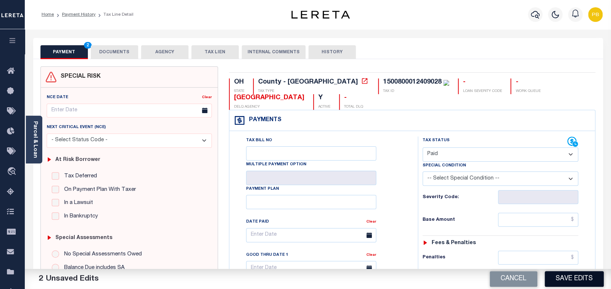
click at [561, 274] on button "Save Edits" at bounding box center [573, 279] width 59 height 16
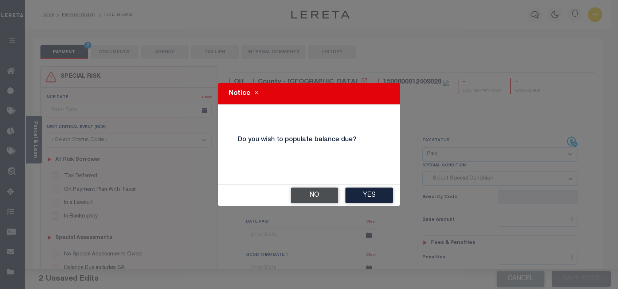
click at [307, 193] on button "No" at bounding box center [314, 195] width 47 height 16
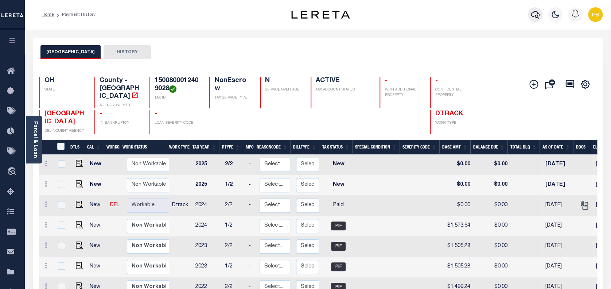
click at [533, 15] on icon "button" at bounding box center [534, 14] width 9 height 9
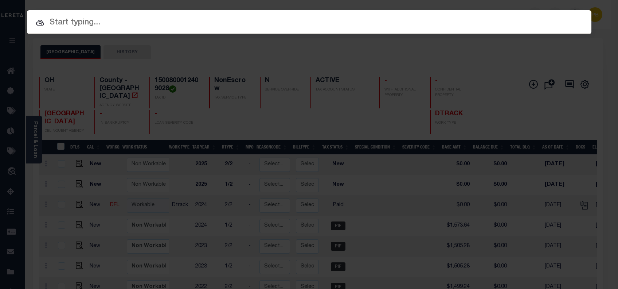
paste input "10700795"
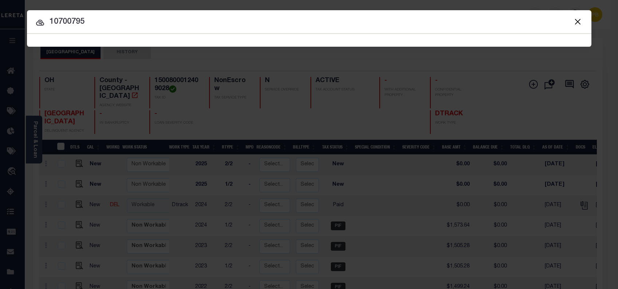
type input "10700795"
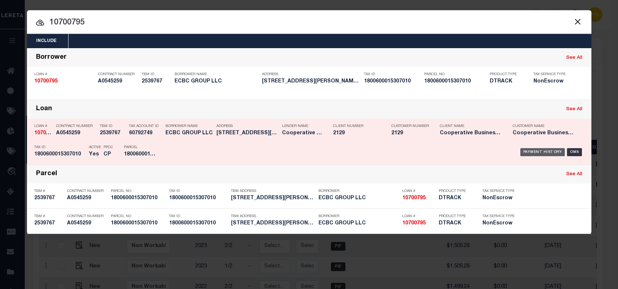
click at [537, 153] on div "Payment History" at bounding box center [542, 152] width 45 height 8
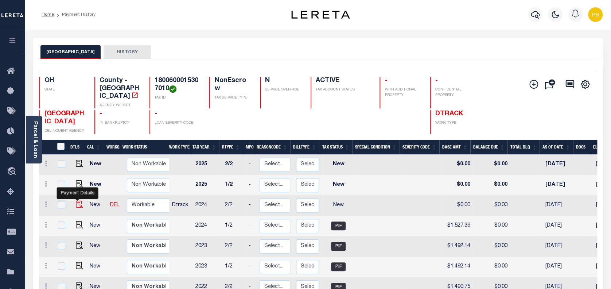
click at [76, 200] on img "" at bounding box center [79, 203] width 7 height 7
checkbox input "true"
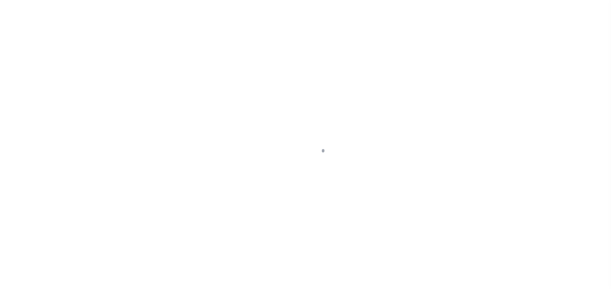
select select "NW2"
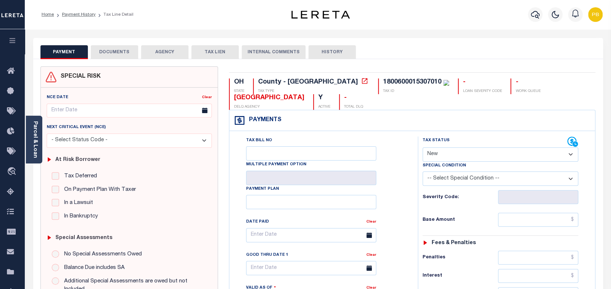
click at [123, 52] on button "DOCUMENTS" at bounding box center [114, 52] width 47 height 14
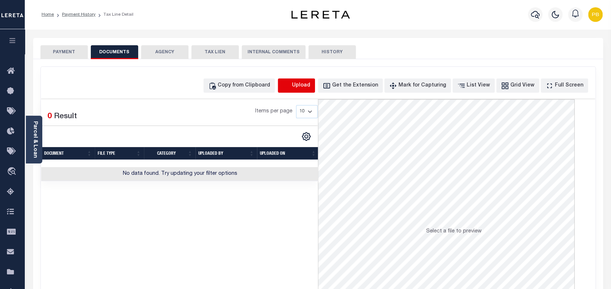
click at [290, 85] on icon "button" at bounding box center [286, 86] width 8 height 8
select select "POP"
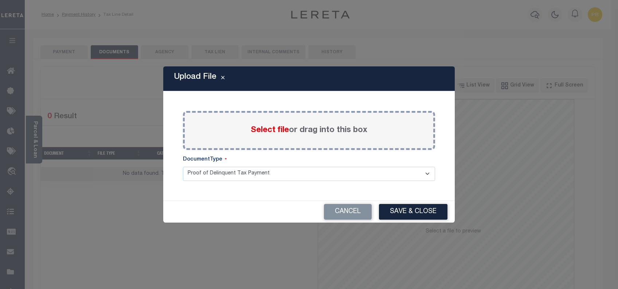
click at [268, 132] on span "Select file" at bounding box center [270, 130] width 38 height 8
click at [0, 0] on input "Select file or drag into this box" at bounding box center [0, 0] width 0 height 0
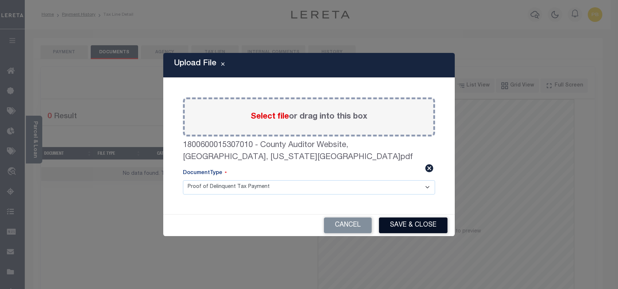
click at [411, 217] on button "Save & Close" at bounding box center [413, 225] width 68 height 16
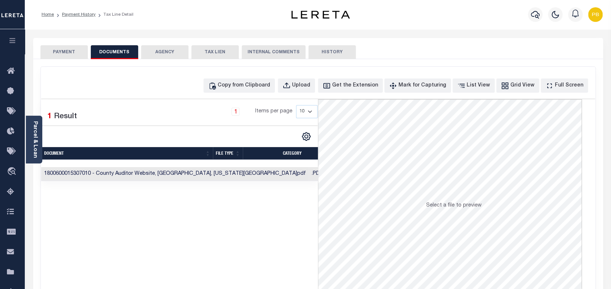
click at [70, 53] on button "PAYMENT" at bounding box center [63, 52] width 47 height 14
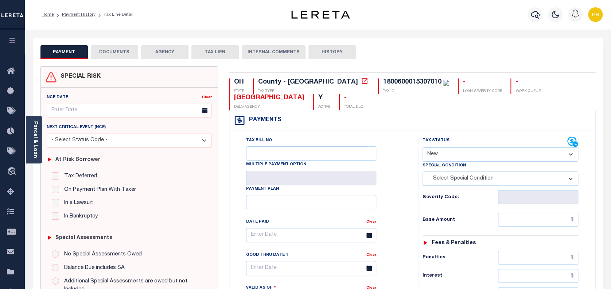
click at [509, 160] on select "- Select Status Code - Open Due/Unpaid Paid Incomplete No Tax Due Internal Refu…" at bounding box center [500, 154] width 156 height 14
select select "PYD"
click at [422, 148] on select "- Select Status Code - Open Due/Unpaid Paid Incomplete No Tax Due Internal Refu…" at bounding box center [500, 154] width 156 height 14
type input "10/06/2025"
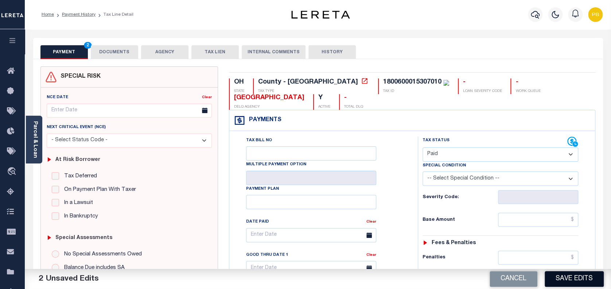
click at [587, 282] on button "Save Edits" at bounding box center [573, 279] width 59 height 16
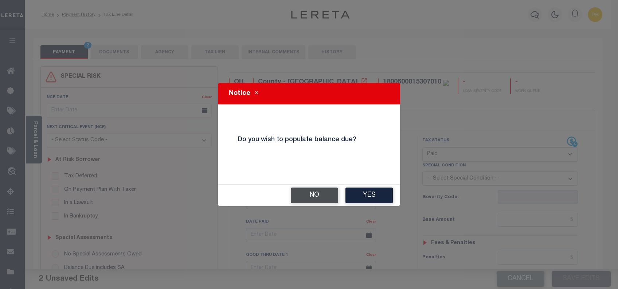
click at [322, 199] on button "No" at bounding box center [314, 195] width 47 height 16
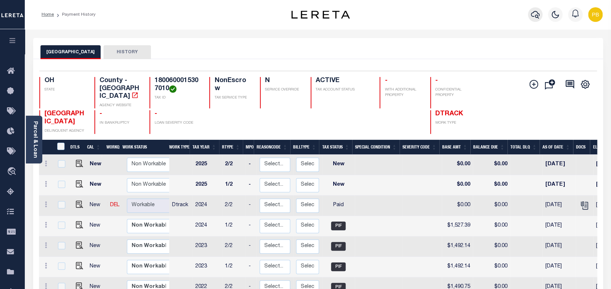
click at [540, 14] on button "button" at bounding box center [534, 14] width 15 height 15
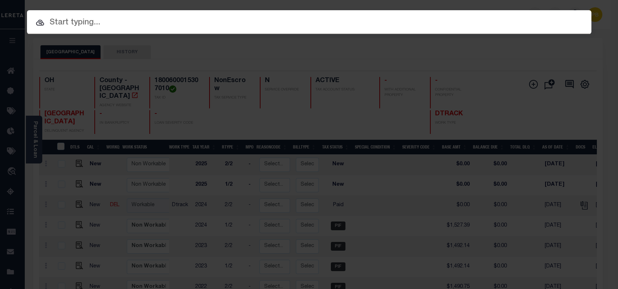
paste input "10703725"
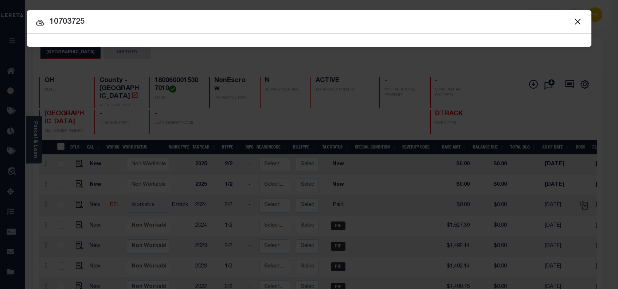
type input "10703725"
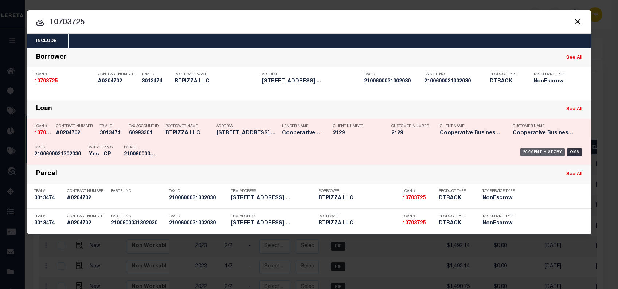
click at [546, 151] on div "Payment History" at bounding box center [542, 152] width 45 height 8
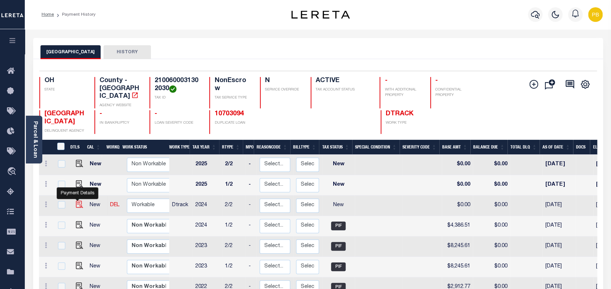
click at [76, 200] on img "" at bounding box center [79, 203] width 7 height 7
checkbox input "true"
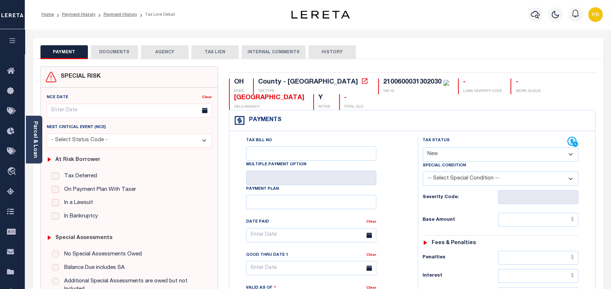
click at [472, 154] on select "- Select Status Code - Open Due/Unpaid Paid Incomplete No Tax Due Internal Refu…" at bounding box center [500, 154] width 156 height 14
select select "PYD"
click at [422, 148] on select "- Select Status Code - Open Due/Unpaid Paid Incomplete No Tax Due Internal Refu…" at bounding box center [500, 154] width 156 height 14
type input "10/06/2025"
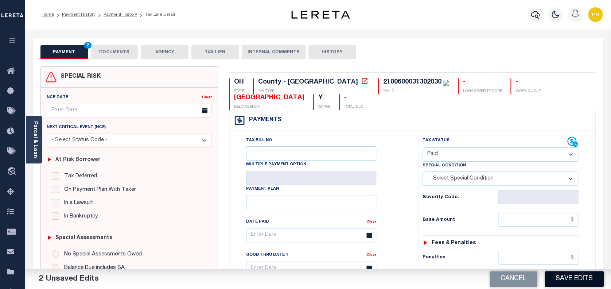
click at [574, 279] on button "Save Edits" at bounding box center [573, 279] width 59 height 16
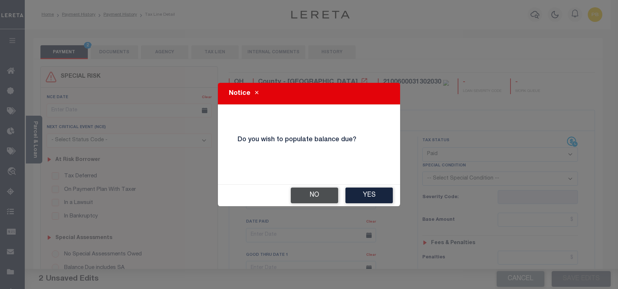
click at [319, 198] on button "No" at bounding box center [314, 195] width 47 height 16
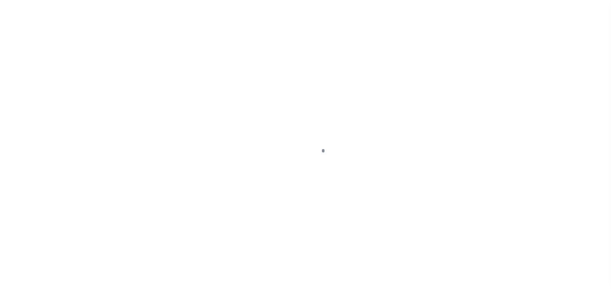
click at [125, 52] on div at bounding box center [305, 144] width 611 height 289
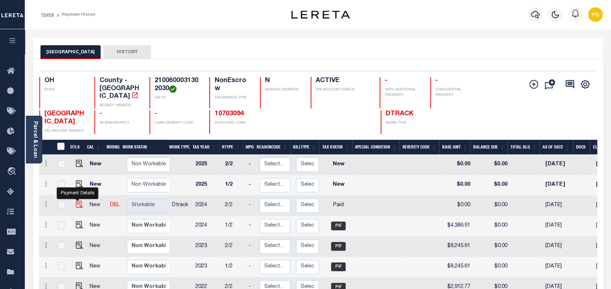
click at [79, 200] on img "" at bounding box center [79, 203] width 7 height 7
checkbox input "true"
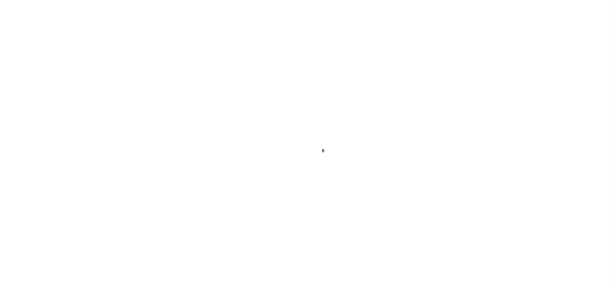
select select "PYD"
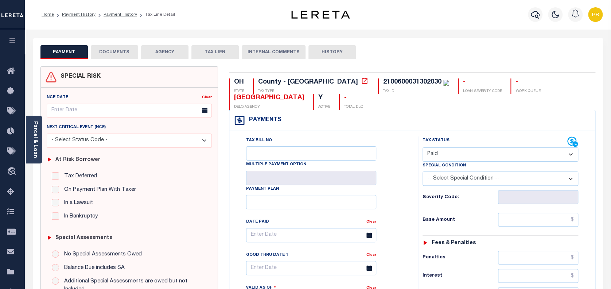
click at [130, 50] on button "DOCUMENTS" at bounding box center [114, 52] width 47 height 14
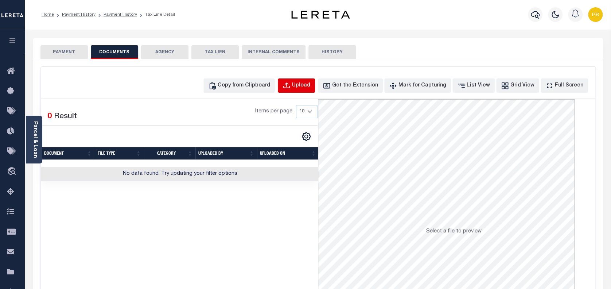
click at [310, 84] on div "Upload" at bounding box center [301, 86] width 18 height 8
select select "POP"
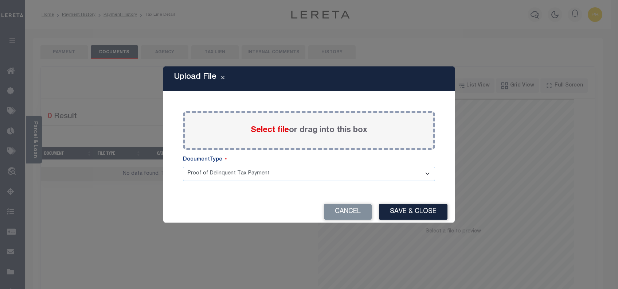
click at [277, 129] on span "Select file" at bounding box center [270, 130] width 38 height 8
click at [0, 0] on input "Select file or drag into this box" at bounding box center [0, 0] width 0 height 0
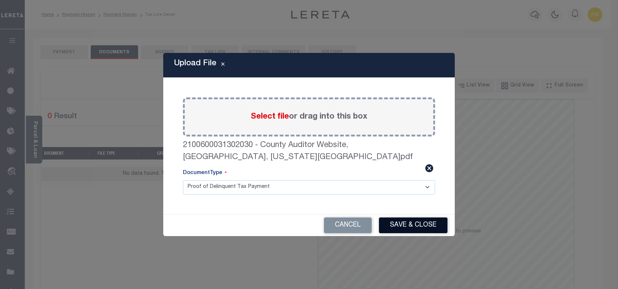
click at [419, 221] on button "Save & Close" at bounding box center [413, 225] width 68 height 16
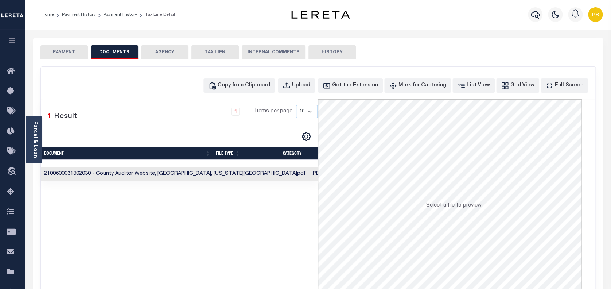
click at [63, 51] on button "PAYMENT" at bounding box center [63, 52] width 47 height 14
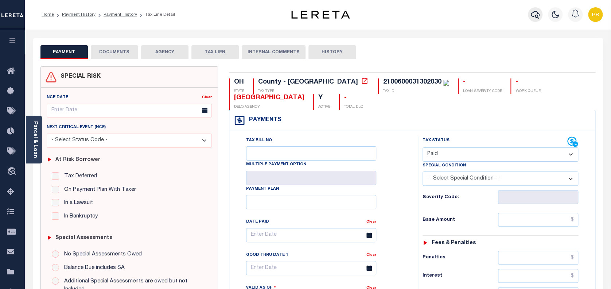
click at [537, 17] on icon "button" at bounding box center [534, 15] width 9 height 8
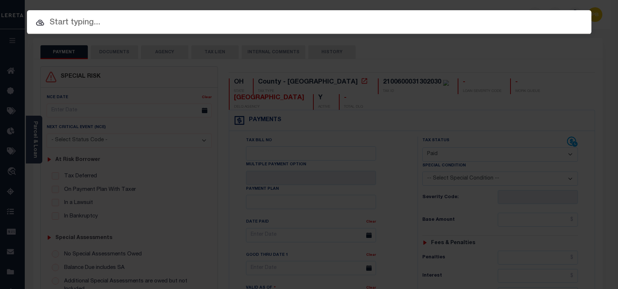
paste input "10702964"
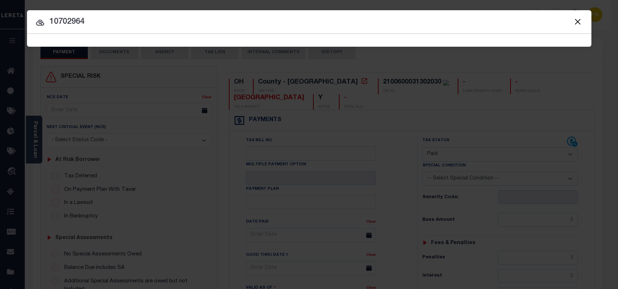
type input "10702964"
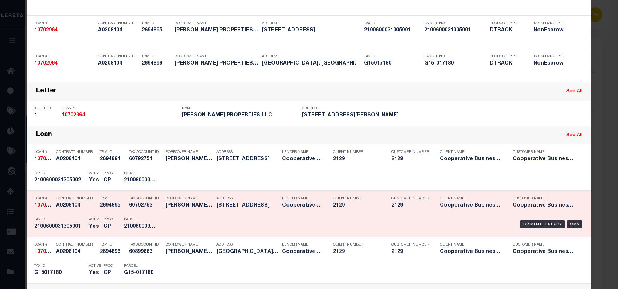
scroll to position [97, 0]
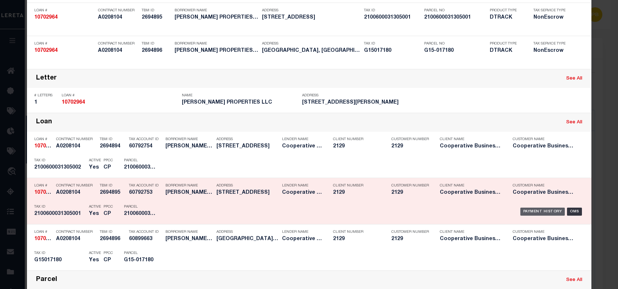
click at [537, 210] on div "Payment History" at bounding box center [542, 211] width 45 height 8
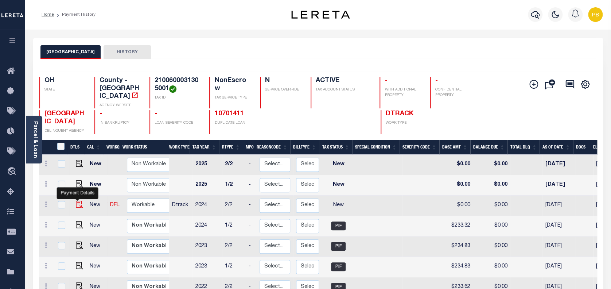
click at [76, 200] on img "" at bounding box center [79, 203] width 7 height 7
checkbox input "true"
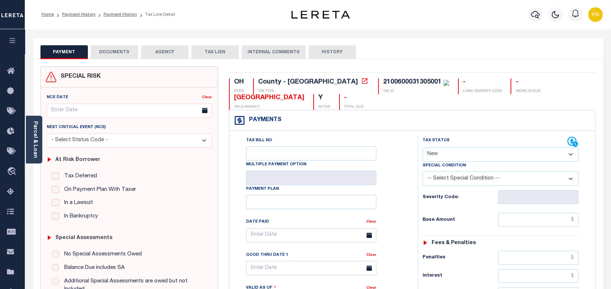
click at [490, 139] on div "Tax Status Status" at bounding box center [494, 141] width 145 height 11
drag, startPoint x: 491, startPoint y: 156, endPoint x: 488, endPoint y: 160, distance: 5.7
click at [491, 156] on select "- Select Status Code - Open Due/Unpaid Paid Incomplete No Tax Due Internal Refu…" at bounding box center [500, 154] width 156 height 14
select select "DUE"
click at [422, 148] on select "- Select Status Code - Open Due/Unpaid Paid Incomplete No Tax Due Internal Refu…" at bounding box center [500, 154] width 156 height 14
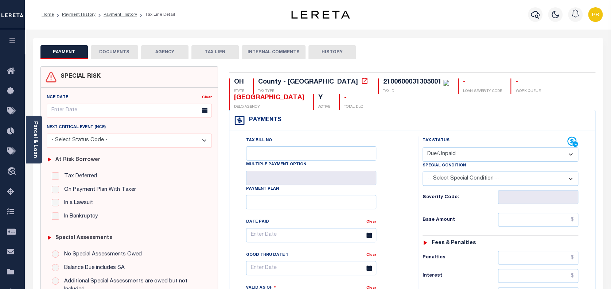
type input "[DATE]"
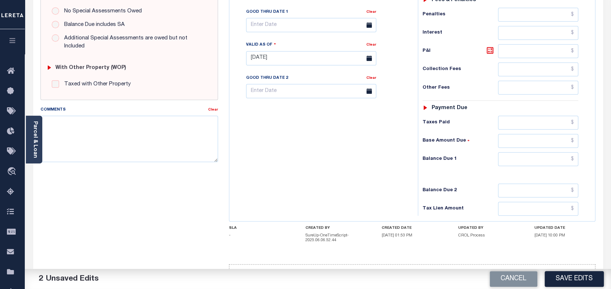
scroll to position [146, 0]
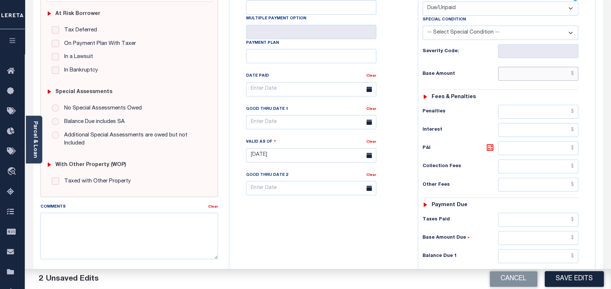
click at [537, 71] on input "text" at bounding box center [538, 74] width 81 height 14
paste input "23.33"
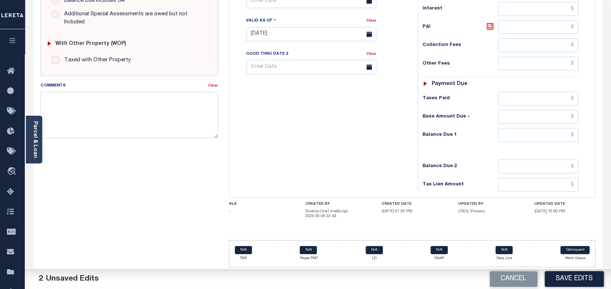
scroll to position [267, 0]
type input "$23.33"
click at [544, 135] on input "text" at bounding box center [538, 135] width 81 height 14
paste input "23.33"
type input "$23.33"
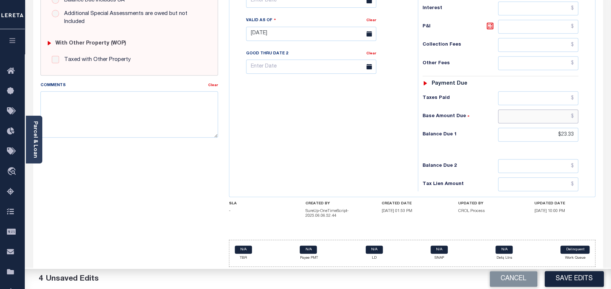
click at [541, 113] on input "text" at bounding box center [538, 116] width 81 height 14
click at [540, 96] on input "text" at bounding box center [538, 98] width 81 height 14
paste input "233.32"
type input "$233.32"
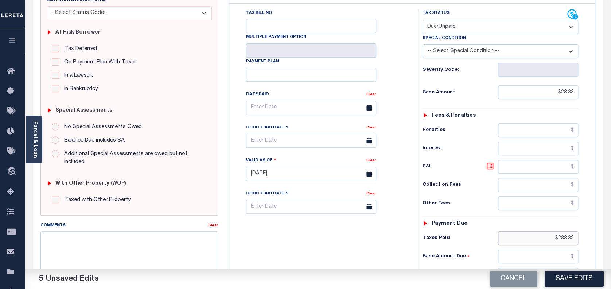
scroll to position [121, 0]
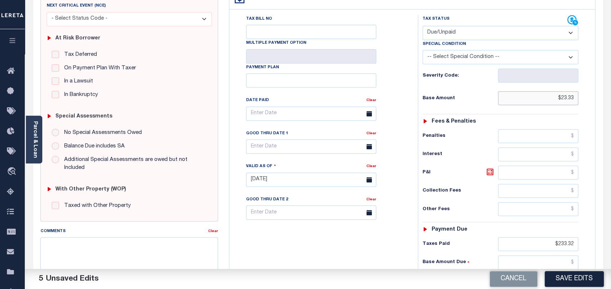
drag, startPoint x: 574, startPoint y: 97, endPoint x: 526, endPoint y: 93, distance: 48.3
click at [526, 93] on input "$23.33" at bounding box center [538, 98] width 81 height 14
paste input "233.32"
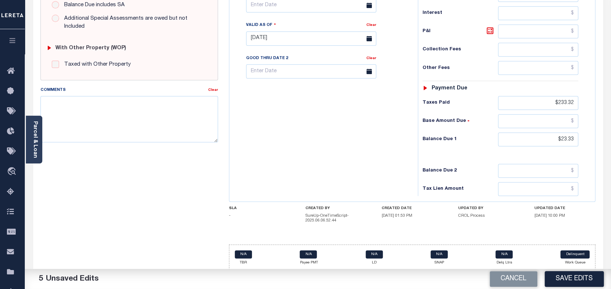
scroll to position [267, 0]
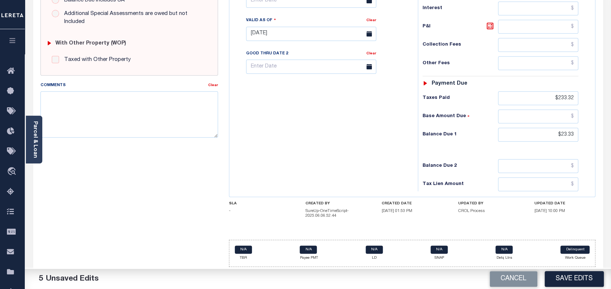
type input "$233.32"
click at [310, 8] on input "text" at bounding box center [311, 0] width 130 height 14
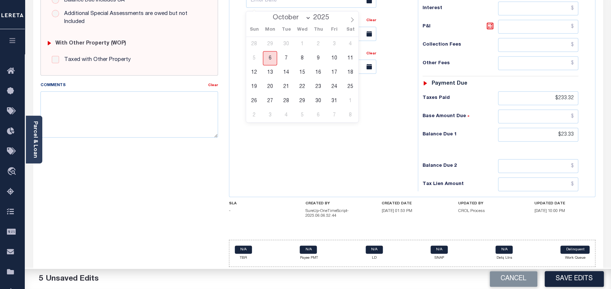
click at [269, 58] on span "6" at bounding box center [270, 58] width 14 height 14
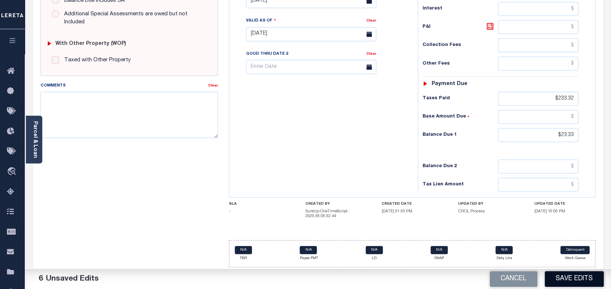
click at [578, 281] on button "Save Edits" at bounding box center [573, 279] width 59 height 16
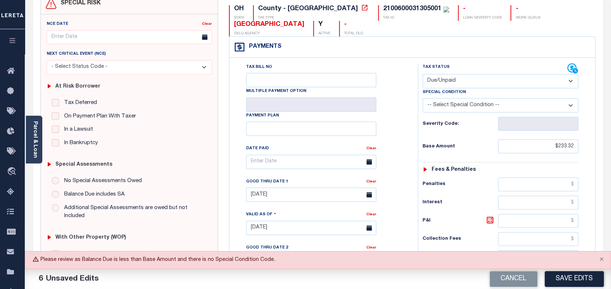
scroll to position [72, 0]
click at [469, 77] on select "- Select Status Code - Open Due/Unpaid Paid Incomplete No Tax Due Internal Refu…" at bounding box center [500, 82] width 156 height 14
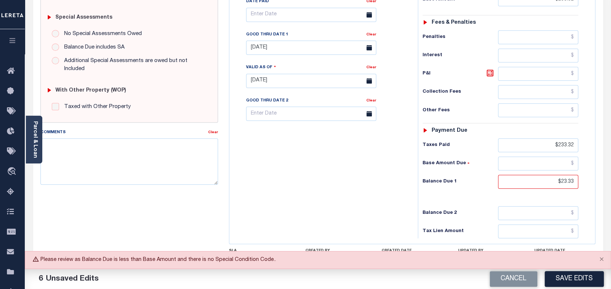
scroll to position [219, 0]
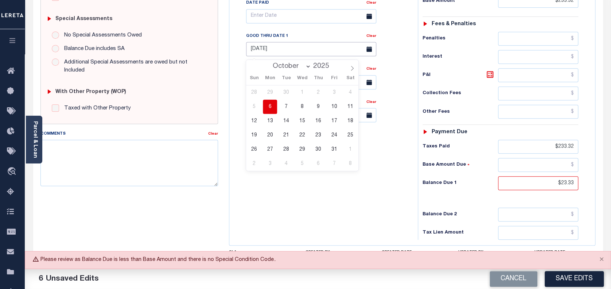
click at [289, 50] on input "[DATE]" at bounding box center [311, 49] width 130 height 14
click at [332, 149] on span "31" at bounding box center [334, 149] width 14 height 14
type input "10/31/2025"
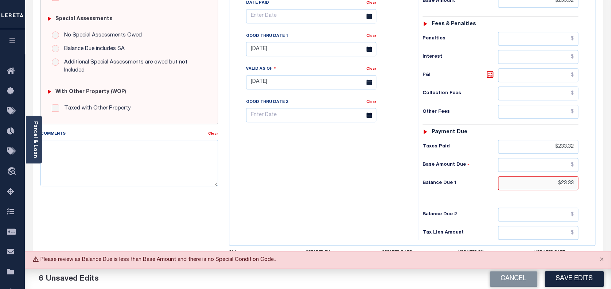
click at [573, 181] on input "$23.33" at bounding box center [538, 183] width 81 height 14
click at [569, 273] on button "Save Edits" at bounding box center [573, 279] width 59 height 16
drag, startPoint x: 571, startPoint y: 182, endPoint x: 576, endPoint y: 182, distance: 4.7
click at [576, 182] on input "$23.33" at bounding box center [538, 183] width 81 height 14
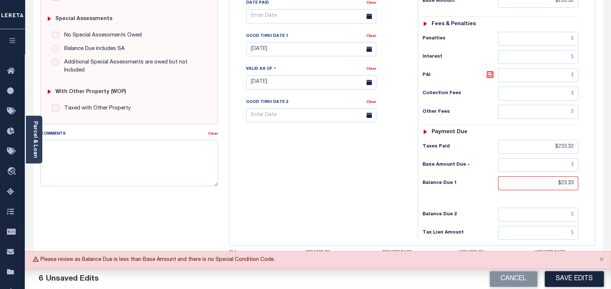
click at [576, 182] on input "$23.33" at bounding box center [538, 183] width 81 height 14
click at [572, 146] on input "$233.32" at bounding box center [538, 147] width 81 height 14
drag, startPoint x: 576, startPoint y: 145, endPoint x: 504, endPoint y: 142, distance: 71.8
click at [504, 142] on input "$233.32" at bounding box center [538, 147] width 81 height 14
click at [490, 72] on icon at bounding box center [489, 74] width 7 height 7
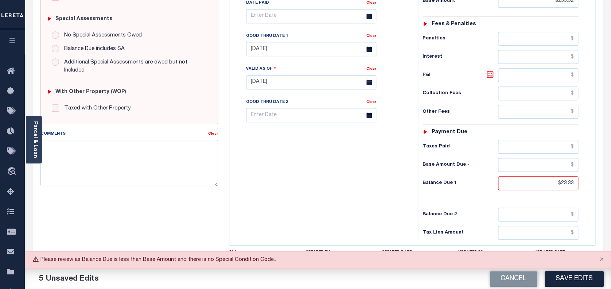
type input "$209.99"
click at [490, 72] on icon at bounding box center [489, 74] width 7 height 7
drag, startPoint x: 574, startPoint y: 72, endPoint x: 495, endPoint y: 67, distance: 78.9
click at [495, 67] on div "Tax Status Status - Select Status Code -" at bounding box center [502, 79] width 170 height 322
click at [579, 278] on button "Save Edits" at bounding box center [573, 279] width 59 height 16
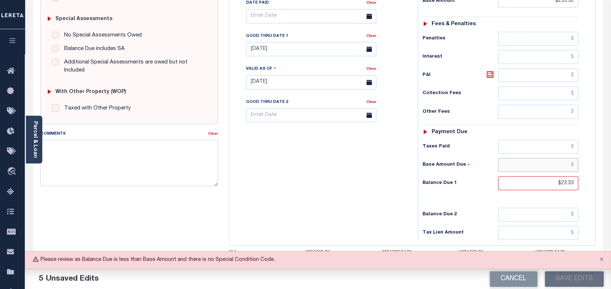
click at [529, 167] on input "text" at bounding box center [538, 165] width 81 height 14
type input "$23.33"
click at [575, 281] on button "Save Edits" at bounding box center [573, 279] width 59 height 16
click at [575, 281] on div "Cancel Save Edits" at bounding box center [464, 278] width 293 height 20
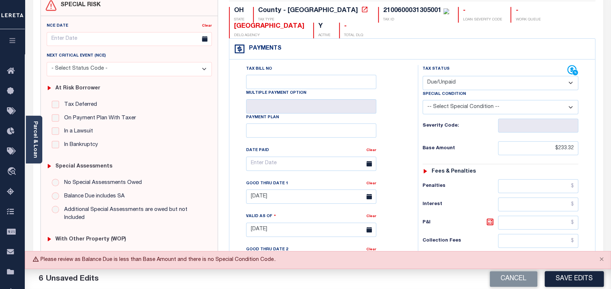
scroll to position [24, 0]
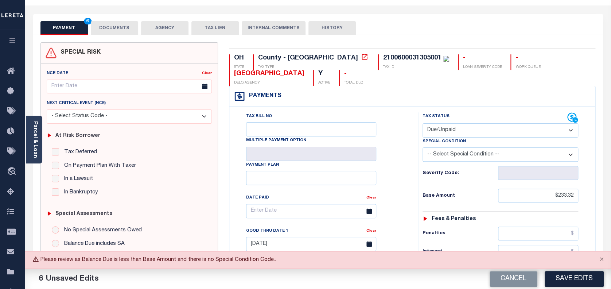
click at [456, 157] on select "-- Select Special Condition -- 3RD PARTY TAX LIEN AGENCY TAX LIEN (A.K.A Inside…" at bounding box center [500, 154] width 156 height 14
select select "15"
click at [422, 148] on select "-- Select Special Condition -- 3RD PARTY TAX LIEN AGENCY TAX LIEN (A.K.A Inside…" at bounding box center [500, 154] width 156 height 14
click at [574, 277] on button "Save Edits" at bounding box center [573, 279] width 59 height 16
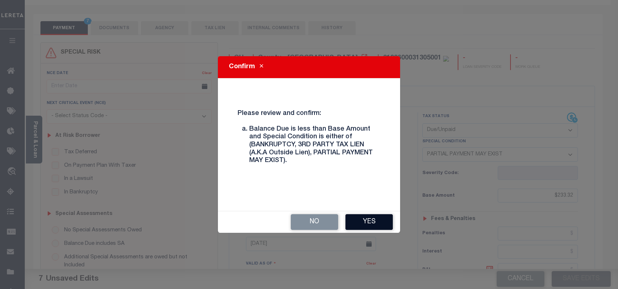
click at [380, 227] on button "Yes" at bounding box center [368, 222] width 47 height 16
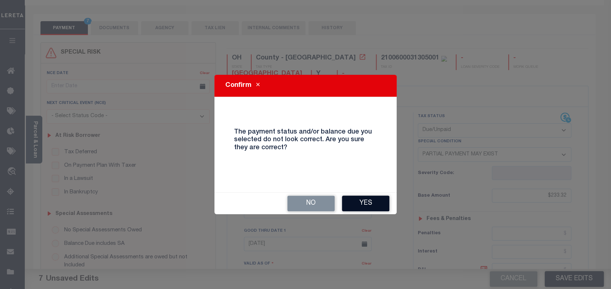
click at [374, 205] on button "Yes" at bounding box center [365, 203] width 47 height 16
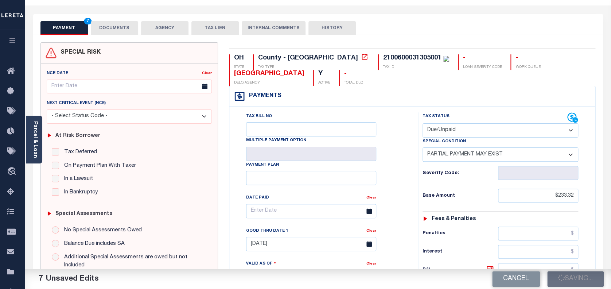
type input "$233.32"
type input "$23.33"
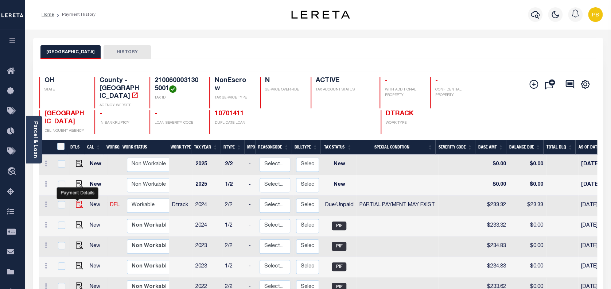
click at [77, 200] on img "" at bounding box center [79, 203] width 7 height 7
checkbox input "true"
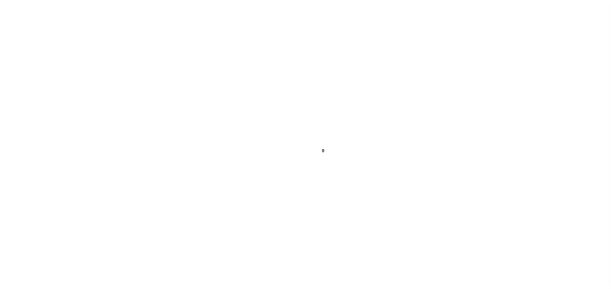
select select "DUE"
select select "15"
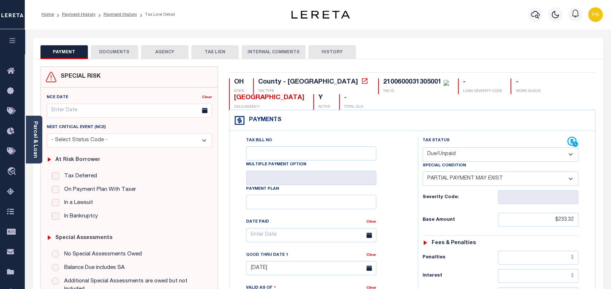
click at [117, 53] on button "DOCUMENTS" at bounding box center [114, 52] width 47 height 14
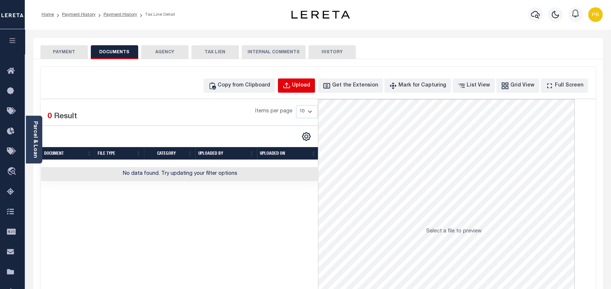
click at [310, 88] on div "Upload" at bounding box center [301, 86] width 18 height 8
select select "POP"
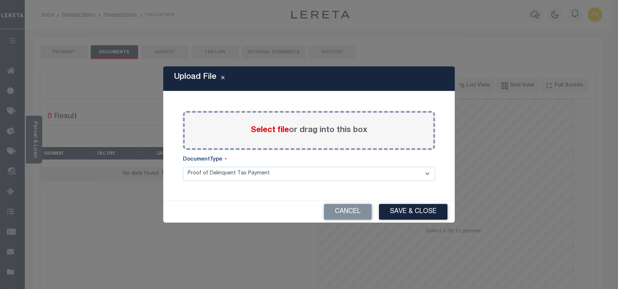
click at [275, 130] on span "Select file" at bounding box center [270, 130] width 38 height 8
click at [0, 0] on input "Select file or drag into this box" at bounding box center [0, 0] width 0 height 0
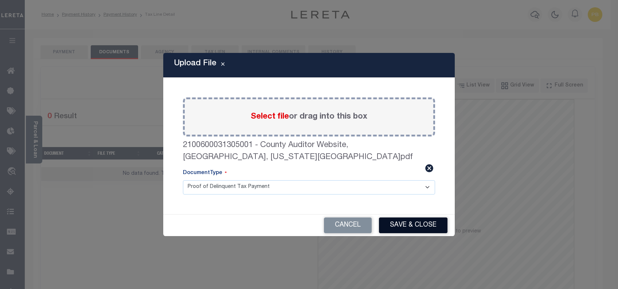
click at [412, 217] on button "Save & Close" at bounding box center [413, 225] width 68 height 16
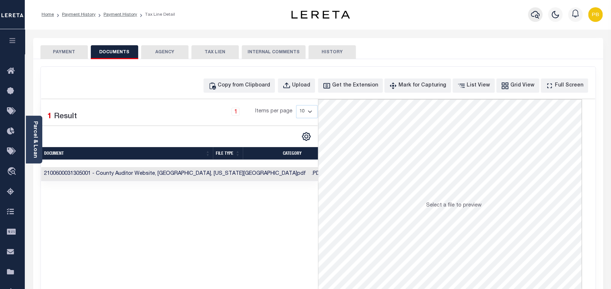
click at [531, 15] on icon "button" at bounding box center [534, 14] width 9 height 9
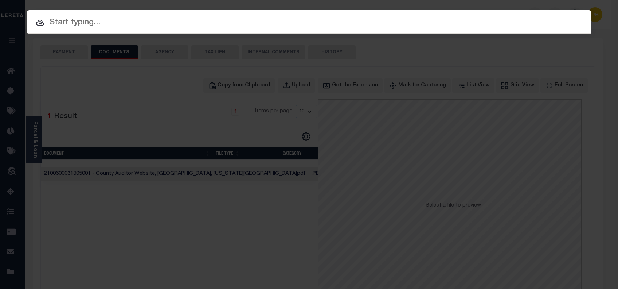
paste input "10702964"
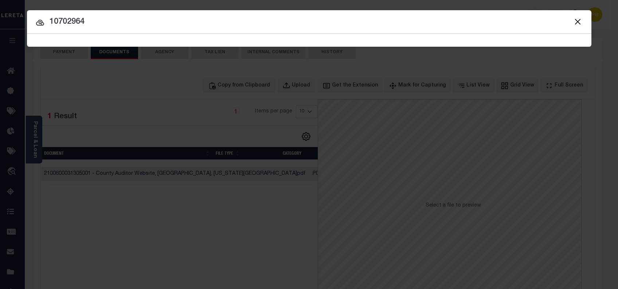
type input "10702964"
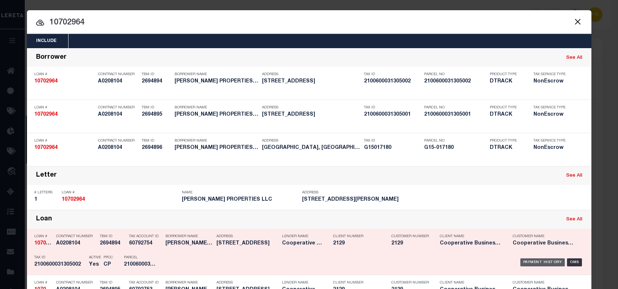
click at [535, 262] on div "Payment History" at bounding box center [542, 262] width 45 height 8
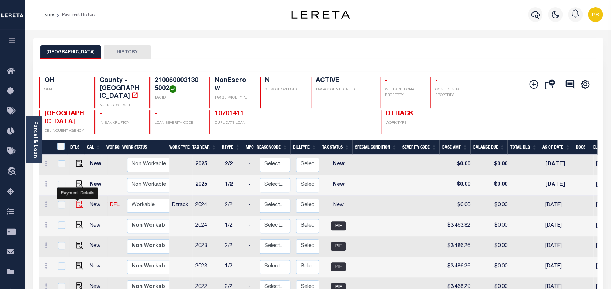
click at [76, 200] on img "" at bounding box center [79, 203] width 7 height 7
checkbox input "true"
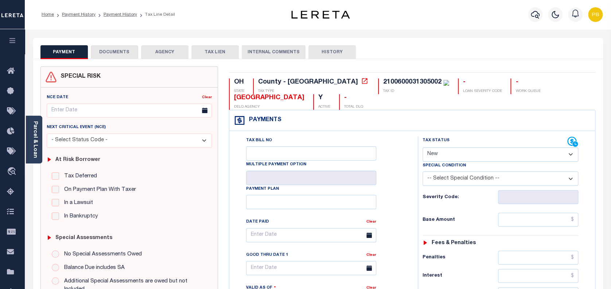
drag, startPoint x: 473, startPoint y: 152, endPoint x: 471, endPoint y: 156, distance: 5.1
click at [473, 152] on select "- Select Status Code - Open Due/Unpaid Paid Incomplete No Tax Due Internal Refu…" at bounding box center [500, 154] width 156 height 14
select select "PYD"
click at [422, 148] on select "- Select Status Code - Open Due/Unpaid Paid Incomplete No Tax Due Internal Refu…" at bounding box center [500, 154] width 156 height 14
type input "[DATE]"
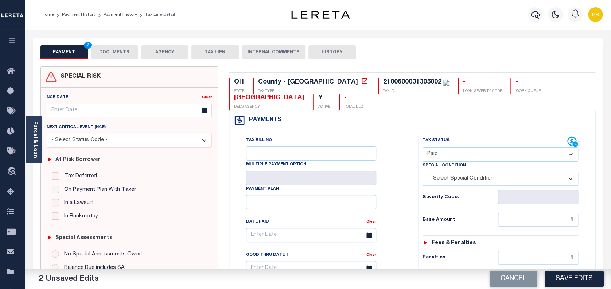
click at [463, 157] on select "- Select Status Code - Open Due/Unpaid Paid Incomplete No Tax Due Internal Refu…" at bounding box center [500, 154] width 156 height 14
select select "DUE"
click at [422, 148] on select "- Select Status Code - Open Due/Unpaid Paid Incomplete No Tax Due Internal Refu…" at bounding box center [500, 154] width 156 height 14
click at [557, 219] on input "text" at bounding box center [538, 219] width 81 height 14
paste input "3,463.82"
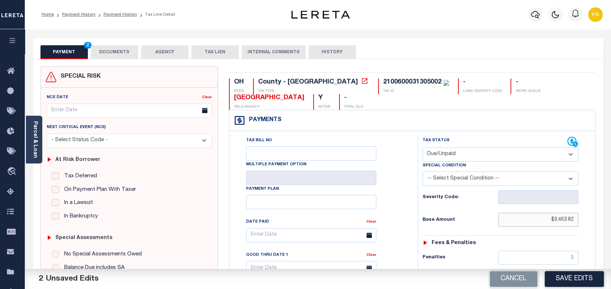
type input "$3,463.82"
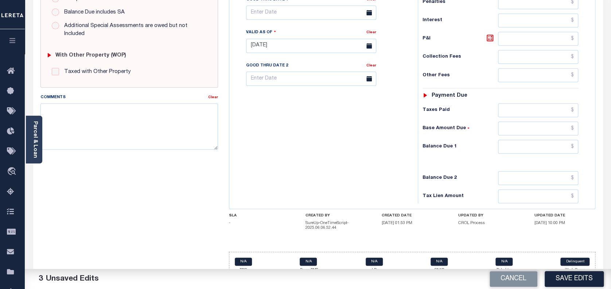
scroll to position [267, 0]
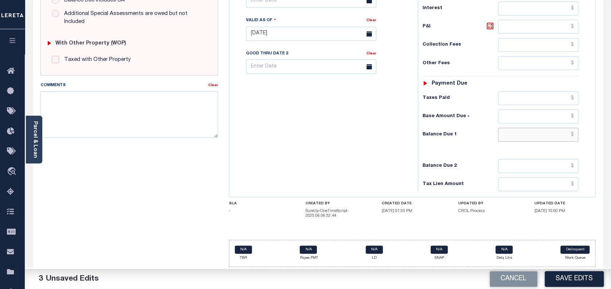
click at [532, 138] on input "text" at bounding box center [538, 135] width 81 height 14
paste input "346.38"
type input "$346.38"
click at [540, 115] on input "text" at bounding box center [538, 116] width 81 height 14
paste input "346.38"
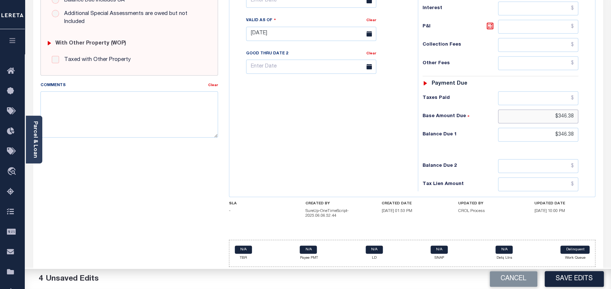
type input "$346.38"
click at [313, 4] on input "text" at bounding box center [311, 0] width 130 height 14
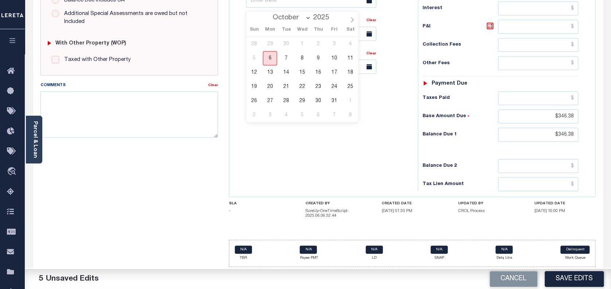
click at [273, 54] on span "6" at bounding box center [270, 58] width 14 height 14
type input "[DATE]"
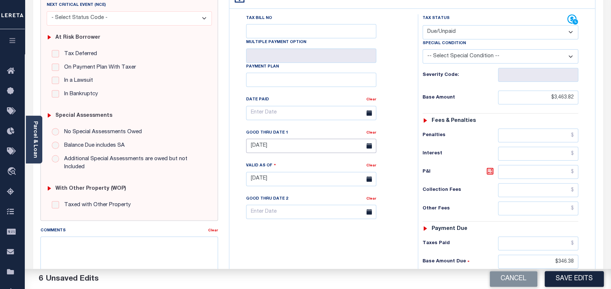
scroll to position [72, 0]
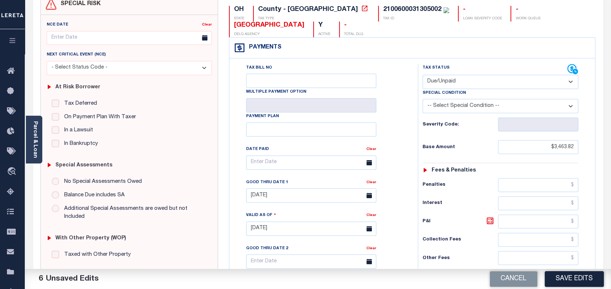
click at [471, 106] on select "-- Select Special Condition -- 3RD PARTY TAX LIEN AGENCY TAX LIEN (A.K.A Inside…" at bounding box center [500, 106] width 156 height 14
select select "15"
click at [422, 99] on select "-- Select Special Condition -- 3RD PARTY TAX LIEN AGENCY TAX LIEN (A.K.A Inside…" at bounding box center [500, 106] width 156 height 14
click at [565, 283] on button "Save Edits" at bounding box center [573, 279] width 59 height 16
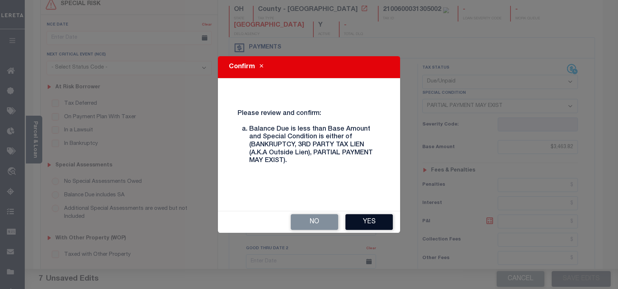
click at [367, 225] on button "Yes" at bounding box center [368, 222] width 47 height 16
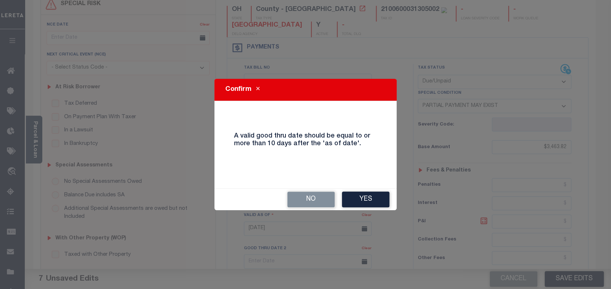
click at [367, 225] on div "Confirm A valid good thru date should be equal to or more than 10 days after th…" at bounding box center [305, 144] width 611 height 289
click at [372, 202] on button "Yes" at bounding box center [365, 199] width 47 height 16
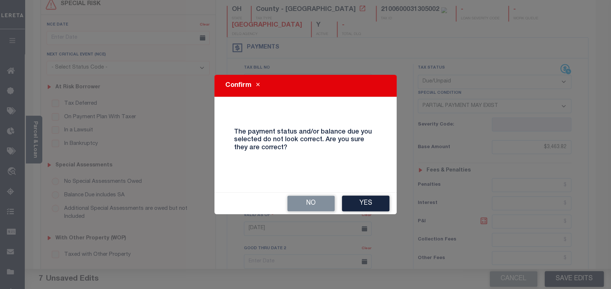
click at [372, 202] on button "Yes" at bounding box center [365, 203] width 47 height 16
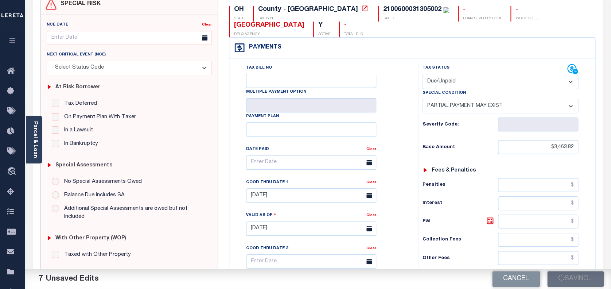
type input "$3,463.82"
type input "$346.38"
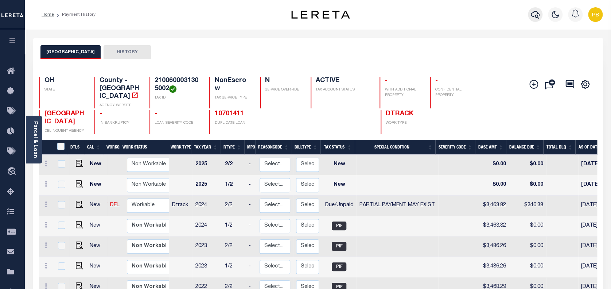
click at [537, 19] on icon "button" at bounding box center [534, 14] width 9 height 9
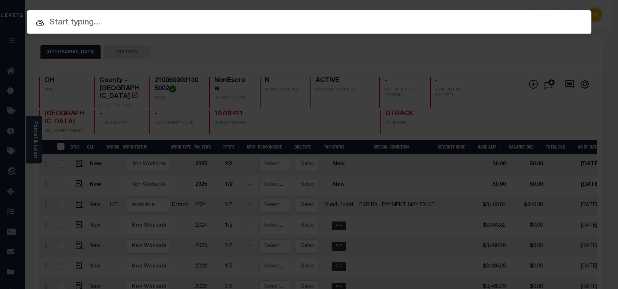
paste input "10701411"
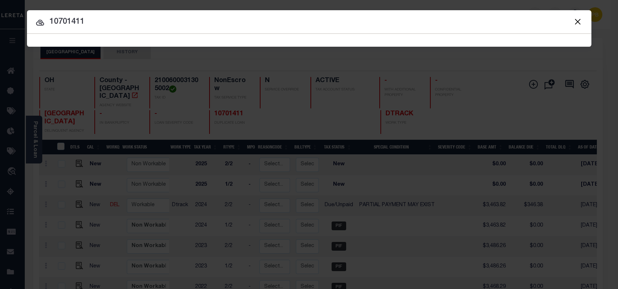
type input "10701411"
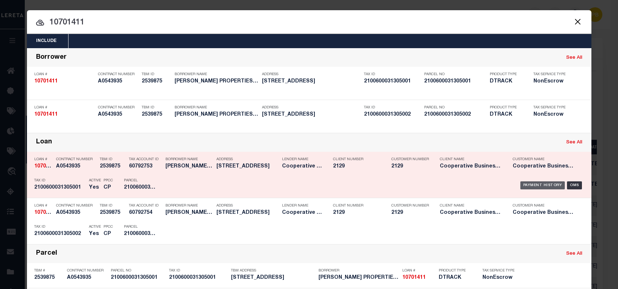
click at [534, 185] on div "Payment History" at bounding box center [542, 185] width 45 height 8
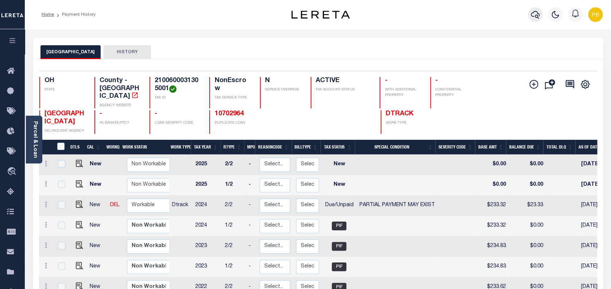
click at [534, 16] on icon "button" at bounding box center [534, 14] width 9 height 9
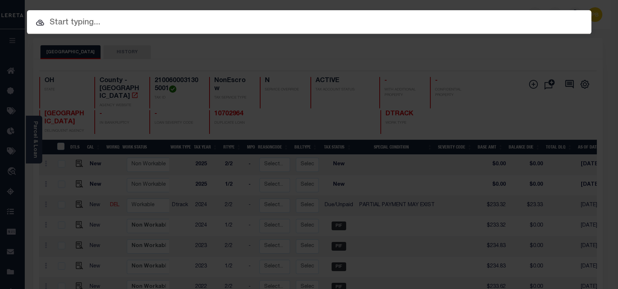
paste input "10704709"
type input "10704709"
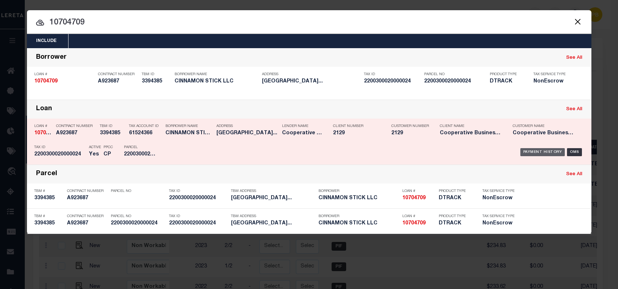
click at [535, 149] on div "Payment History" at bounding box center [542, 152] width 45 height 8
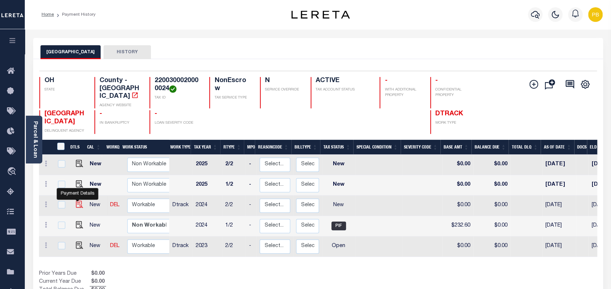
click at [76, 200] on img "" at bounding box center [79, 203] width 7 height 7
checkbox input "true"
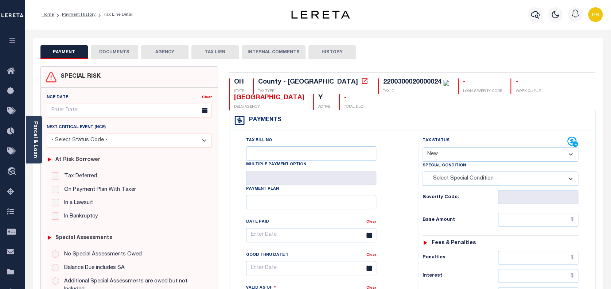
drag, startPoint x: 458, startPoint y: 148, endPoint x: 459, endPoint y: 155, distance: 7.4
click at [458, 148] on select "- Select Status Code - Open Due/Unpaid Paid Incomplete No Tax Due Internal Refu…" at bounding box center [500, 154] width 156 height 14
select select "PYD"
click at [422, 148] on select "- Select Status Code - Open Due/Unpaid Paid Incomplete No Tax Due Internal Refu…" at bounding box center [500, 154] width 156 height 14
type input "[DATE]"
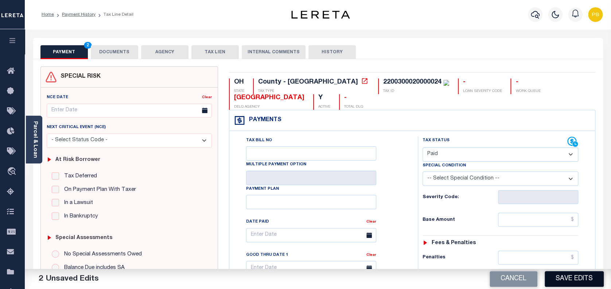
click at [578, 285] on button "Save Edits" at bounding box center [573, 279] width 59 height 16
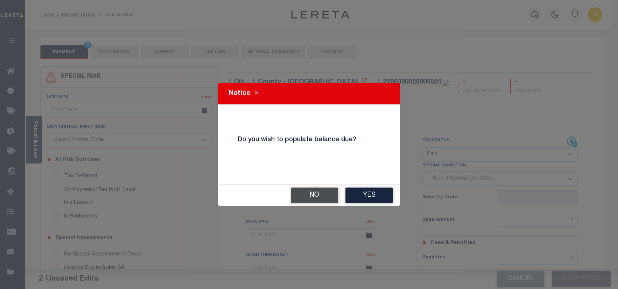
click at [309, 197] on button "No" at bounding box center [314, 195] width 47 height 16
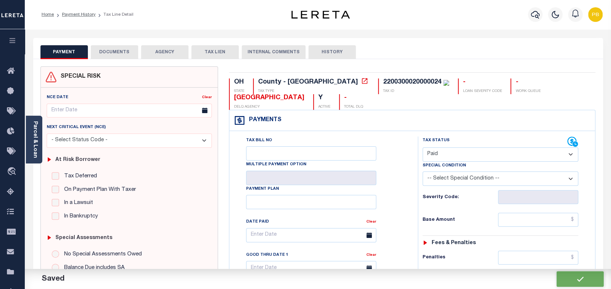
checkbox input "false"
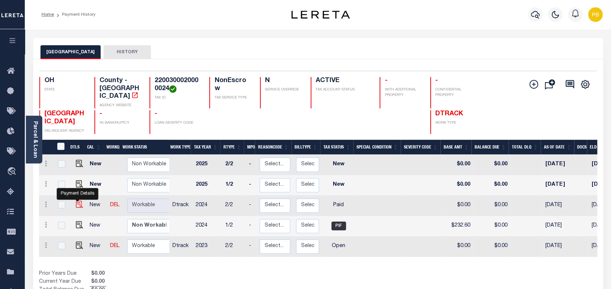
click at [77, 200] on img "" at bounding box center [79, 203] width 7 height 7
checkbox input "true"
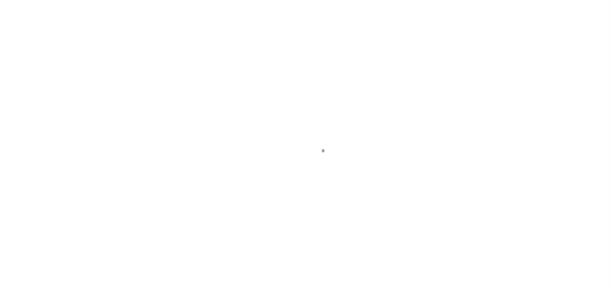
select select "PYD"
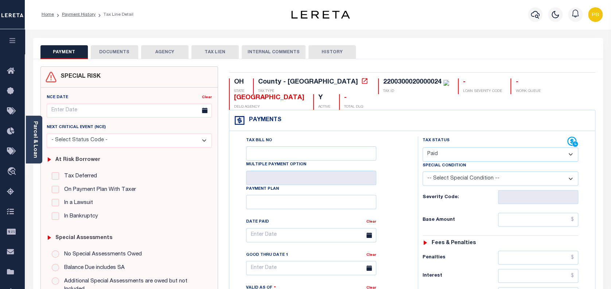
click at [118, 55] on button "DOCUMENTS" at bounding box center [114, 52] width 47 height 14
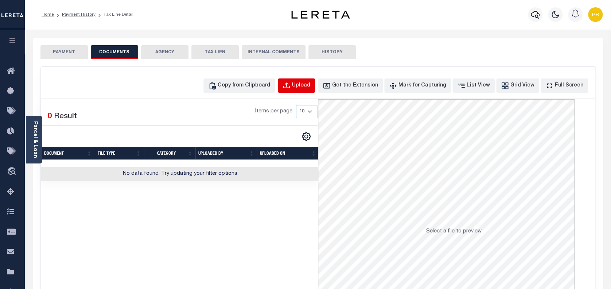
click at [310, 85] on div "Upload" at bounding box center [301, 86] width 18 height 8
select select "POP"
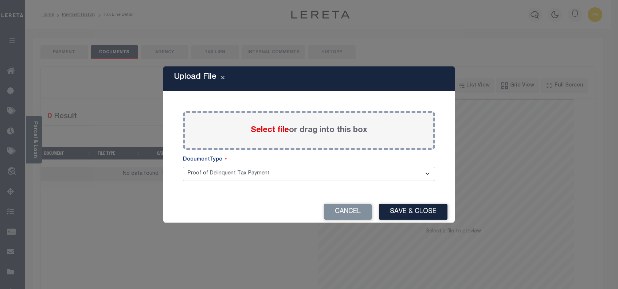
click at [275, 130] on span "Select file" at bounding box center [270, 130] width 38 height 8
click at [0, 0] on input "Select file or drag into this box" at bounding box center [0, 0] width 0 height 0
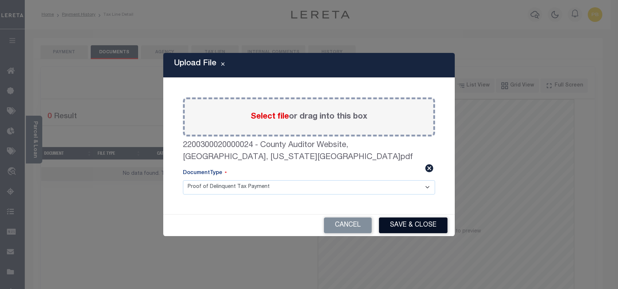
click at [420, 220] on button "Save & Close" at bounding box center [413, 225] width 68 height 16
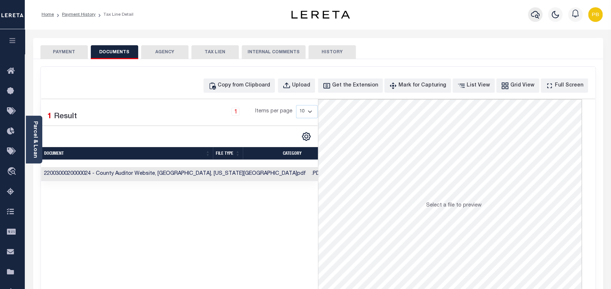
click at [534, 13] on icon "button" at bounding box center [534, 14] width 9 height 9
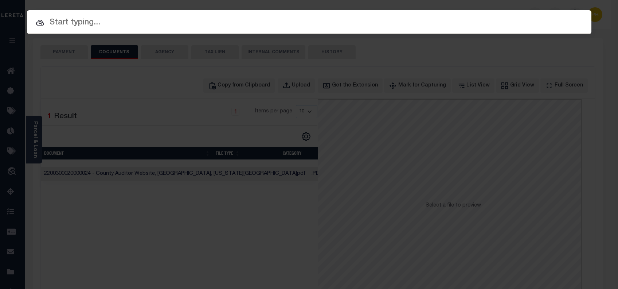
paste input "2200300020000024"
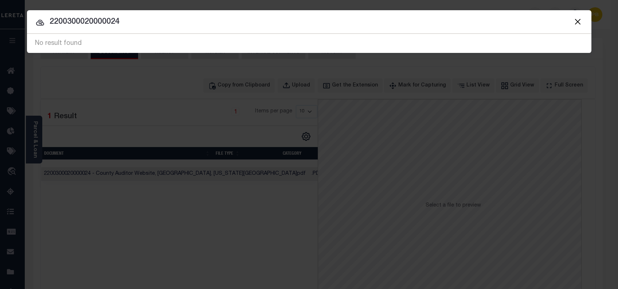
click at [212, 23] on input "2200300020000024" at bounding box center [309, 22] width 564 height 13
paste input "10702912"
type input "10702912"
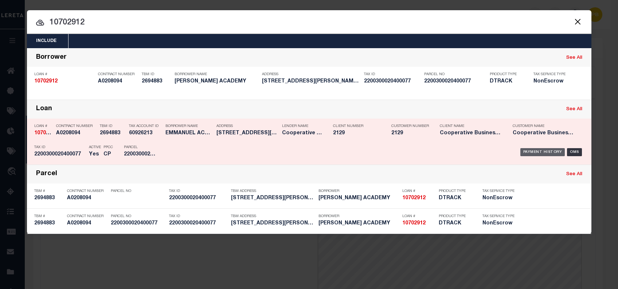
click at [542, 154] on div "Payment History" at bounding box center [542, 152] width 45 height 8
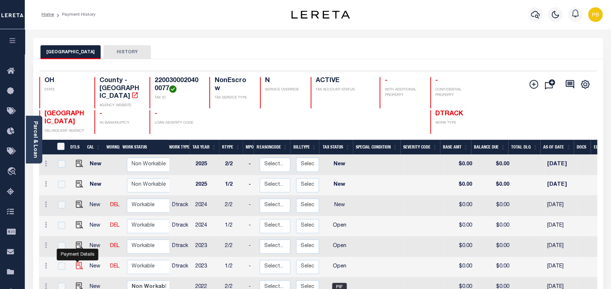
click at [76, 262] on img "" at bounding box center [79, 265] width 7 height 7
checkbox input "true"
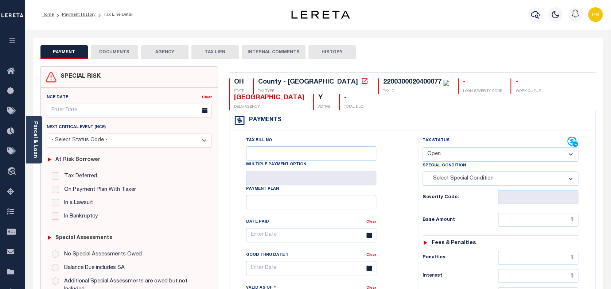
click at [452, 158] on select "- Select Status Code - Open Due/Unpaid Paid Incomplete No Tax Due Internal Refu…" at bounding box center [500, 154] width 156 height 14
select select "PYD"
click at [422, 148] on select "- Select Status Code - Open Due/Unpaid Paid Incomplete No Tax Due Internal Refu…" at bounding box center [500, 154] width 156 height 14
type input "[DATE]"
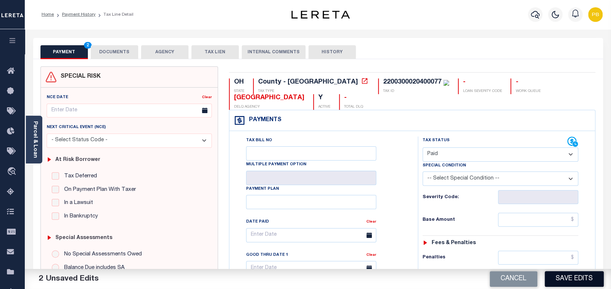
click at [580, 283] on button "Save Edits" at bounding box center [573, 279] width 59 height 16
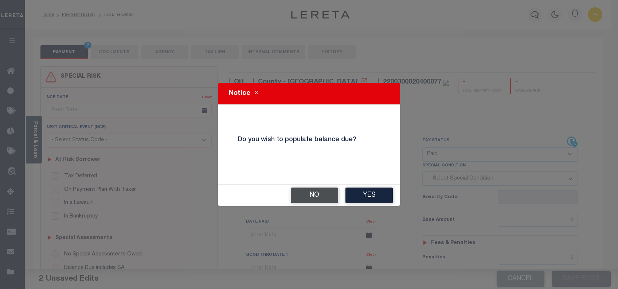
click at [307, 192] on button "No" at bounding box center [314, 195] width 47 height 16
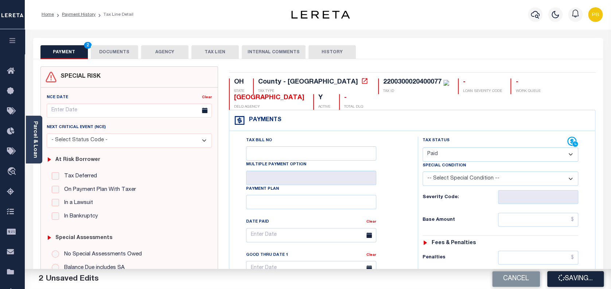
checkbox input "false"
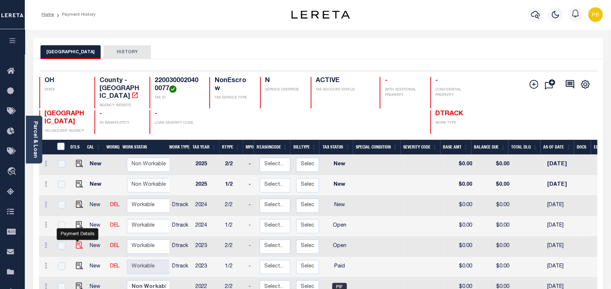
click at [76, 241] on img "" at bounding box center [79, 244] width 7 height 7
checkbox input "true"
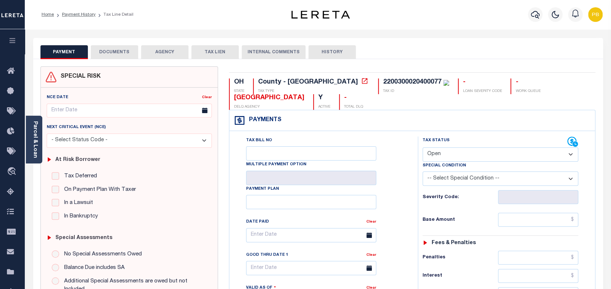
click at [469, 157] on select "- Select Status Code - Open Due/Unpaid Paid Incomplete No Tax Due Internal Refu…" at bounding box center [500, 154] width 156 height 14
select select "PYD"
click at [422, 148] on select "- Select Status Code - Open Due/Unpaid Paid Incomplete No Tax Due Internal Refu…" at bounding box center [500, 154] width 156 height 14
type input "10/06/2025"
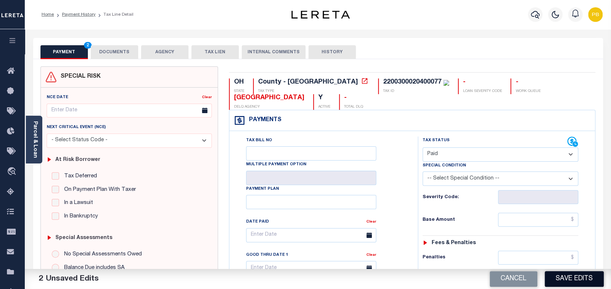
click at [581, 279] on button "Save Edits" at bounding box center [573, 279] width 59 height 16
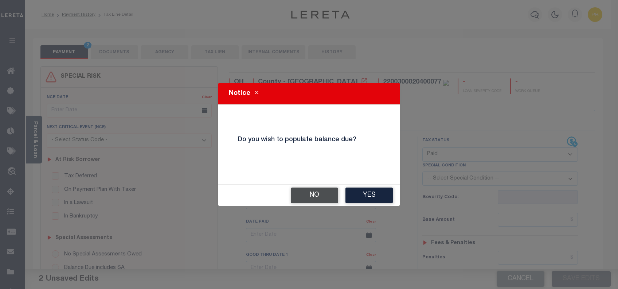
click at [322, 199] on button "No" at bounding box center [314, 195] width 47 height 16
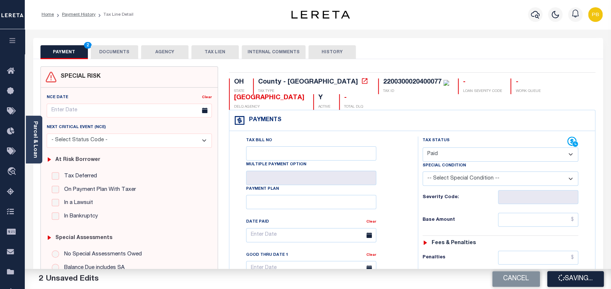
checkbox input "false"
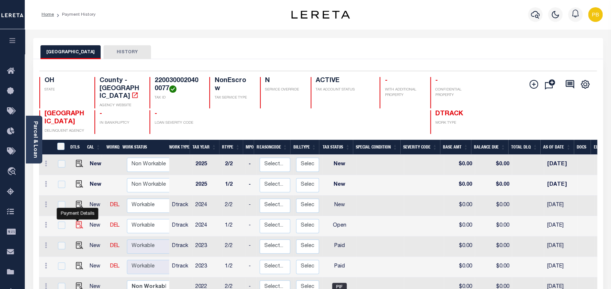
click at [76, 221] on img "" at bounding box center [79, 224] width 7 height 7
checkbox input "true"
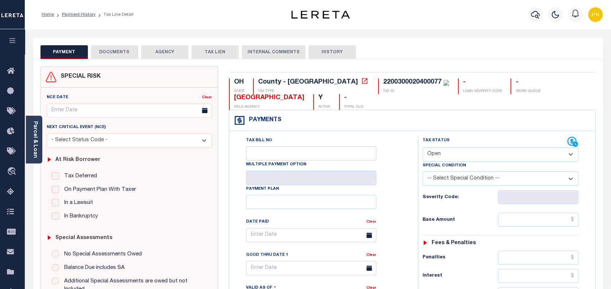
click at [466, 160] on select "- Select Status Code - Open Due/Unpaid Paid Incomplete No Tax Due Internal Refu…" at bounding box center [500, 154] width 156 height 14
select select "PYD"
click at [422, 148] on select "- Select Status Code - Open Due/Unpaid Paid Incomplete No Tax Due Internal Refu…" at bounding box center [500, 154] width 156 height 14
type input "[DATE]"
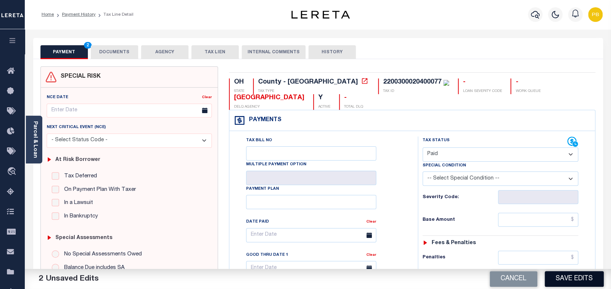
click at [585, 281] on button "Save Edits" at bounding box center [573, 279] width 59 height 16
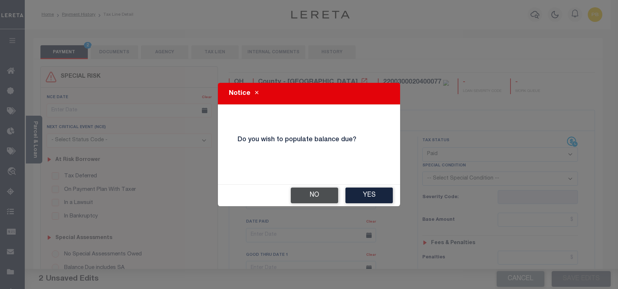
click at [309, 191] on button "No" at bounding box center [314, 195] width 47 height 16
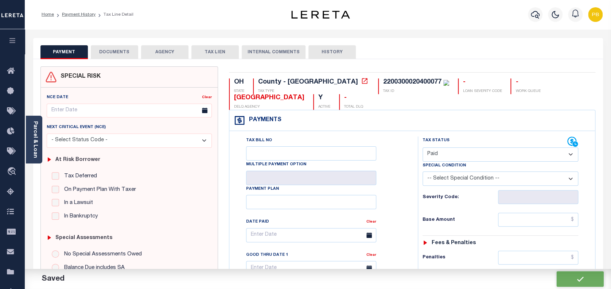
checkbox input "false"
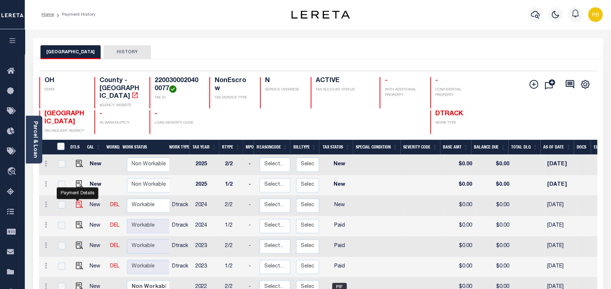
click at [76, 200] on img "" at bounding box center [79, 203] width 7 height 7
checkbox input "true"
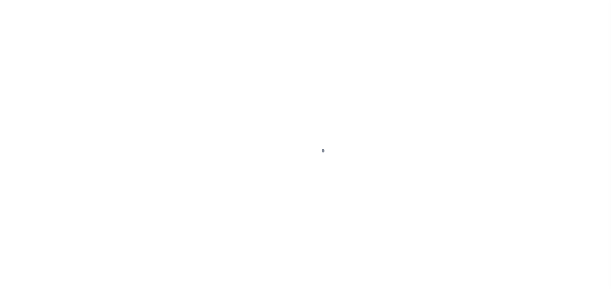
select select "NW2"
